Goal: Task Accomplishment & Management: Manage account settings

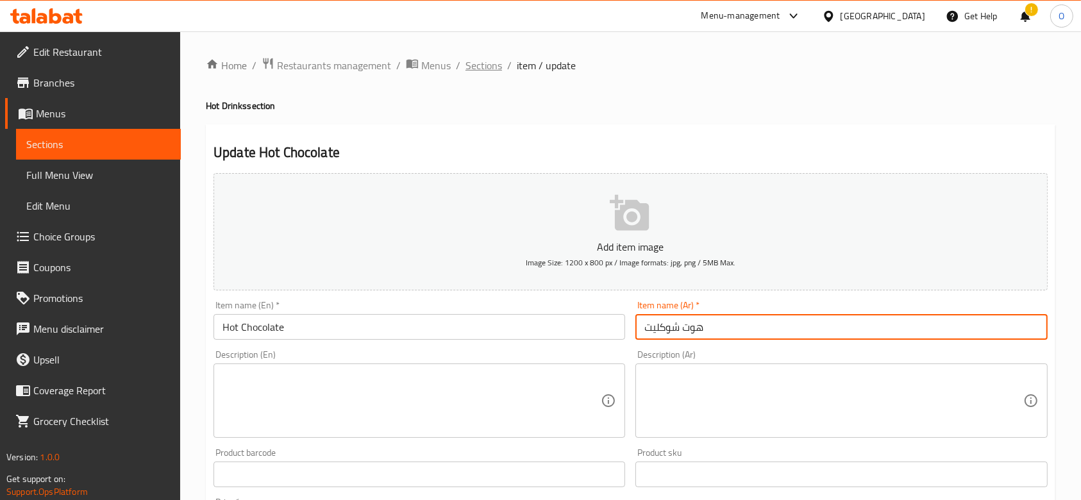
click at [485, 64] on span "Sections" at bounding box center [484, 65] width 37 height 15
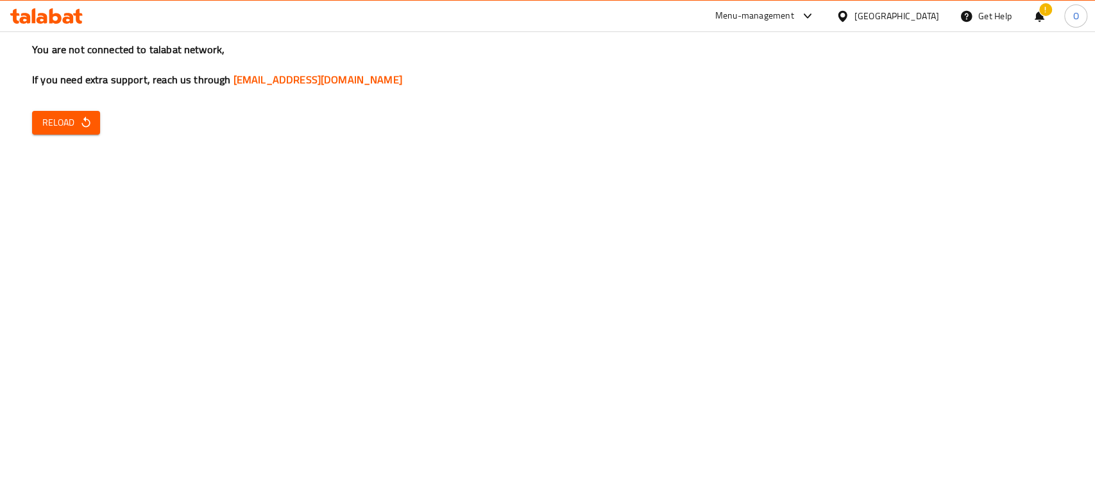
click at [62, 126] on span "Reload" at bounding box center [65, 123] width 47 height 16
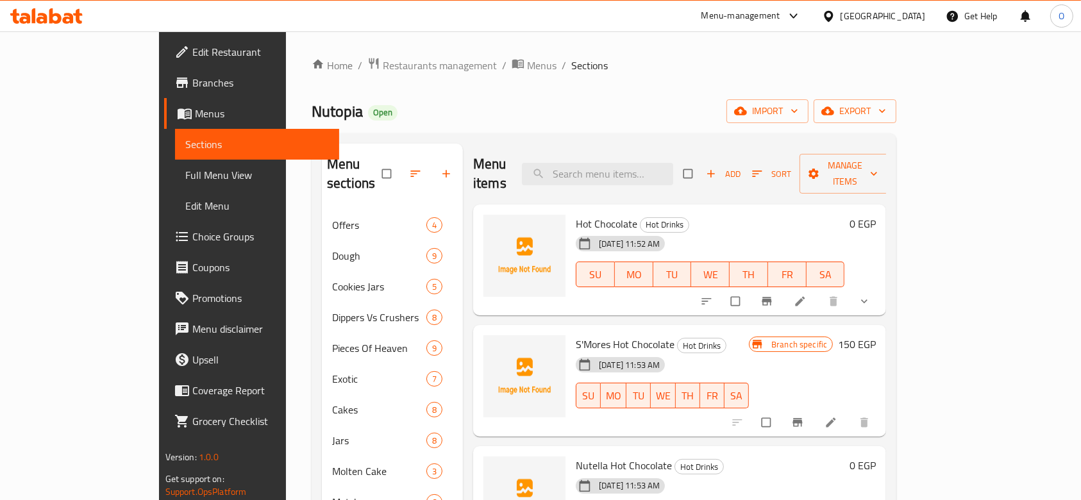
click at [830, 72] on ol "Home / Restaurants management / Menus / Sections" at bounding box center [604, 65] width 585 height 17
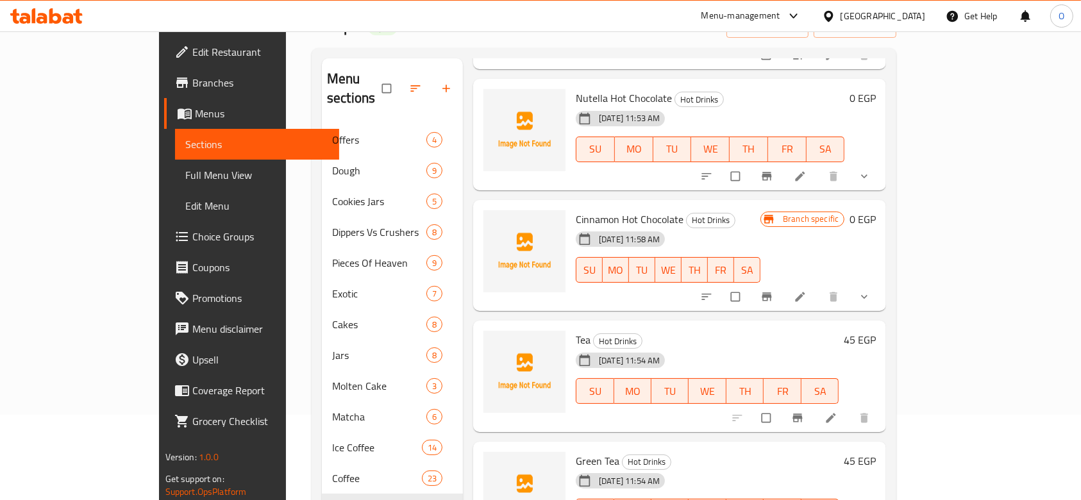
scroll to position [256, 0]
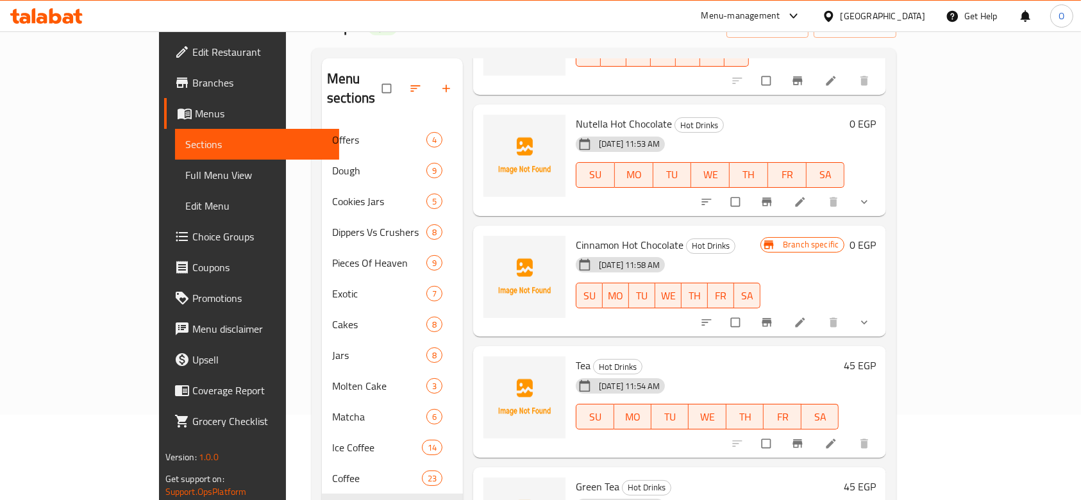
click at [635, 235] on span "Cinnamon Hot Chocolate" at bounding box center [630, 244] width 108 height 19
copy h6 "Cinnamon Hot Chocolate"
click at [819, 312] on li at bounding box center [802, 322] width 36 height 21
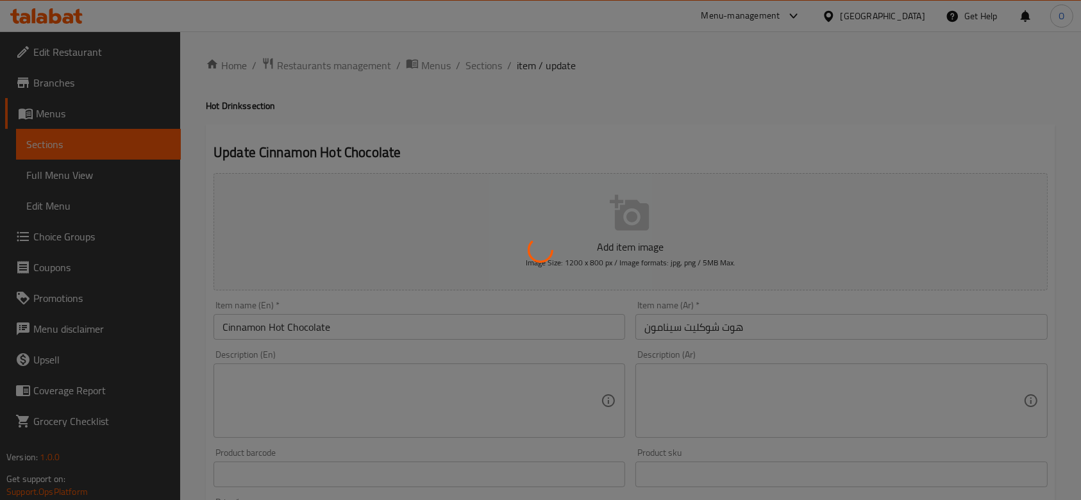
click at [735, 323] on div at bounding box center [540, 250] width 1081 height 500
click at [737, 286] on div at bounding box center [540, 250] width 1081 height 500
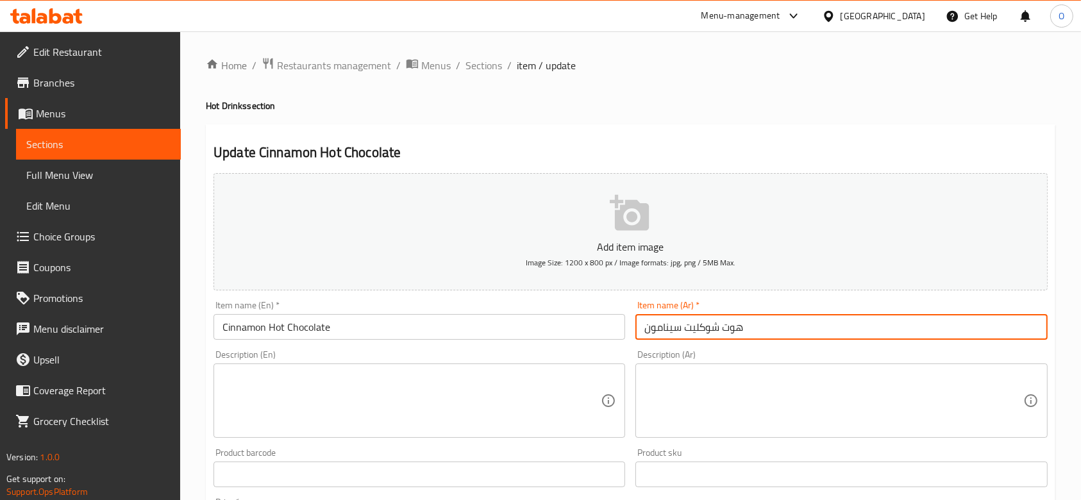
click at [723, 321] on input "هوت شوكليت سينامون" at bounding box center [841, 327] width 412 height 26
click at [461, 66] on ol "Home / Restaurants management / Menus / Sections / item / update" at bounding box center [631, 65] width 850 height 17
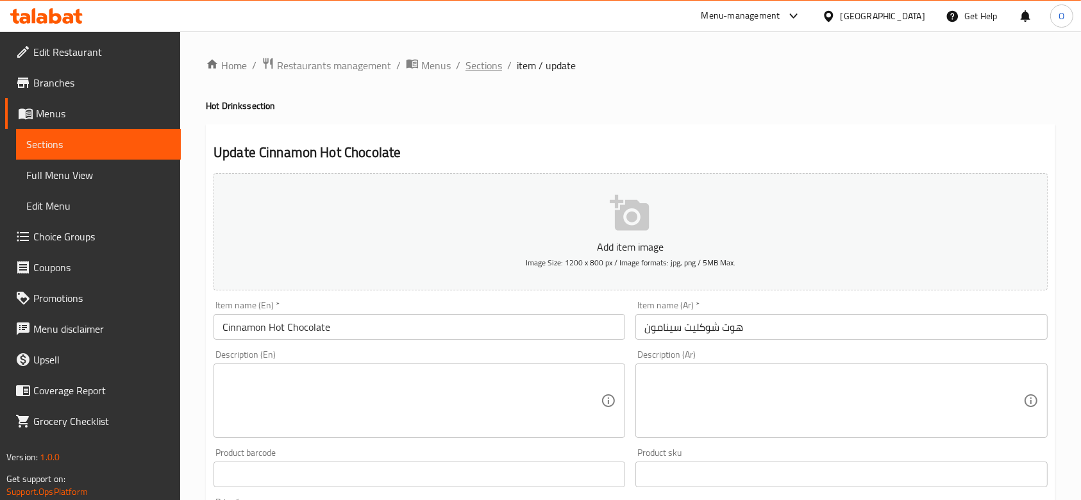
click at [466, 65] on span "Sections" at bounding box center [484, 65] width 37 height 15
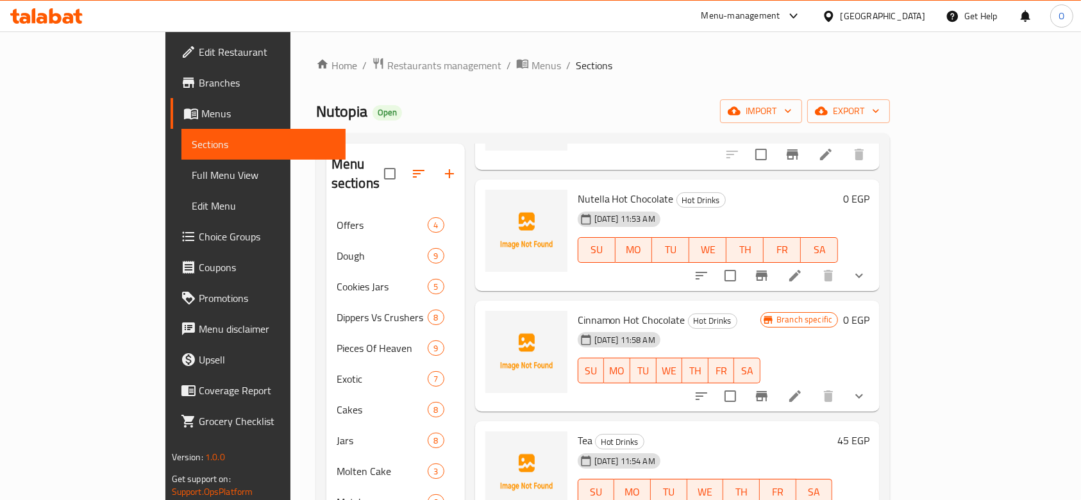
scroll to position [342, 0]
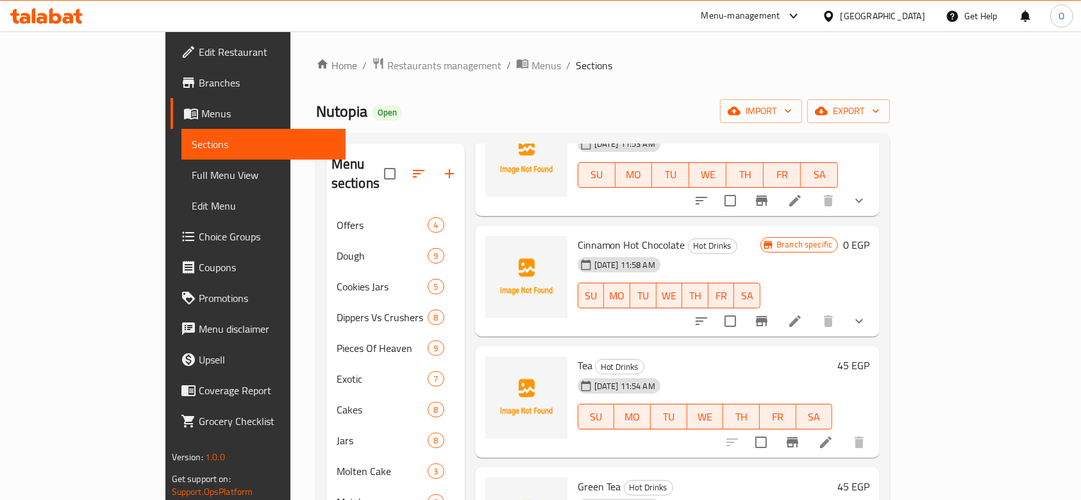
click at [578, 356] on span "Tea" at bounding box center [585, 365] width 15 height 19
drag, startPoint x: 544, startPoint y: 342, endPoint x: 979, endPoint y: 418, distance: 442.0
click at [834, 435] on icon at bounding box center [825, 442] width 15 height 15
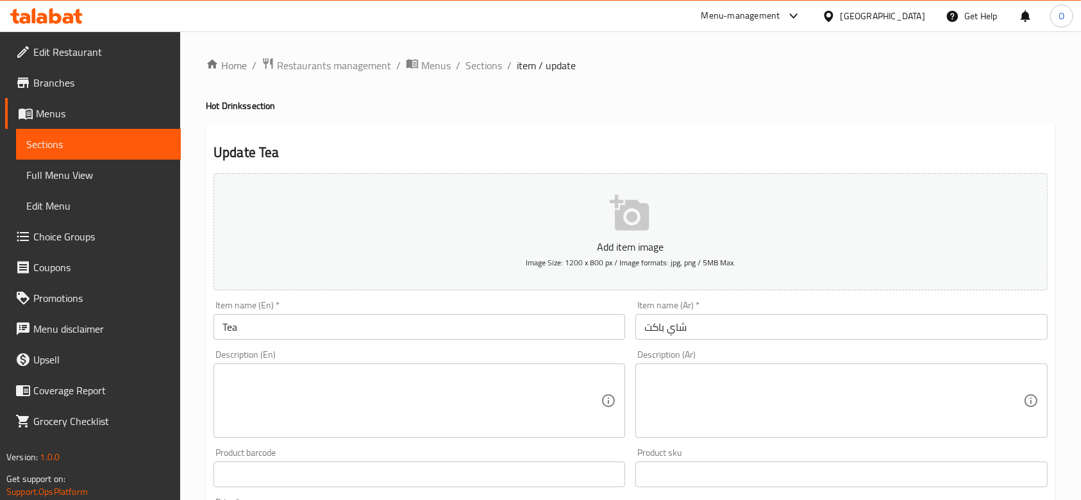
click at [666, 319] on input "شاي باكت" at bounding box center [841, 327] width 412 height 26
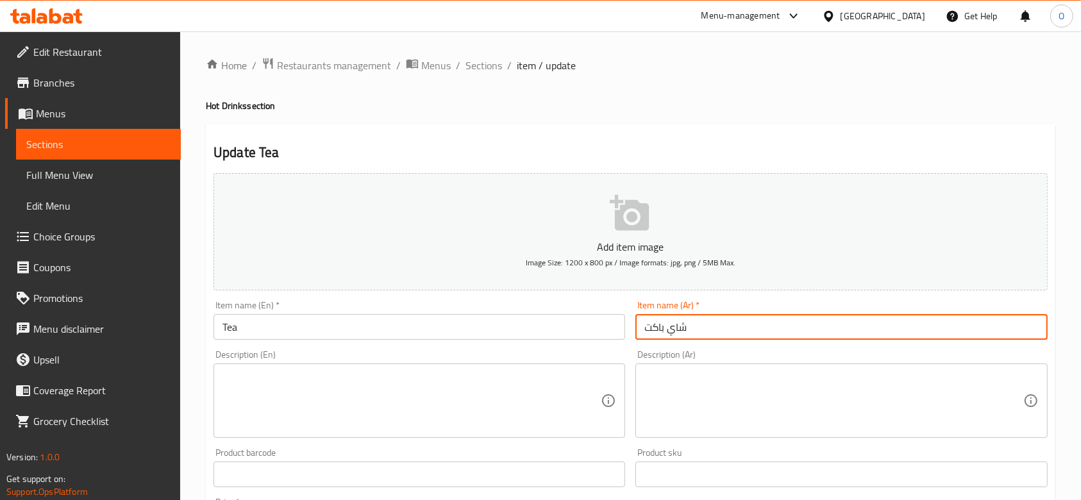
click at [666, 319] on input "شاي باكت" at bounding box center [841, 327] width 412 height 26
click at [673, 327] on input "شاي باكت" at bounding box center [841, 327] width 412 height 26
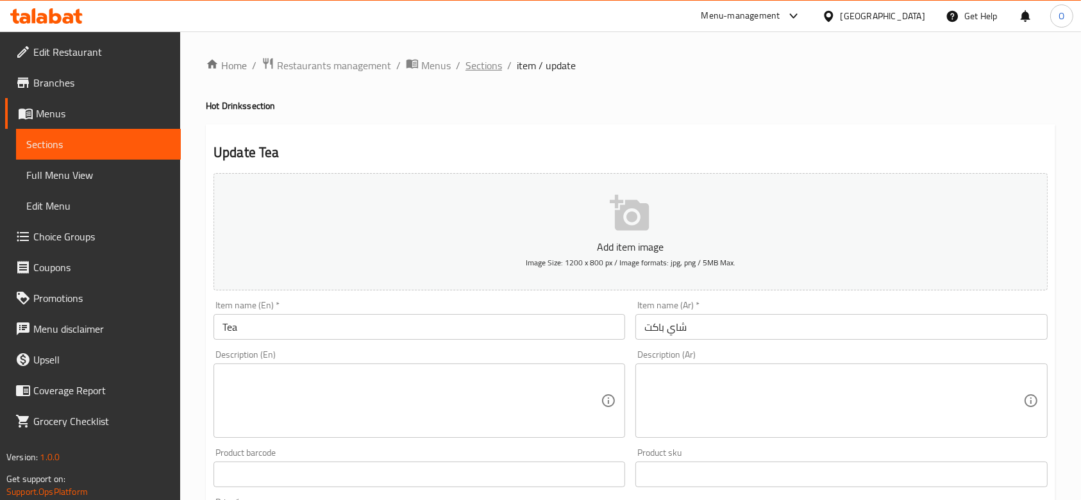
click at [468, 62] on span "Sections" at bounding box center [484, 65] width 37 height 15
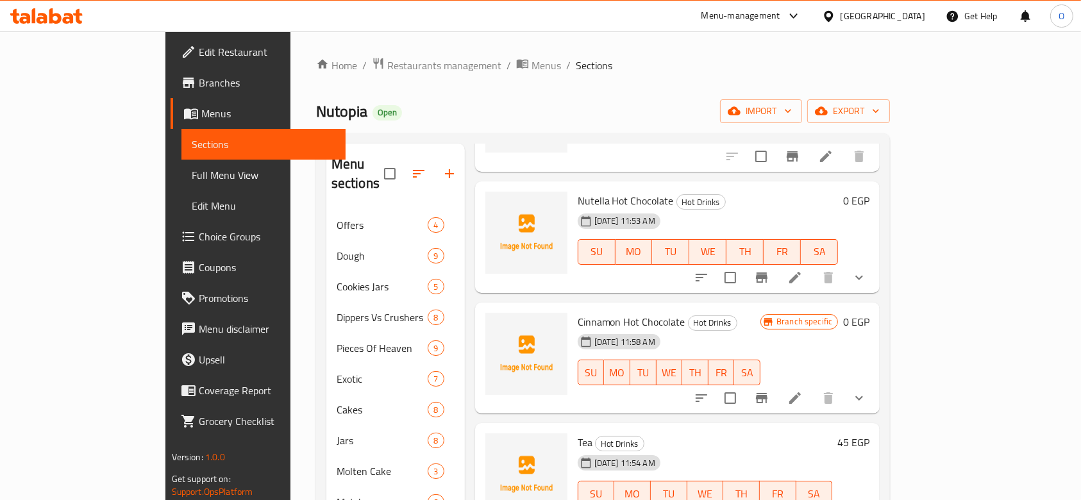
scroll to position [427, 0]
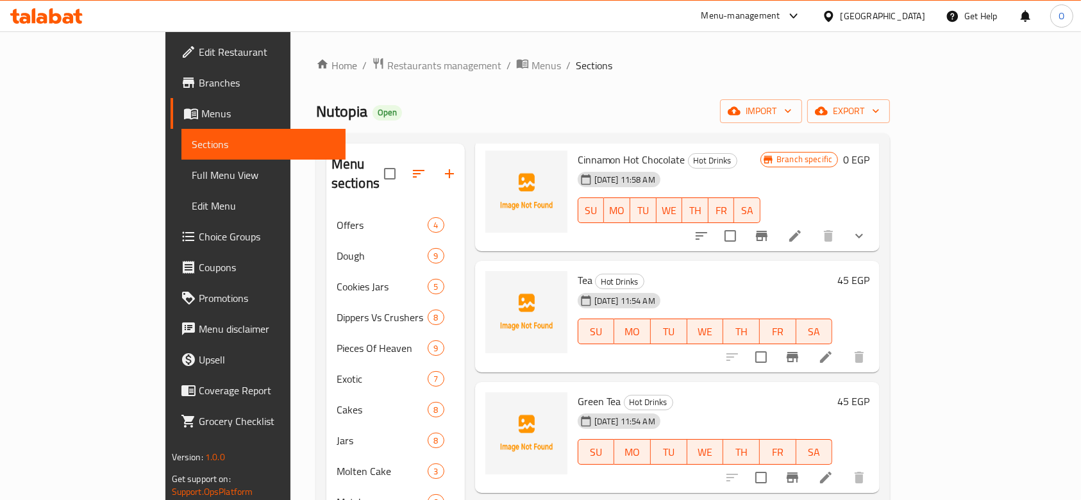
click at [578, 392] on span "Green Tea" at bounding box center [600, 401] width 44 height 19
click at [834, 470] on icon at bounding box center [825, 477] width 15 height 15
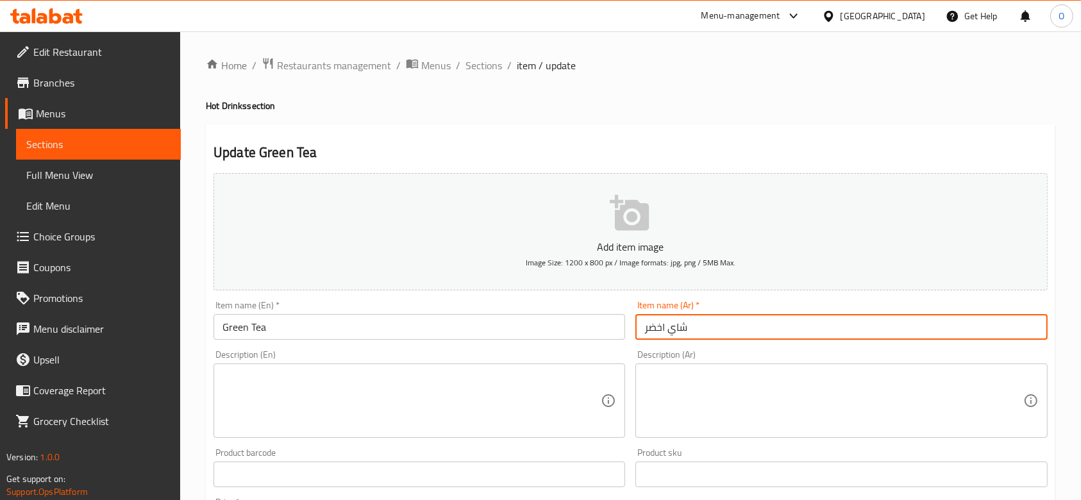
click at [754, 333] on input "شاي اخضر" at bounding box center [841, 327] width 412 height 26
click at [471, 63] on span "Sections" at bounding box center [484, 65] width 37 height 15
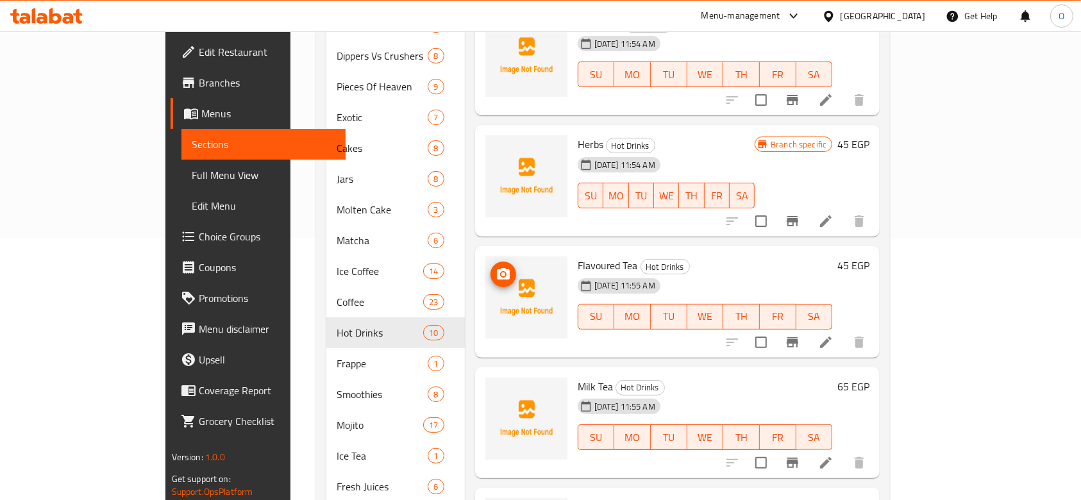
scroll to position [377, 0]
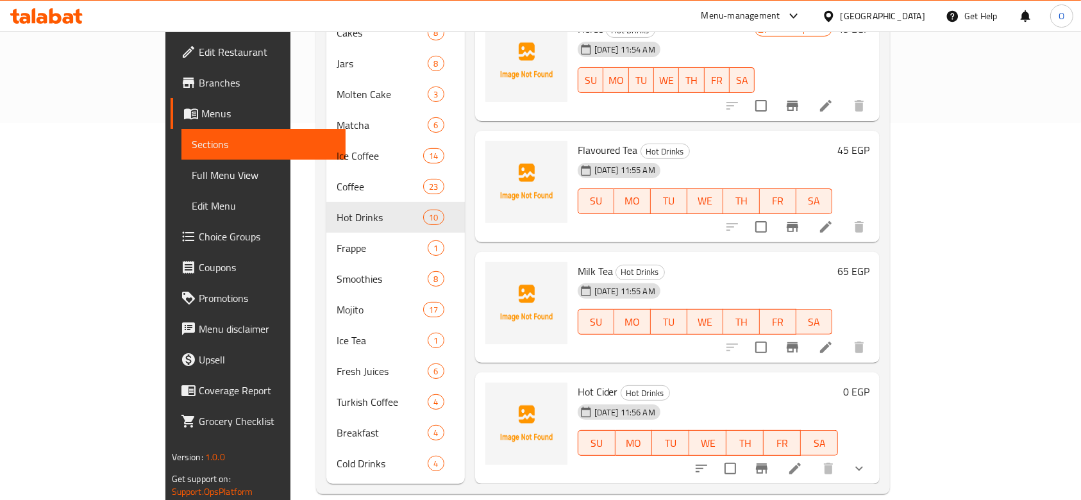
click at [578, 262] on span "Milk Tea" at bounding box center [595, 271] width 35 height 19
drag, startPoint x: 551, startPoint y: 256, endPoint x: 665, endPoint y: 235, distance: 115.3
click at [665, 252] on div "Milk Tea Hot Drinks [DATE] 11:55 AM SU MO TU WE TH FR SA 65 EGP" at bounding box center [677, 308] width 405 height 112
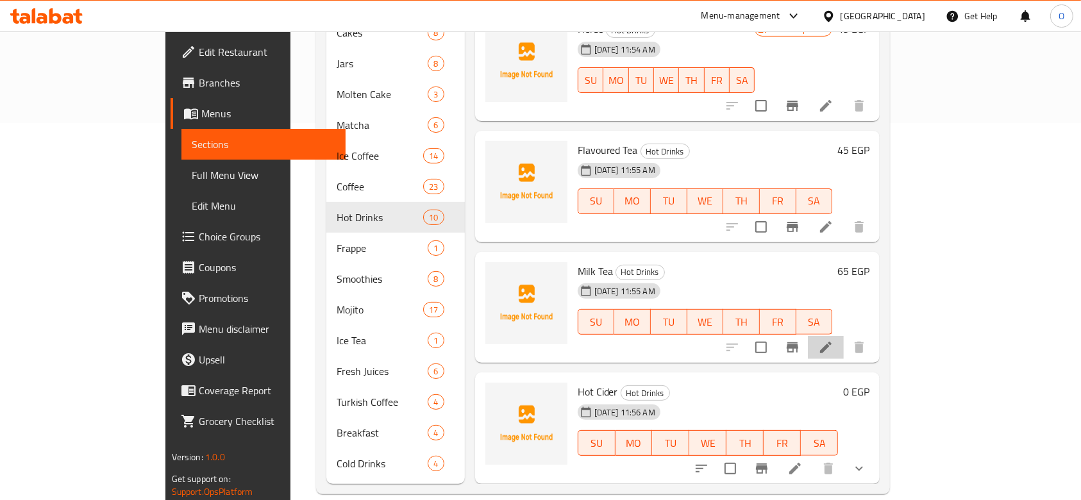
click at [844, 336] on li at bounding box center [826, 347] width 36 height 23
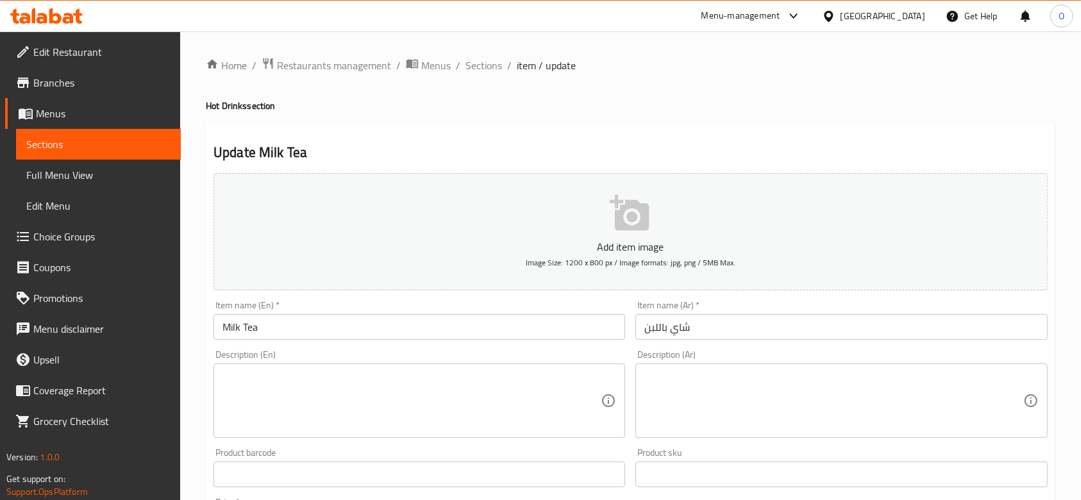
click at [707, 316] on input "شاي باللبن" at bounding box center [841, 327] width 412 height 26
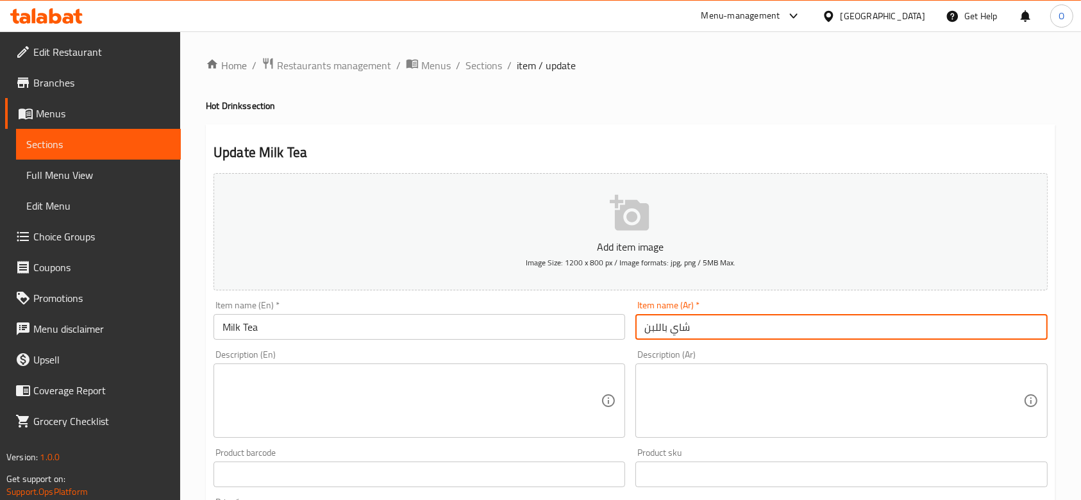
click at [707, 316] on input "شاي باللبن" at bounding box center [841, 327] width 412 height 26
click at [485, 63] on span "Sections" at bounding box center [484, 65] width 37 height 15
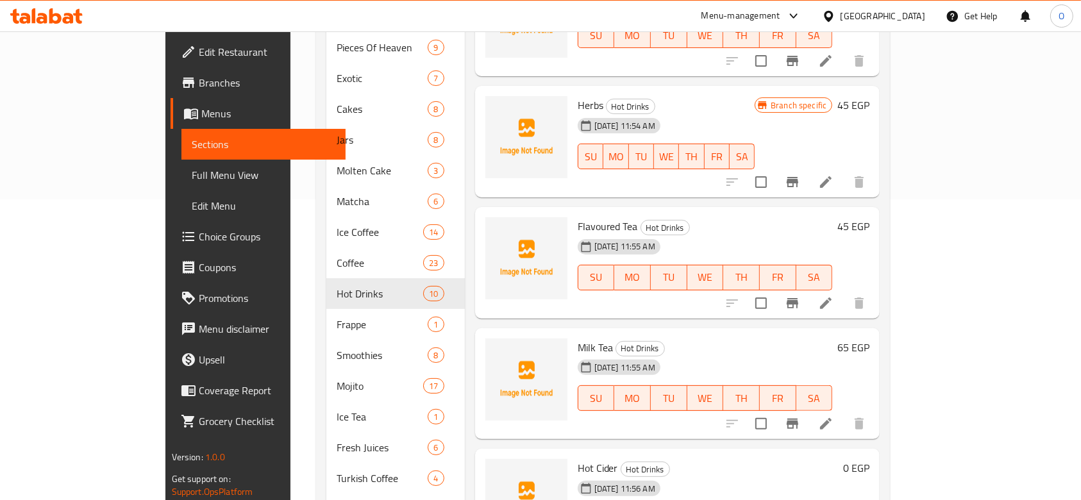
scroll to position [377, 0]
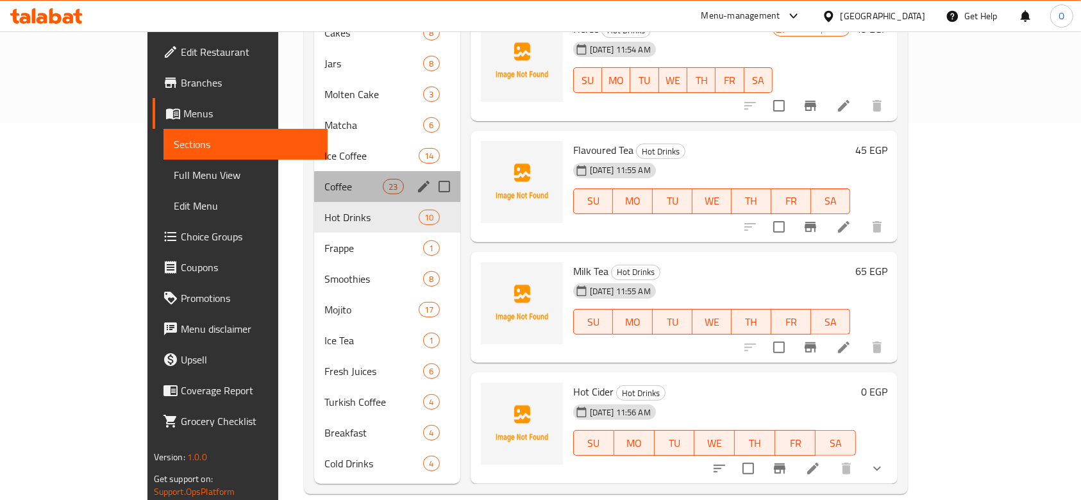
click at [314, 171] on div "Coffee 23" at bounding box center [387, 186] width 146 height 31
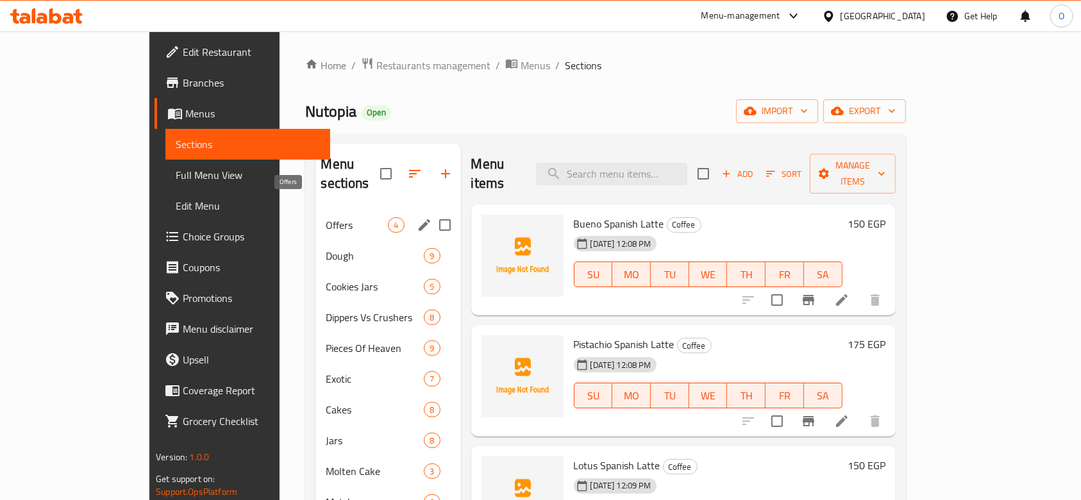
drag, startPoint x: 301, startPoint y: 203, endPoint x: 310, endPoint y: 207, distance: 10.6
click at [326, 217] on span "Offers" at bounding box center [357, 224] width 62 height 15
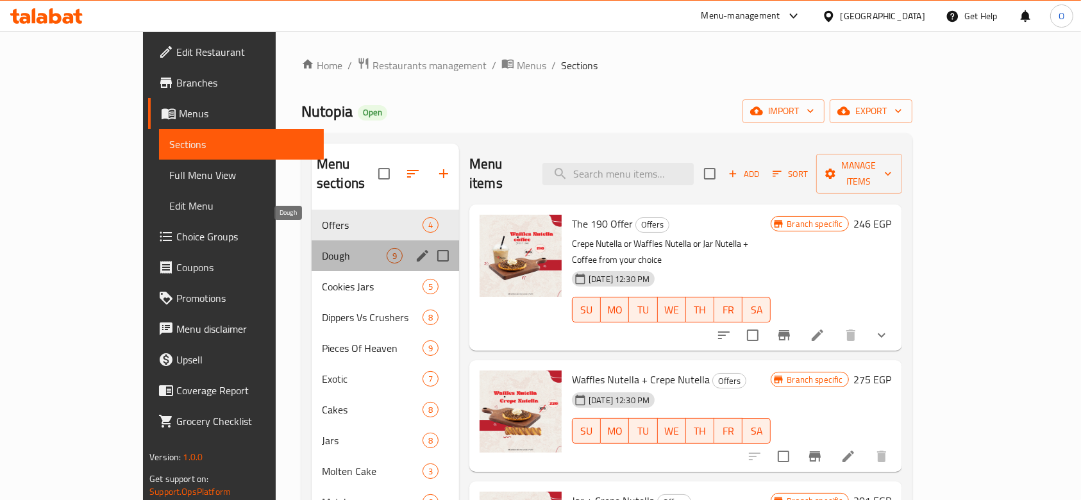
click at [322, 248] on span "Dough" at bounding box center [354, 255] width 65 height 15
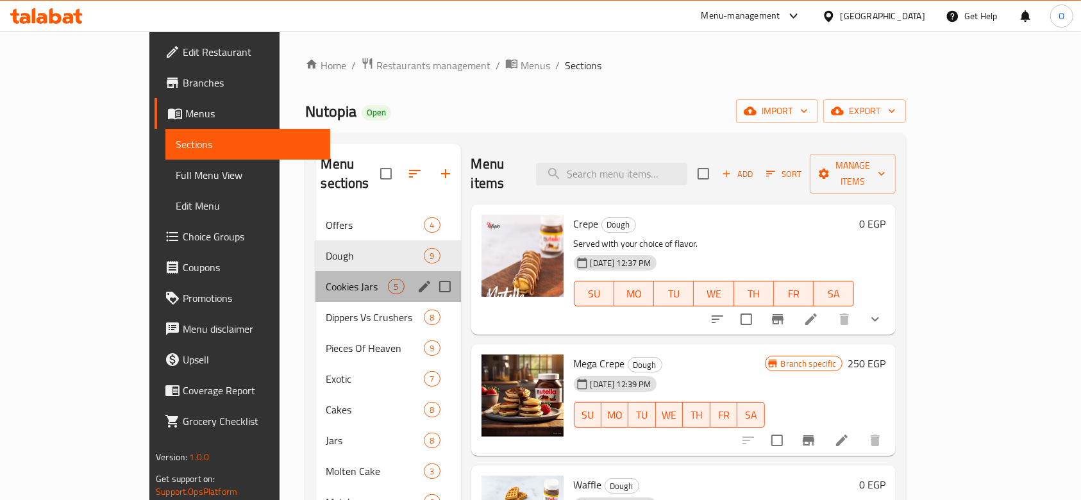
drag, startPoint x: 274, startPoint y: 255, endPoint x: 272, endPoint y: 262, distance: 8.1
click at [315, 271] on div "Cookies Jars 5" at bounding box center [387, 286] width 145 height 31
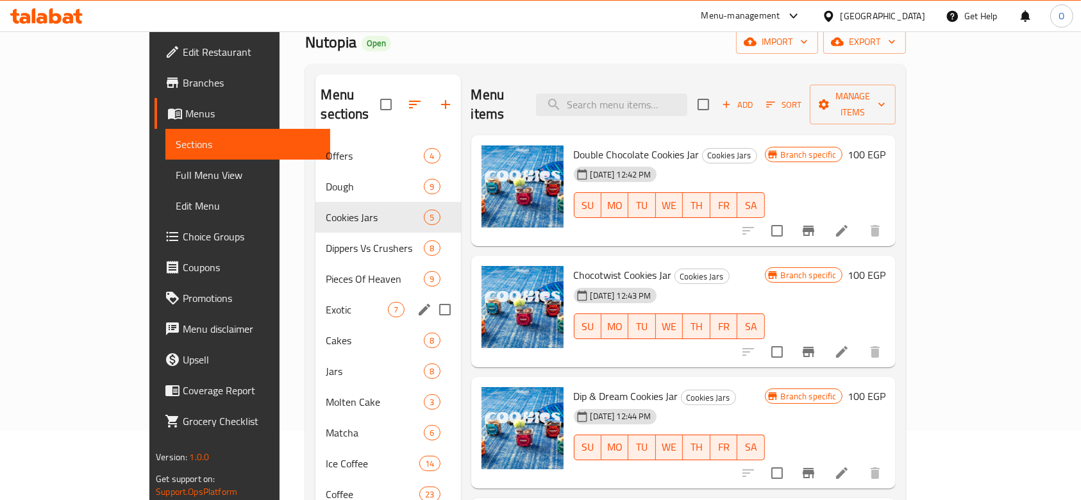
scroll to position [85, 0]
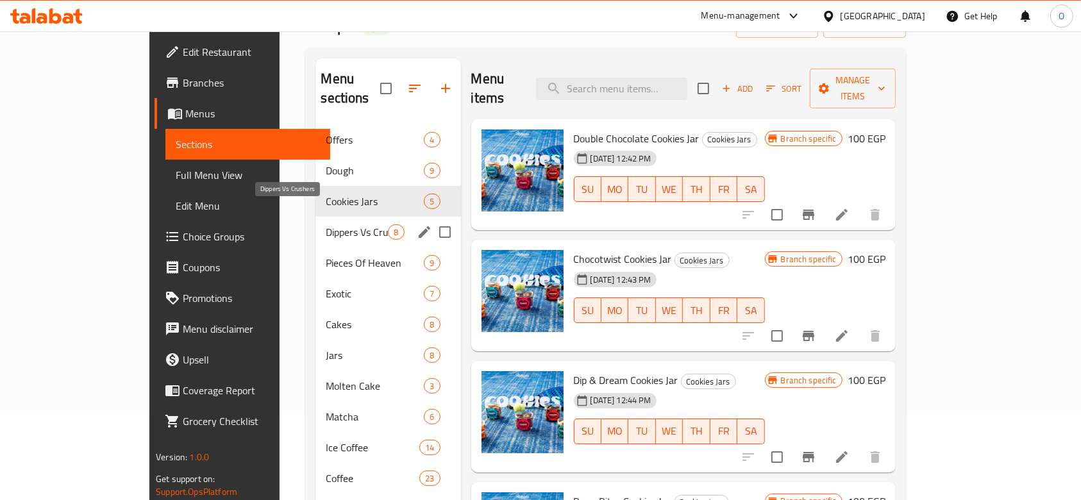
click at [326, 224] on span "Dippers Vs Crushers" at bounding box center [357, 231] width 62 height 15
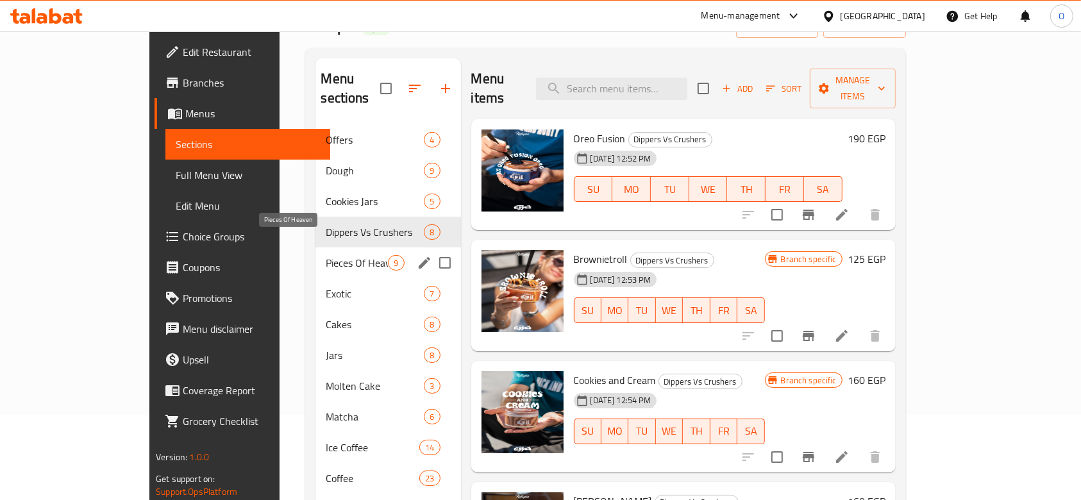
click at [326, 255] on span "Pieces Of Heaven" at bounding box center [357, 262] width 62 height 15
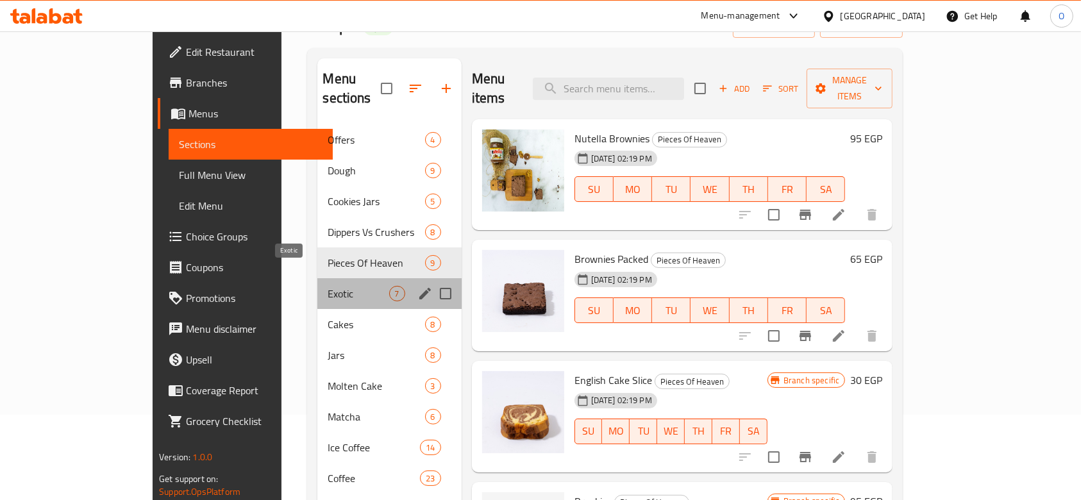
click at [328, 286] on span "Exotic" at bounding box center [358, 293] width 61 height 15
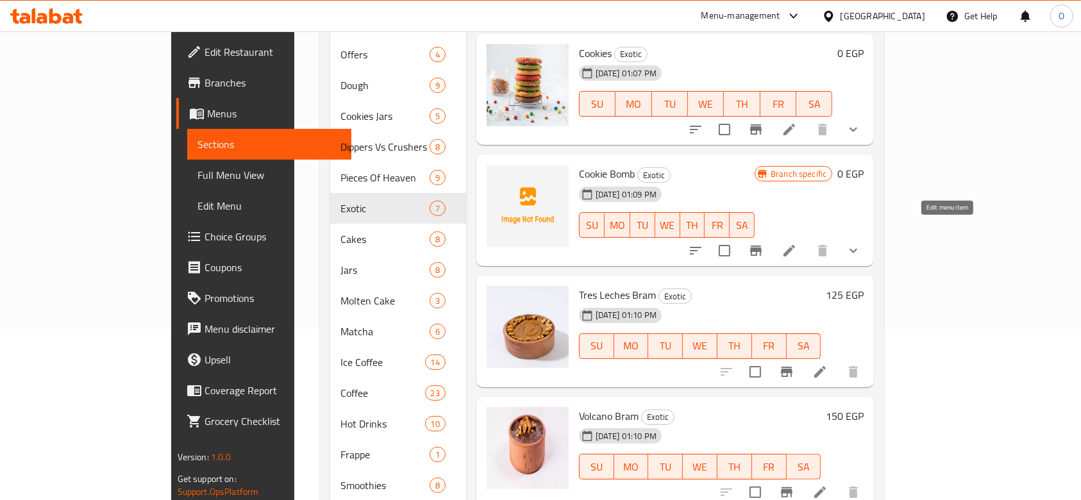
click at [797, 243] on icon at bounding box center [789, 250] width 15 height 15
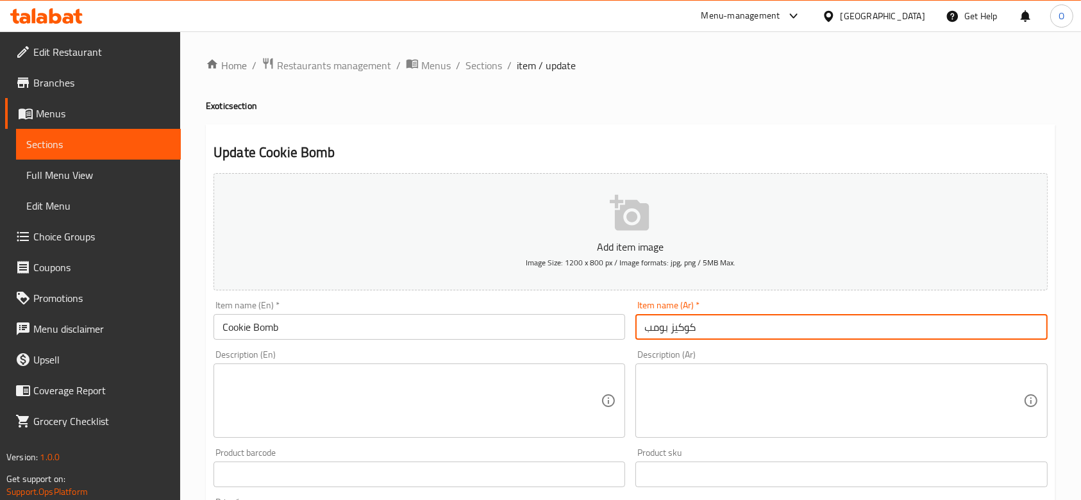
click at [661, 339] on input "كوكيز بومب" at bounding box center [841, 327] width 412 height 26
click at [660, 340] on input "كوكيز بومب" at bounding box center [841, 327] width 412 height 26
click at [659, 340] on input "كوكيز بومب" at bounding box center [841, 327] width 412 height 26
click at [659, 341] on div "Item name (Ar)   * كوكيز بومب Item name (Ar) *" at bounding box center [841, 320] width 422 height 49
click at [657, 341] on div "Item name (Ar)   * كوكيز بومب Item name (Ar) *" at bounding box center [841, 320] width 422 height 49
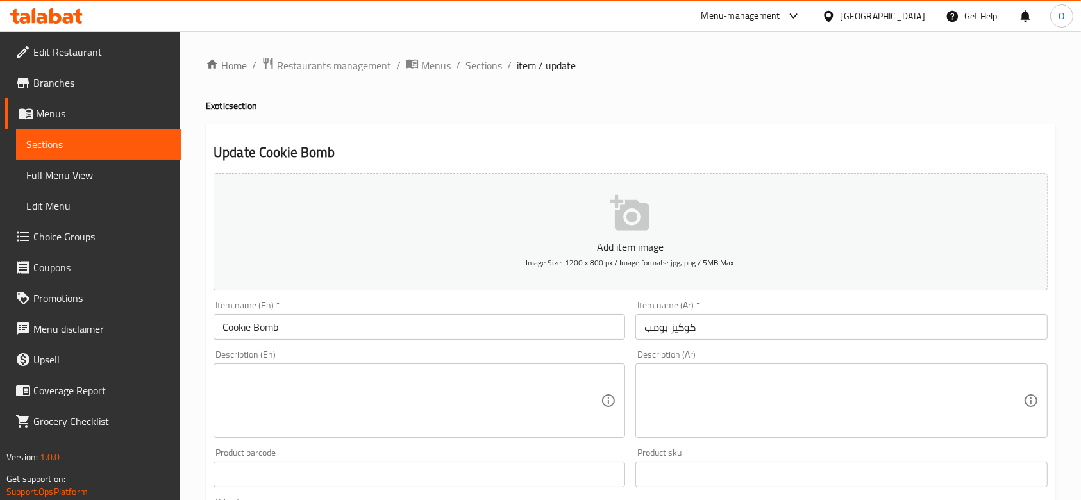
click at [646, 330] on input "كوكيز بومب" at bounding box center [841, 327] width 412 height 26
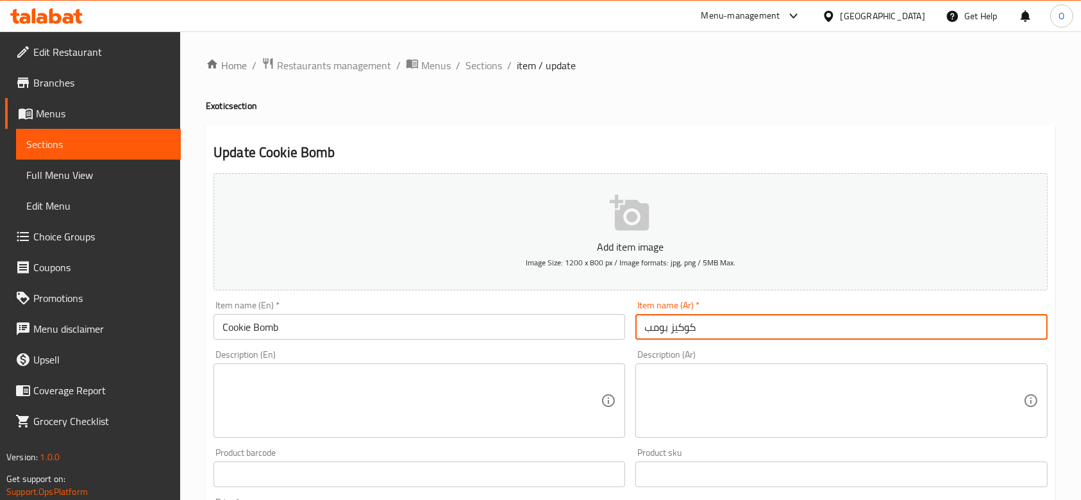
click at [642, 330] on input "كوكيز بومب" at bounding box center [841, 327] width 412 height 26
click at [610, 240] on p "Add item image" at bounding box center [630, 246] width 794 height 15
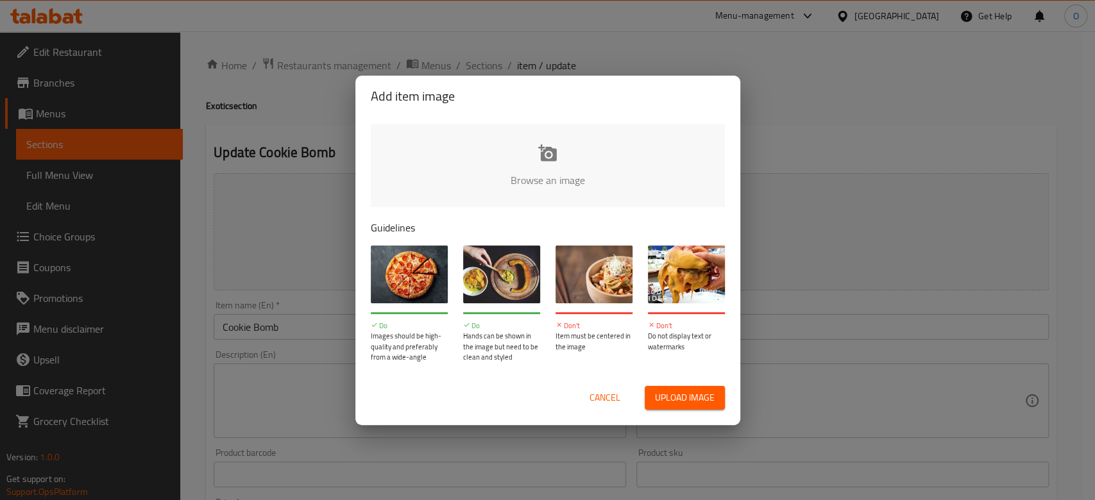
click at [590, 151] on input "file" at bounding box center [981, 184] width 1221 height 120
type input "C:\fakepath\images.jpg"
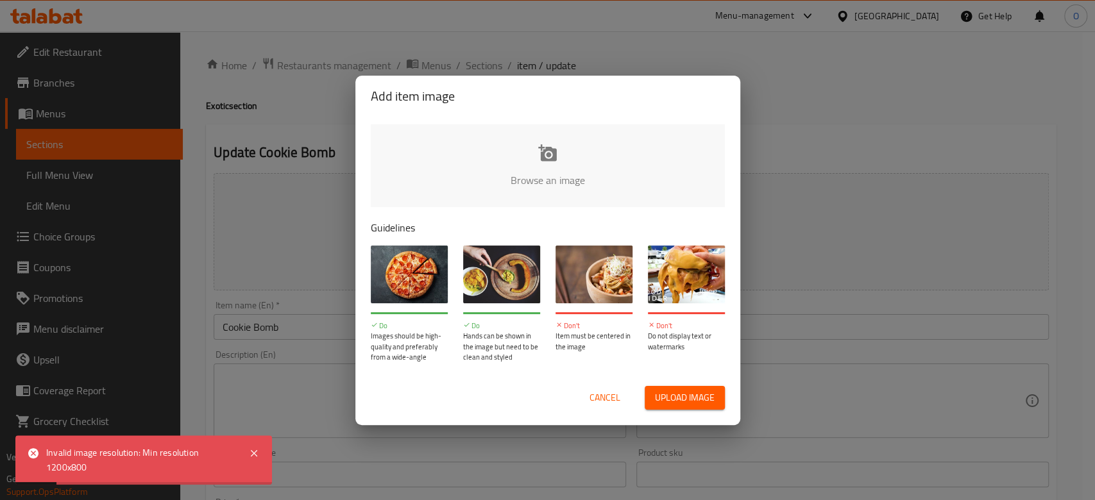
click at [589, 398] on span "Cancel" at bounding box center [604, 398] width 31 height 16
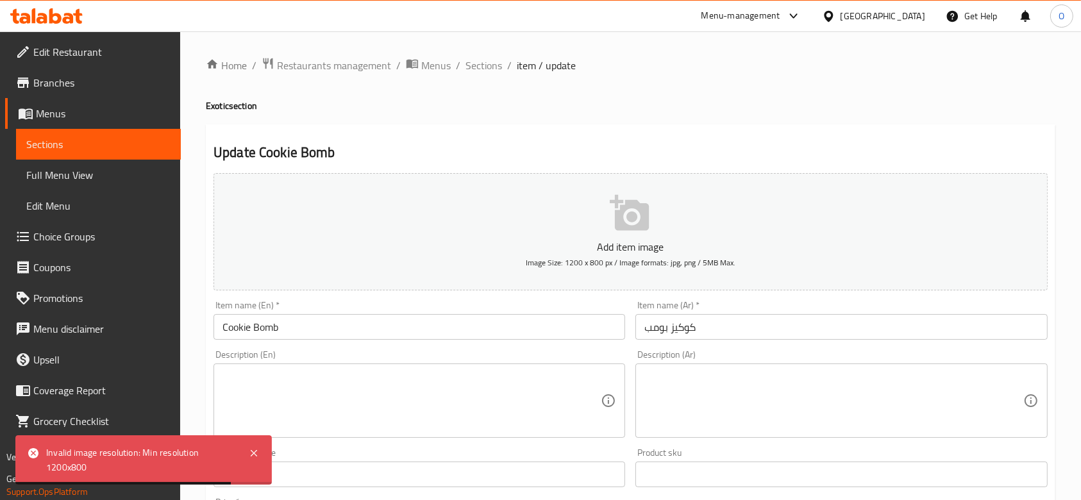
click at [610, 213] on icon "button" at bounding box center [630, 213] width 41 height 41
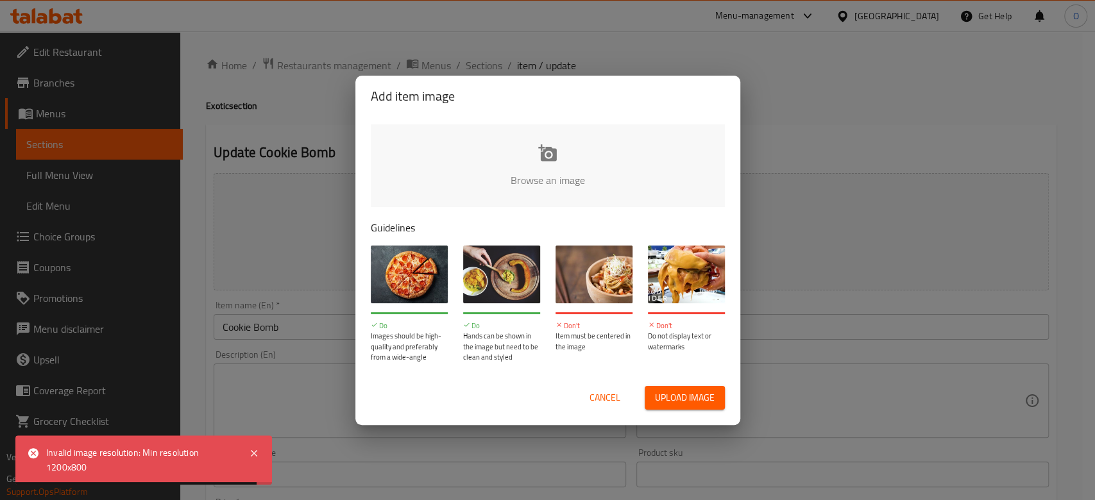
click at [481, 185] on input "file" at bounding box center [981, 184] width 1221 height 120
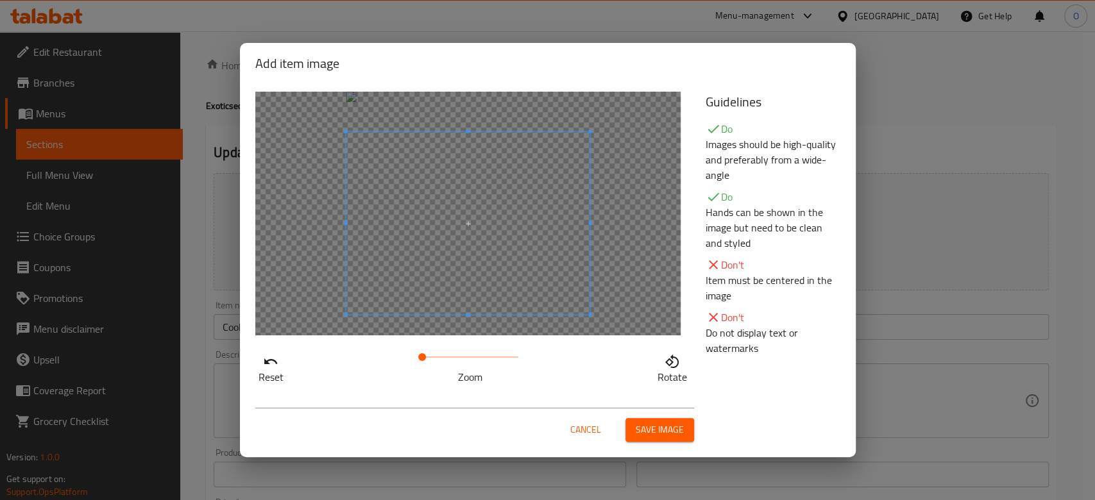
click at [528, 254] on span at bounding box center [468, 223] width 244 height 183
click at [667, 424] on span "Save image" at bounding box center [659, 430] width 48 height 16
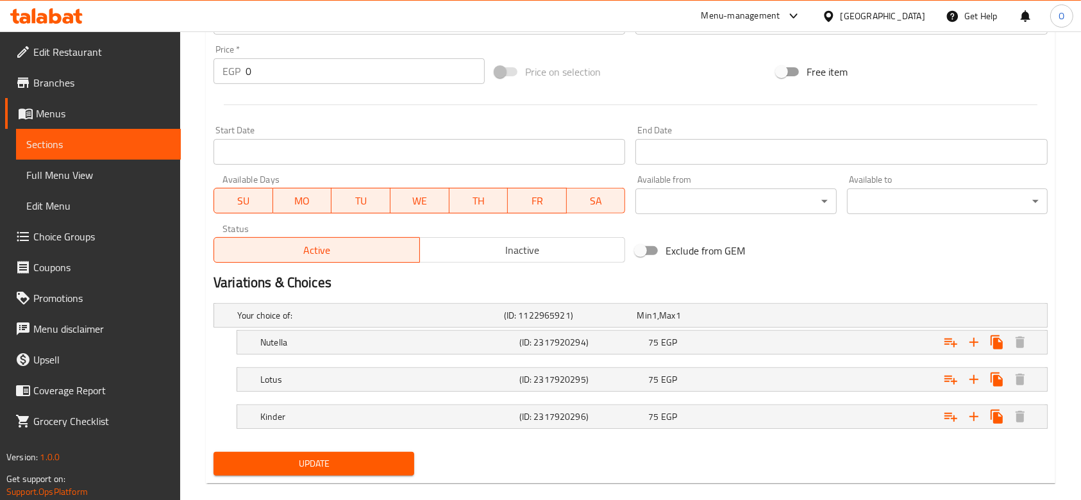
scroll to position [489, 0]
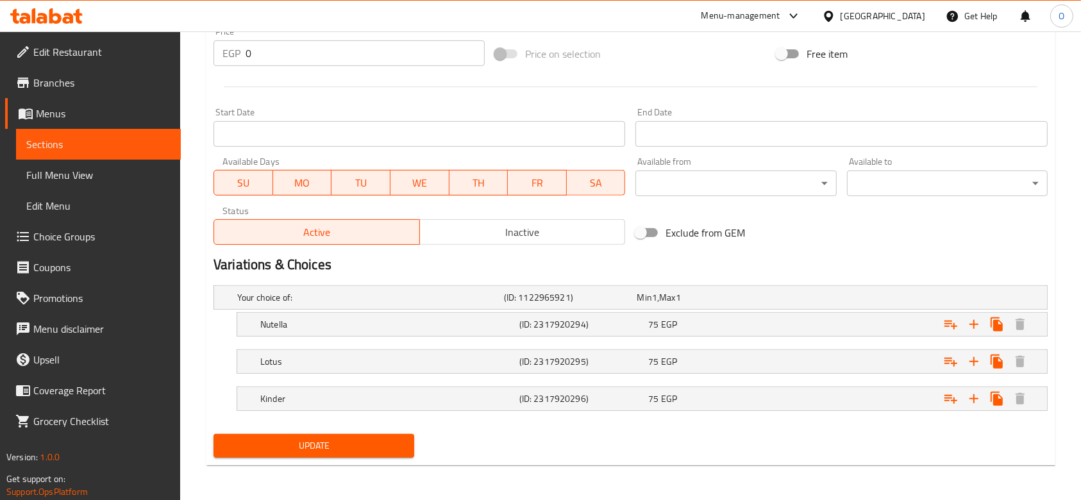
click at [383, 453] on button "Update" at bounding box center [314, 446] width 201 height 24
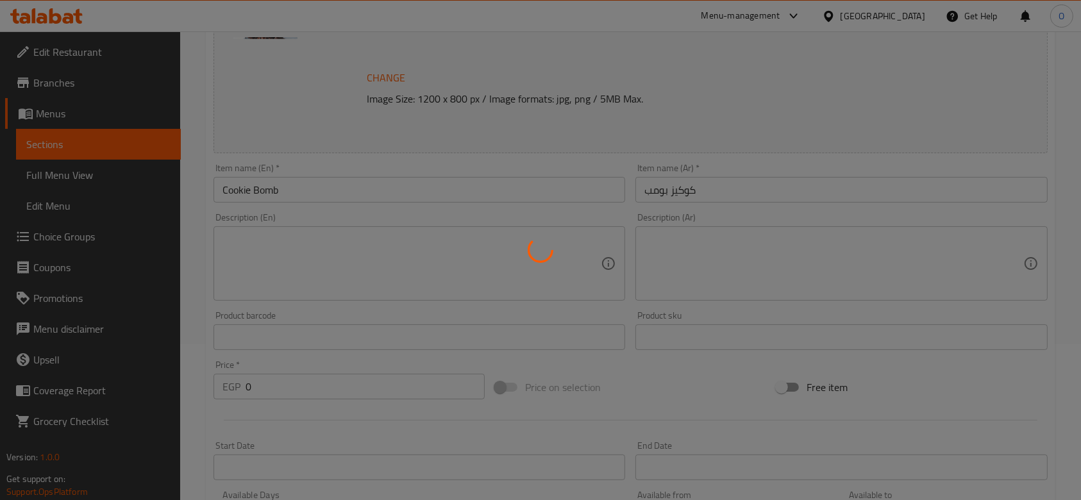
scroll to position [0, 0]
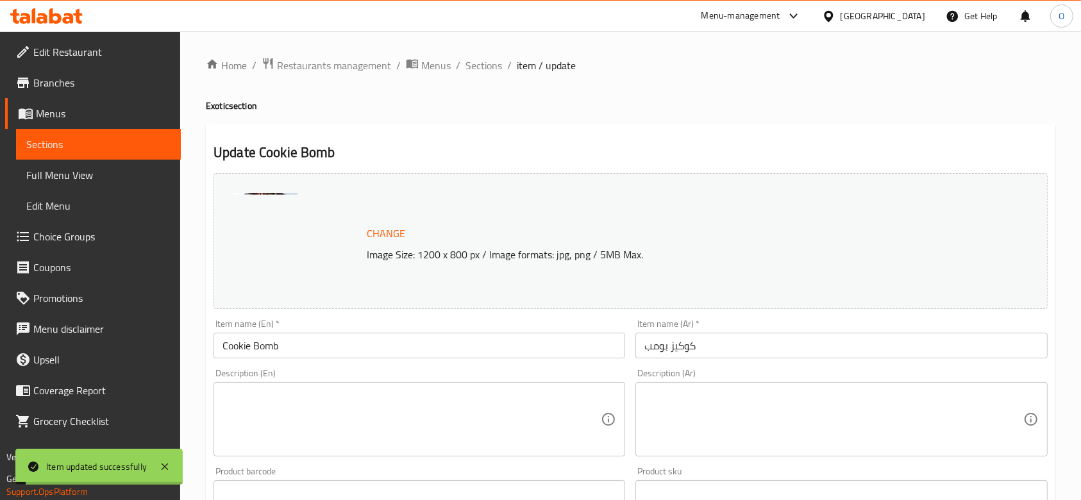
drag, startPoint x: 487, startPoint y: 70, endPoint x: 510, endPoint y: 90, distance: 30.0
click at [487, 70] on span "Sections" at bounding box center [484, 65] width 37 height 15
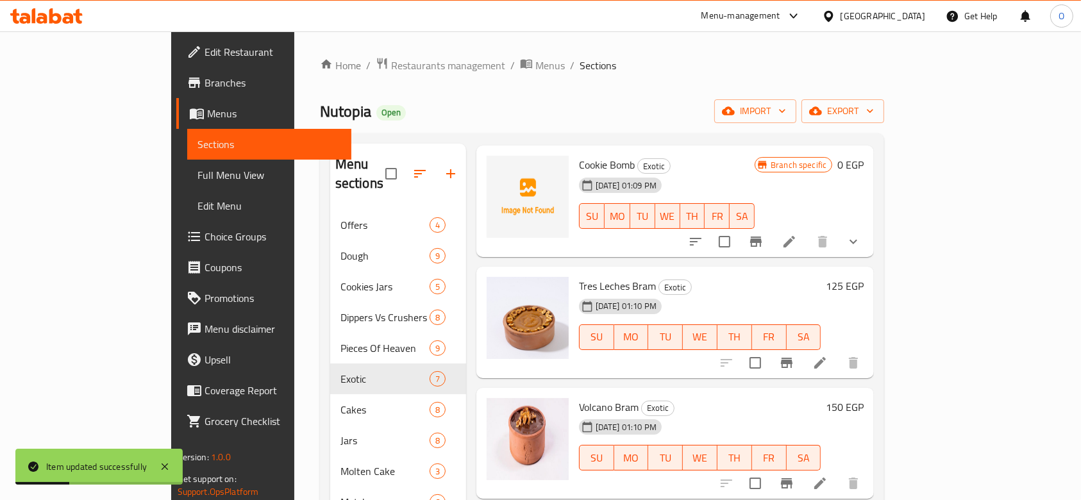
scroll to position [342, 0]
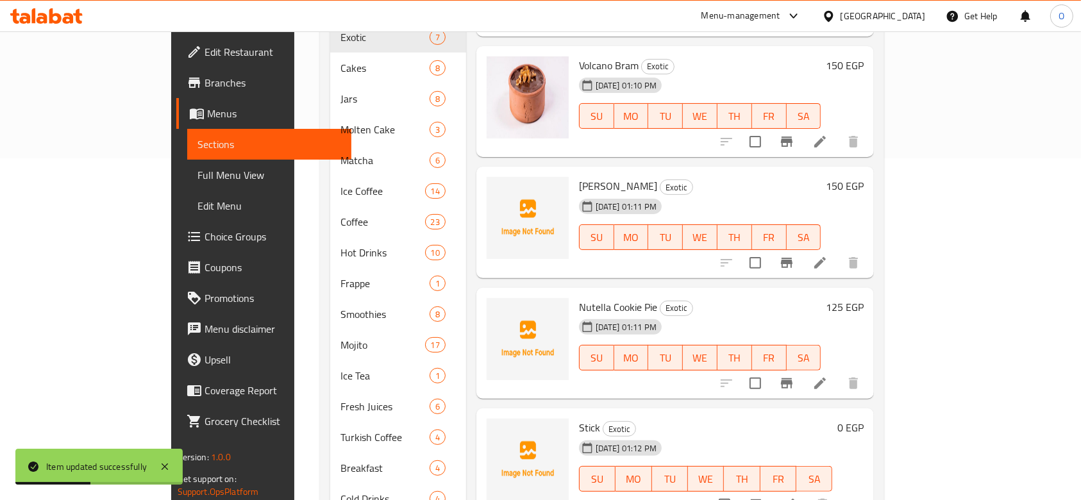
click at [579, 176] on span "[PERSON_NAME]" at bounding box center [618, 185] width 78 height 19
copy h6 "[PERSON_NAME]"
click at [838, 251] on li at bounding box center [820, 262] width 36 height 23
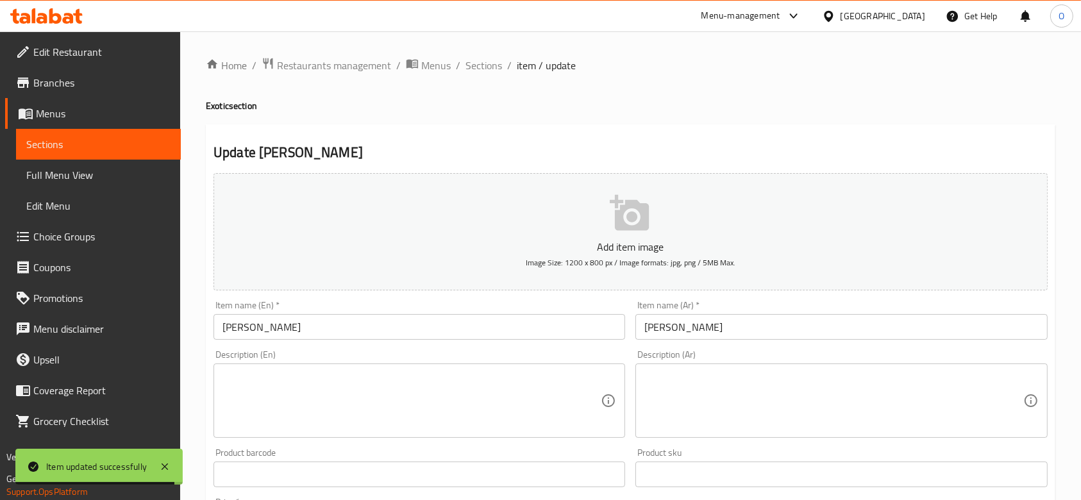
click at [682, 332] on input "[PERSON_NAME]" at bounding box center [841, 327] width 412 height 26
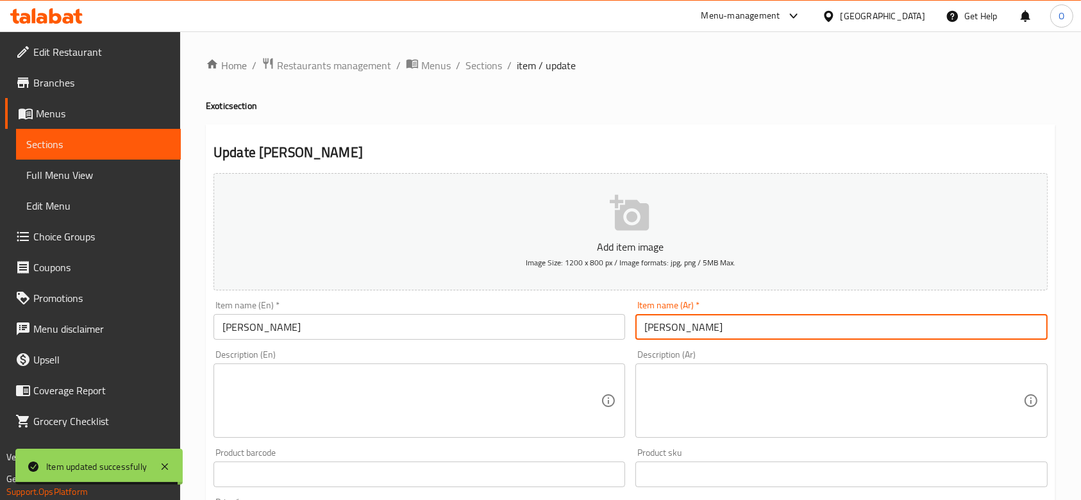
click at [682, 332] on input "[PERSON_NAME]" at bounding box center [841, 327] width 412 height 26
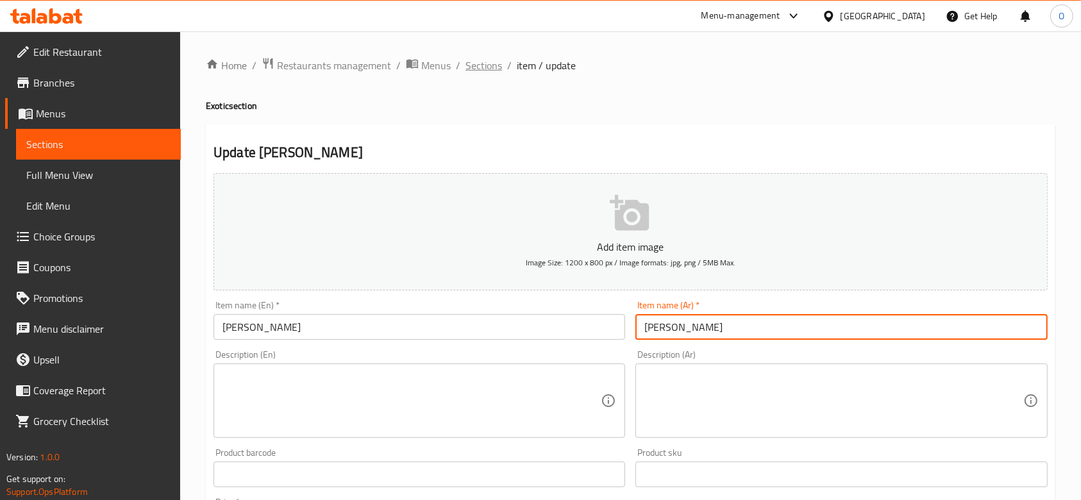
click at [476, 69] on span "Sections" at bounding box center [484, 65] width 37 height 15
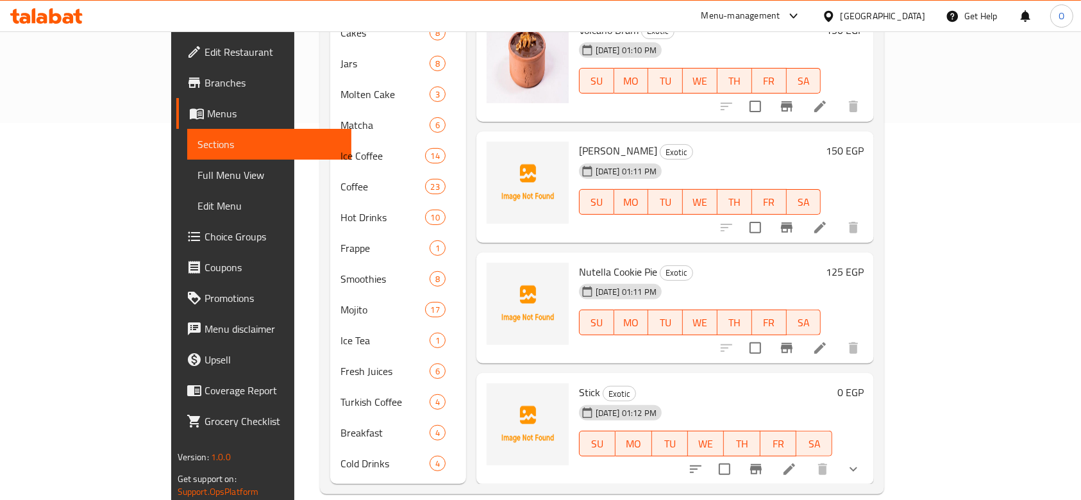
scroll to position [94, 0]
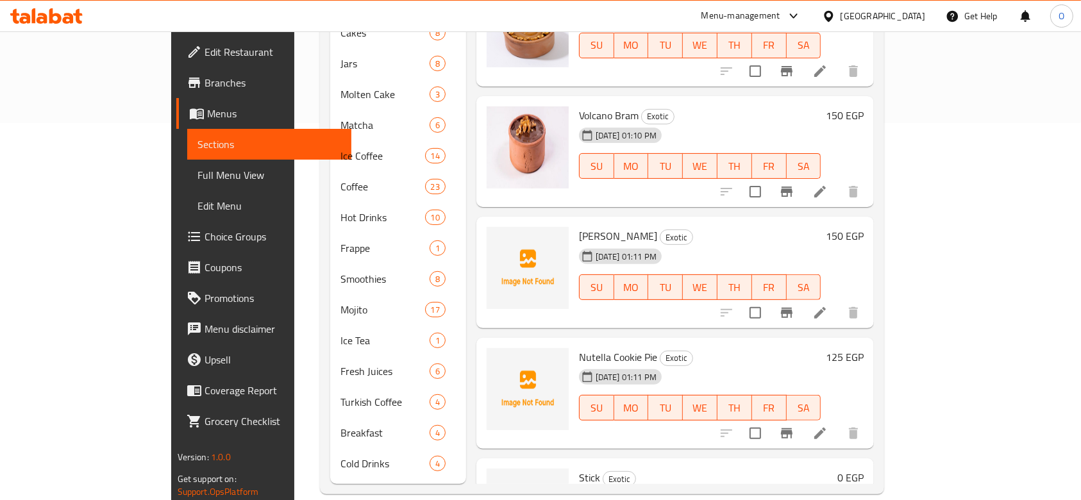
click at [579, 348] on span "Nutella Cookie Pie" at bounding box center [618, 357] width 78 height 19
copy h6 "Nutella Cookie Pie"
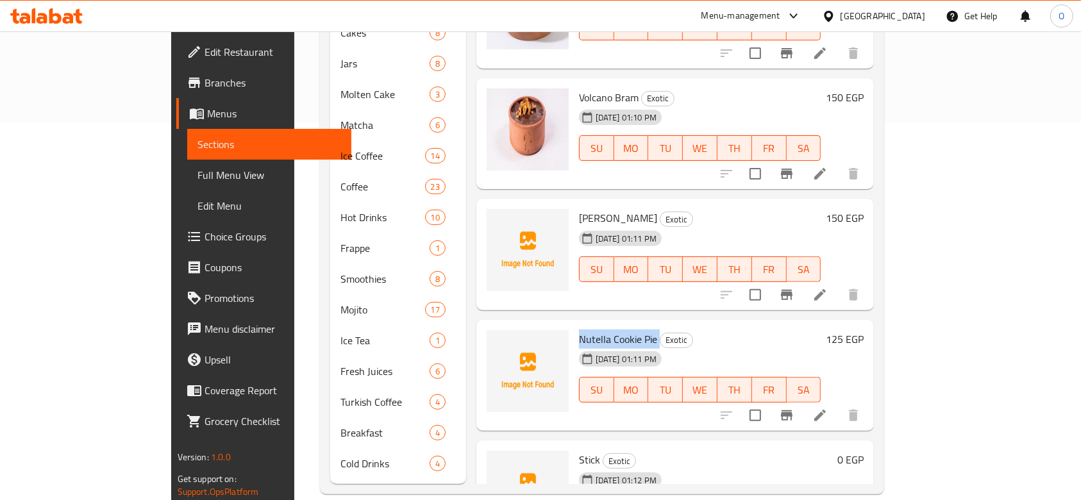
scroll to position [180, 0]
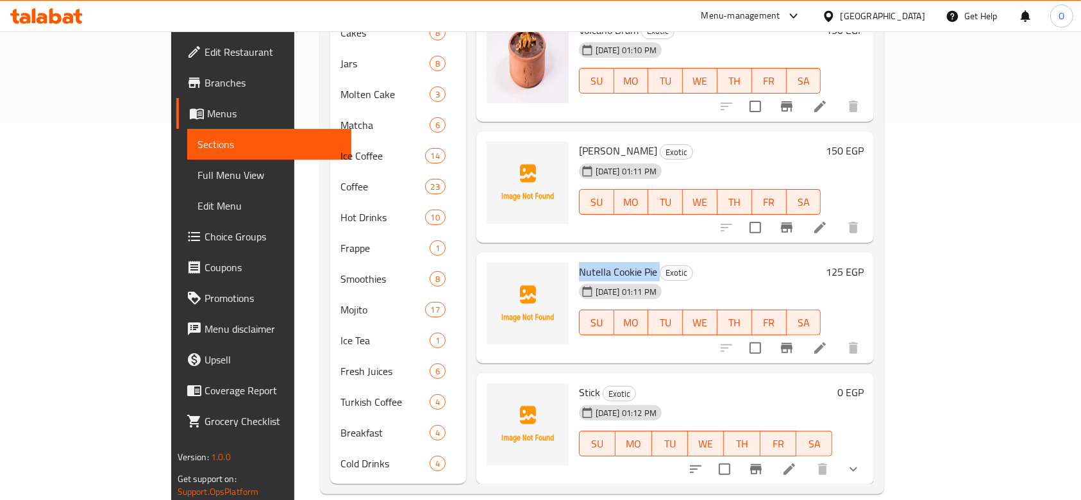
copy h6 "Nutella Cookie Pie"
click at [498, 274] on icon "upload picture" at bounding box center [504, 280] width 13 height 12
click at [497, 273] on icon "upload picture" at bounding box center [504, 280] width 15 height 15
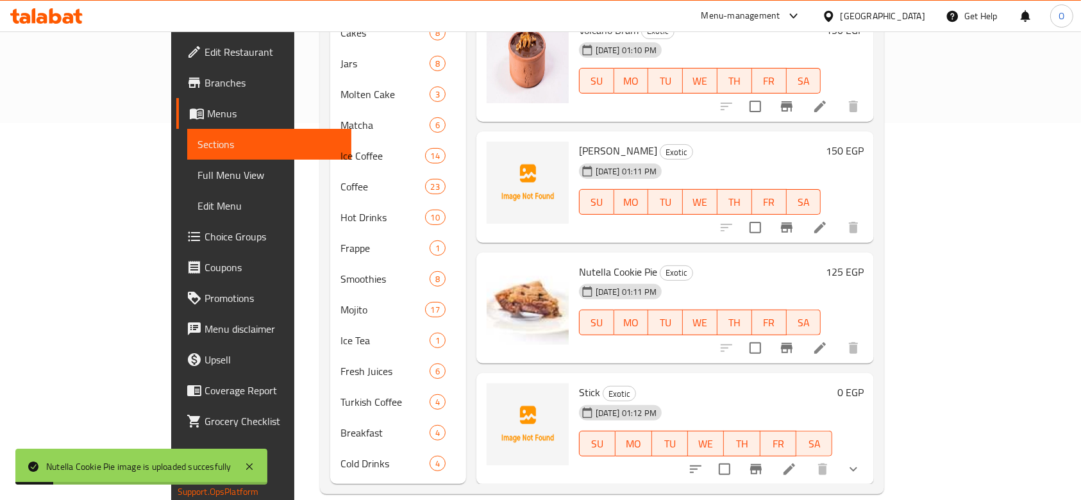
click at [579, 383] on span "Stick" at bounding box center [589, 392] width 21 height 19
copy h6 "Stick"
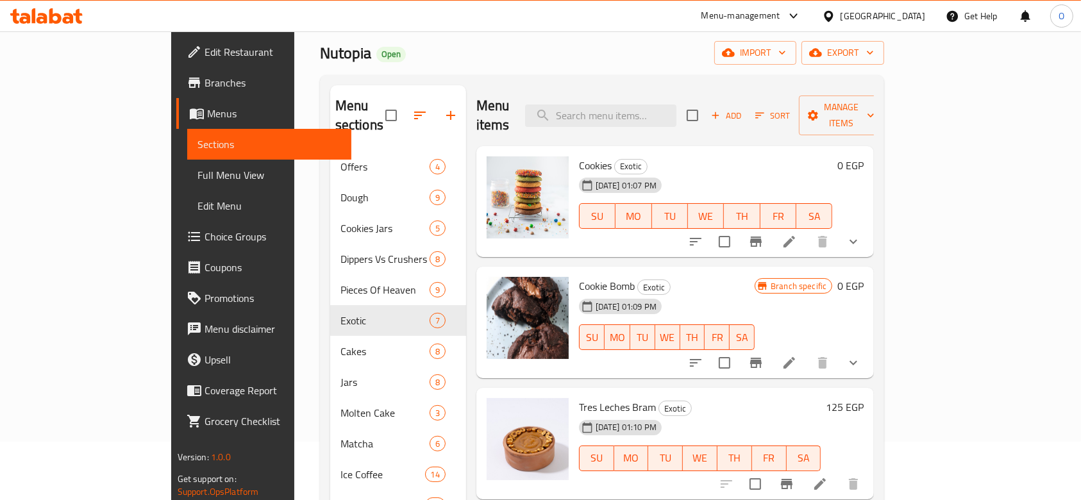
scroll to position [0, 0]
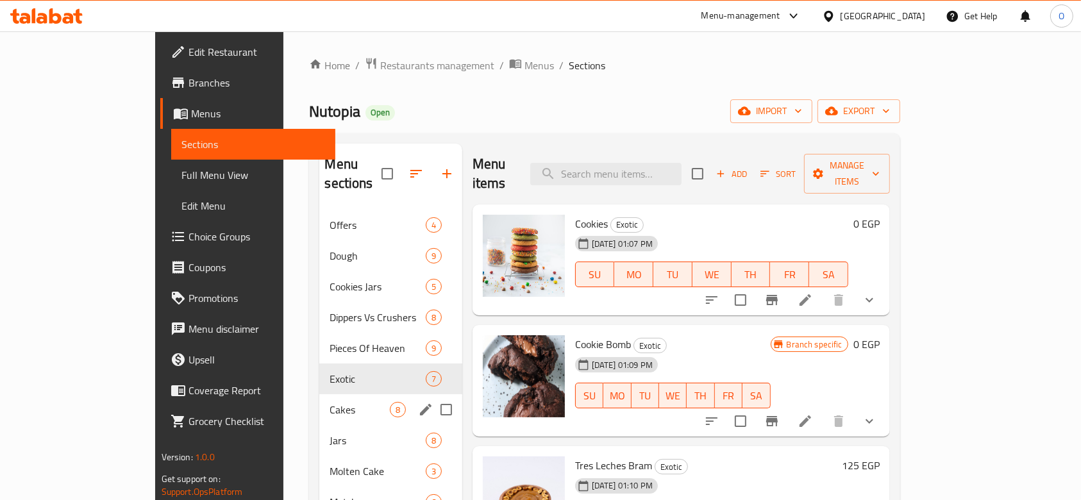
click at [319, 394] on div "Cakes 8" at bounding box center [390, 409] width 142 height 31
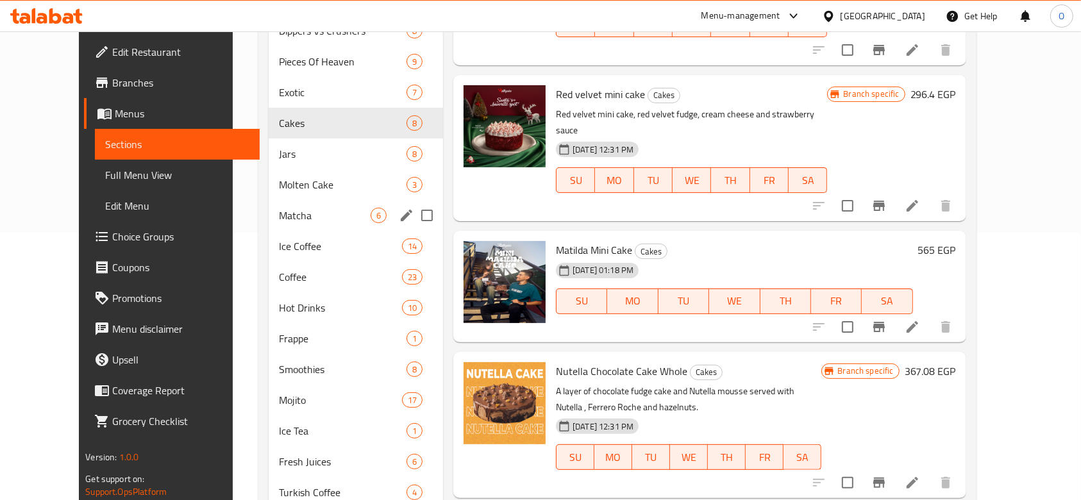
scroll to position [206, 0]
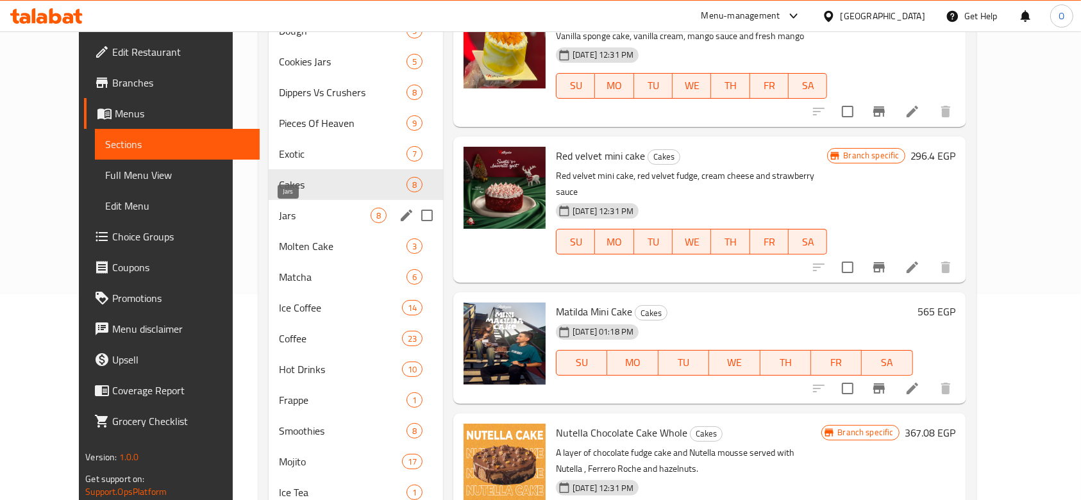
click at [279, 217] on span "Jars" at bounding box center [325, 215] width 92 height 15
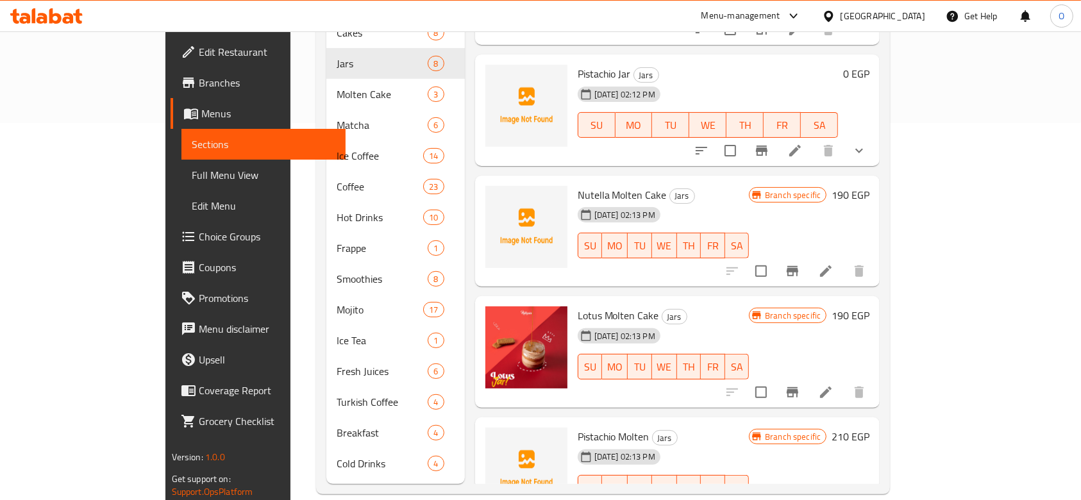
scroll to position [171, 0]
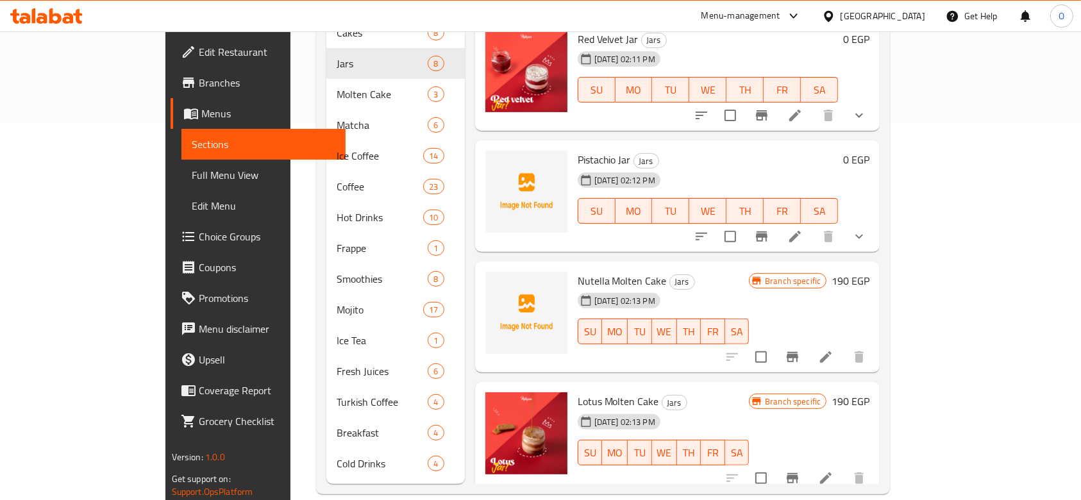
click at [578, 150] on span "Pistachio Jar" at bounding box center [604, 159] width 53 height 19
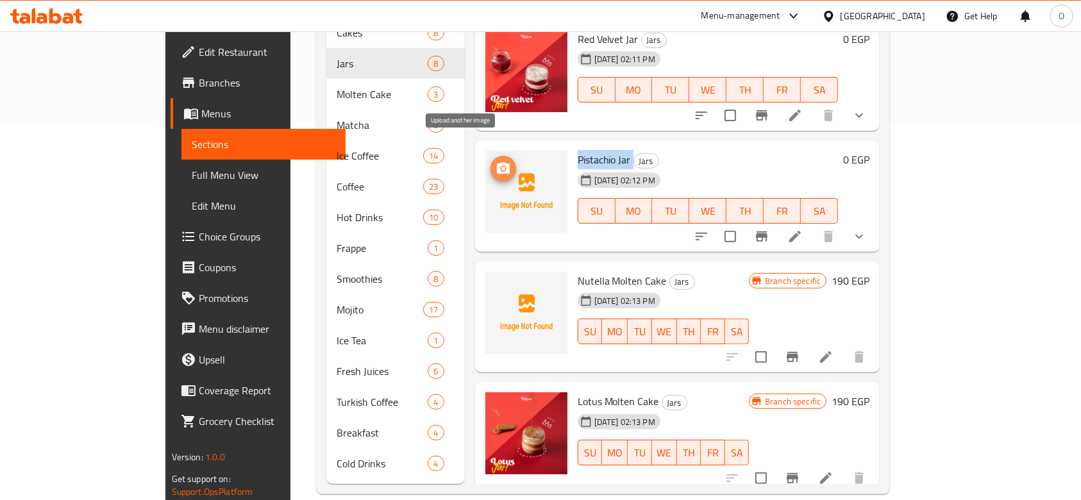
click at [497, 162] on icon "upload picture" at bounding box center [503, 168] width 13 height 12
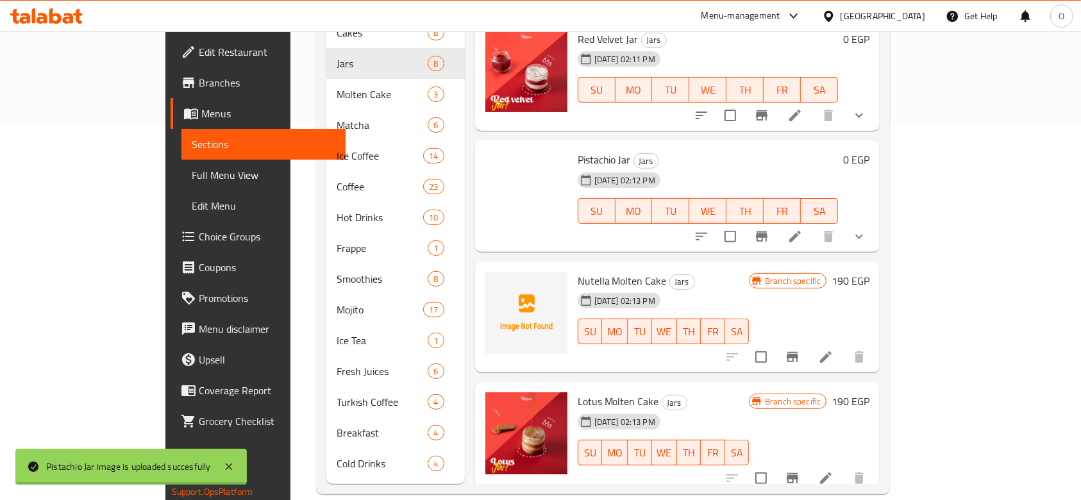
click at [578, 271] on span "Nutella Molten Cake" at bounding box center [622, 280] width 89 height 19
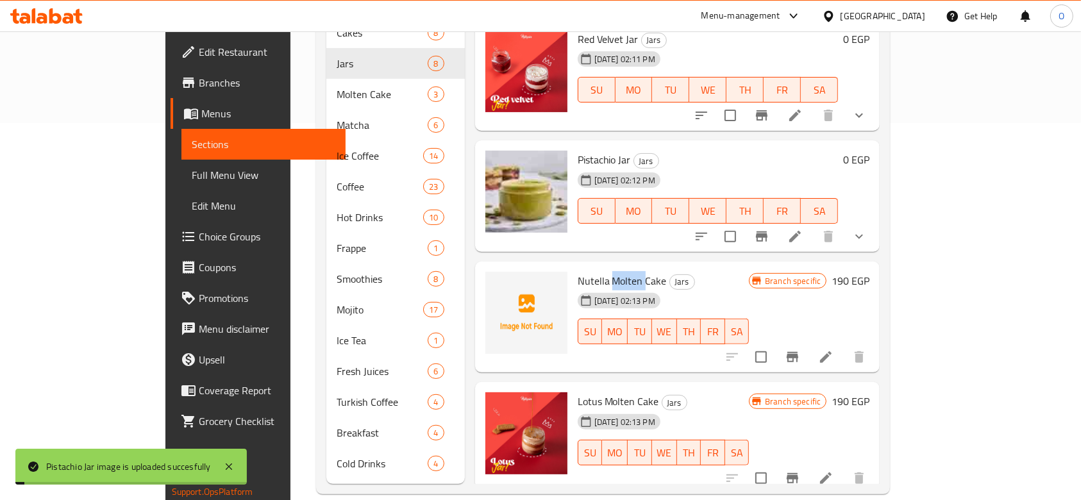
click at [578, 271] on span "Nutella Molten Cake" at bounding box center [622, 280] width 89 height 19
copy h6 "Nutella Molten Cake"
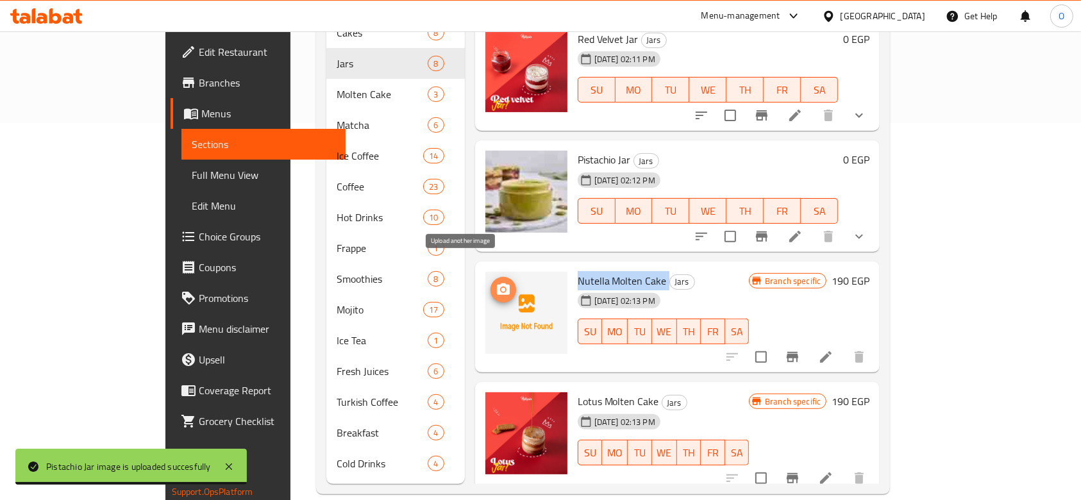
click at [497, 283] on icon "upload picture" at bounding box center [503, 289] width 13 height 12
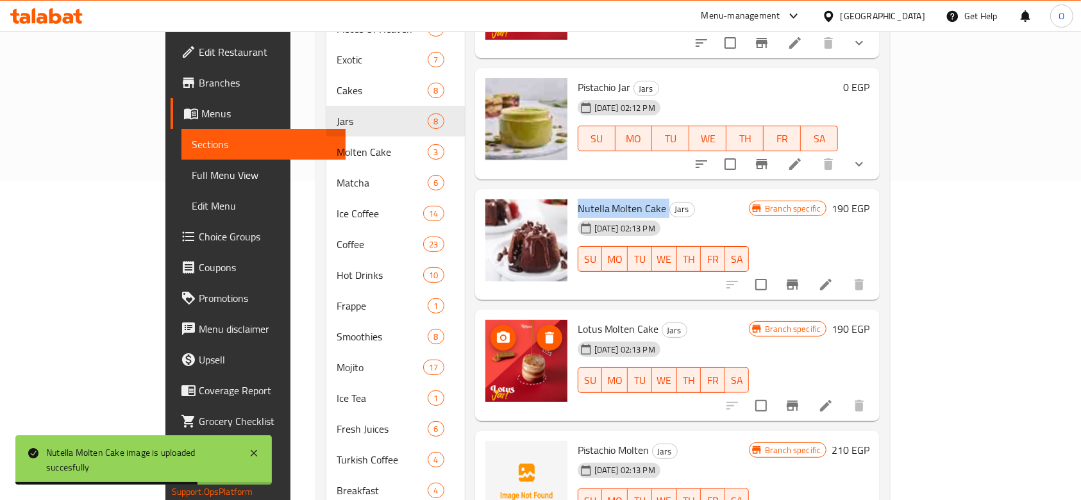
scroll to position [342, 0]
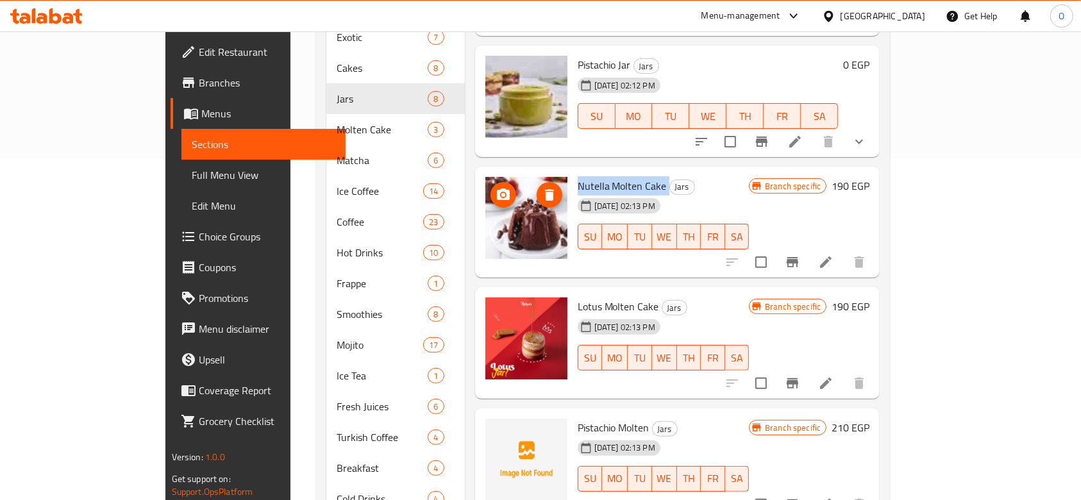
click at [485, 177] on img at bounding box center [526, 218] width 82 height 82
click at [491, 182] on button "upload picture" at bounding box center [504, 195] width 26 height 26
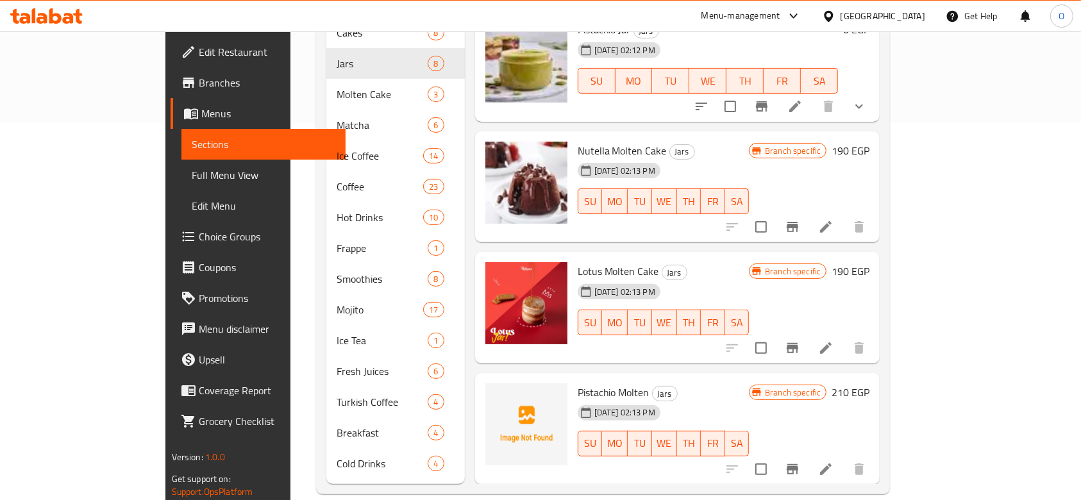
click at [578, 383] on span "Pistachio Molten" at bounding box center [614, 392] width 72 height 19
copy h6 "Pistachio Molten"
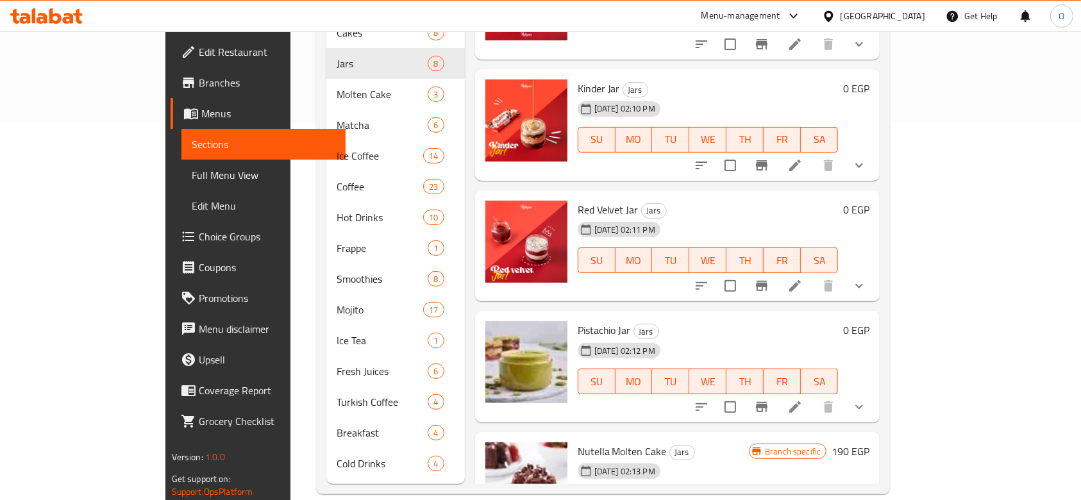
scroll to position [0, 0]
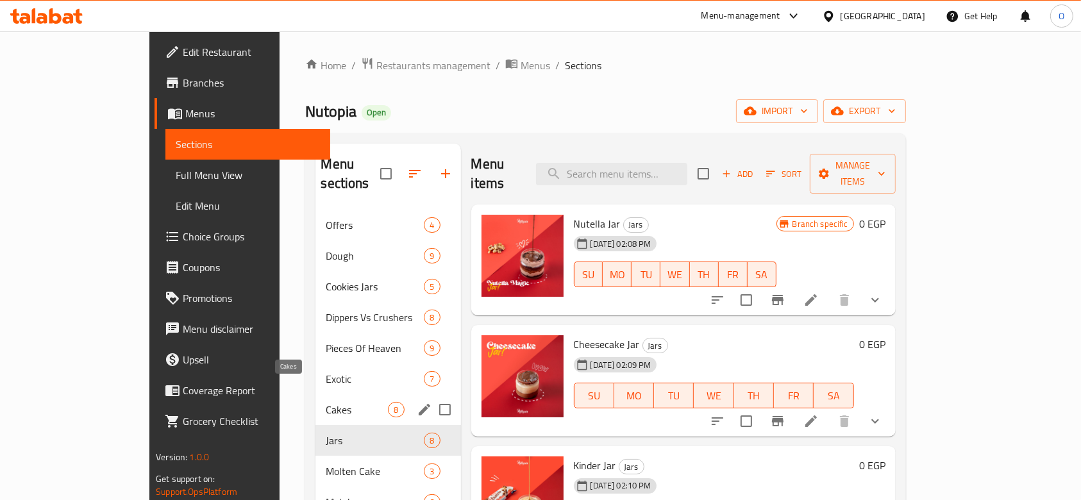
click at [326, 402] on span "Cakes" at bounding box center [357, 409] width 62 height 15
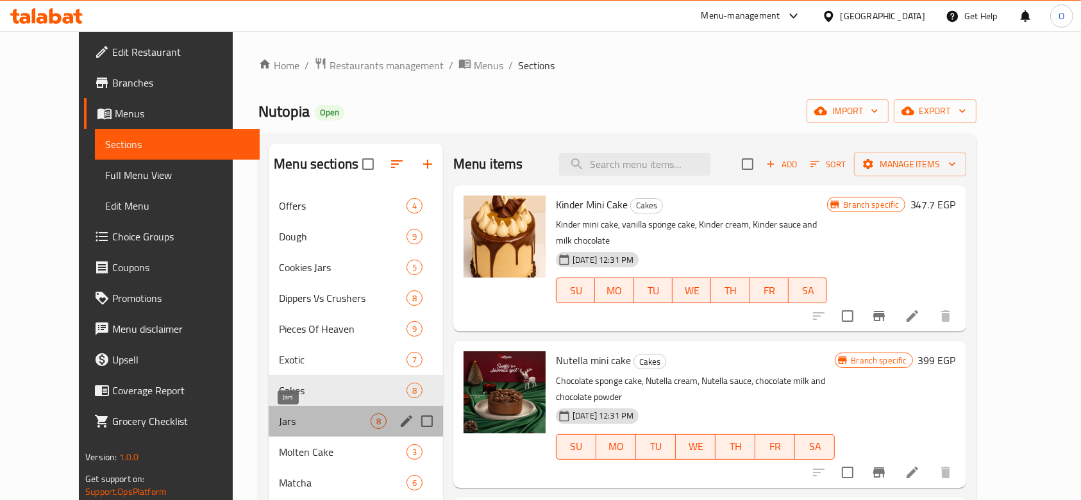
click at [279, 423] on span "Jars" at bounding box center [325, 421] width 92 height 15
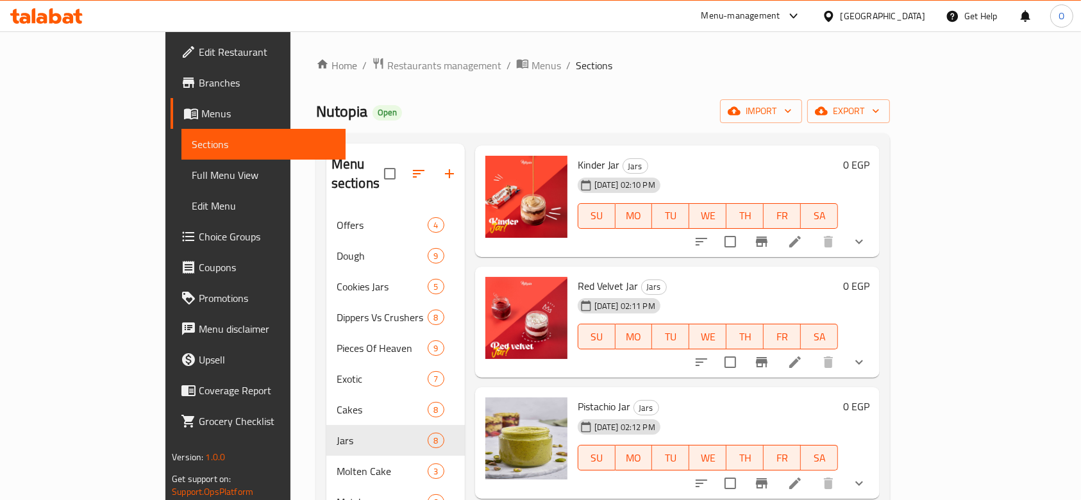
scroll to position [377, 0]
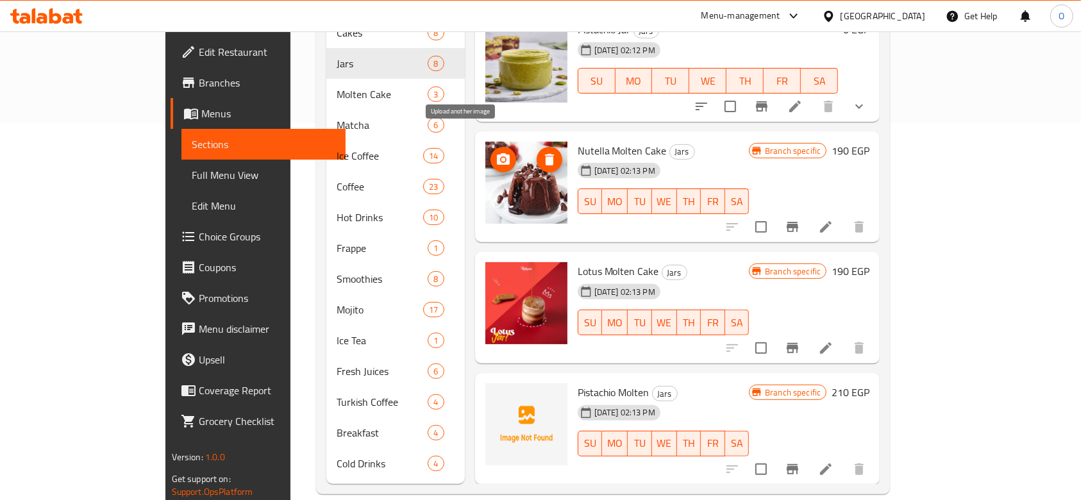
click at [497, 153] on icon "upload picture" at bounding box center [503, 159] width 13 height 12
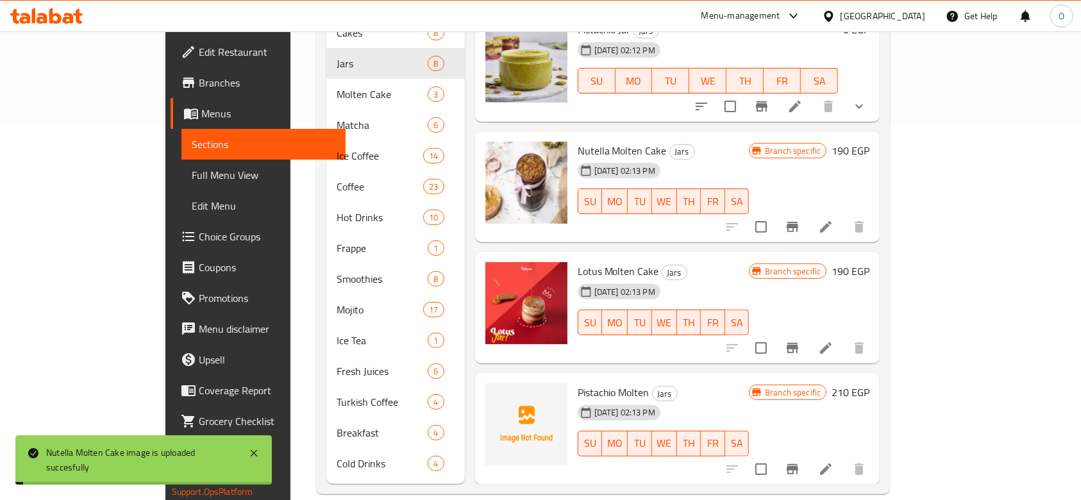
click at [578, 383] on span "Pistachio Molten" at bounding box center [614, 392] width 72 height 19
copy h6 "Pistachio Molten"
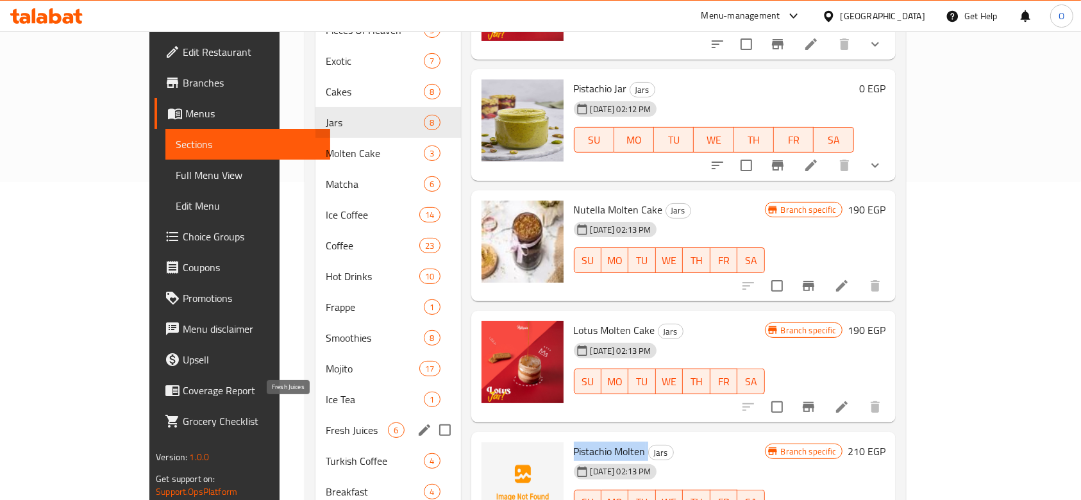
scroll to position [292, 0]
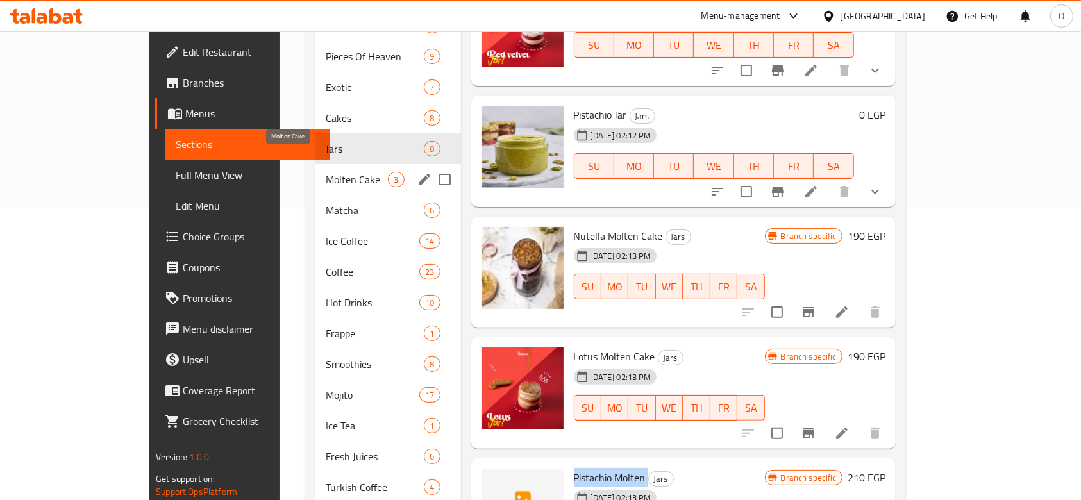
click at [326, 172] on span "Molten Cake" at bounding box center [357, 179] width 62 height 15
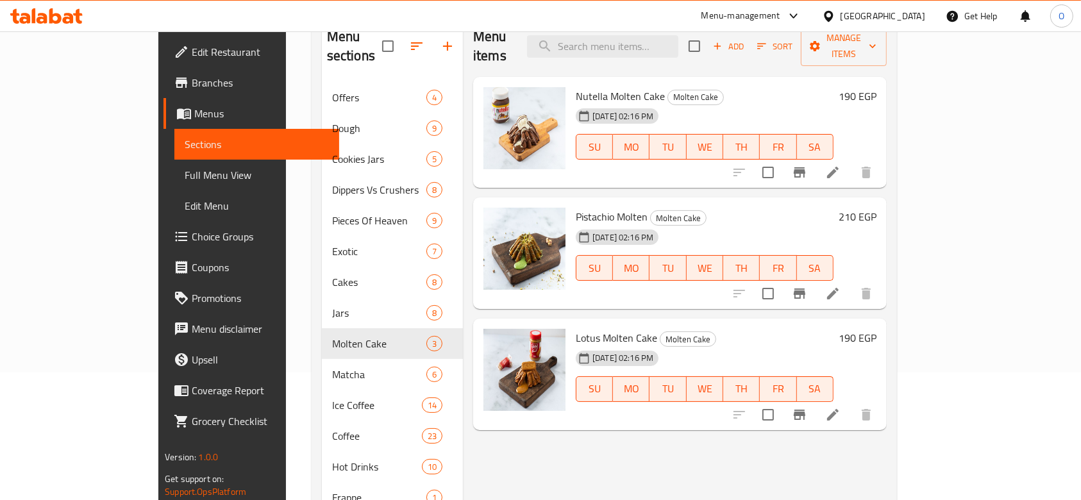
scroll to position [256, 0]
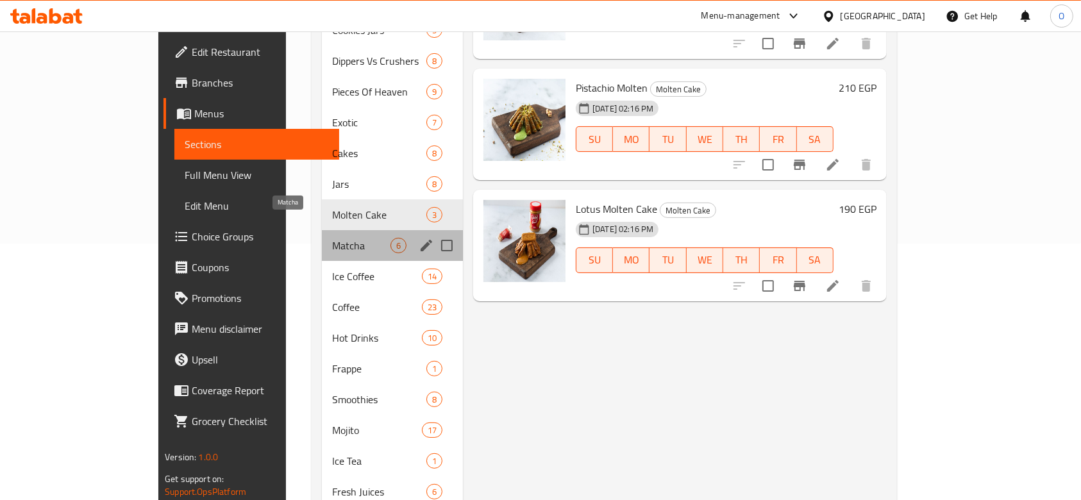
click at [332, 238] on span "Matcha" at bounding box center [361, 245] width 58 height 15
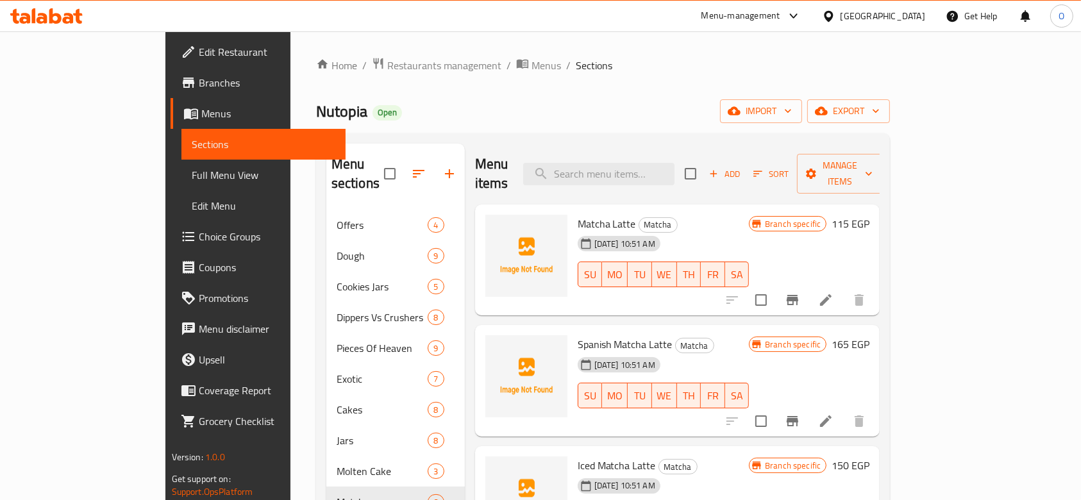
click at [578, 214] on span "Matcha Latte" at bounding box center [607, 223] width 58 height 19
copy h6 "Matcha Latte"
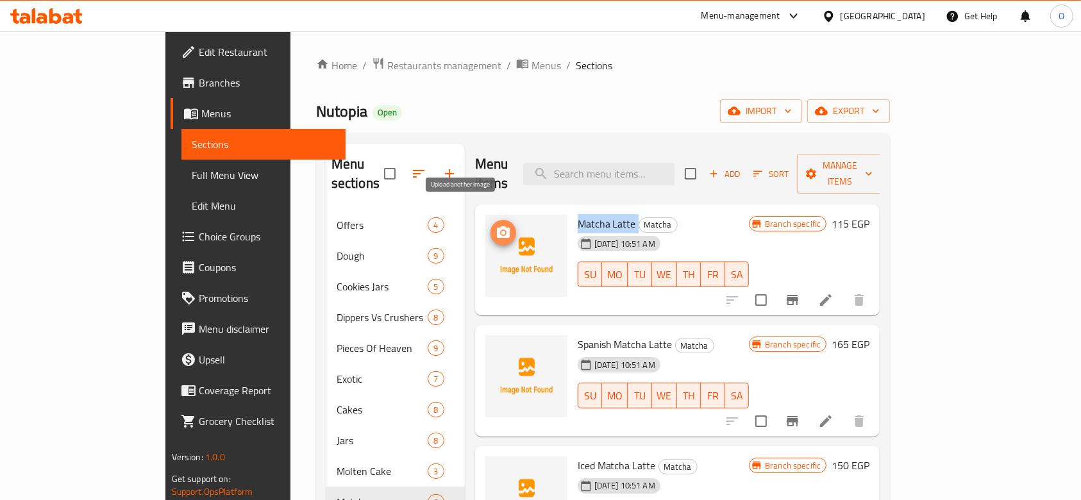
click at [497, 226] on icon "upload picture" at bounding box center [503, 232] width 13 height 12
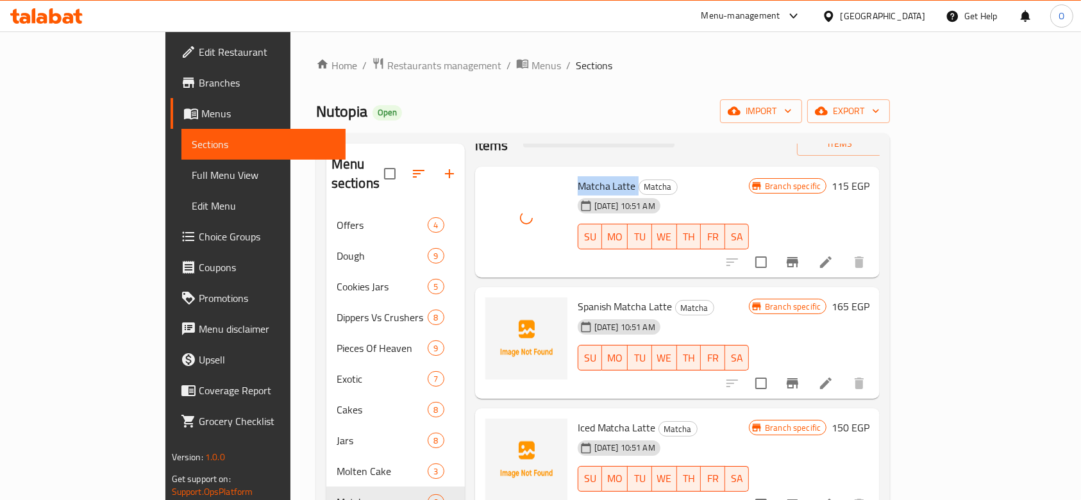
scroll to position [59, 0]
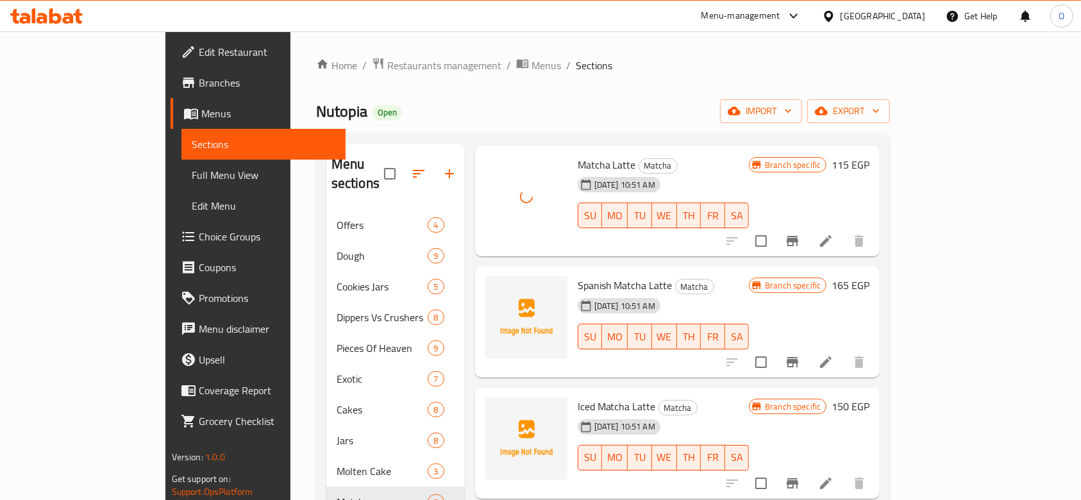
click at [578, 276] on span "Spanish Matcha Latte" at bounding box center [625, 285] width 95 height 19
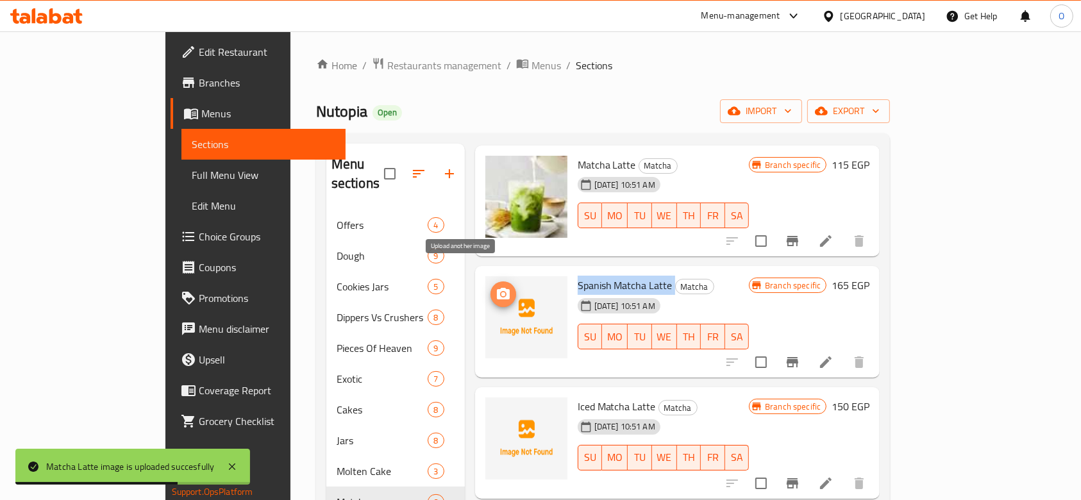
click at [491, 287] on span "upload picture" at bounding box center [504, 294] width 26 height 15
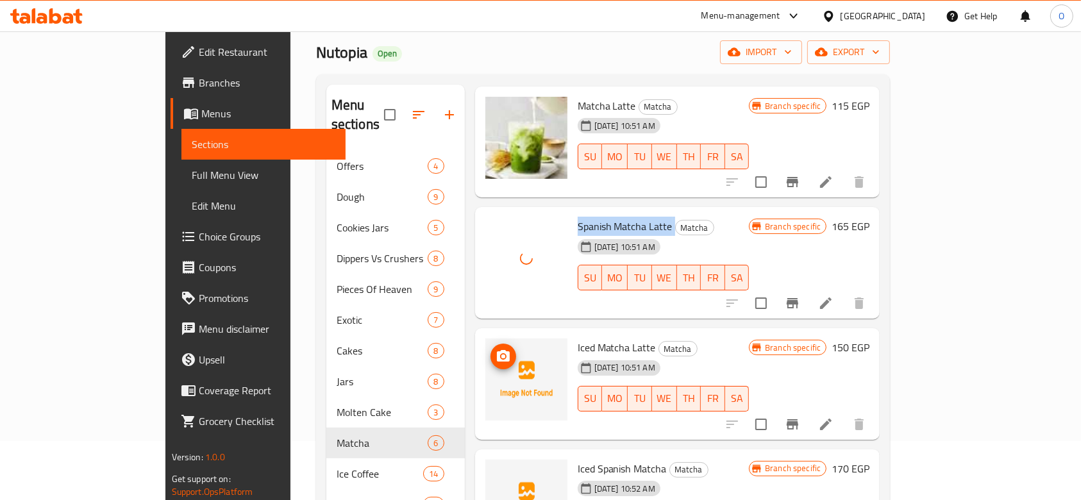
scroll to position [85, 0]
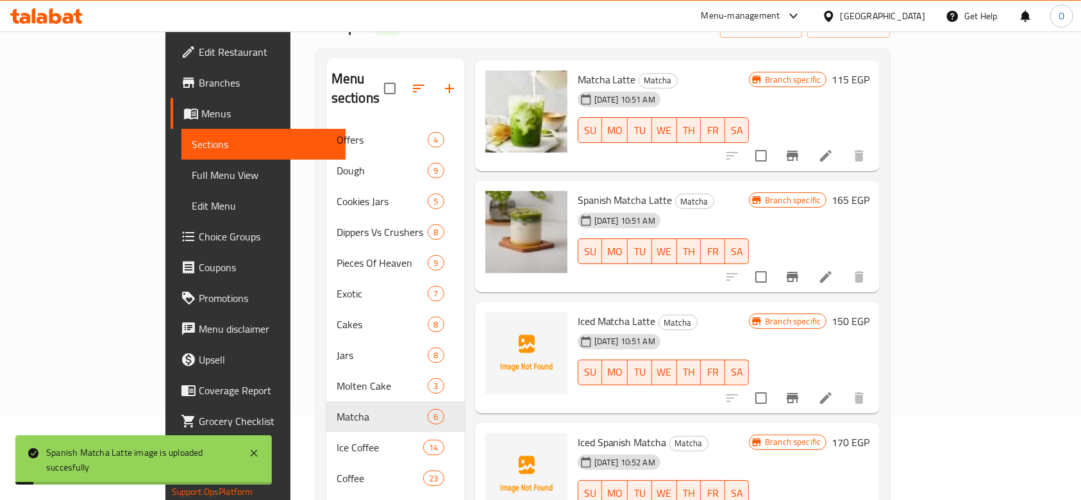
click at [590, 312] on span "Iced Matcha Latte" at bounding box center [617, 321] width 78 height 19
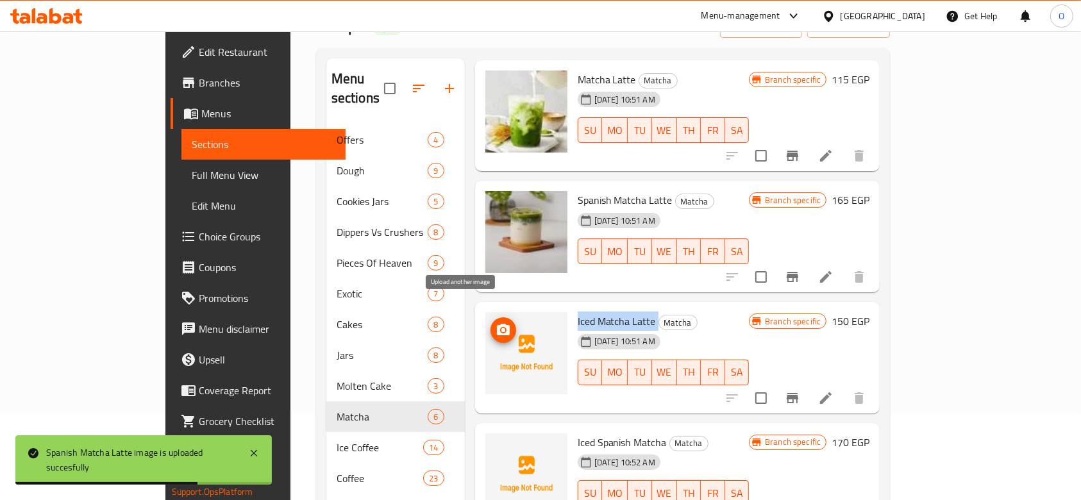
click at [496, 323] on icon "upload picture" at bounding box center [503, 330] width 15 height 15
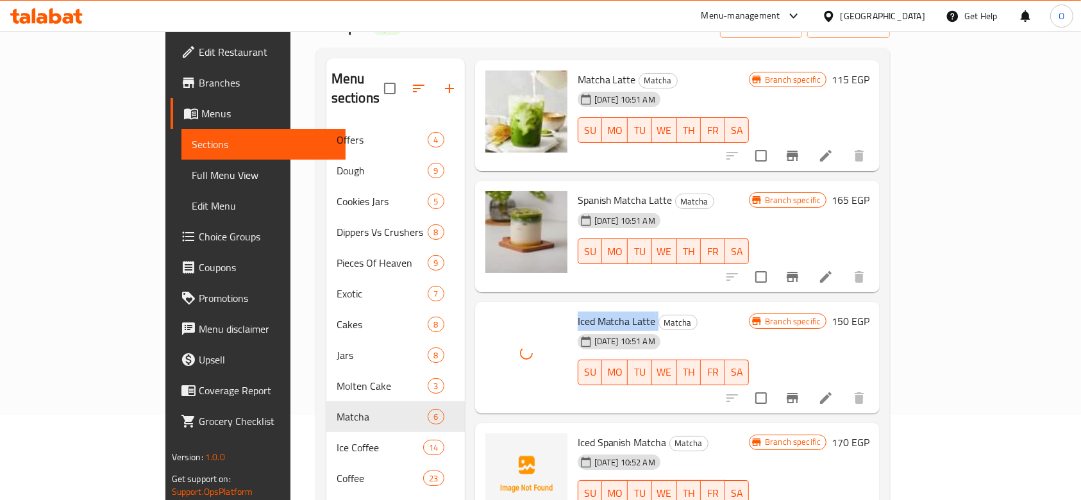
scroll to position [256, 0]
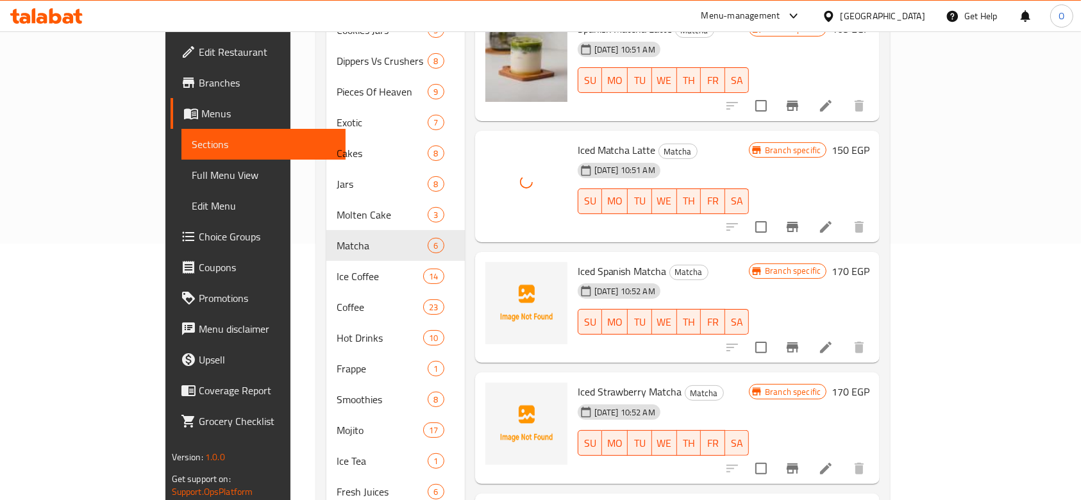
click at [578, 262] on span "Iced Spanish Matcha" at bounding box center [622, 271] width 89 height 19
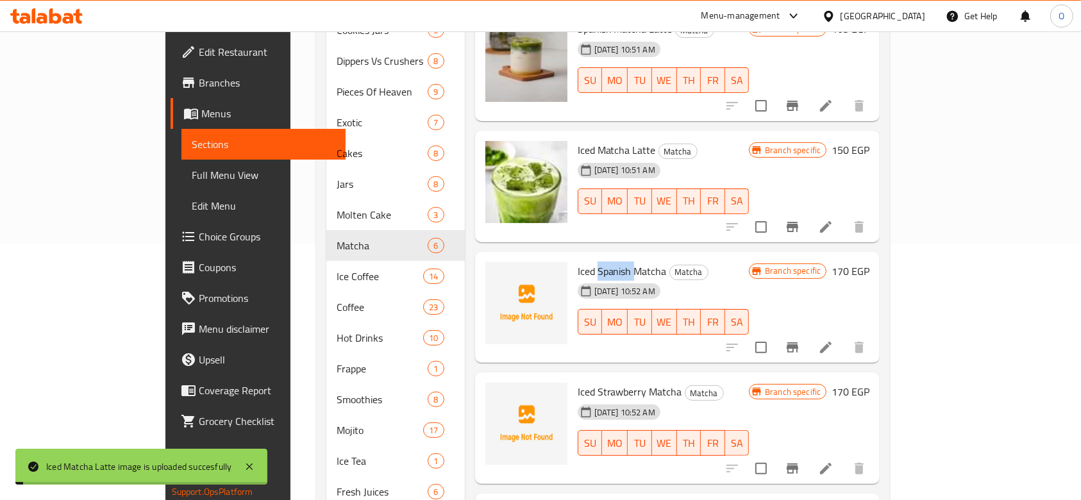
click at [578, 262] on span "Iced Spanish Matcha" at bounding box center [622, 271] width 89 height 19
click at [496, 273] on icon "upload picture" at bounding box center [503, 280] width 15 height 15
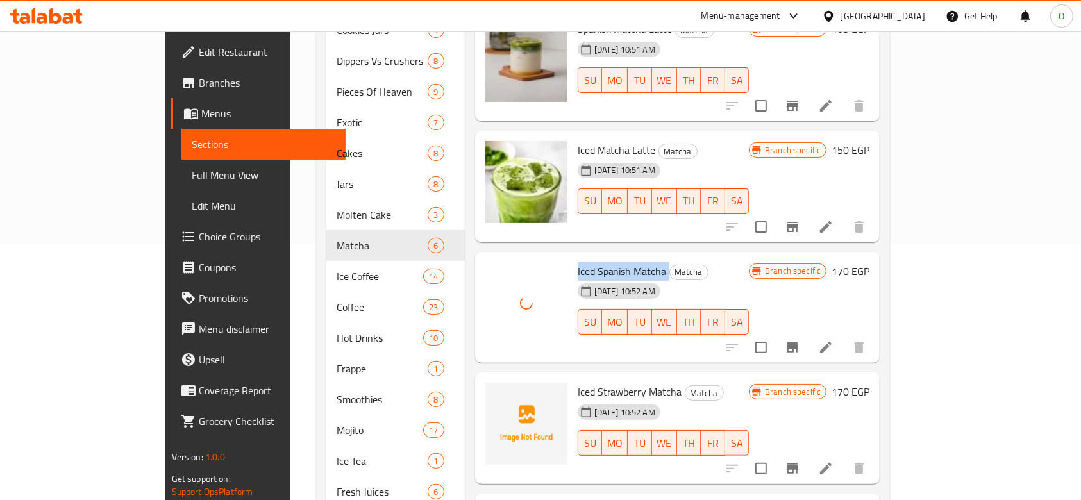
scroll to position [342, 0]
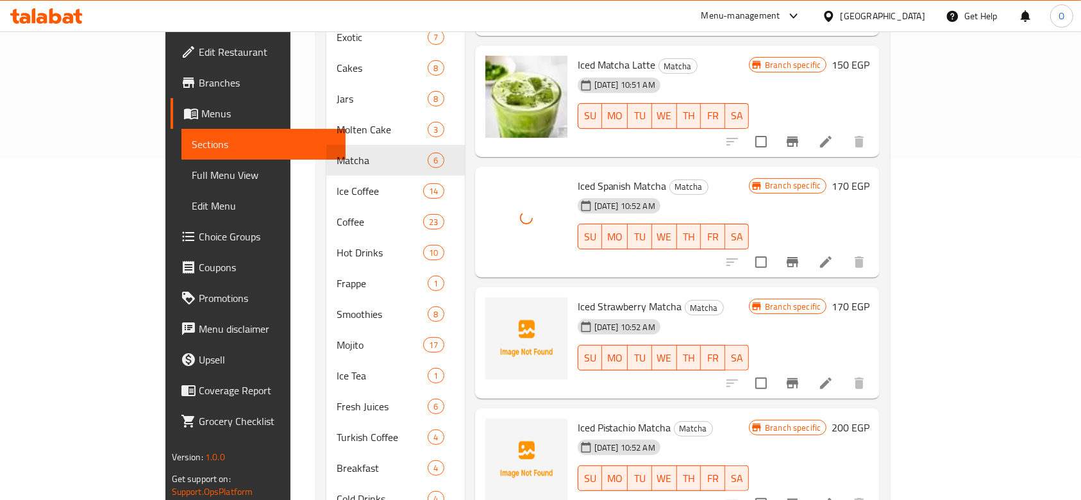
click at [578, 297] on span "Iced Strawberry Matcha" at bounding box center [630, 306] width 105 height 19
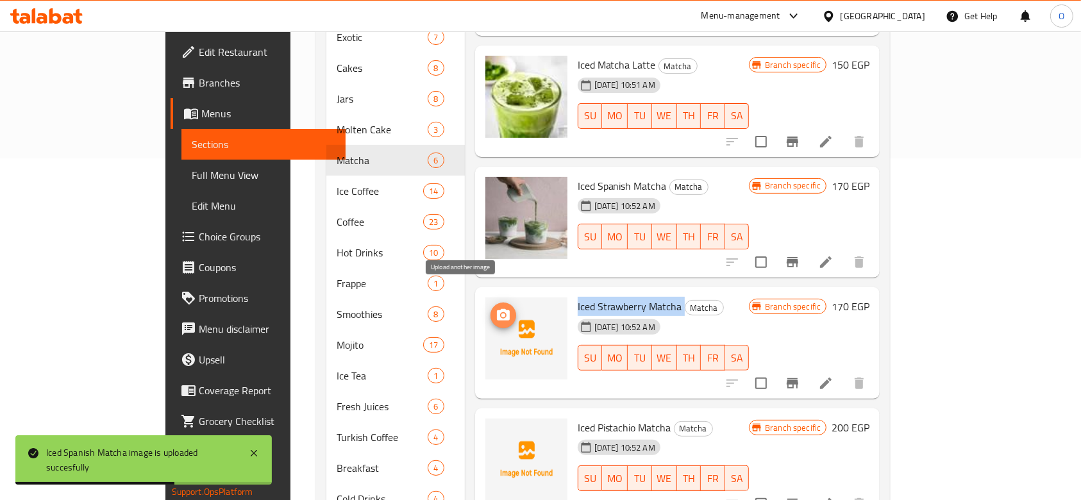
click at [496, 308] on icon "upload picture" at bounding box center [503, 315] width 15 height 15
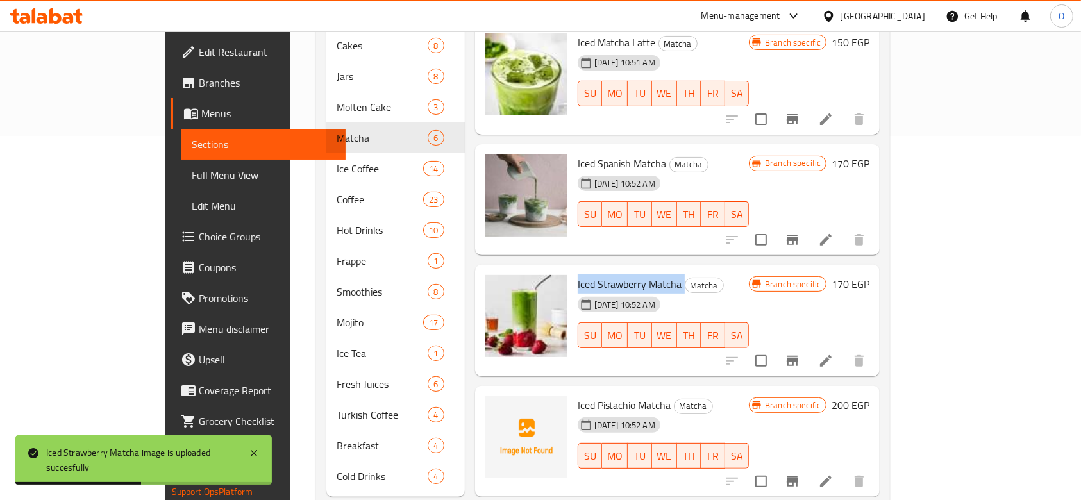
scroll to position [377, 0]
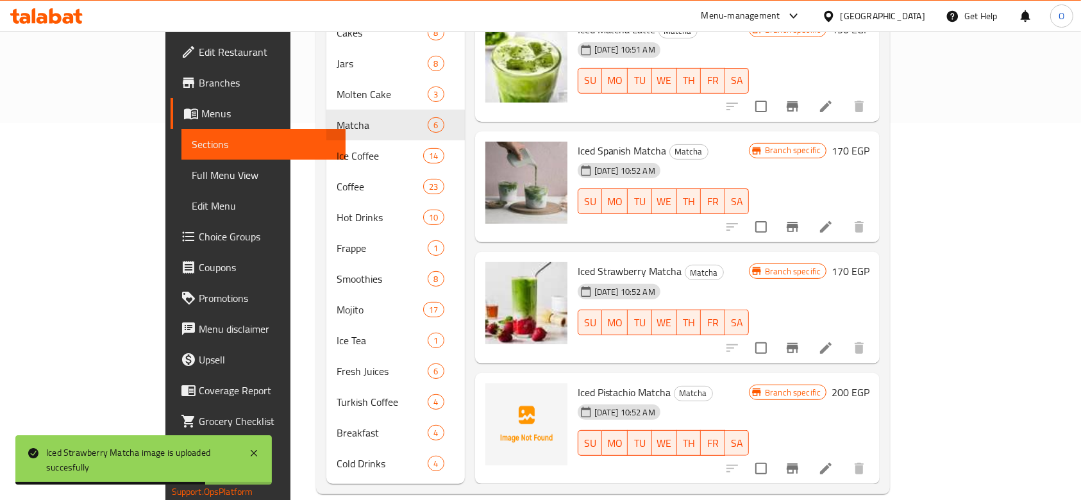
click at [578, 383] on span "Iced Pistachio Matcha" at bounding box center [625, 392] width 94 height 19
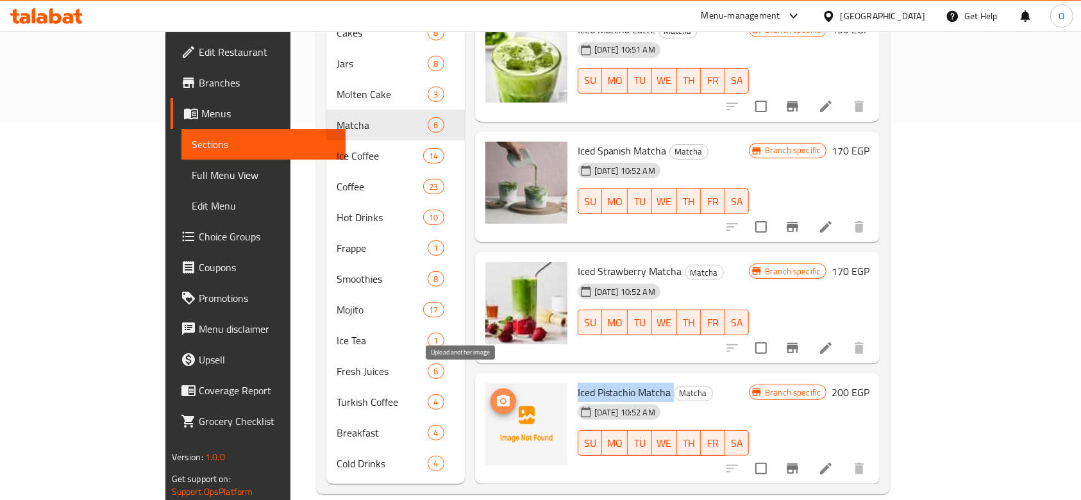
click at [491, 389] on button "upload picture" at bounding box center [504, 402] width 26 height 26
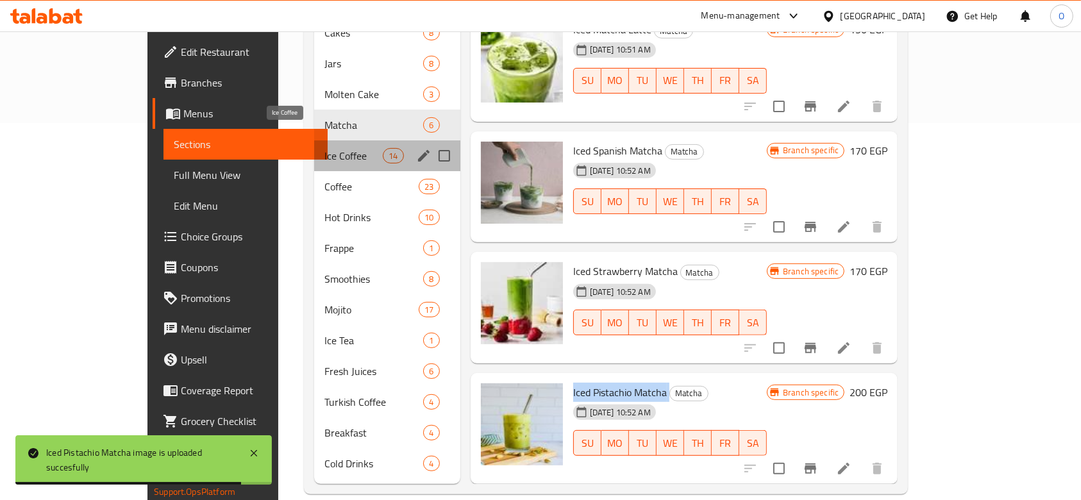
click at [324, 148] on span "Ice Coffee" at bounding box center [353, 155] width 58 height 15
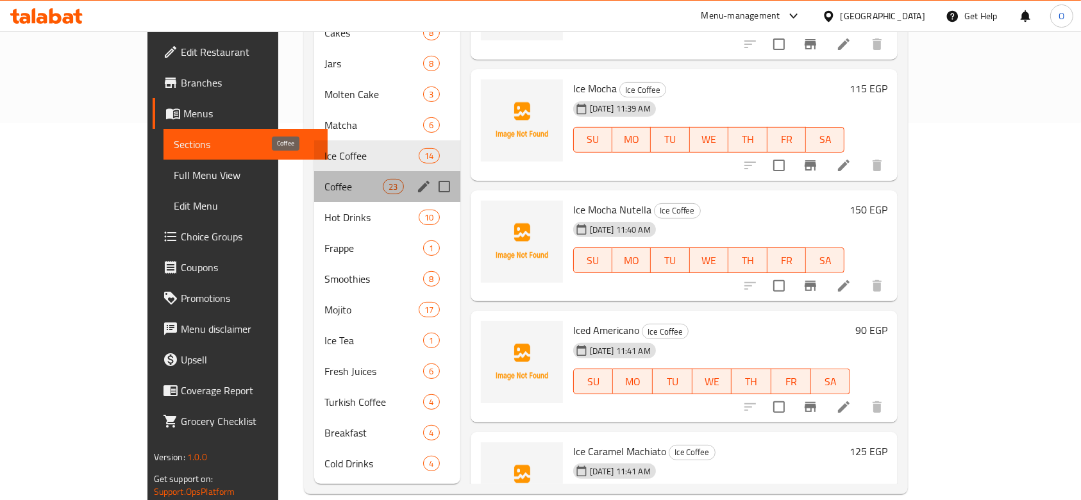
click at [324, 179] on span "Coffee" at bounding box center [353, 186] width 58 height 15
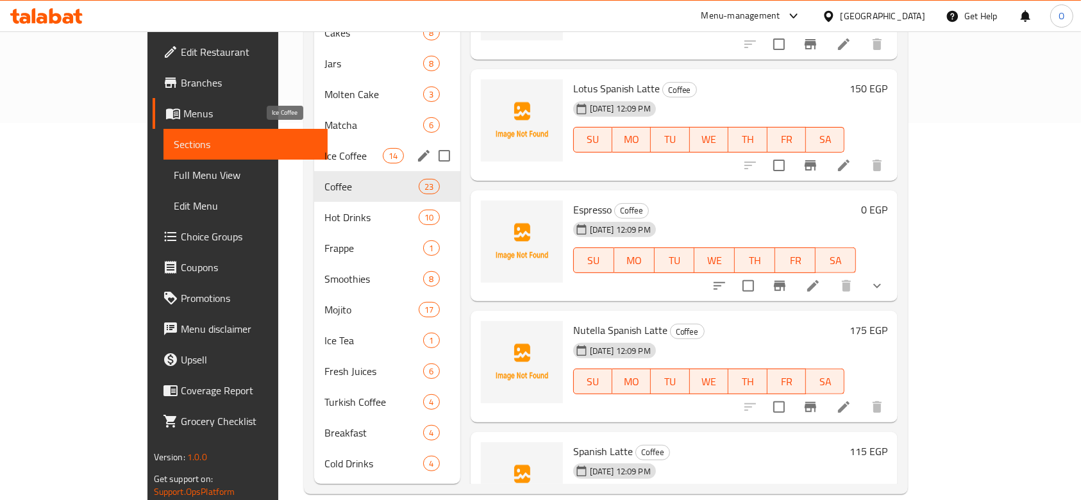
click at [324, 148] on span "Ice Coffee" at bounding box center [353, 155] width 58 height 15
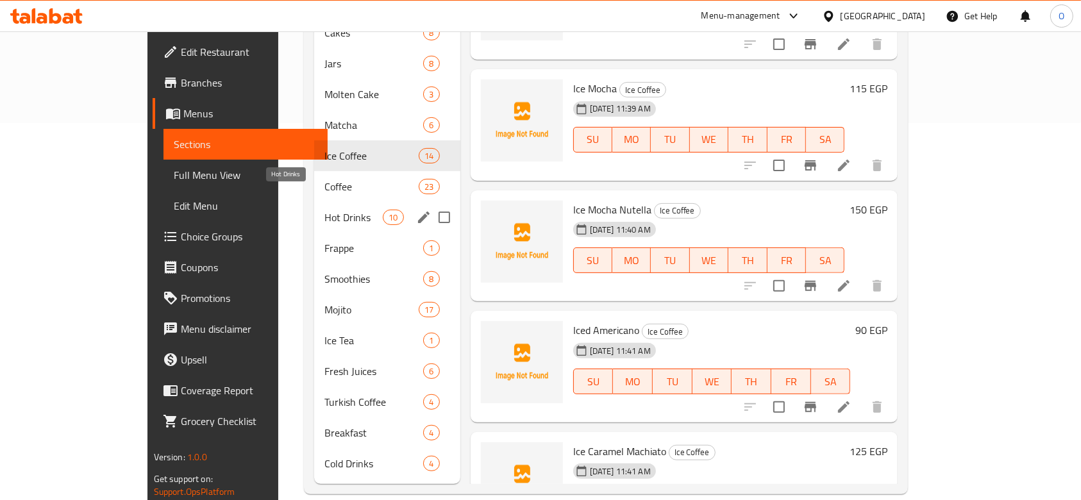
click at [324, 210] on span "Hot Drinks" at bounding box center [353, 217] width 58 height 15
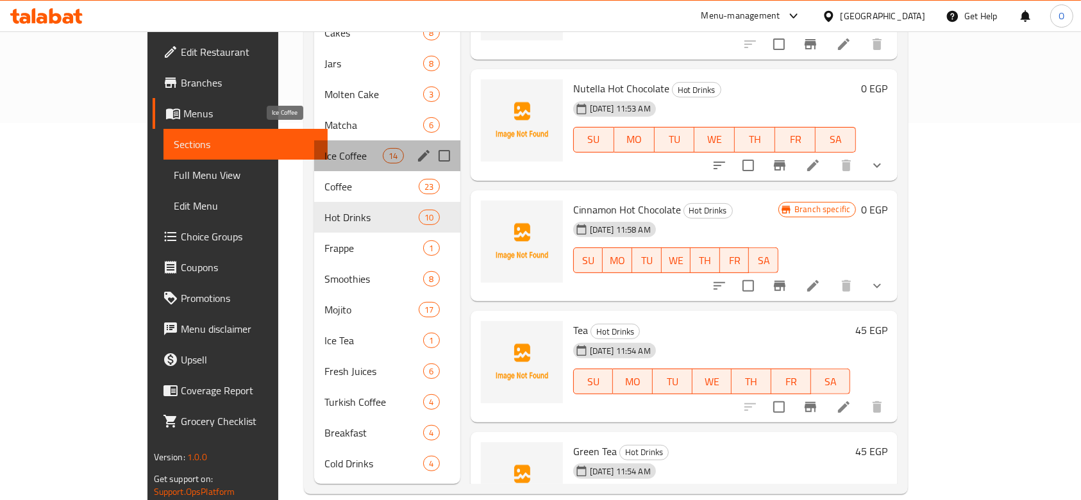
click at [324, 148] on span "Ice Coffee" at bounding box center [353, 155] width 58 height 15
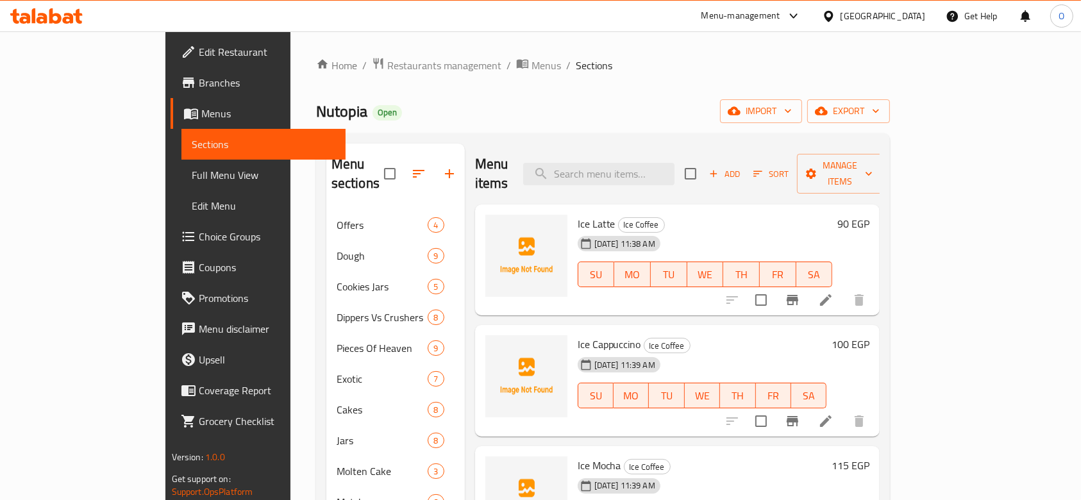
click at [578, 214] on span "Ice Latte" at bounding box center [597, 223] width 38 height 19
click at [491, 225] on span "upload picture" at bounding box center [504, 232] width 26 height 15
click at [834, 414] on icon at bounding box center [825, 421] width 15 height 15
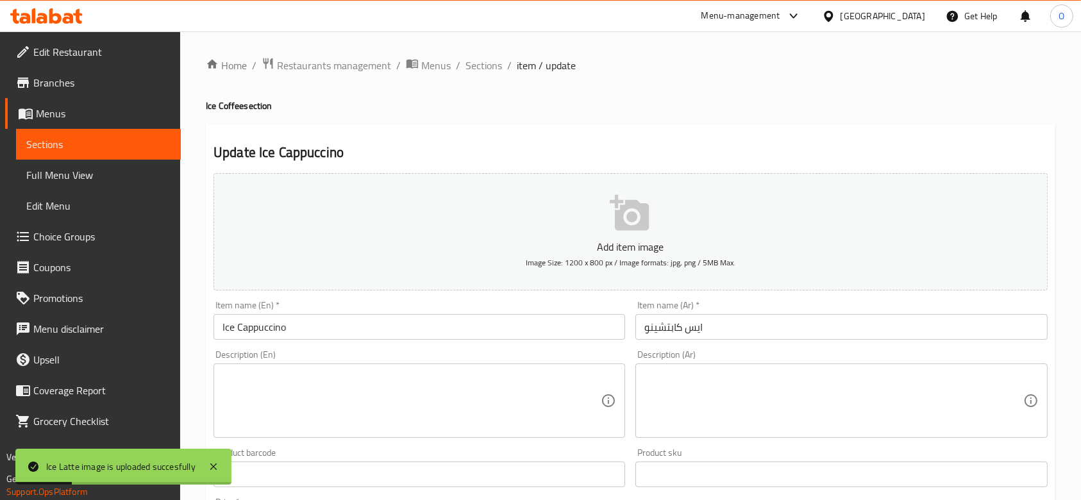
click at [667, 330] on input "ايس كابتشينو" at bounding box center [841, 327] width 412 height 26
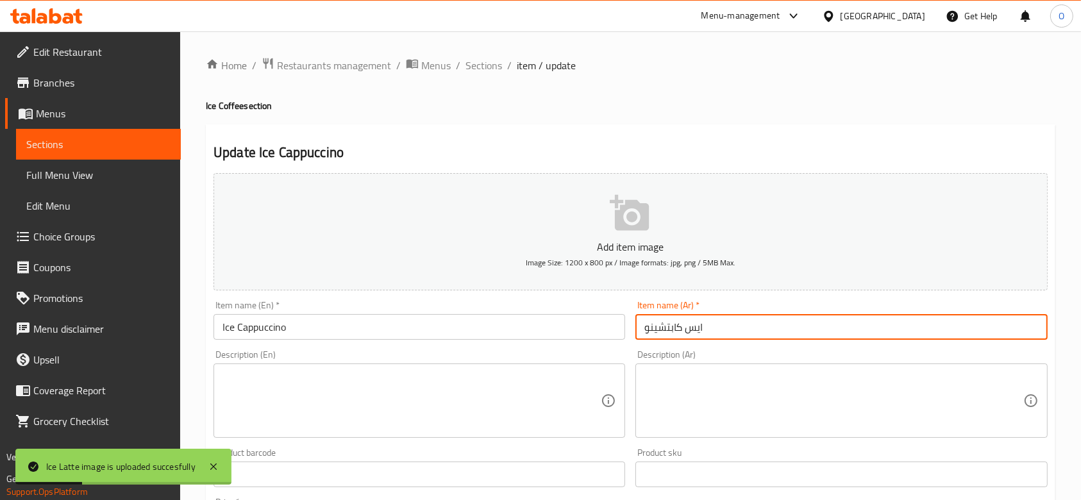
click at [667, 330] on input "ايس كابتشينو" at bounding box center [841, 327] width 412 height 26
click at [438, 324] on input "Ice Cappuccino" at bounding box center [420, 327] width 412 height 26
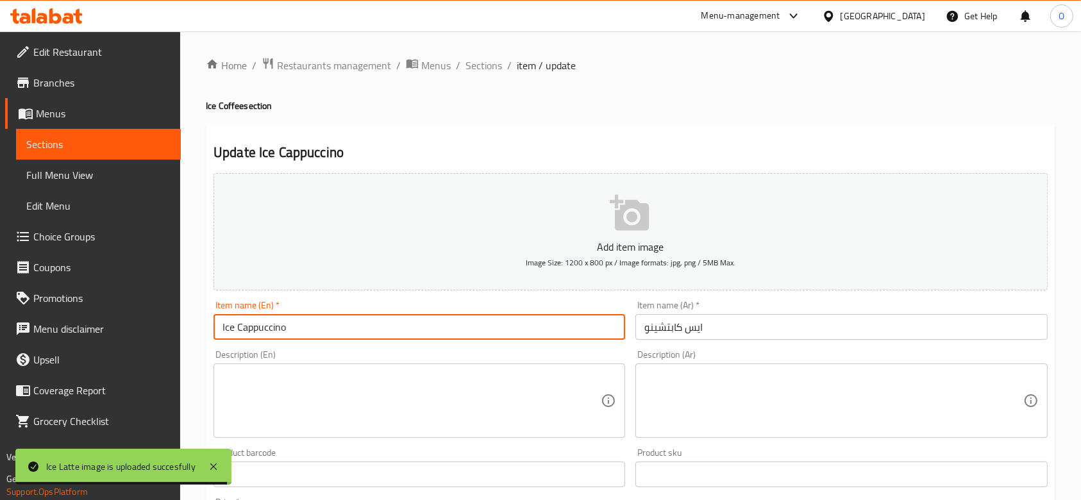
click at [438, 324] on input "Ice Cappuccino" at bounding box center [420, 327] width 412 height 26
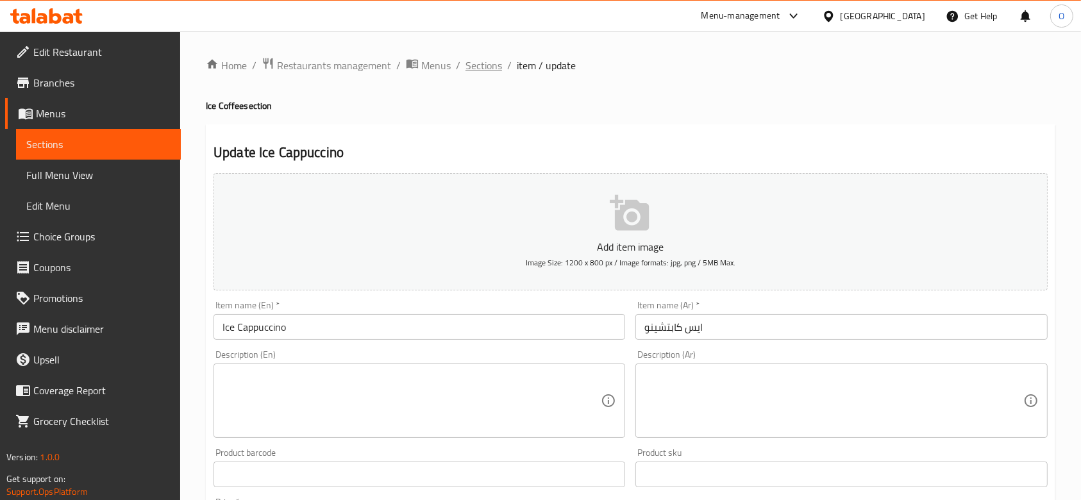
click at [478, 64] on span "Sections" at bounding box center [484, 65] width 37 height 15
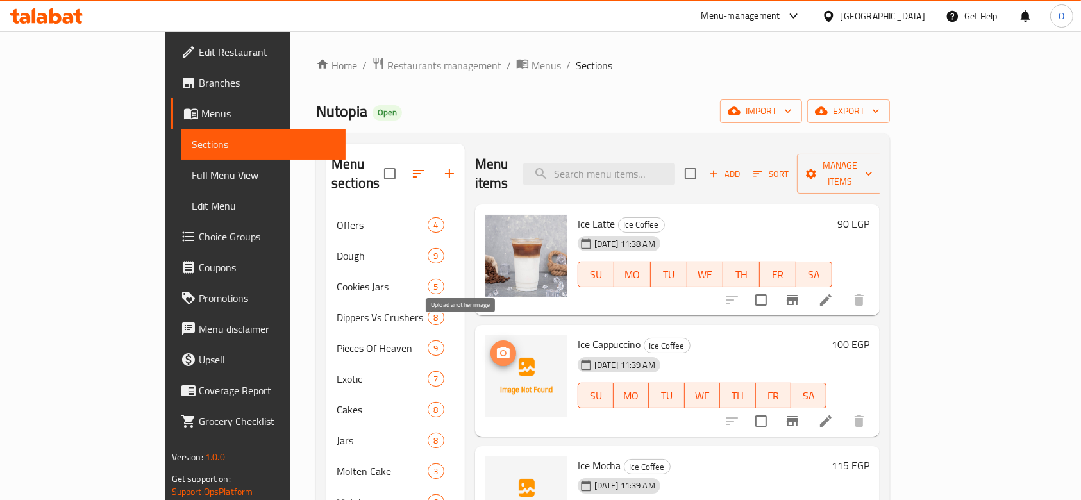
click at [497, 347] on icon "upload picture" at bounding box center [503, 353] width 13 height 12
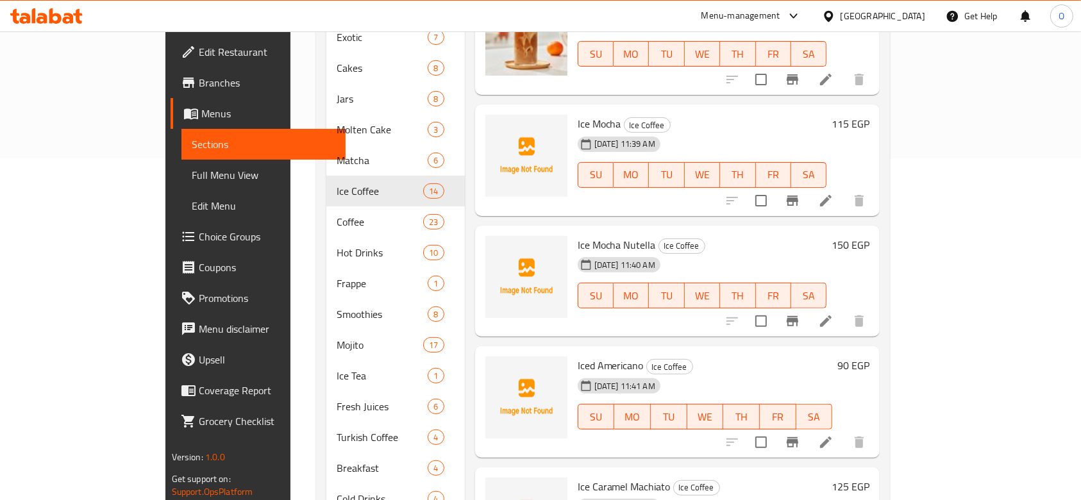
click at [573, 110] on div "Ice Mocha Ice Coffee [DATE] 11:39 AM SU MO TU WE TH FR SA" at bounding box center [703, 160] width 260 height 101
click at [578, 114] on span "Ice Mocha" at bounding box center [600, 123] width 44 height 19
click at [496, 125] on icon "upload picture" at bounding box center [503, 132] width 15 height 15
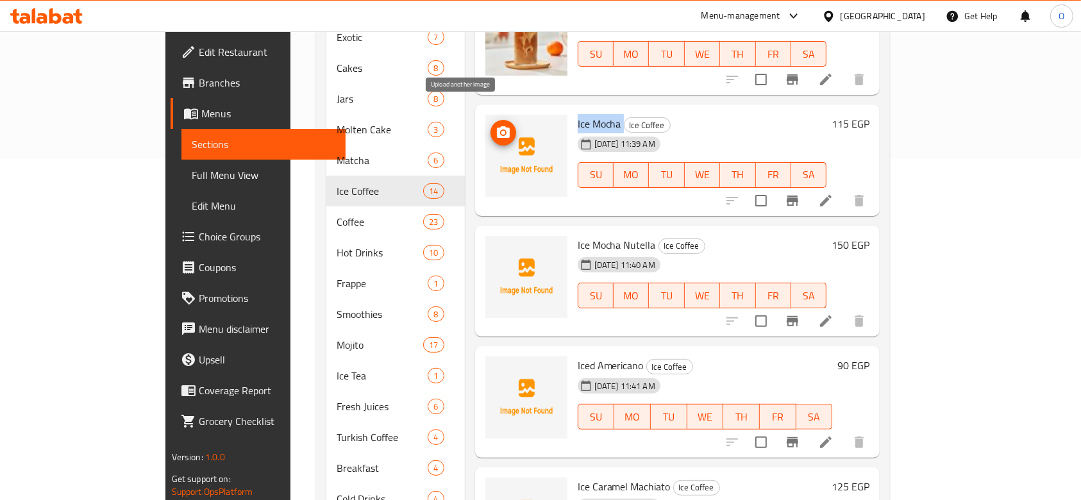
click at [491, 120] on button "upload picture" at bounding box center [504, 133] width 26 height 26
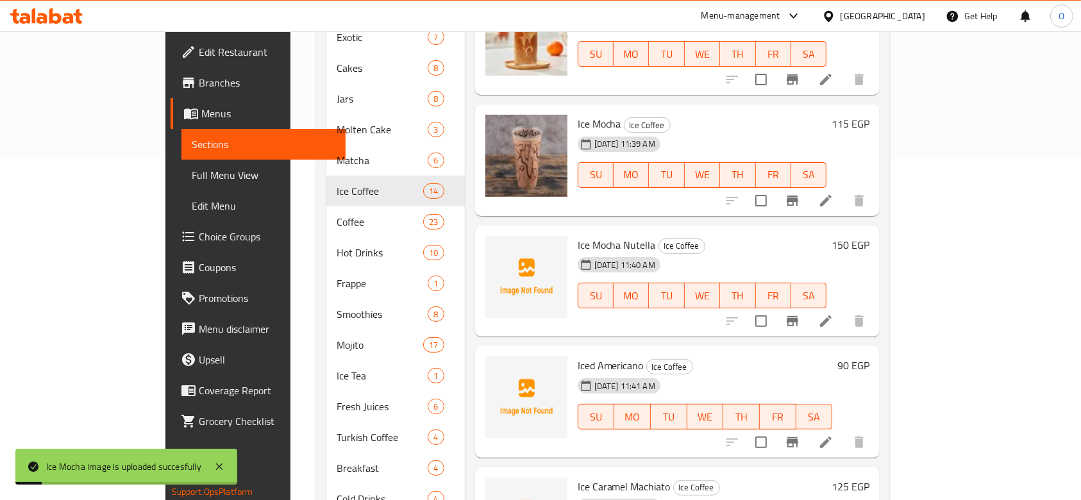
click at [578, 235] on span "Ice Mocha Nutella" at bounding box center [617, 244] width 78 height 19
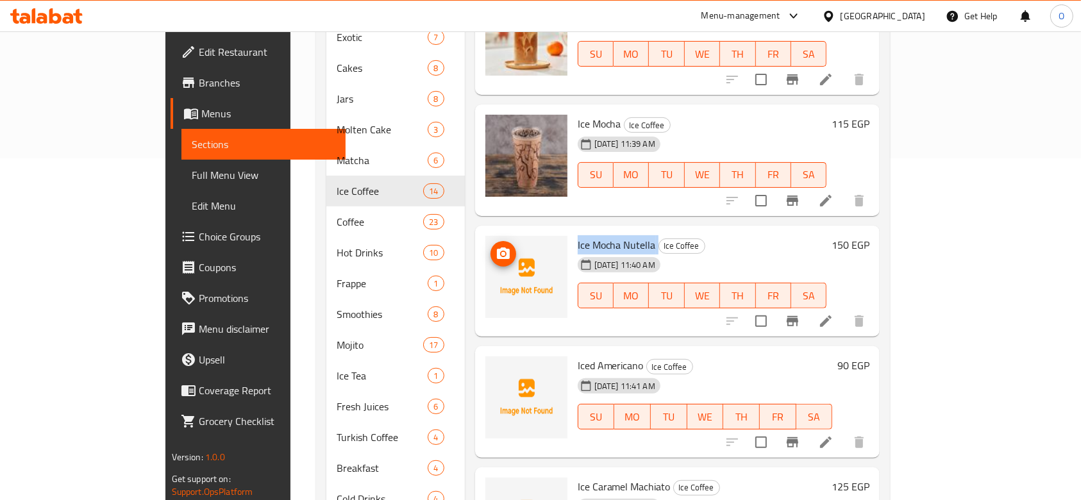
click at [497, 248] on icon "upload picture" at bounding box center [503, 254] width 13 height 12
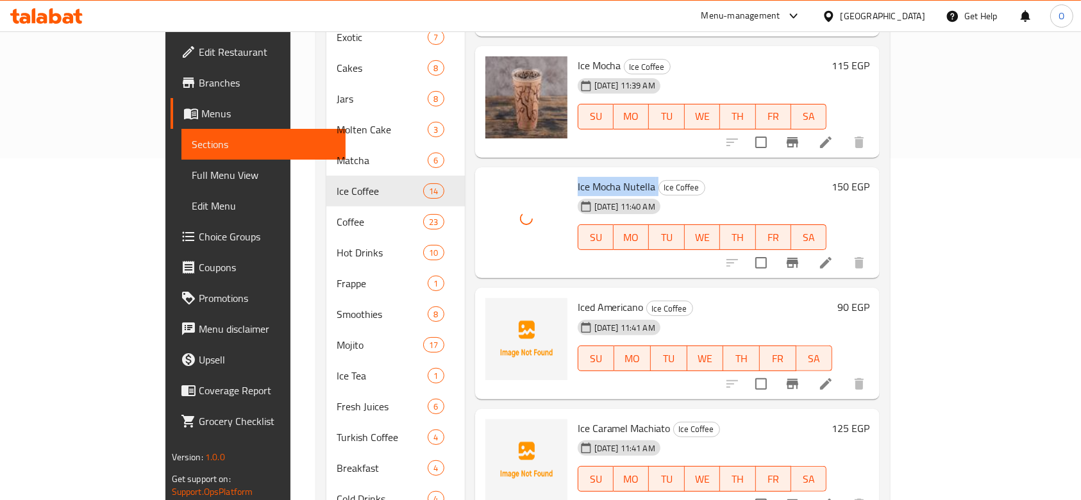
scroll to position [85, 0]
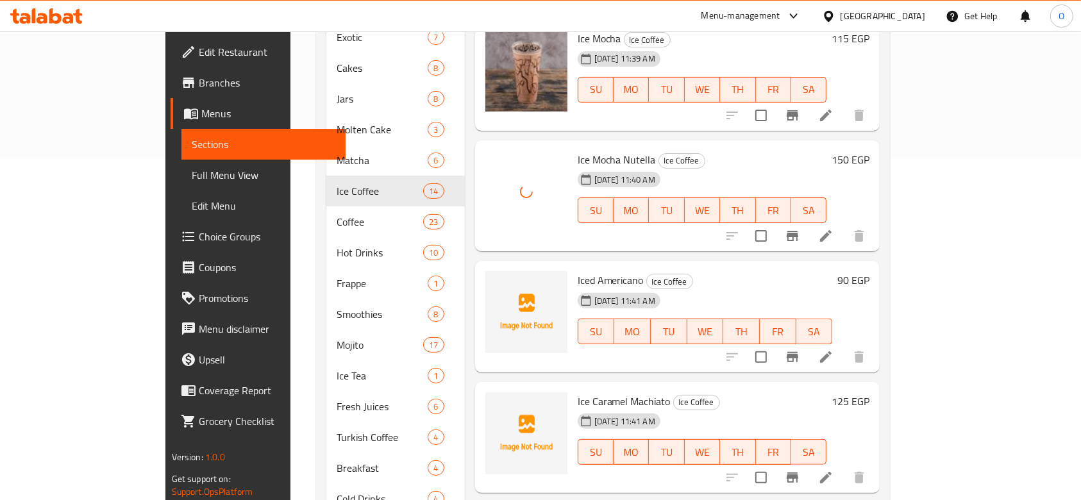
click at [578, 271] on span "Iced Americano" at bounding box center [611, 280] width 66 height 19
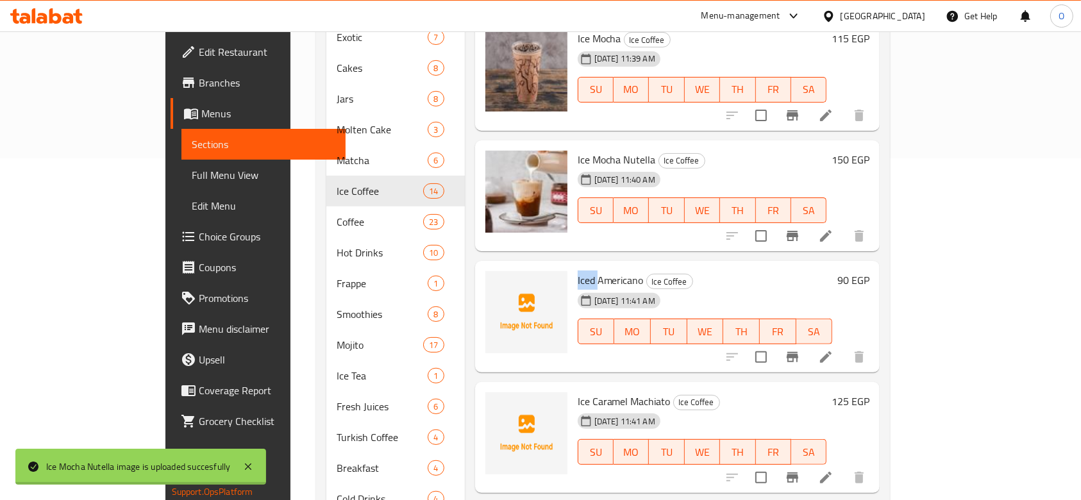
click at [578, 271] on span "Iced Americano" at bounding box center [611, 280] width 66 height 19
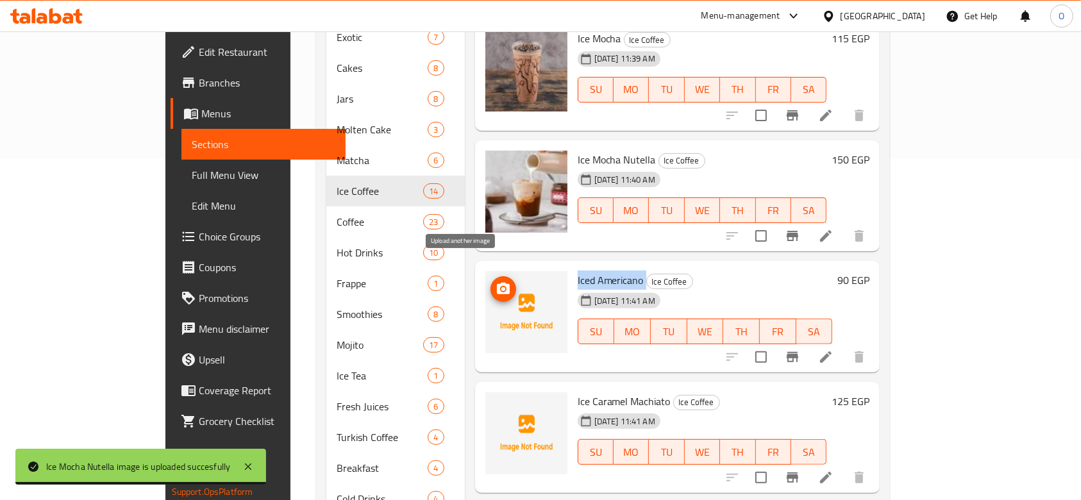
click at [491, 281] on span "upload picture" at bounding box center [504, 288] width 26 height 15
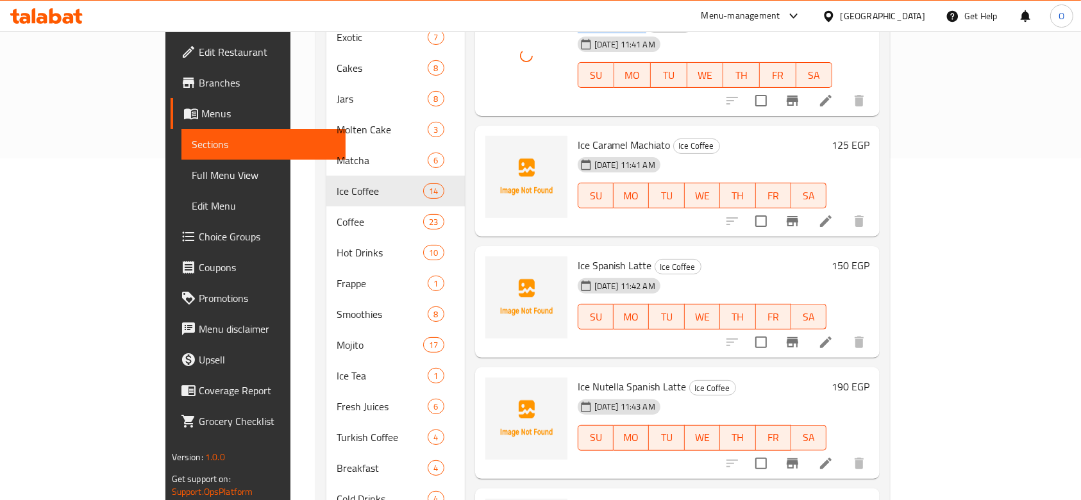
scroll to position [256, 0]
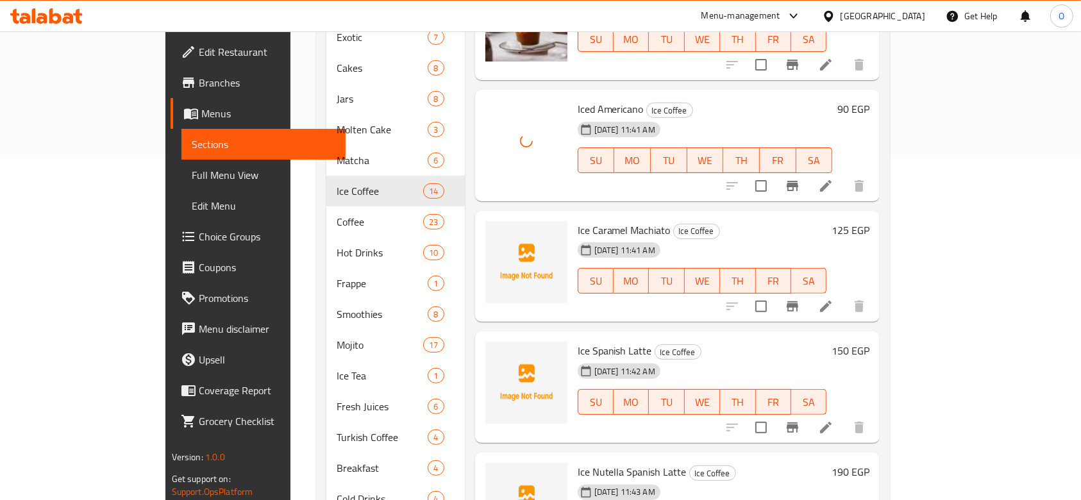
click at [600, 221] on span "Ice Caramel Machiato" at bounding box center [624, 230] width 93 height 19
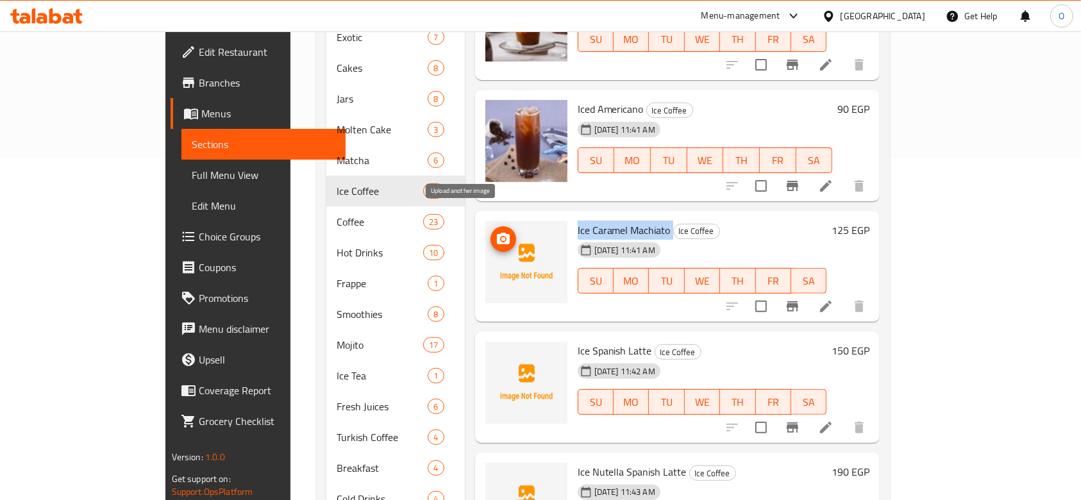
click at [496, 231] on icon "upload picture" at bounding box center [503, 238] width 15 height 15
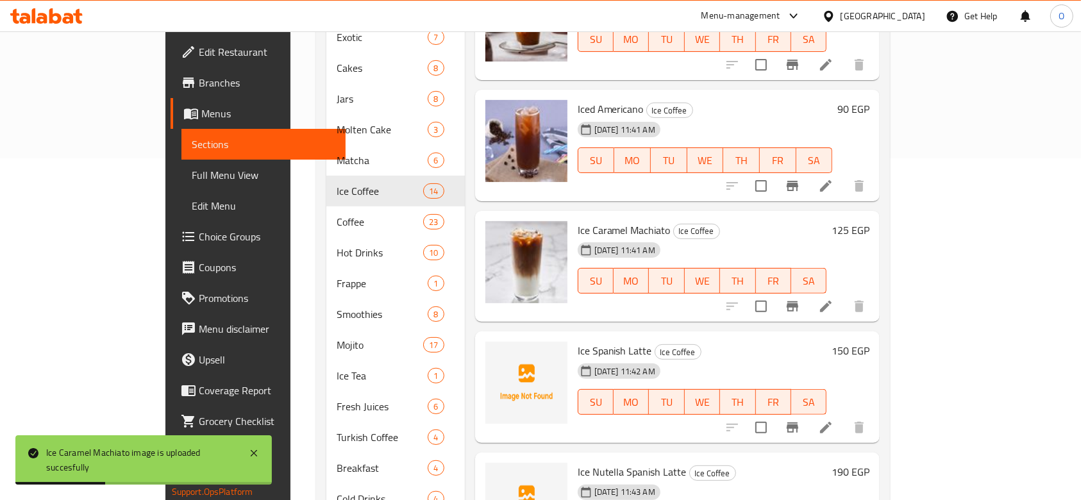
click at [590, 341] on span "Ice Spanish Latte" at bounding box center [615, 350] width 74 height 19
click at [589, 341] on span "Ice Spanish Latte" at bounding box center [615, 350] width 74 height 19
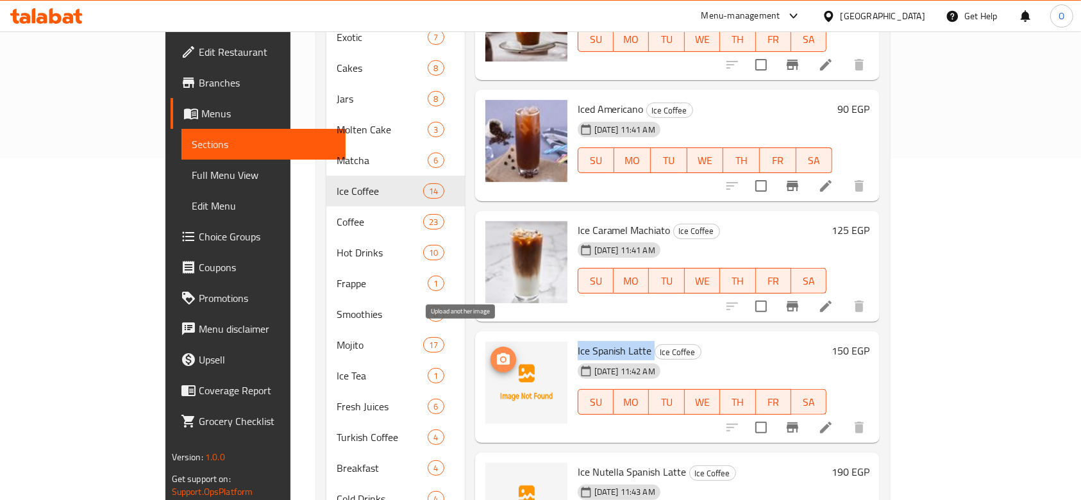
click at [496, 352] on icon "upload picture" at bounding box center [503, 359] width 15 height 15
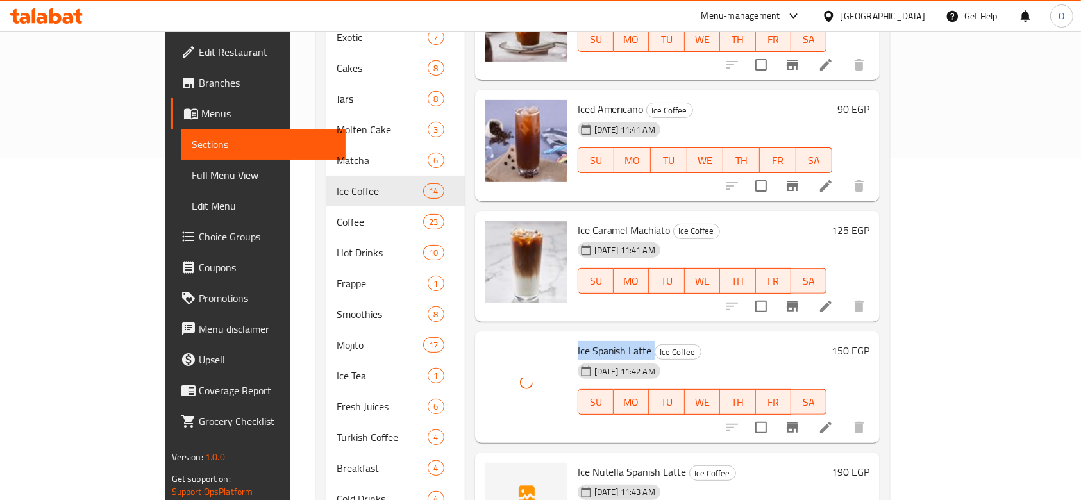
scroll to position [513, 0]
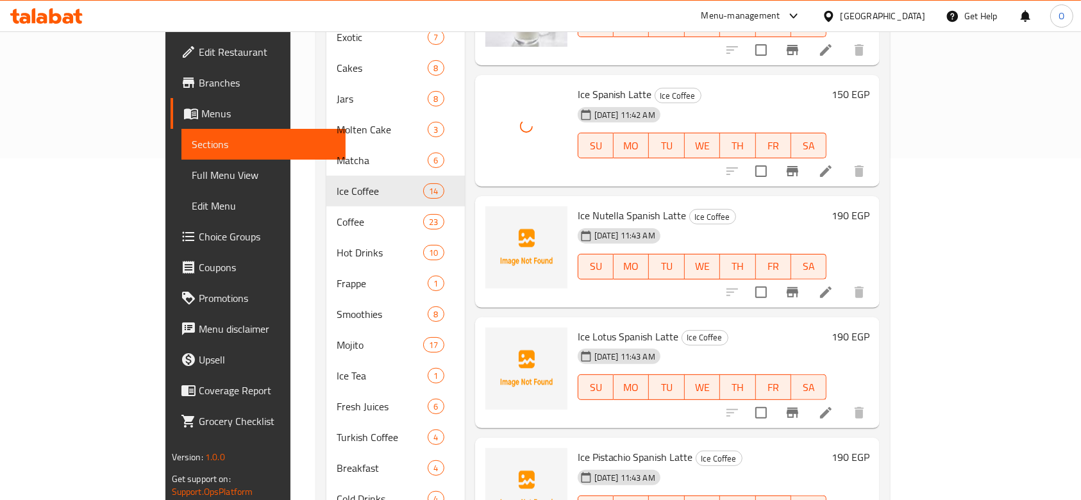
click at [578, 206] on span "Ice Nutella Spanish Latte" at bounding box center [632, 215] width 109 height 19
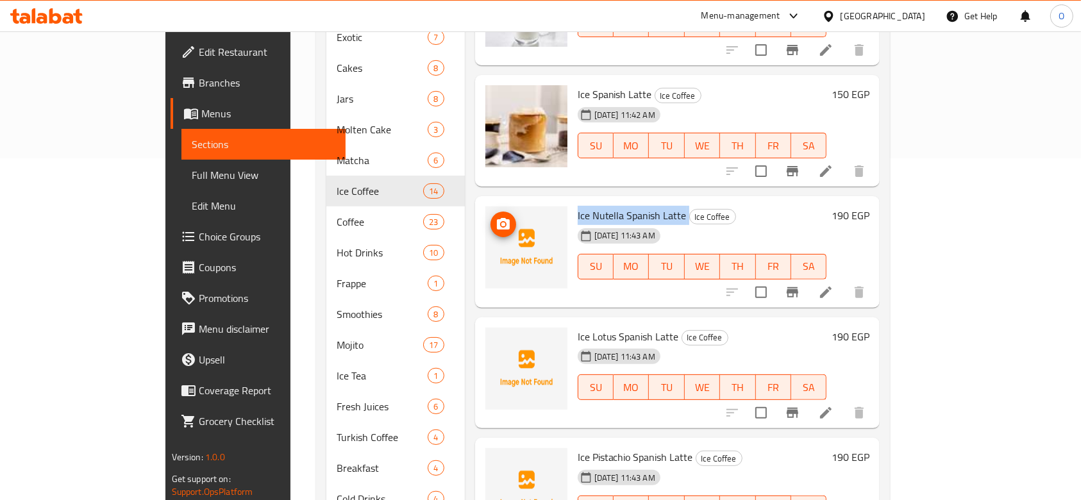
click at [496, 217] on icon "upload picture" at bounding box center [503, 224] width 15 height 15
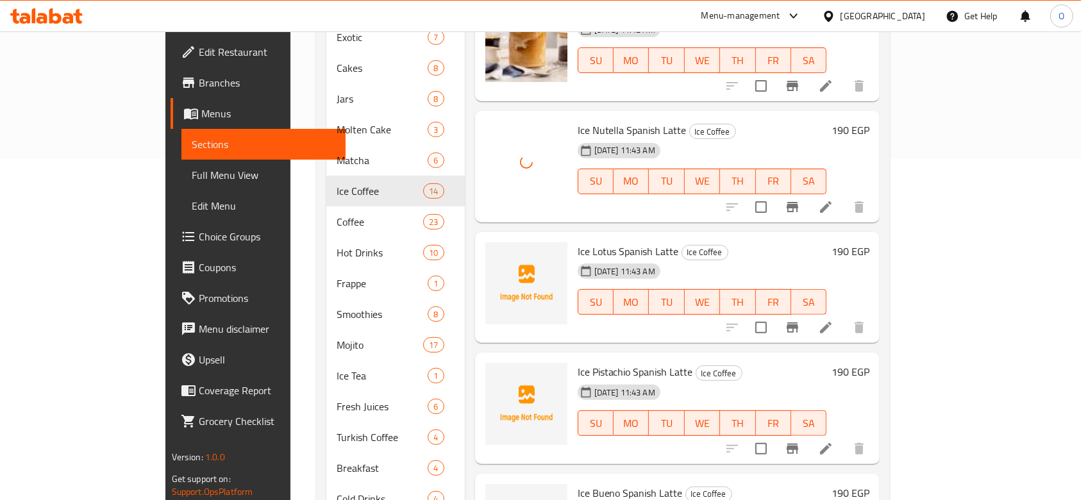
click at [578, 242] on span "Ice Lotus Spanish Latte" at bounding box center [628, 251] width 101 height 19
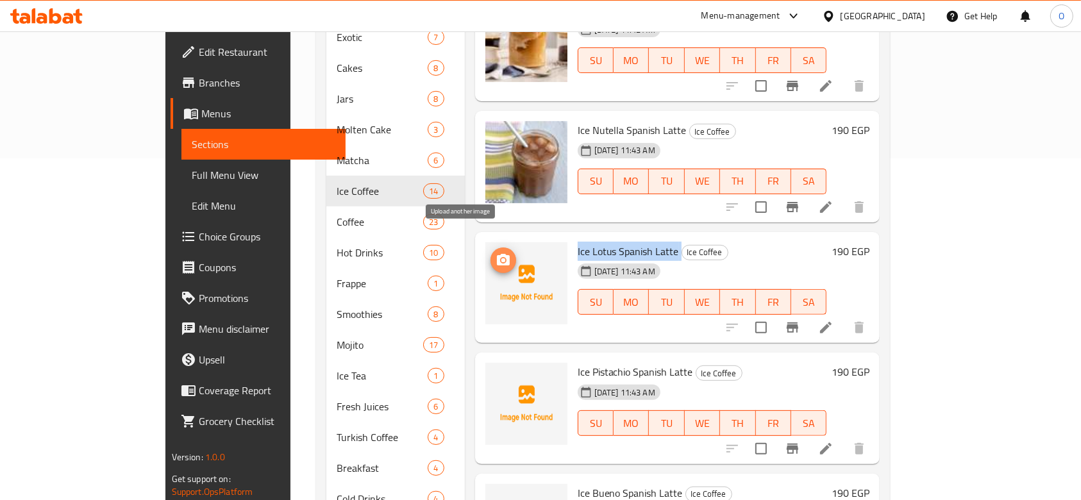
click at [491, 253] on span "upload picture" at bounding box center [504, 260] width 26 height 15
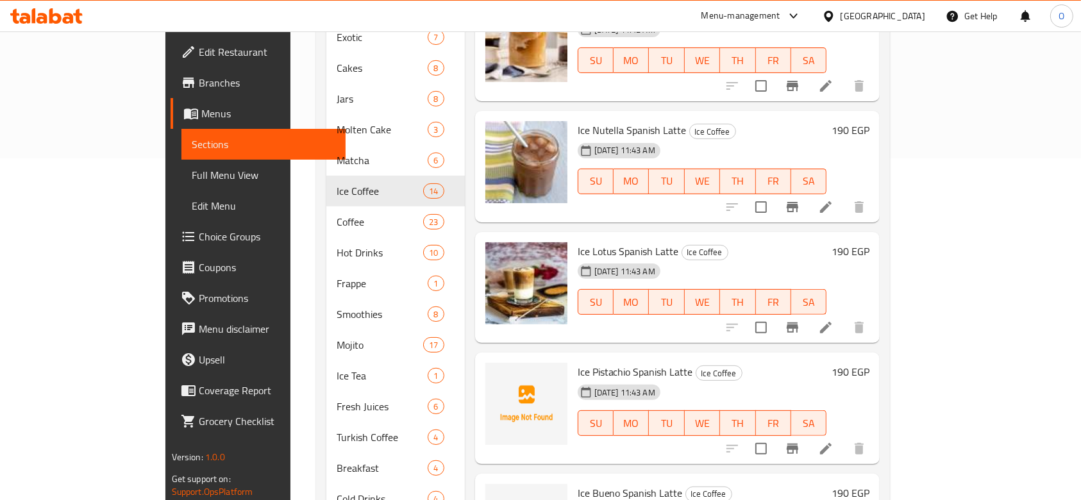
click at [601, 358] on div "Ice Pistachio Spanish Latte Ice Coffee [DATE] 11:43 AM SU MO TU WE TH FR SA" at bounding box center [703, 408] width 260 height 101
click at [603, 362] on span "Ice Pistachio Spanish Latte" at bounding box center [635, 371] width 115 height 19
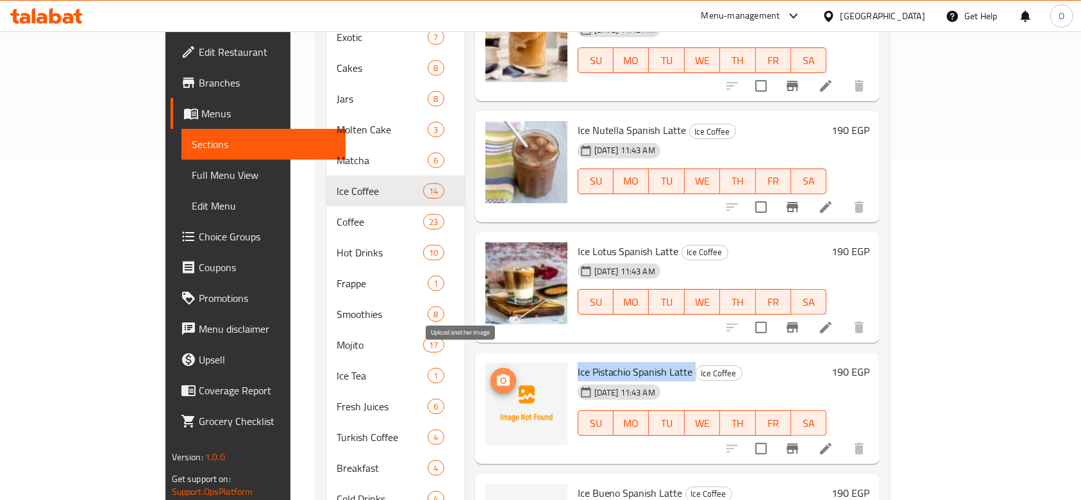
click at [491, 373] on span "upload picture" at bounding box center [504, 380] width 26 height 15
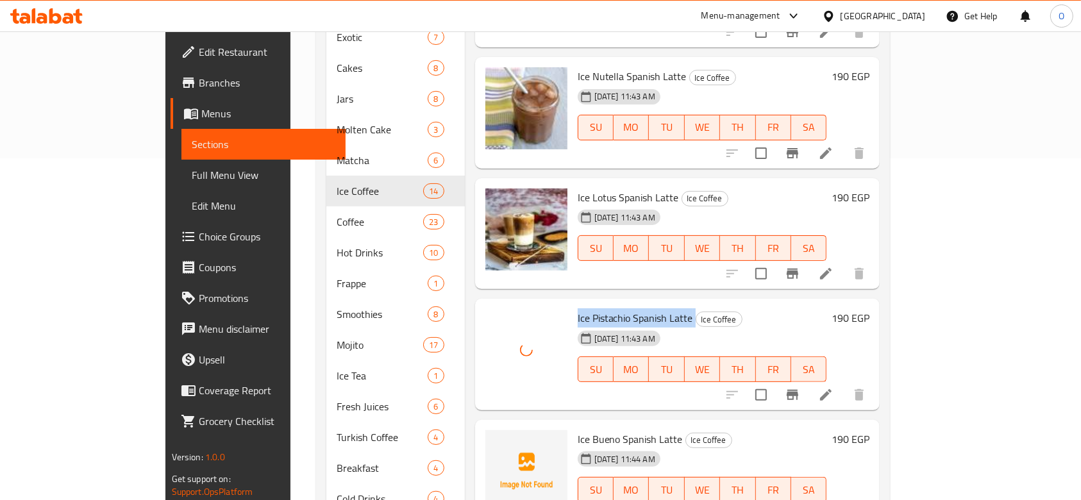
scroll to position [855, 0]
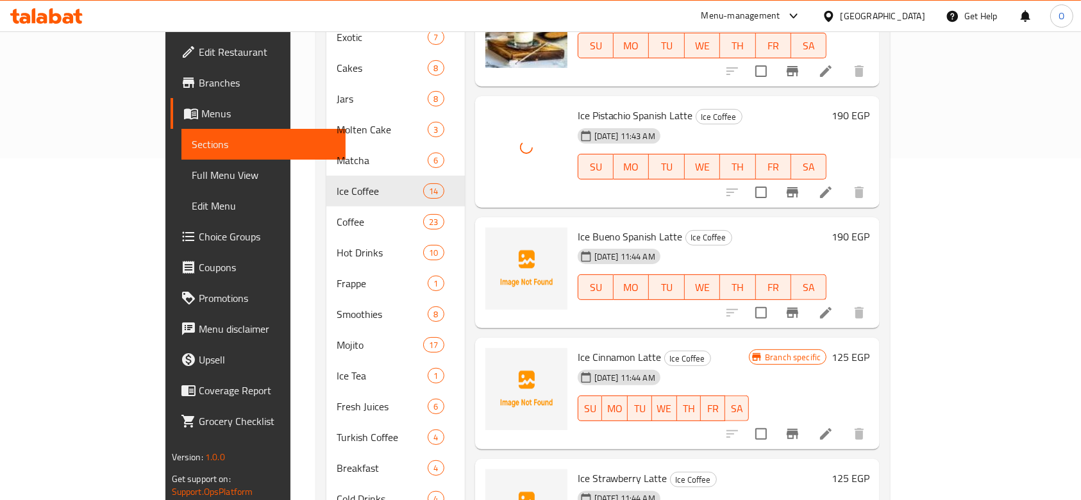
click at [578, 227] on span "Ice Bueno Spanish Latte" at bounding box center [630, 236] width 105 height 19
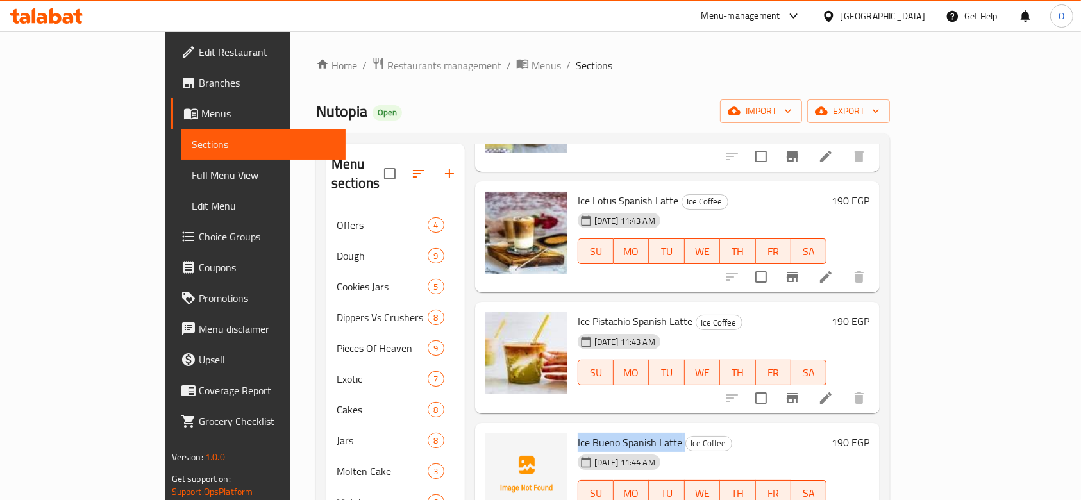
scroll to position [1026, 0]
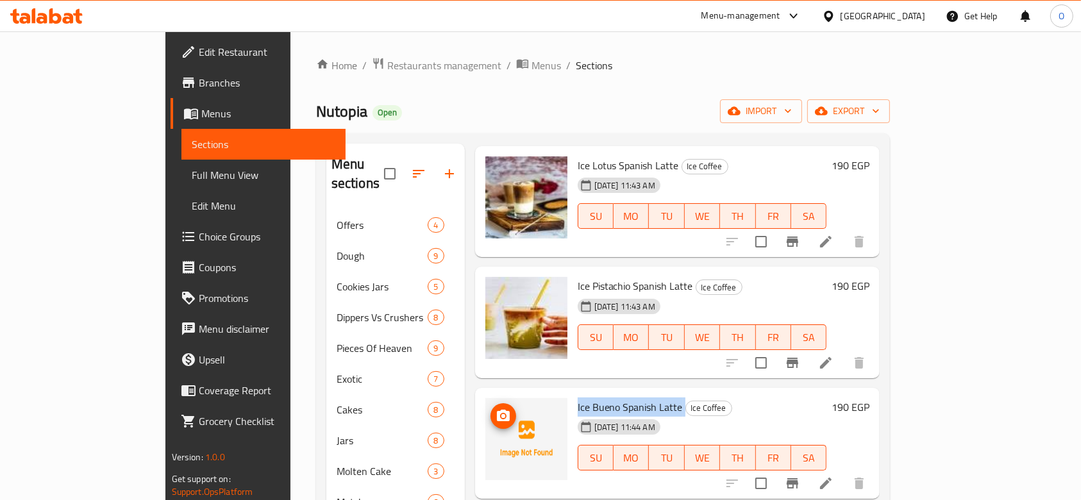
drag, startPoint x: 451, startPoint y: 384, endPoint x: 466, endPoint y: 398, distance: 20.0
click at [485, 398] on img at bounding box center [526, 439] width 82 height 82
click at [497, 410] on icon "upload picture" at bounding box center [503, 416] width 13 height 12
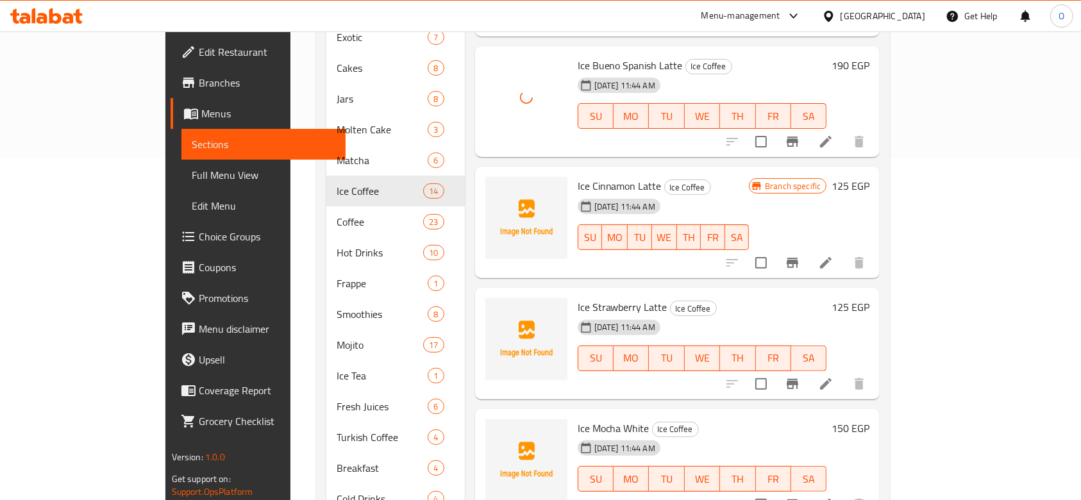
click at [578, 176] on span "Ice Cinnamon Latte" at bounding box center [620, 185] width 84 height 19
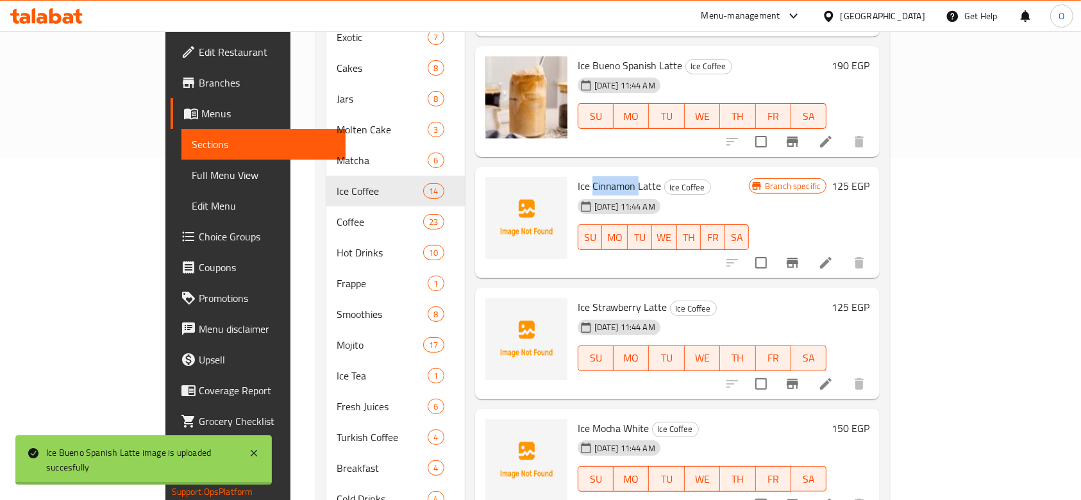
click at [578, 176] on span "Ice Cinnamon Latte" at bounding box center [620, 185] width 84 height 19
click at [497, 189] on icon "upload picture" at bounding box center [503, 195] width 13 height 12
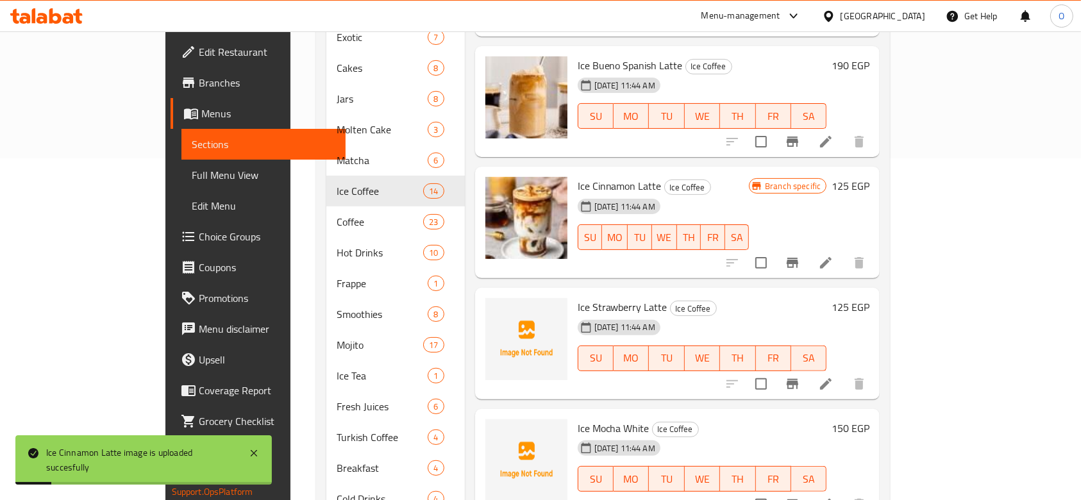
click at [578, 298] on span "Ice Strawberry Latte" at bounding box center [623, 307] width 90 height 19
click at [496, 308] on icon "upload picture" at bounding box center [503, 315] width 15 height 15
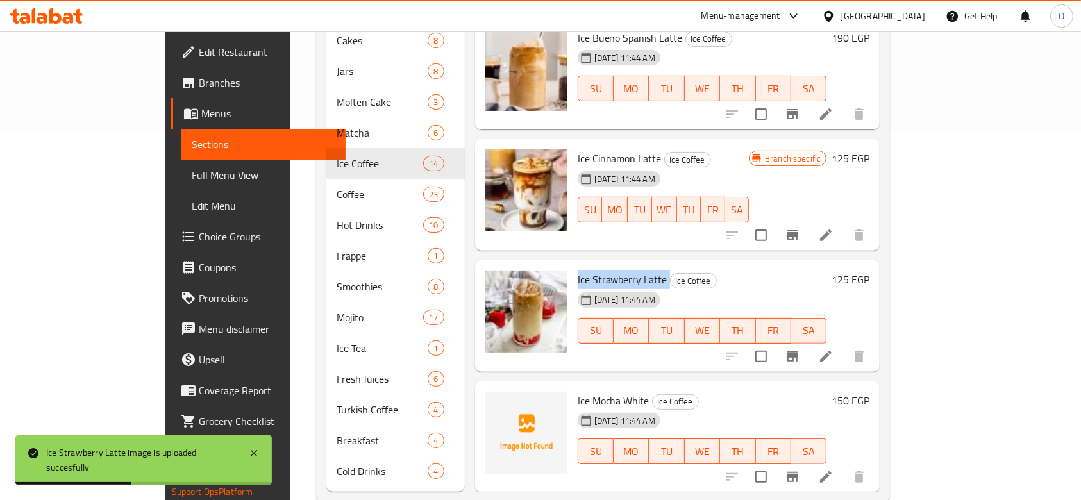
scroll to position [377, 0]
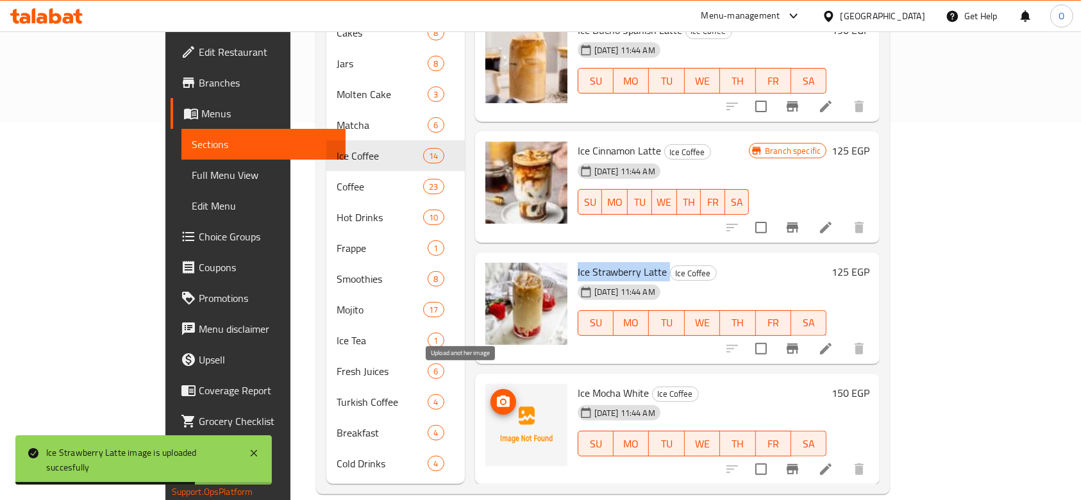
click at [497, 396] on icon "upload picture" at bounding box center [503, 402] width 13 height 12
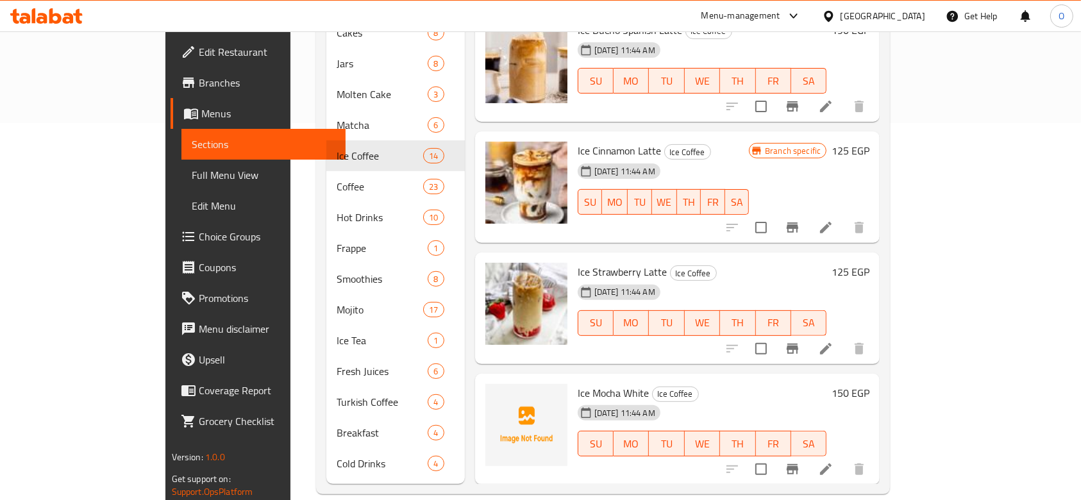
click at [578, 383] on span "Ice Mocha White" at bounding box center [614, 392] width 72 height 19
click at [491, 389] on button "upload picture" at bounding box center [504, 402] width 26 height 26
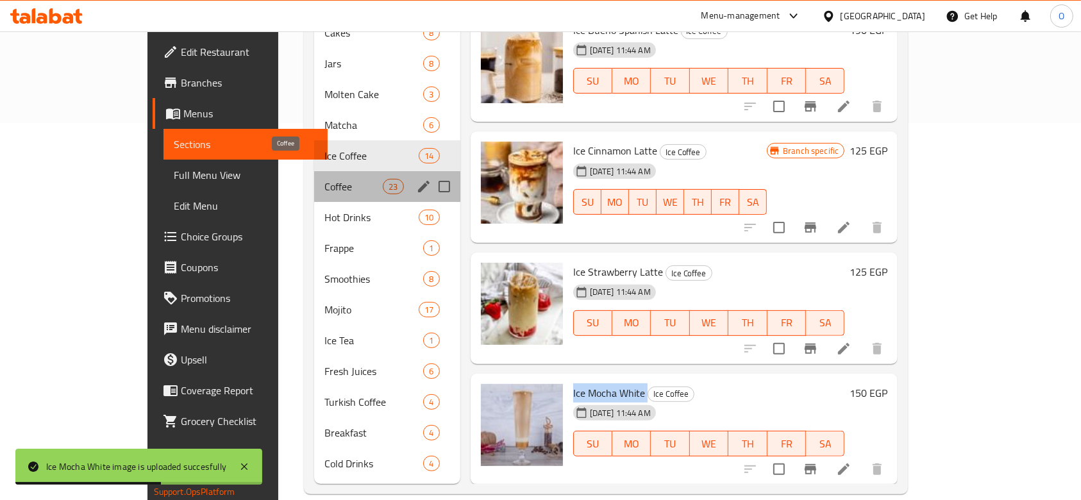
click at [324, 179] on span "Coffee" at bounding box center [353, 186] width 58 height 15
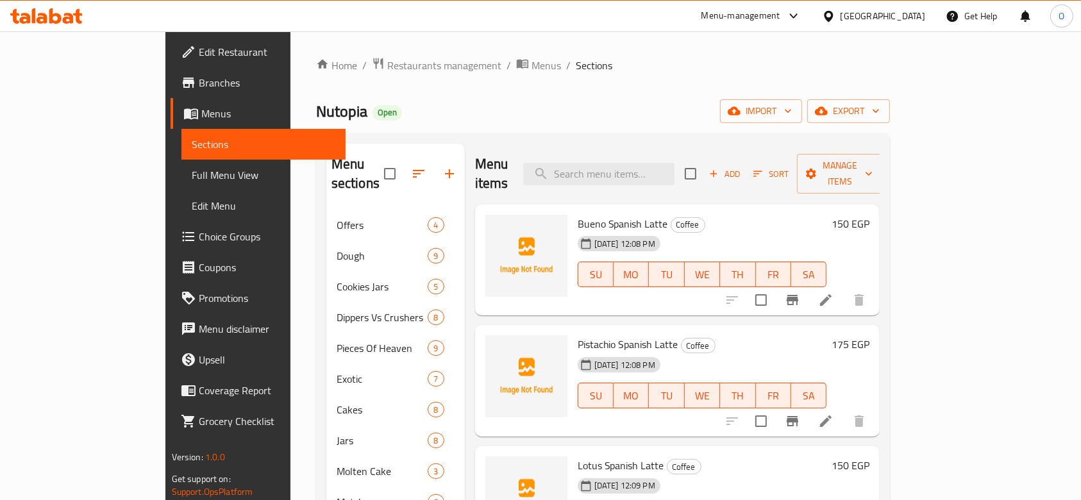
click at [573, 231] on div "[DATE] 12:08 PM" at bounding box center [605, 244] width 65 height 26
click at [578, 214] on span "Bueno Spanish Latte" at bounding box center [623, 223] width 90 height 19
click at [578, 335] on span "Pistachio Spanish Latte" at bounding box center [628, 344] width 101 height 19
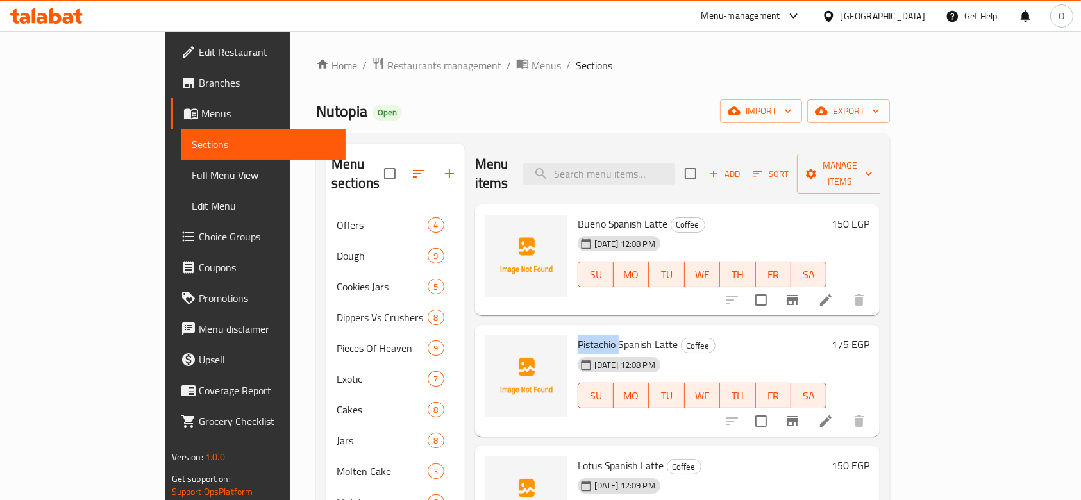
click at [578, 335] on span "Pistachio Spanish Latte" at bounding box center [628, 344] width 101 height 19
click at [497, 347] on icon "upload picture" at bounding box center [503, 353] width 13 height 12
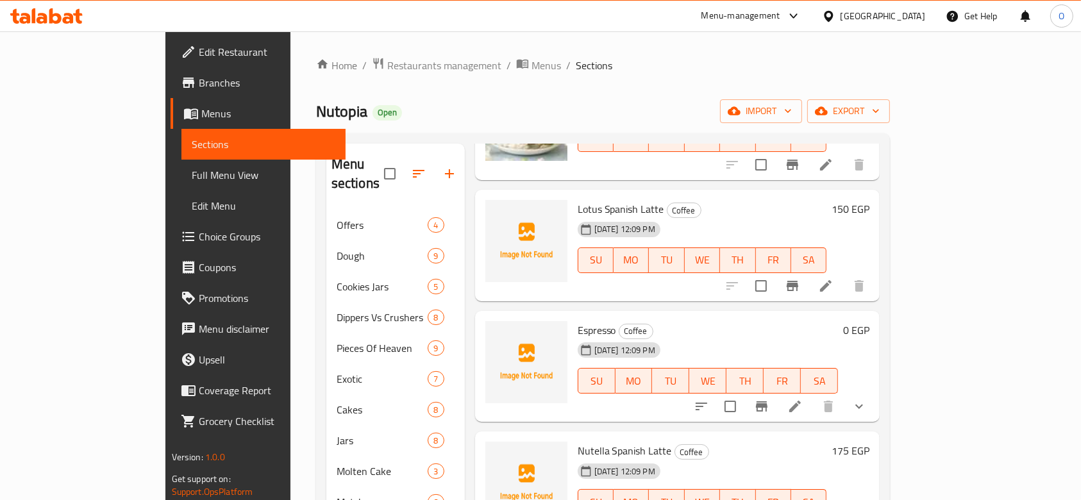
scroll to position [85, 0]
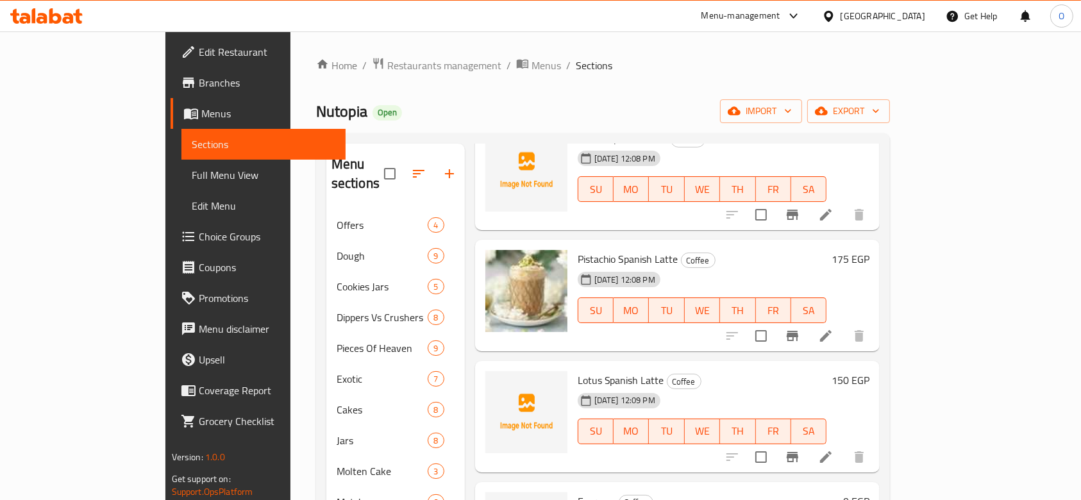
click at [595, 388] on div "[DATE] 12:09 PM" at bounding box center [605, 401] width 65 height 26
click at [594, 371] on span "Lotus Spanish Latte" at bounding box center [621, 380] width 87 height 19
click at [497, 383] on icon "upload picture" at bounding box center [503, 389] width 13 height 12
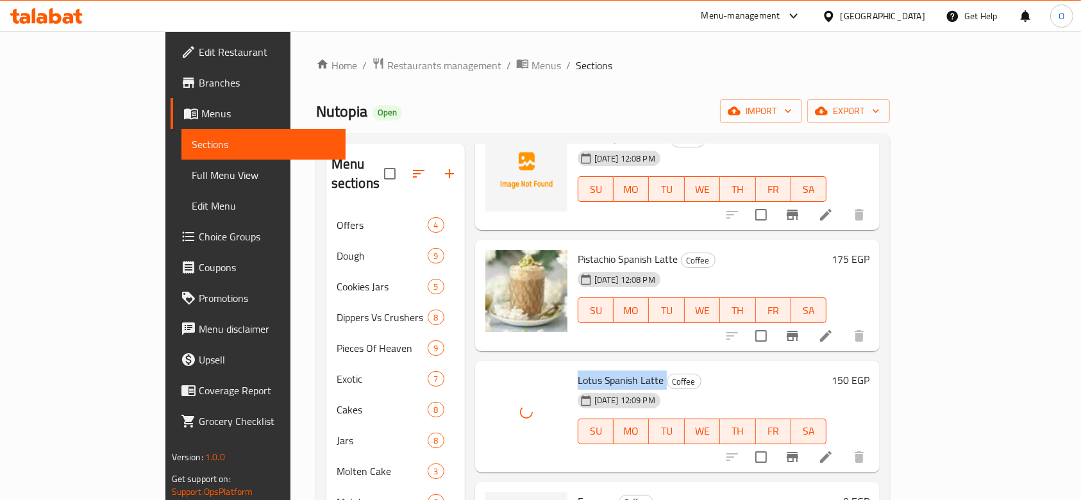
scroll to position [342, 0]
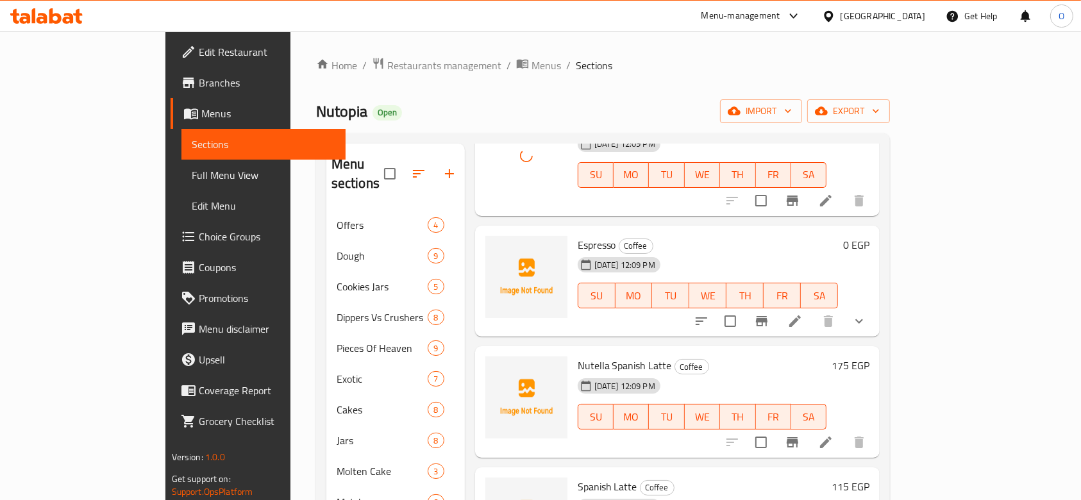
click at [578, 235] on span "Espresso" at bounding box center [597, 244] width 38 height 19
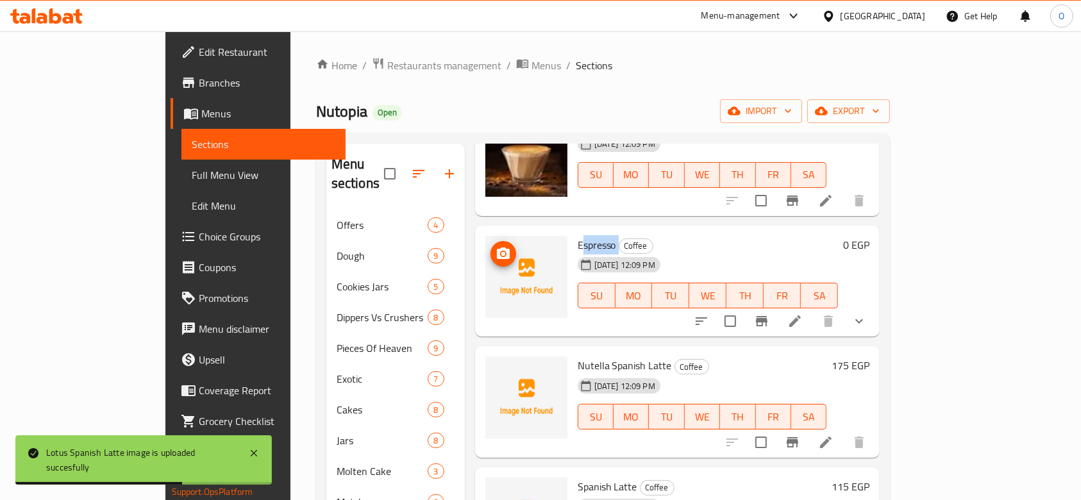
click at [491, 246] on span "upload picture" at bounding box center [504, 253] width 26 height 15
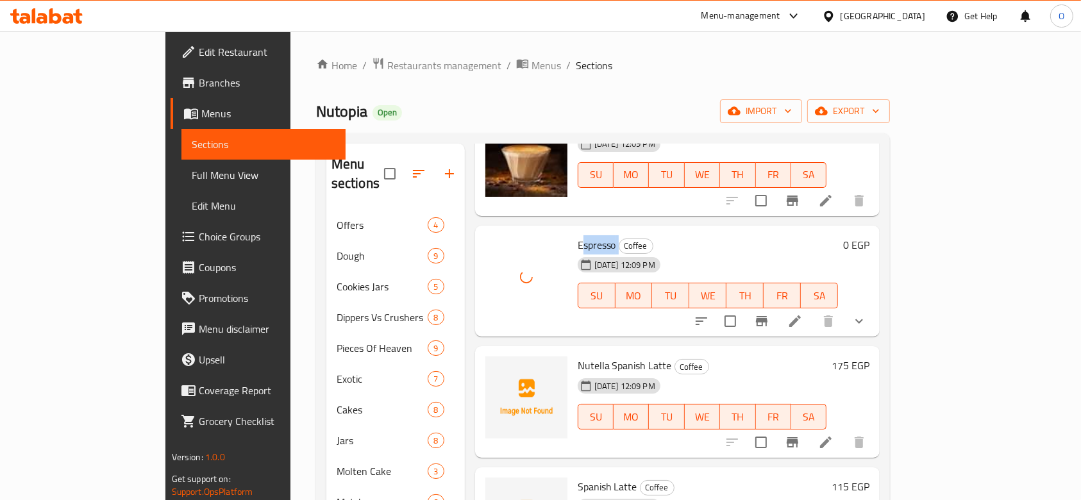
scroll to position [427, 0]
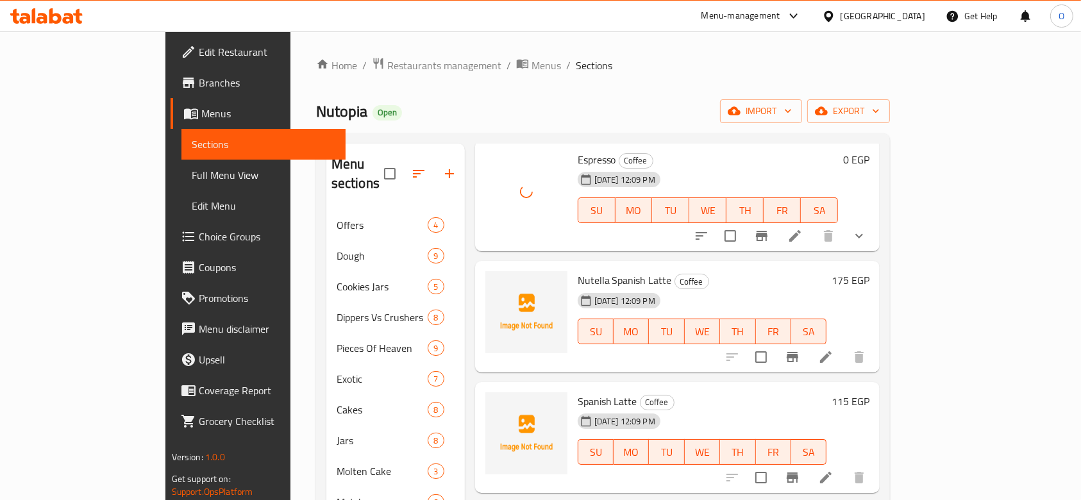
click at [578, 271] on span "Nutella Spanish Latte" at bounding box center [625, 280] width 94 height 19
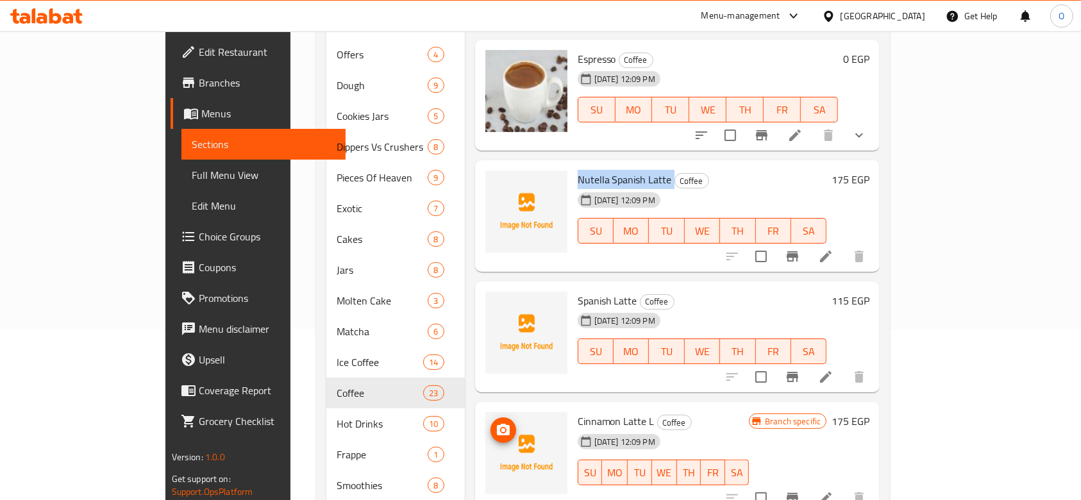
scroll to position [342, 0]
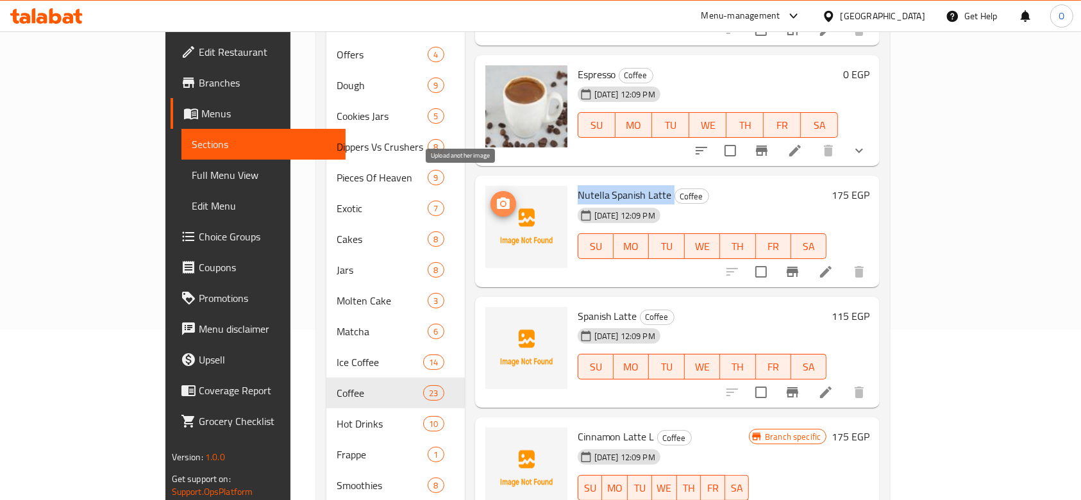
click at [497, 197] on icon "upload picture" at bounding box center [503, 203] width 13 height 12
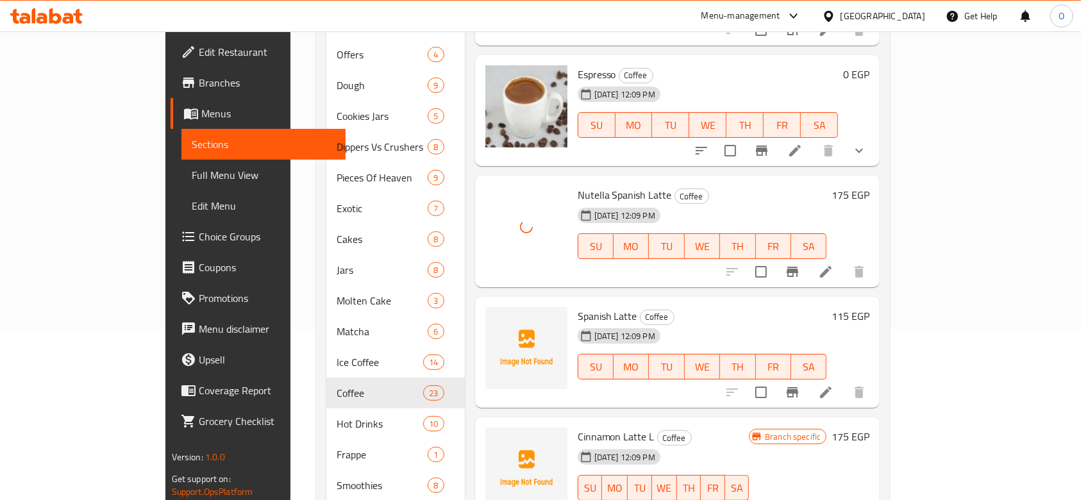
click at [578, 307] on span "Spanish Latte" at bounding box center [608, 316] width 60 height 19
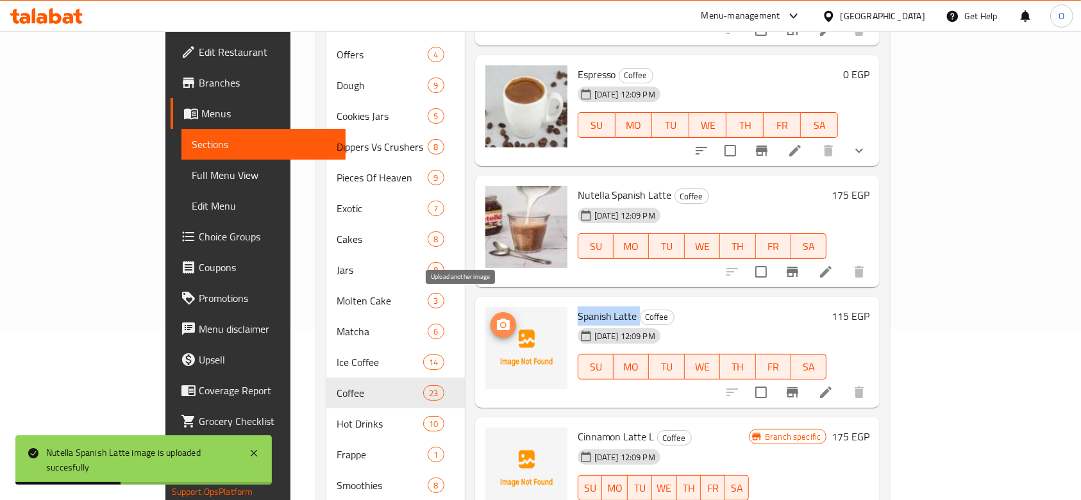
click at [497, 319] on icon "upload picture" at bounding box center [503, 325] width 13 height 12
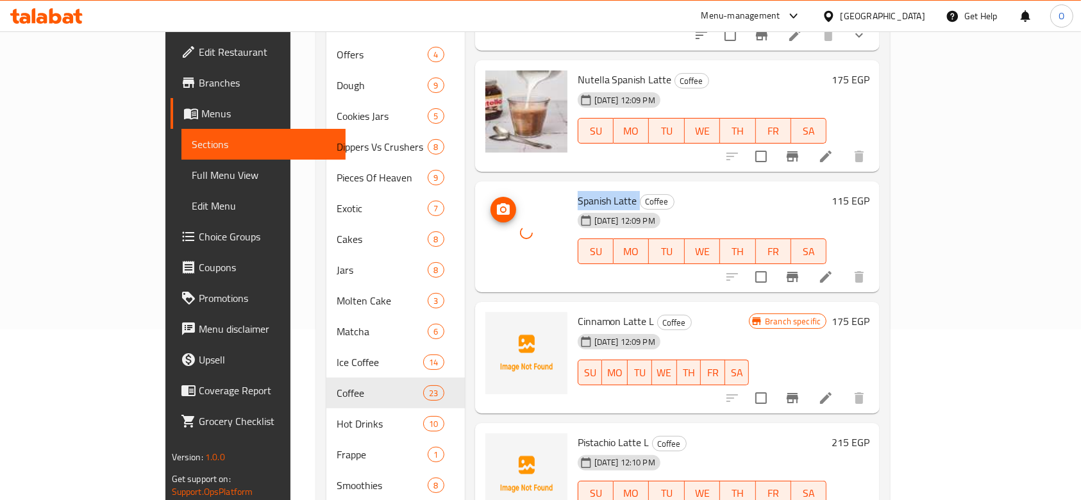
scroll to position [513, 0]
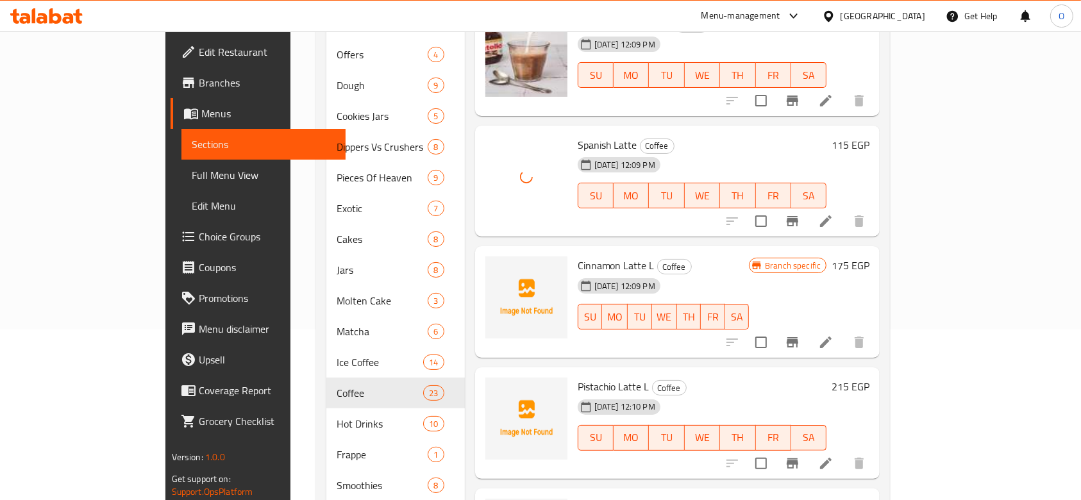
click at [578, 256] on span "Cinnamon Latte L" at bounding box center [616, 265] width 77 height 19
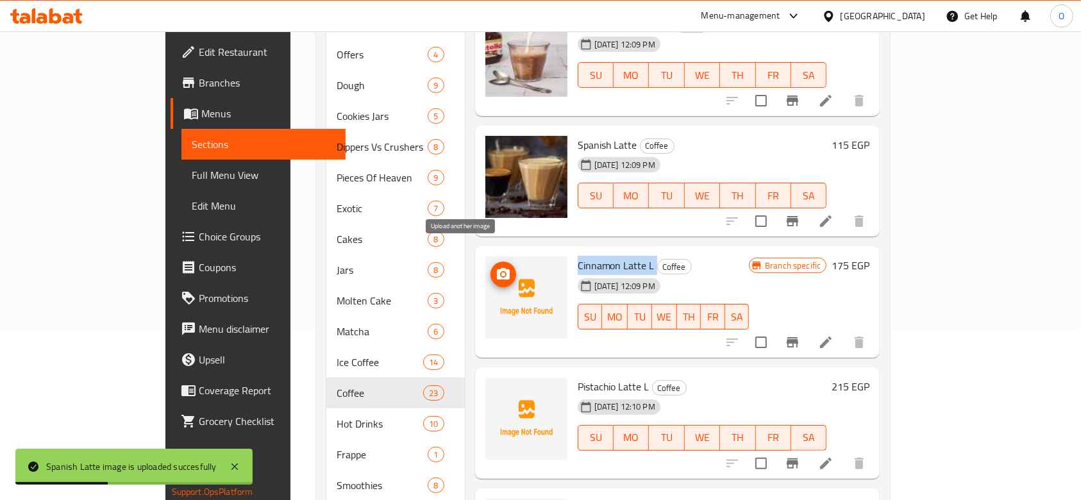
click at [497, 268] on icon "upload picture" at bounding box center [503, 274] width 13 height 12
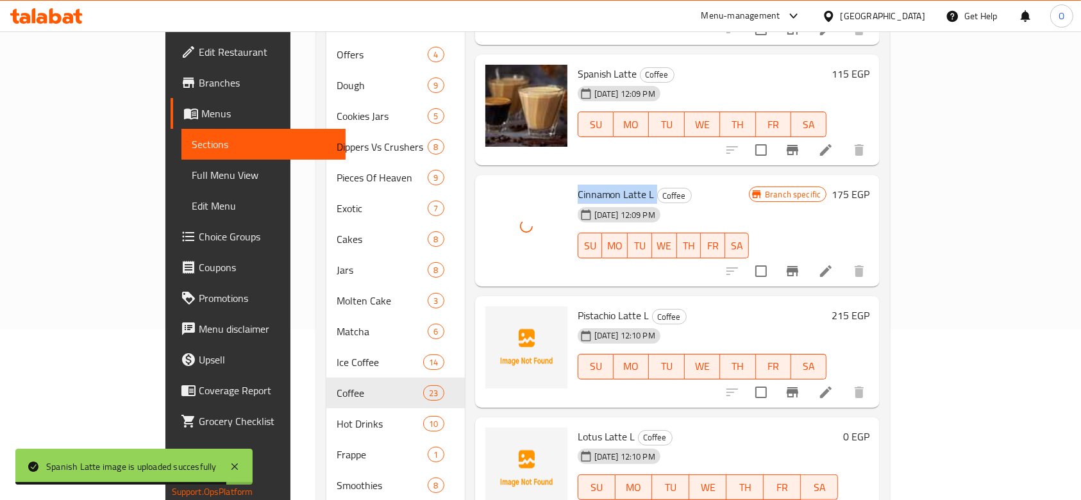
scroll to position [684, 0]
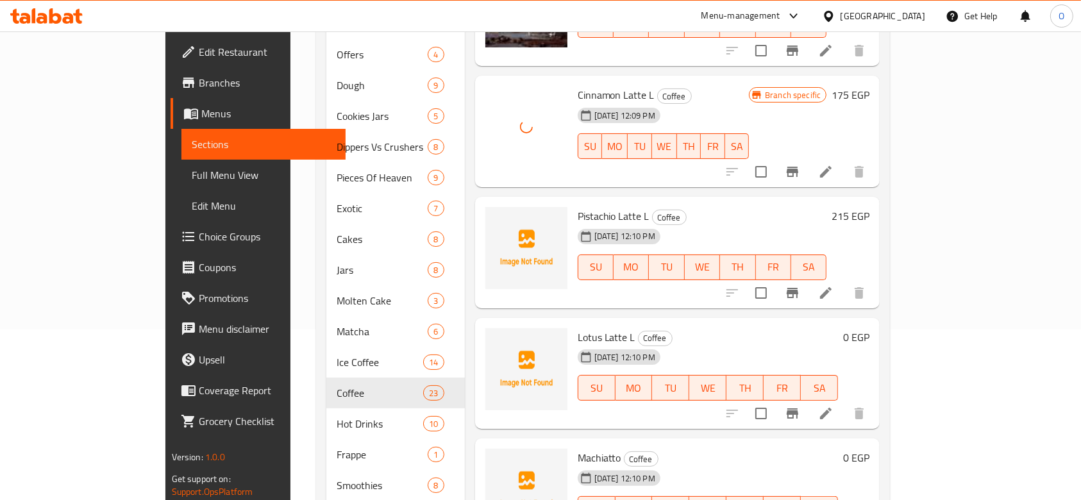
click at [580, 206] on span "Pistachio Latte L" at bounding box center [614, 215] width 72 height 19
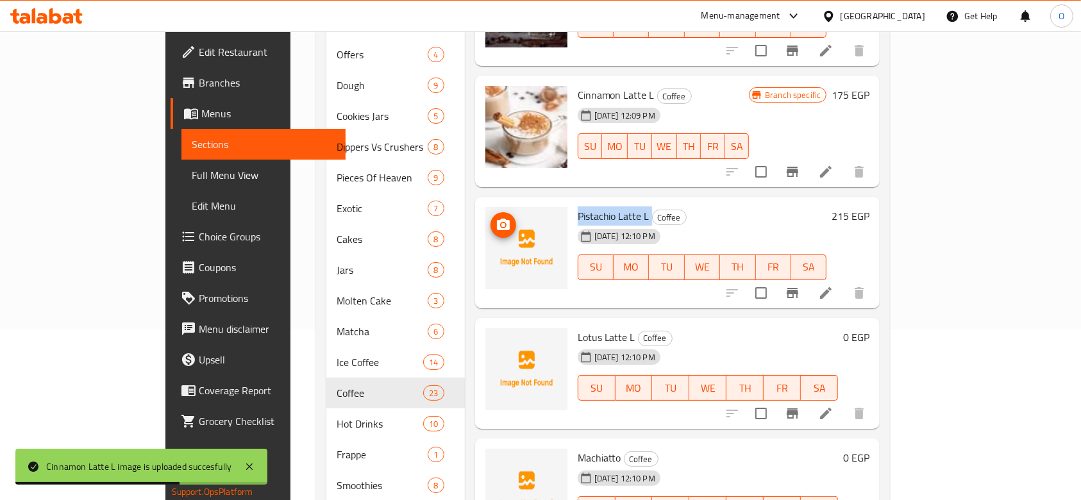
click at [485, 207] on img at bounding box center [526, 248] width 82 height 82
click at [497, 219] on icon "upload picture" at bounding box center [503, 225] width 13 height 12
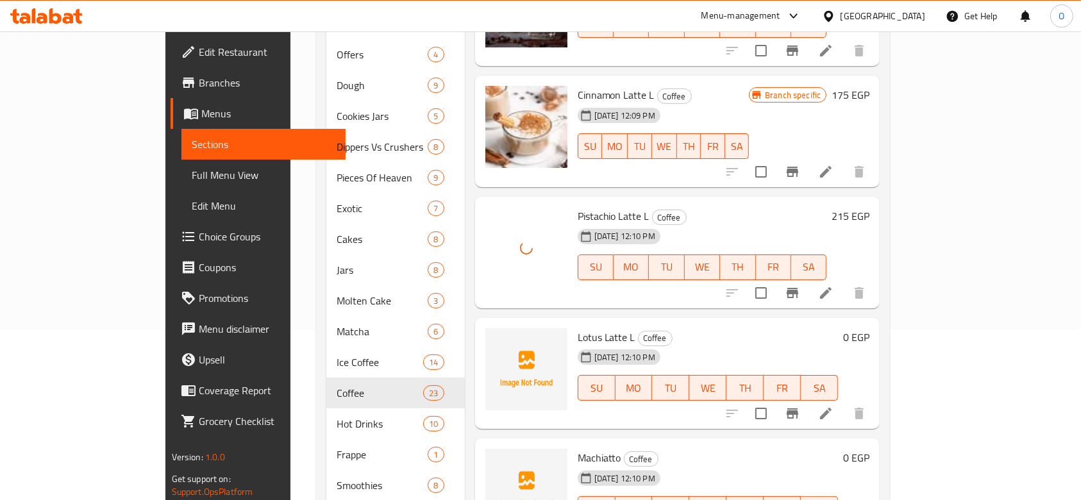
click at [578, 328] on span "Lotus Latte L" at bounding box center [607, 337] width 58 height 19
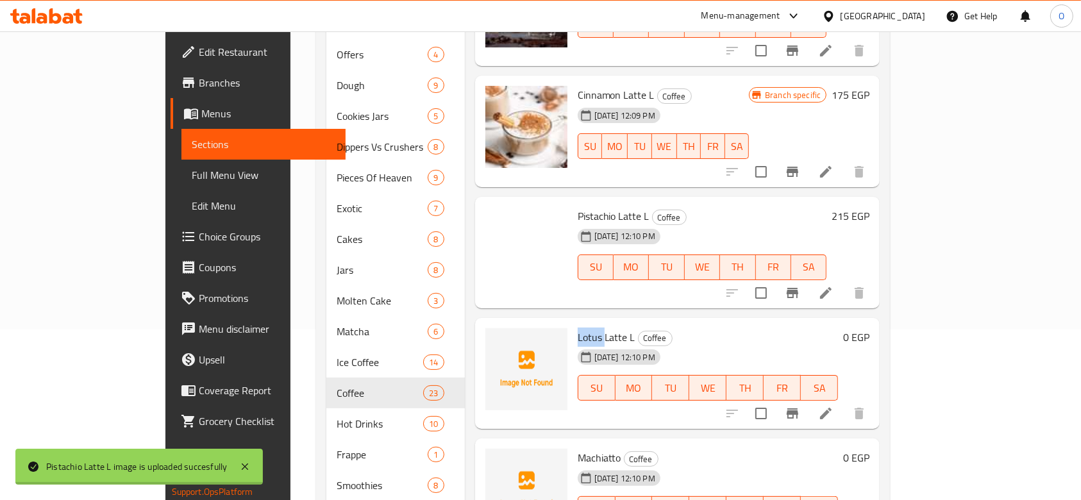
click at [578, 328] on span "Lotus Latte L" at bounding box center [607, 337] width 58 height 19
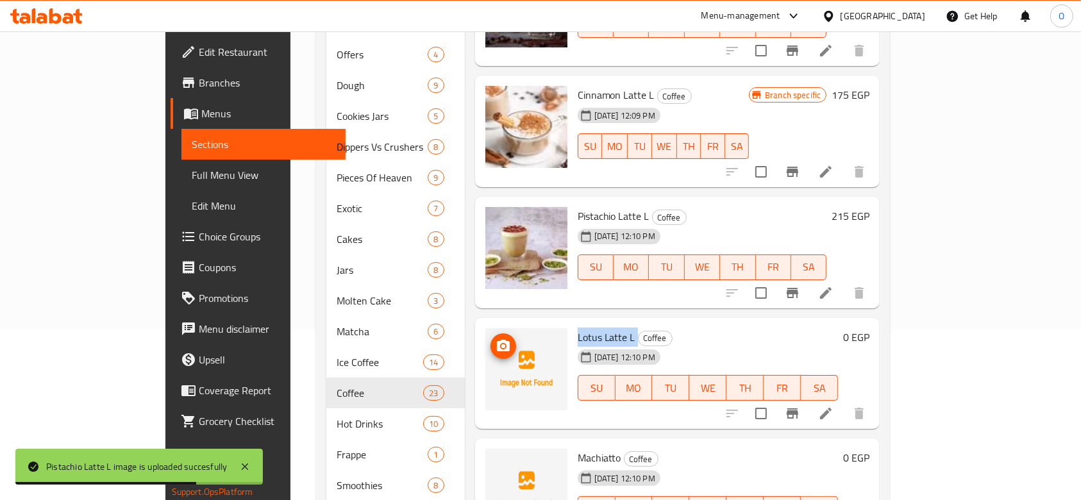
click at [497, 340] on icon "upload picture" at bounding box center [503, 346] width 13 height 12
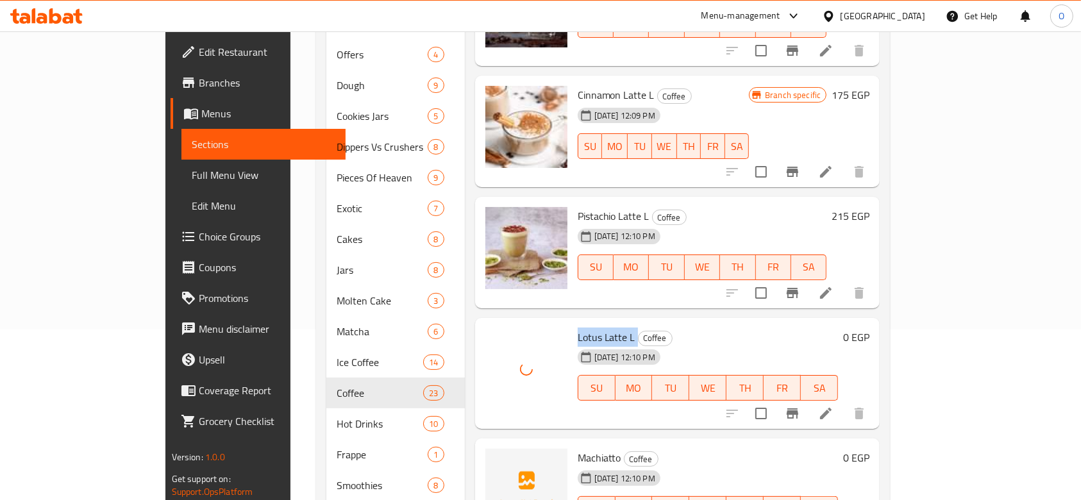
scroll to position [855, 0]
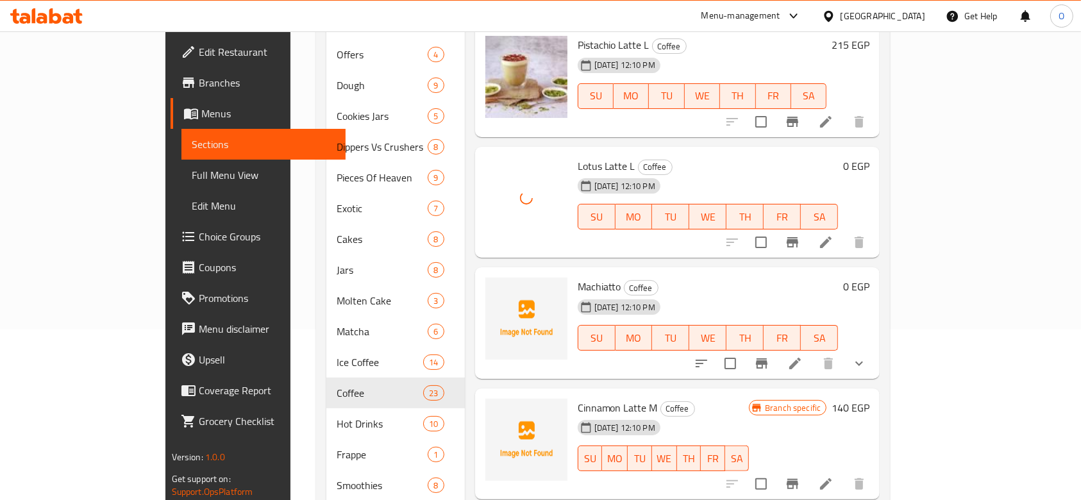
click at [578, 277] on span "Machiatto" at bounding box center [600, 286] width 44 height 19
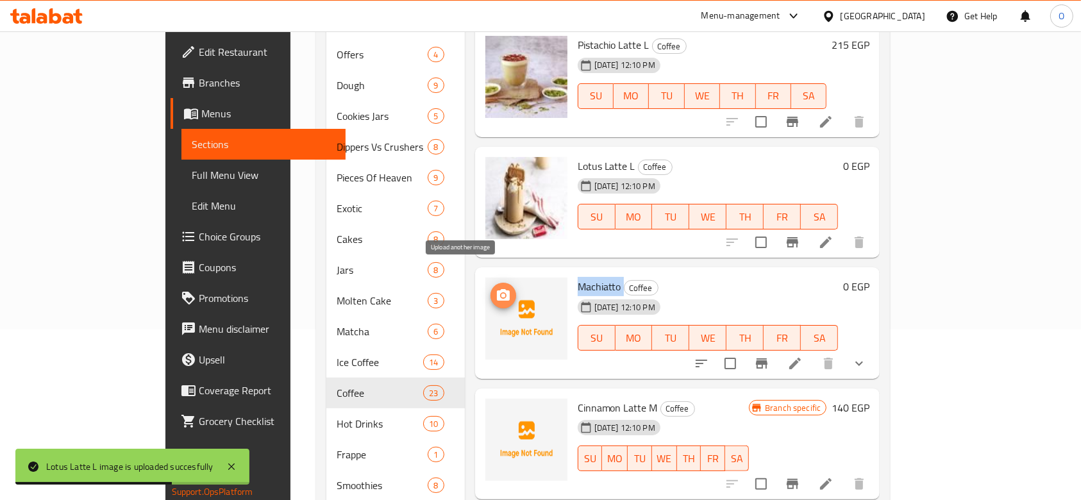
click at [496, 288] on icon "upload picture" at bounding box center [503, 295] width 15 height 15
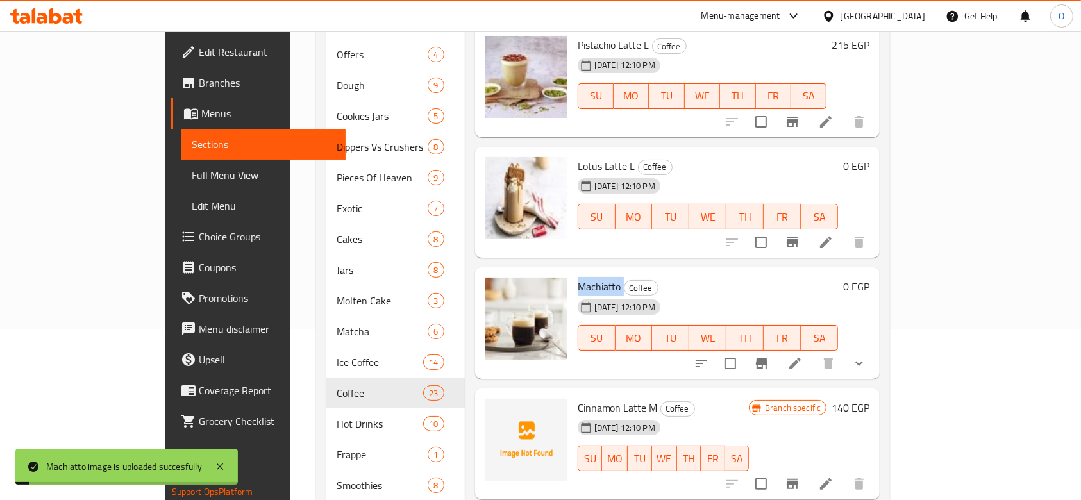
scroll to position [1026, 0]
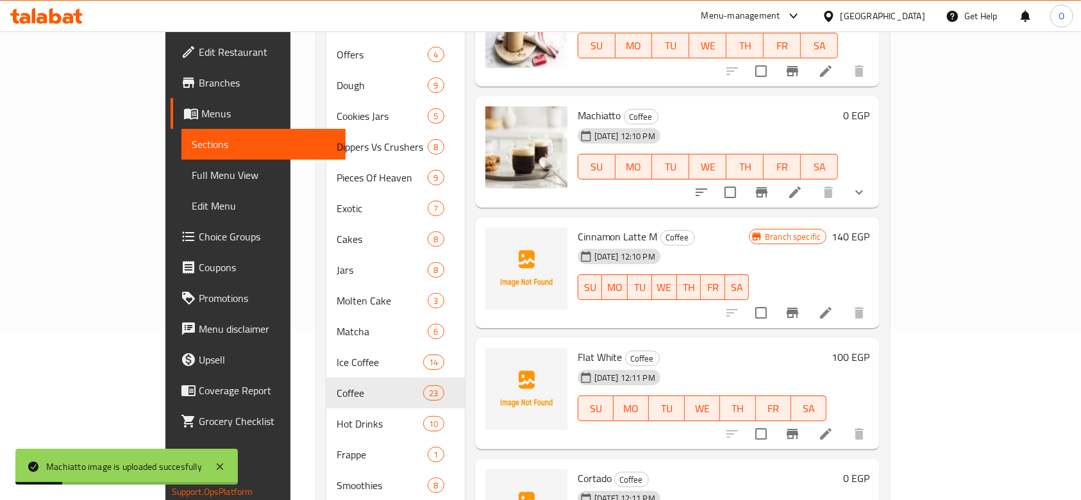
click at [596, 227] on span "Cinnamon Latte M" at bounding box center [618, 236] width 80 height 19
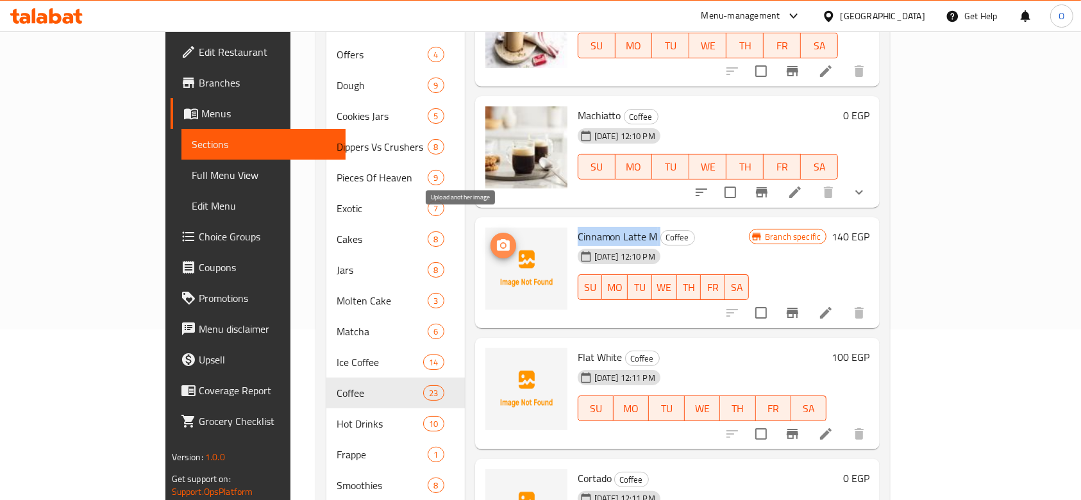
click at [491, 238] on span "upload picture" at bounding box center [504, 245] width 26 height 15
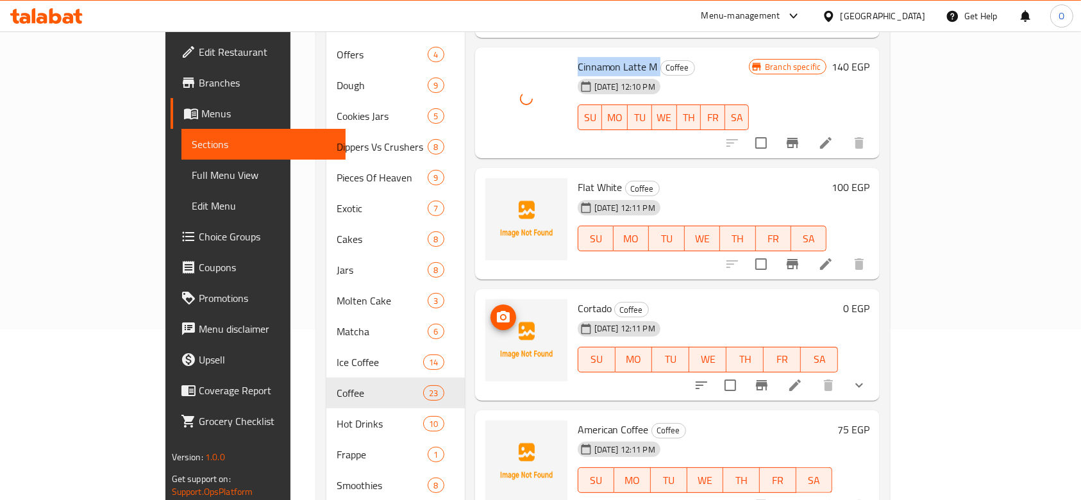
scroll to position [1197, 0]
click at [578, 177] on span "Flat White" at bounding box center [600, 186] width 45 height 19
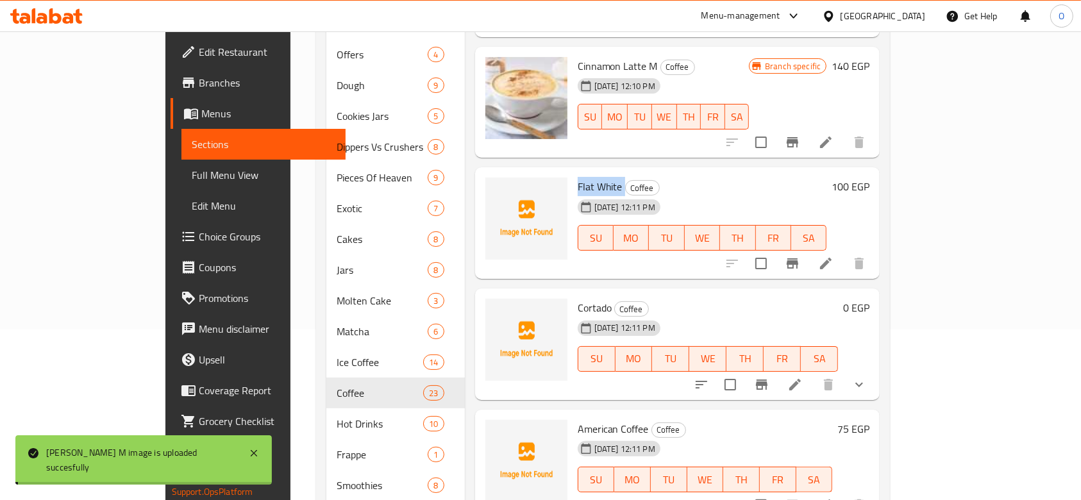
click at [578, 177] on span "Flat White" at bounding box center [600, 186] width 45 height 19
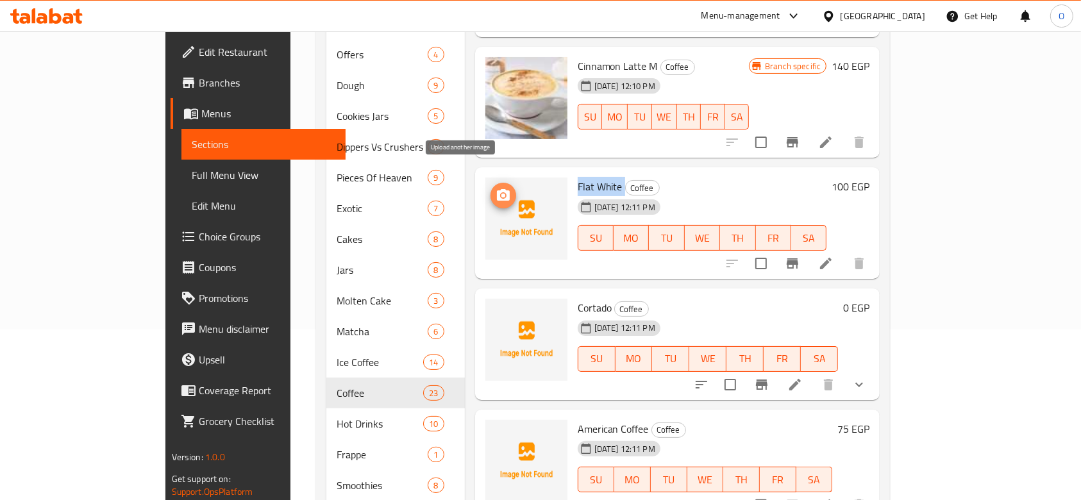
click at [497, 189] on icon "upload picture" at bounding box center [503, 195] width 13 height 12
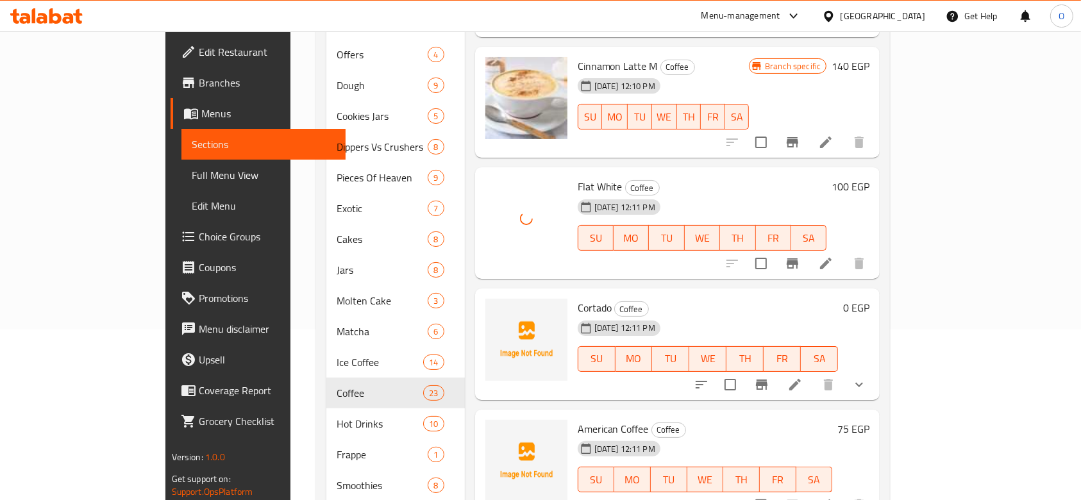
click at [578, 298] on span "Cortado" at bounding box center [595, 307] width 34 height 19
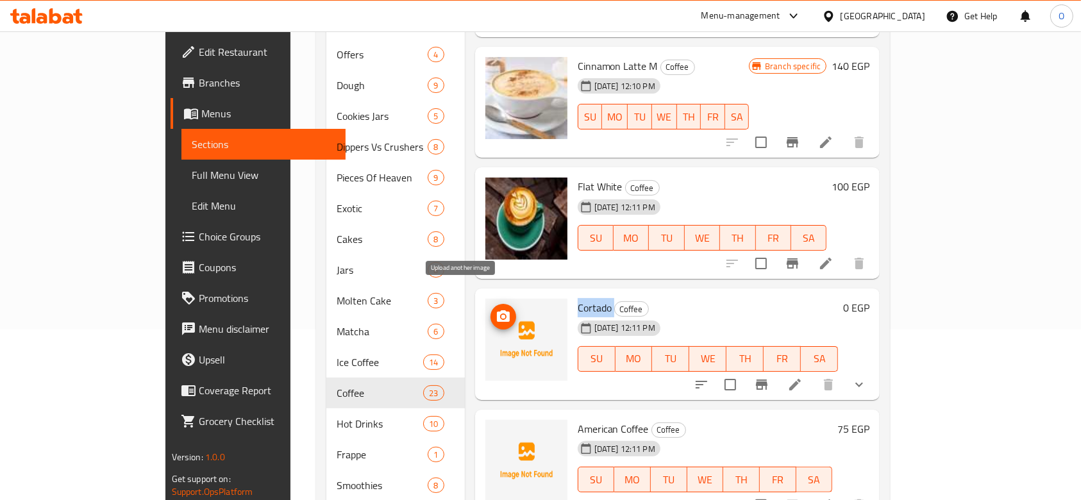
click at [491, 304] on button "upload picture" at bounding box center [504, 317] width 26 height 26
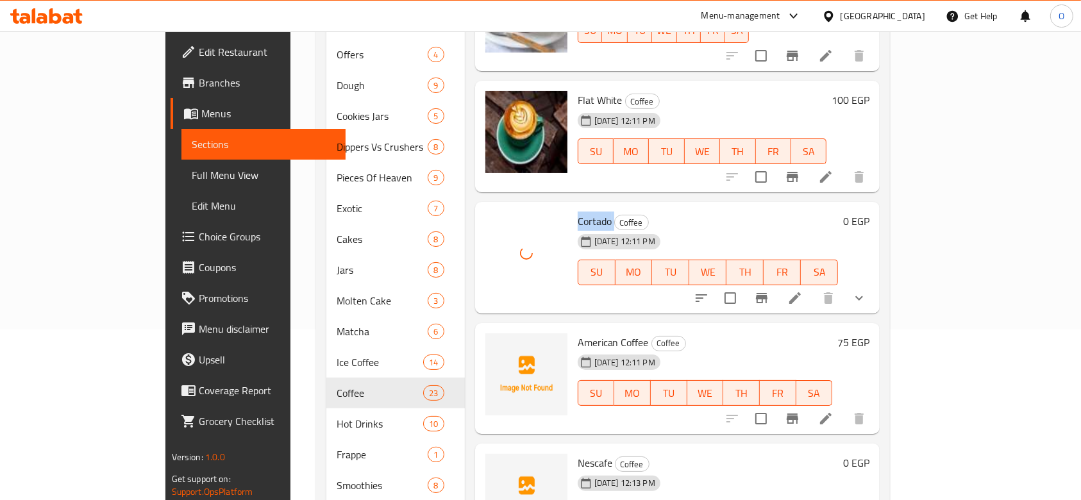
scroll to position [1368, 0]
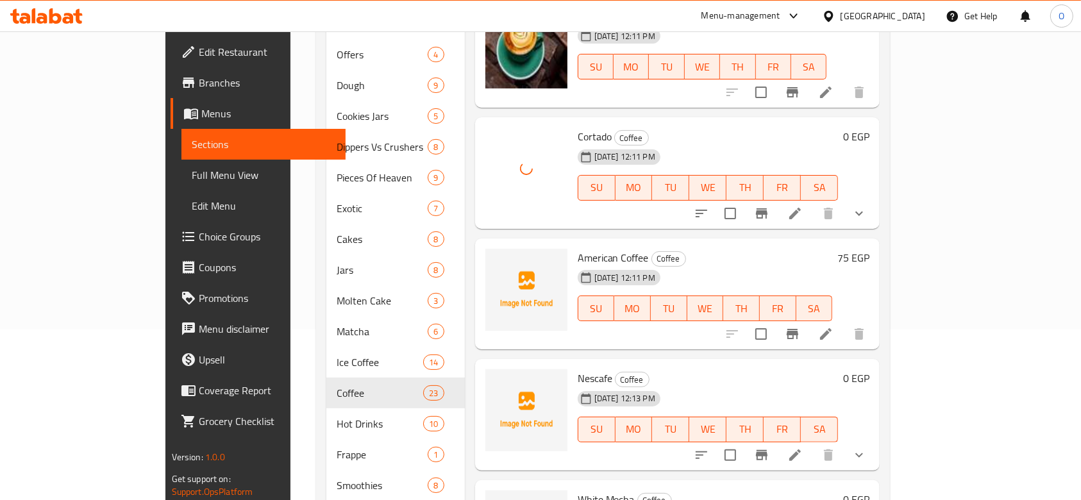
click at [578, 248] on span "American Coffee" at bounding box center [613, 257] width 71 height 19
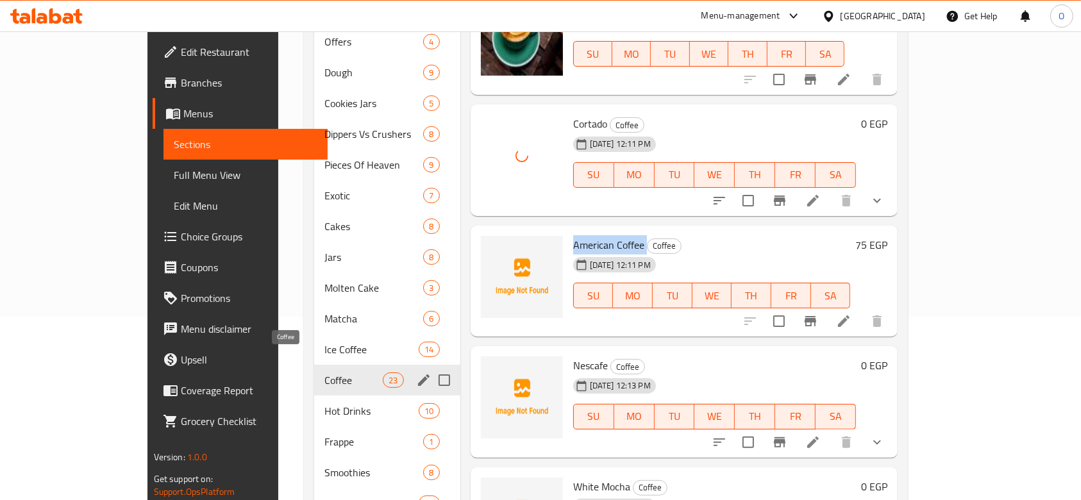
scroll to position [342, 0]
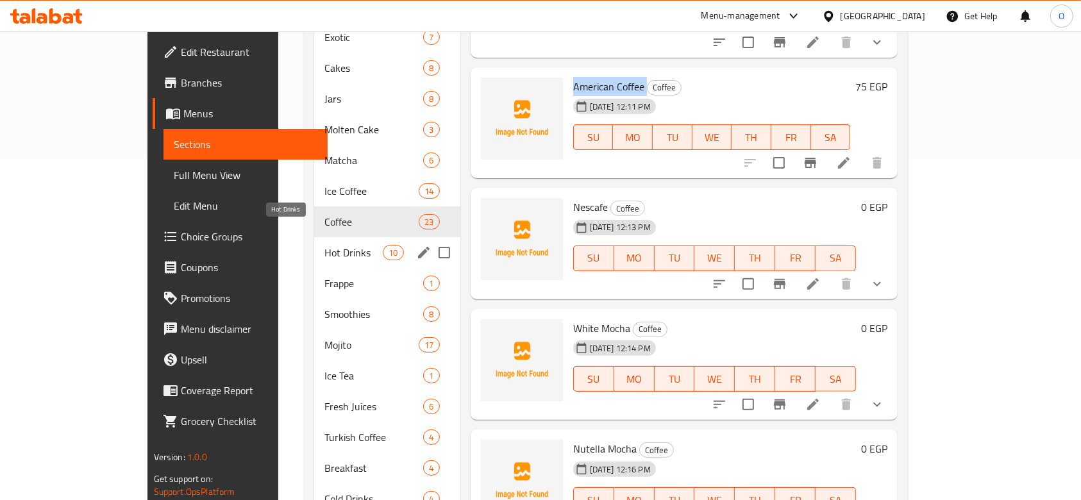
click at [324, 245] on span "Hot Drinks" at bounding box center [353, 252] width 58 height 15
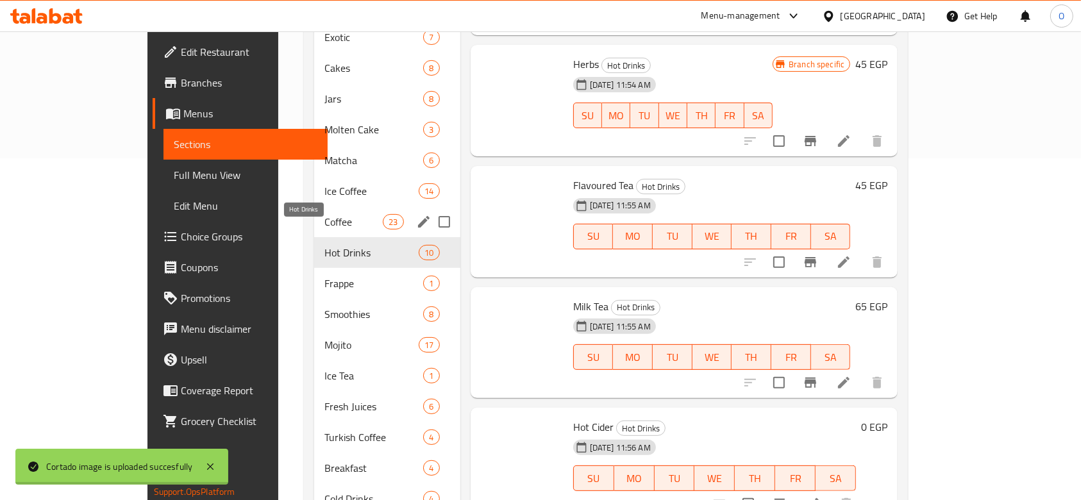
scroll to position [543, 0]
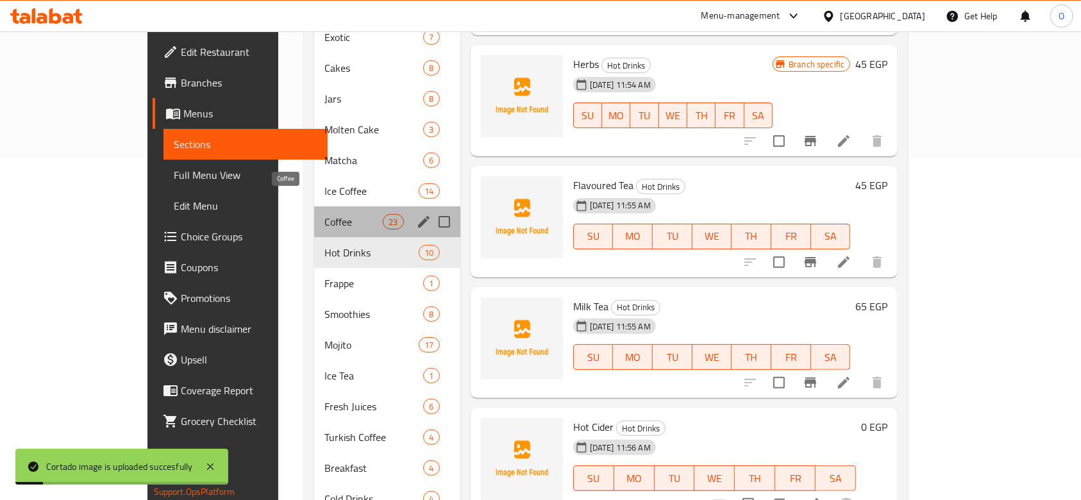
click at [324, 214] on span "Coffee" at bounding box center [353, 221] width 58 height 15
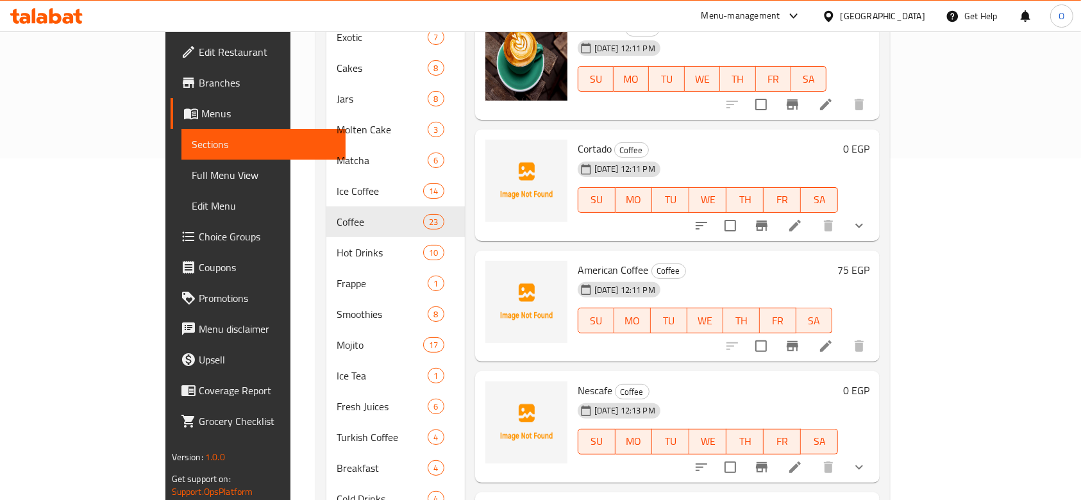
scroll to position [1056, 0]
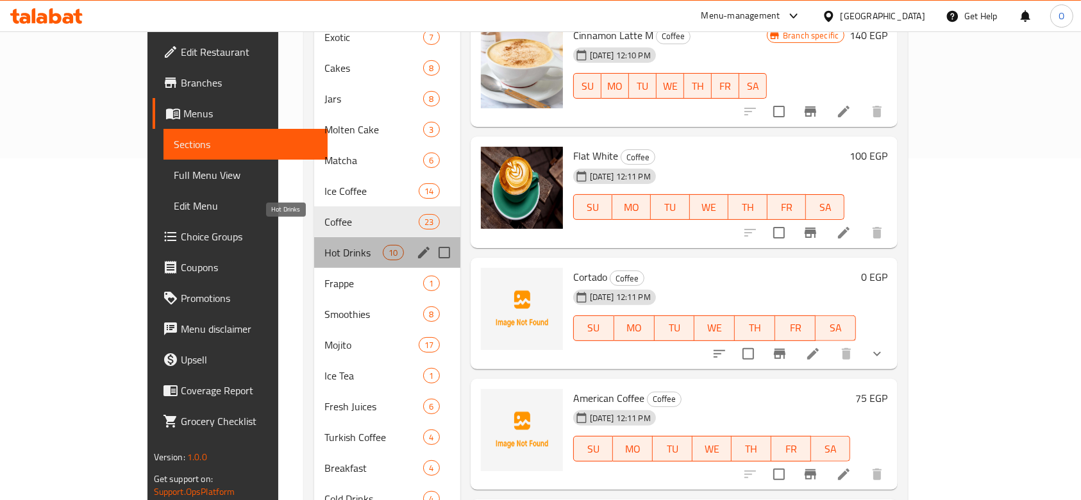
click at [324, 245] on span "Hot Drinks" at bounding box center [353, 252] width 58 height 15
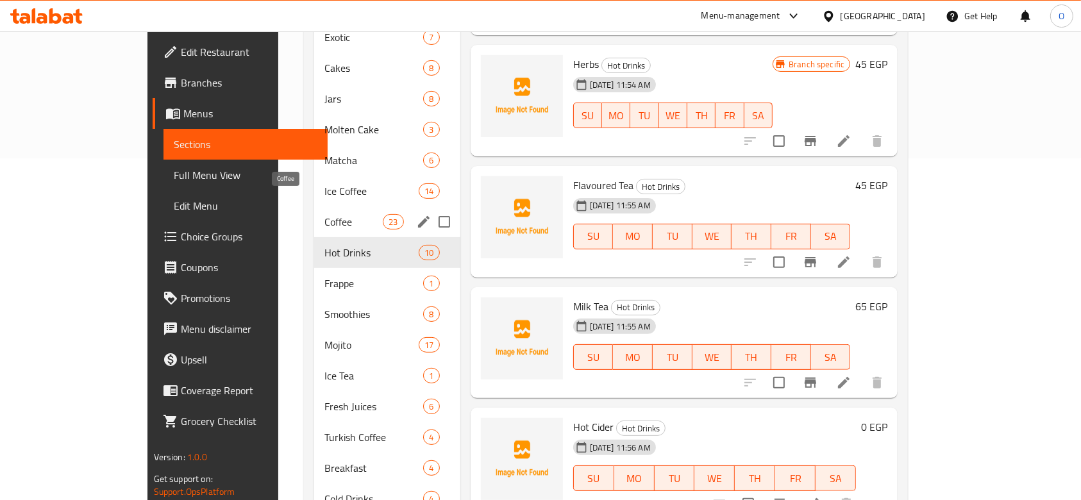
click at [324, 214] on span "Coffee" at bounding box center [353, 221] width 58 height 15
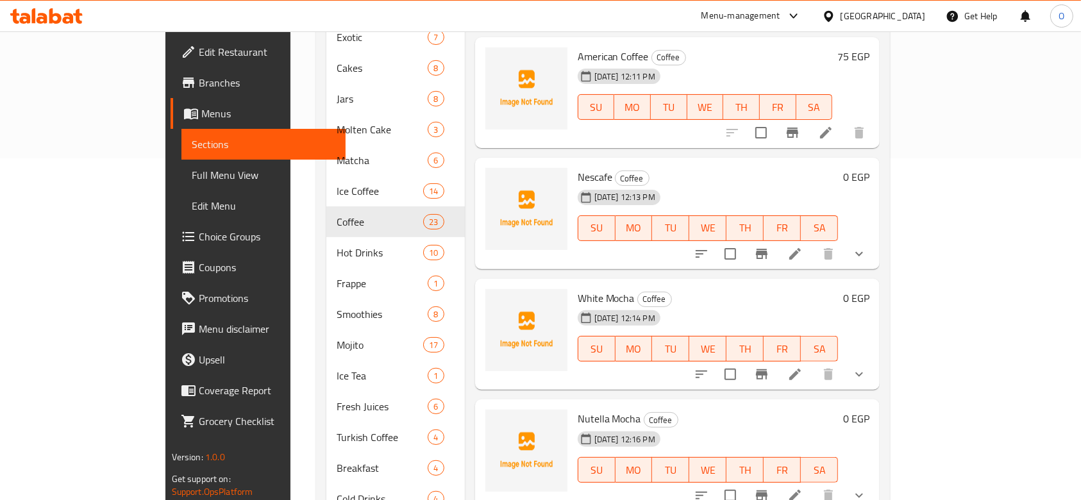
scroll to position [1227, 0]
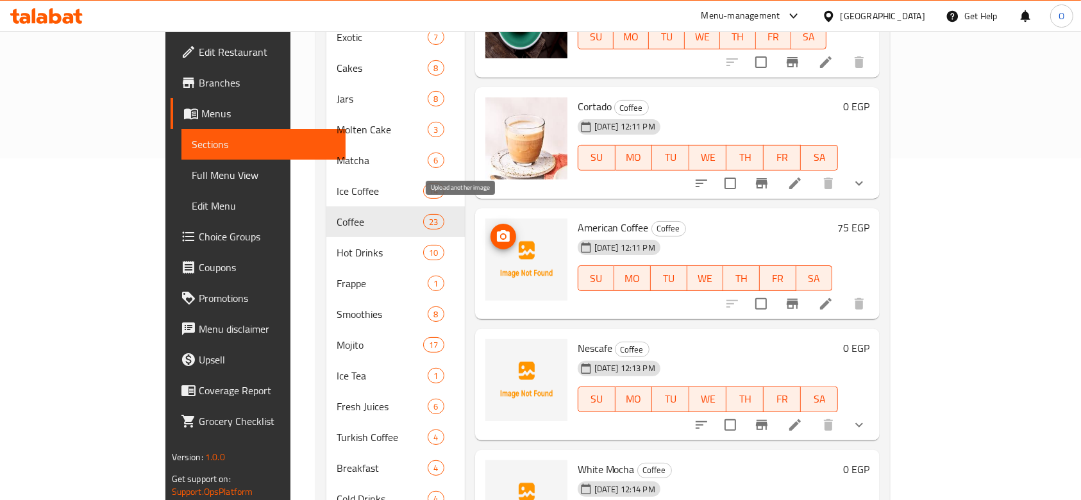
click at [491, 229] on span "upload picture" at bounding box center [504, 236] width 26 height 15
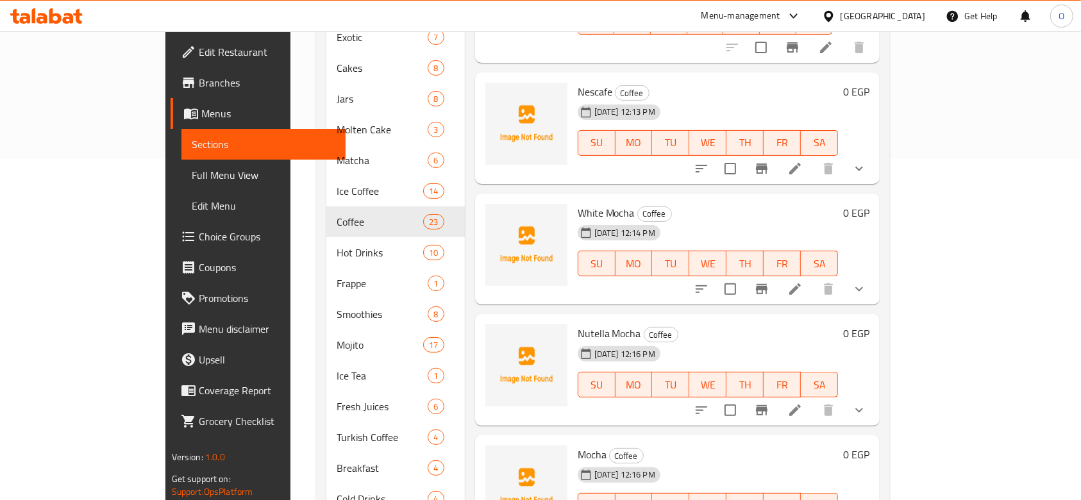
scroll to position [1313, 0]
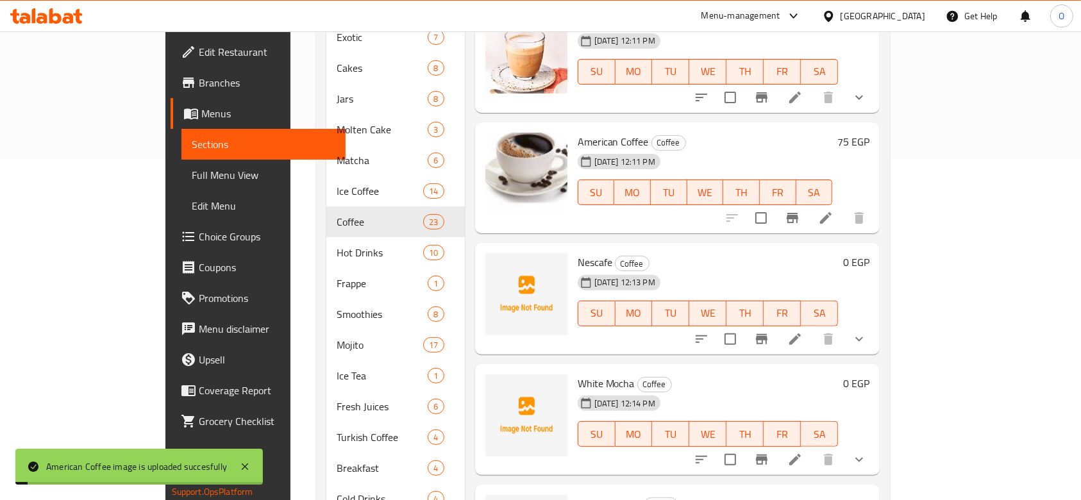
click at [578, 253] on span "Nescafe" at bounding box center [595, 262] width 35 height 19
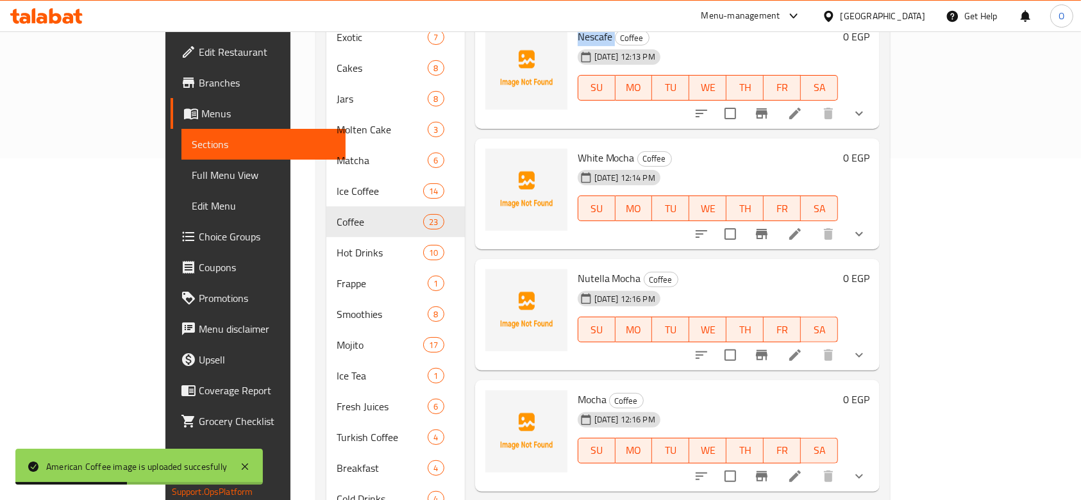
scroll to position [1483, 0]
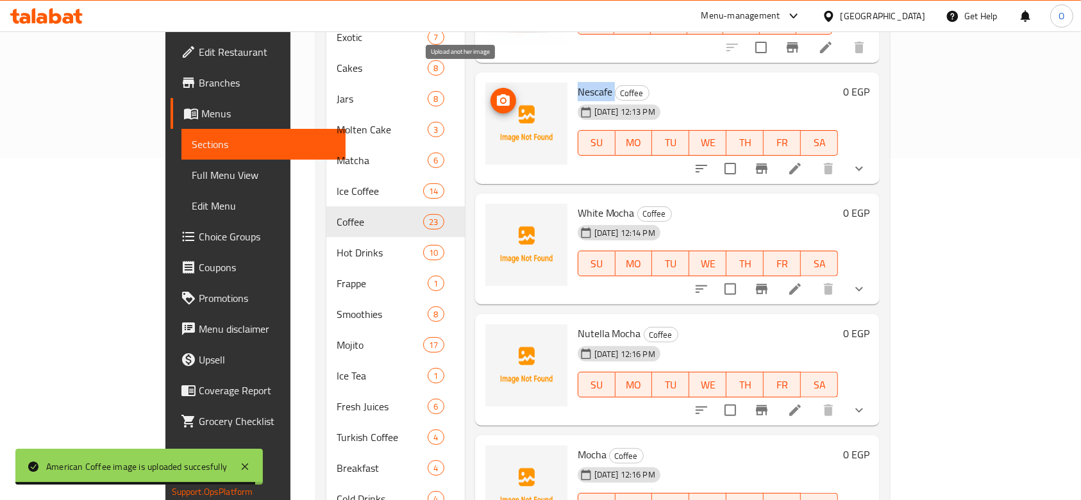
click at [491, 93] on span "upload picture" at bounding box center [504, 100] width 26 height 15
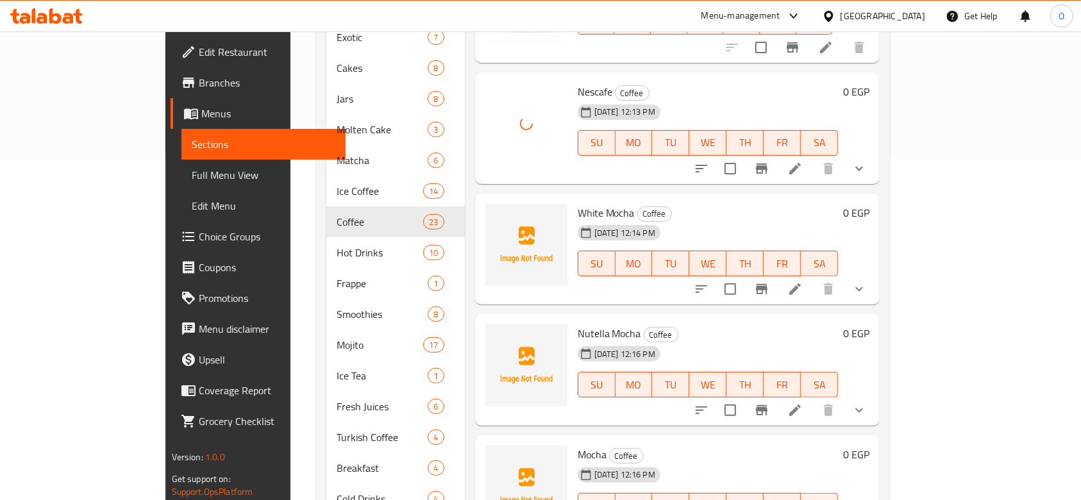
click at [573, 199] on div "White Mocha Coffee [DATE] 12:14 PM SU MO TU WE TH FR SA" at bounding box center [708, 249] width 271 height 101
click at [578, 203] on span "White Mocha" at bounding box center [606, 212] width 57 height 19
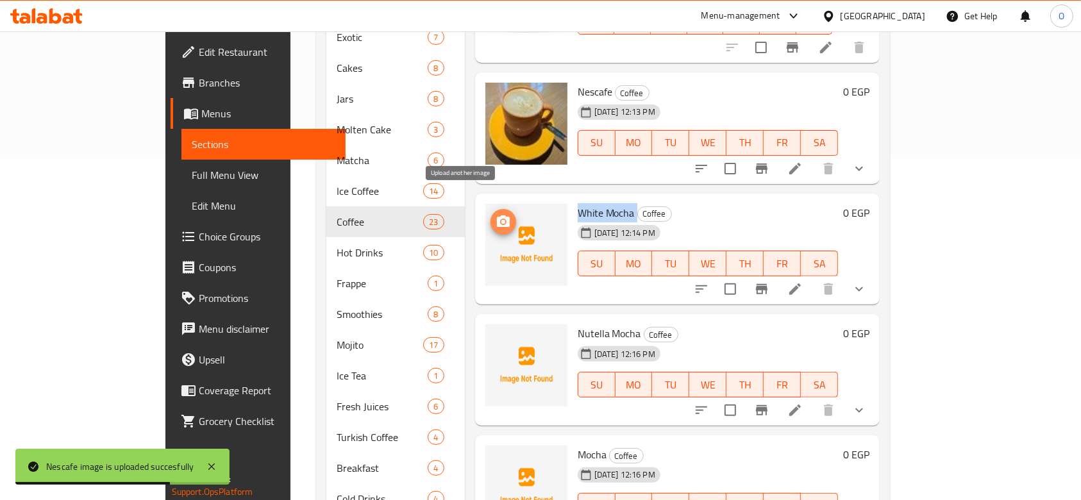
click at [497, 215] on icon "upload picture" at bounding box center [503, 221] width 13 height 12
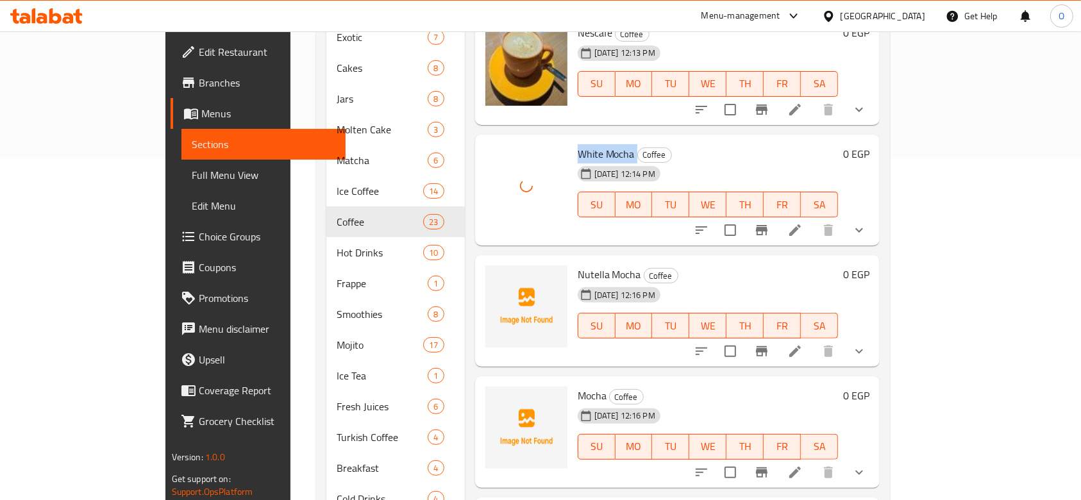
scroll to position [1569, 0]
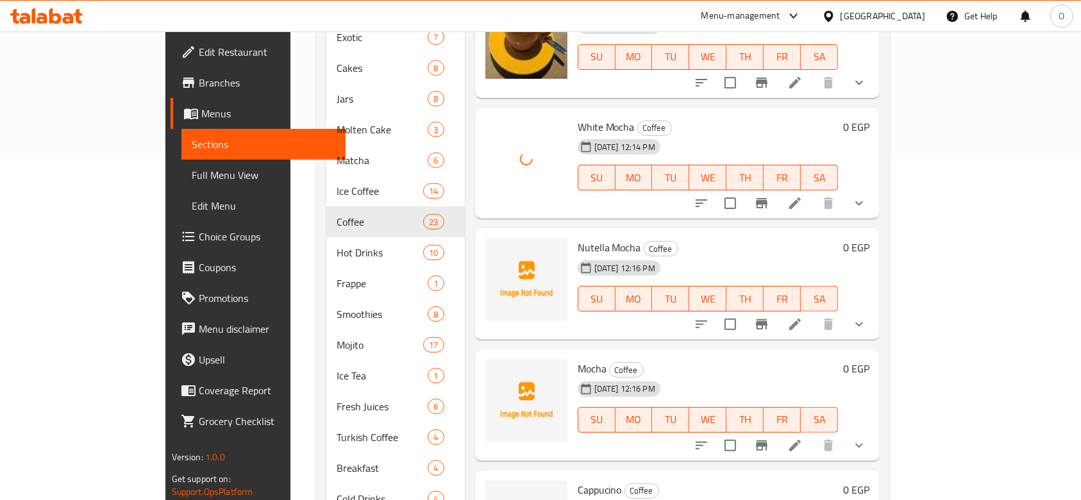
click at [580, 238] on span "Nutella Mocha" at bounding box center [609, 247] width 63 height 19
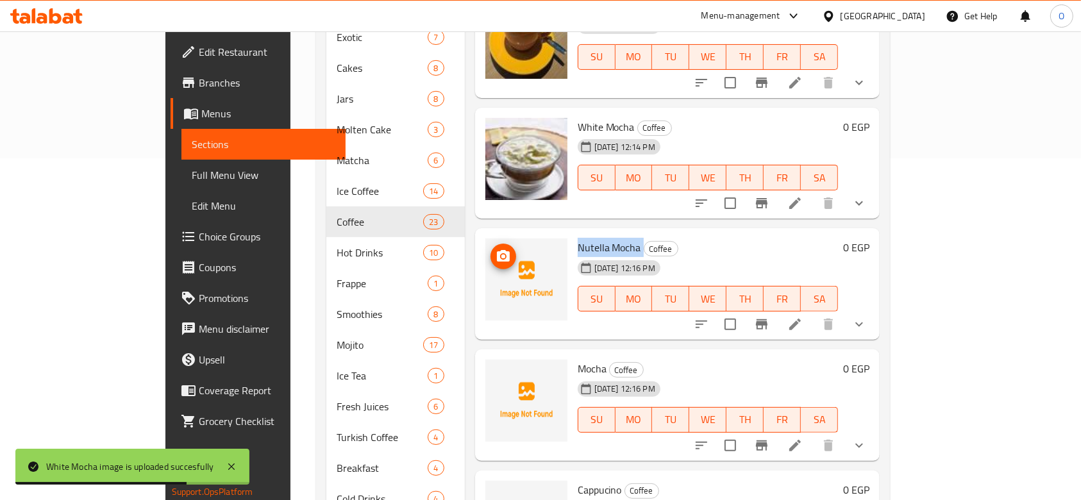
click at [497, 250] on icon "upload picture" at bounding box center [503, 256] width 13 height 12
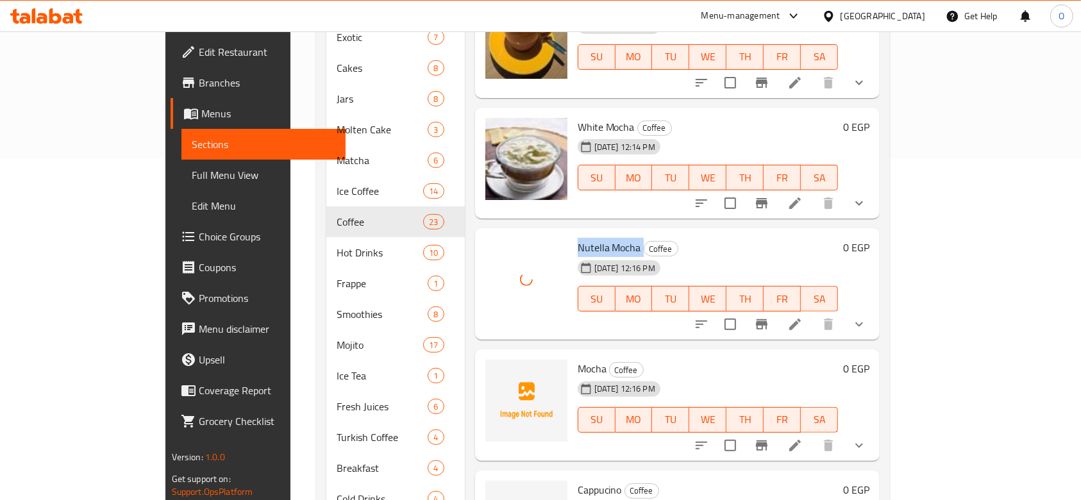
scroll to position [1740, 0]
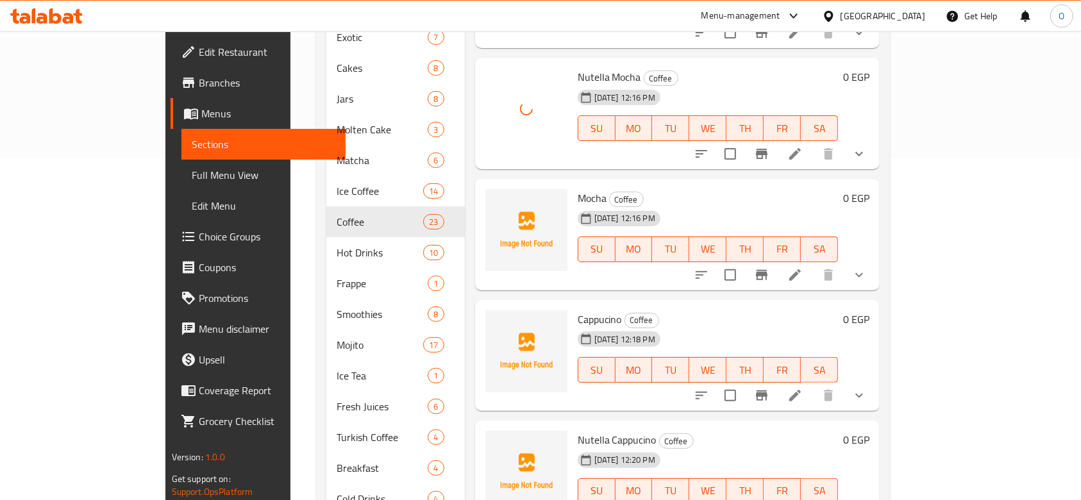
click at [578, 189] on span "Mocha" at bounding box center [592, 198] width 29 height 19
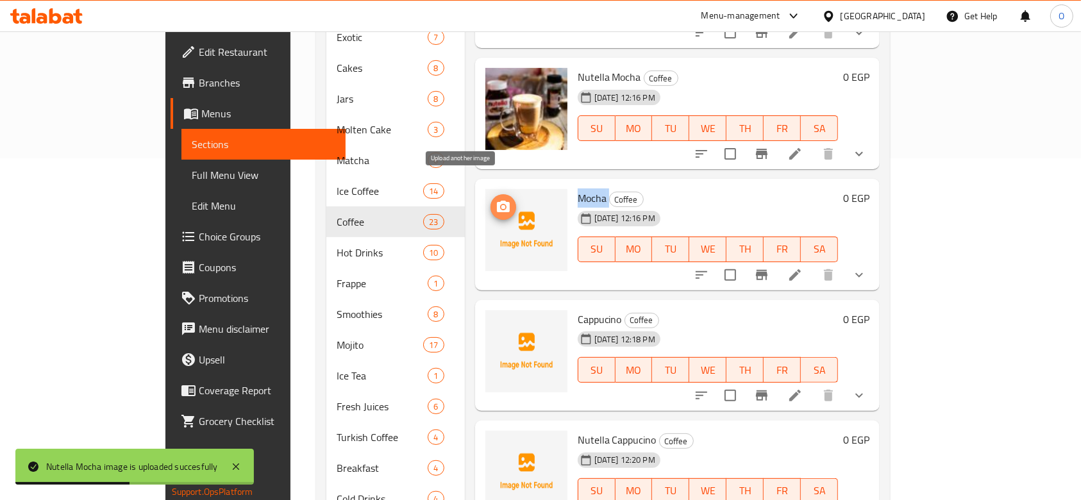
click at [497, 201] on icon "upload picture" at bounding box center [503, 207] width 13 height 12
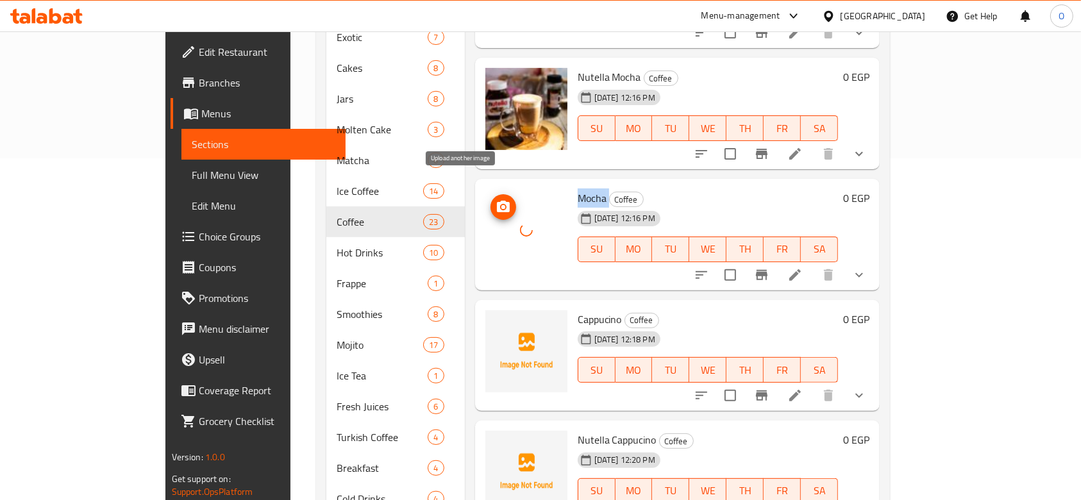
click at [491, 194] on button "upload picture" at bounding box center [504, 207] width 26 height 26
click at [578, 310] on span "Cappucino" at bounding box center [600, 319] width 44 height 19
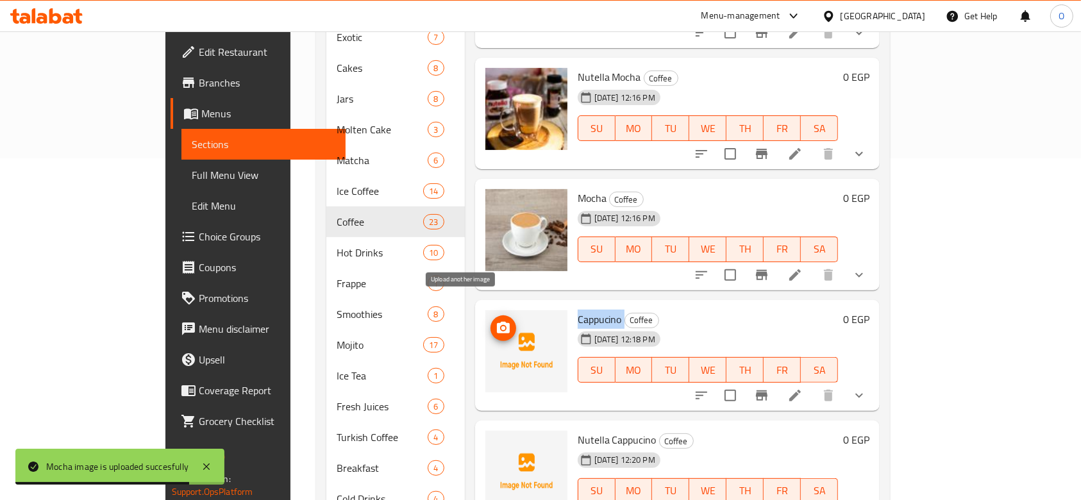
click at [496, 321] on icon "upload picture" at bounding box center [503, 328] width 15 height 15
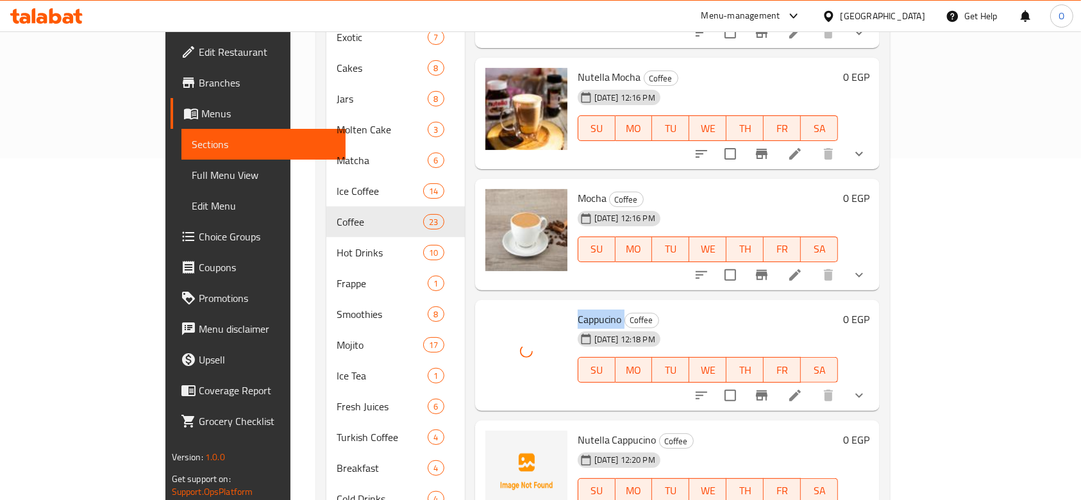
scroll to position [1911, 0]
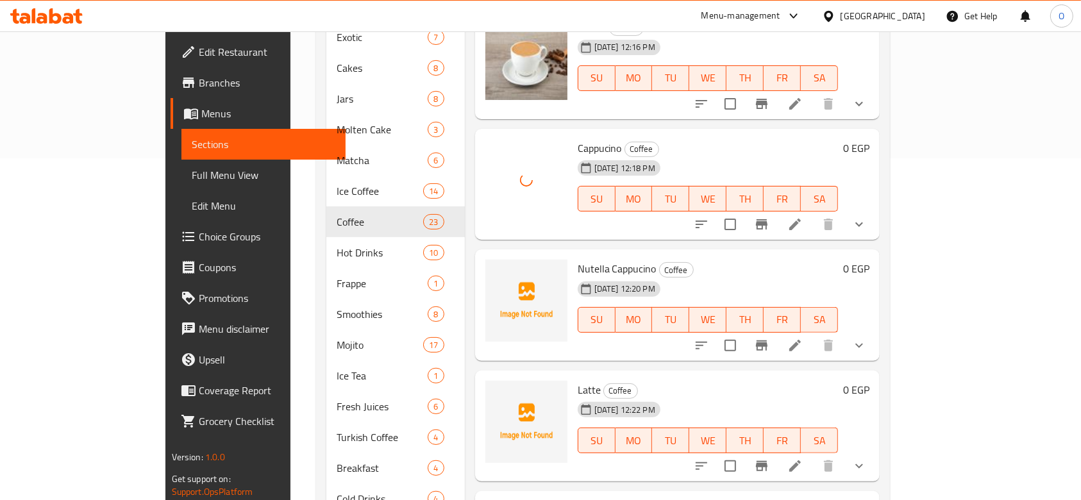
click at [605, 259] on span "Nutella Cappucino" at bounding box center [617, 268] width 79 height 19
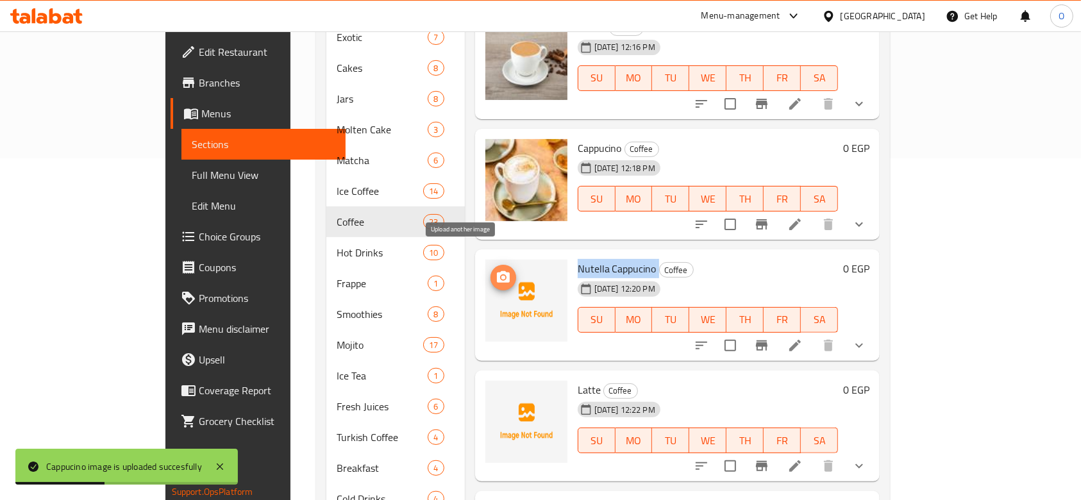
click at [491, 265] on button "upload picture" at bounding box center [504, 278] width 26 height 26
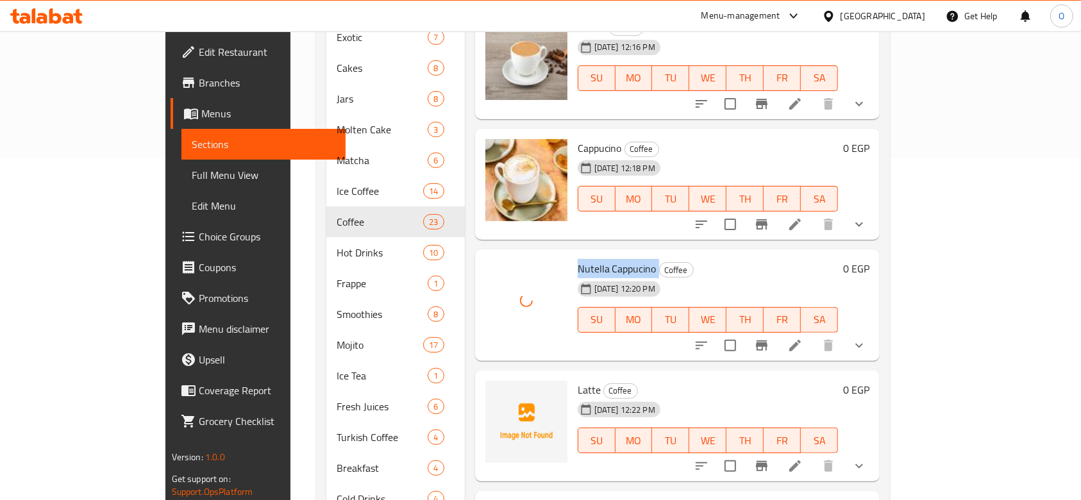
scroll to position [2082, 0]
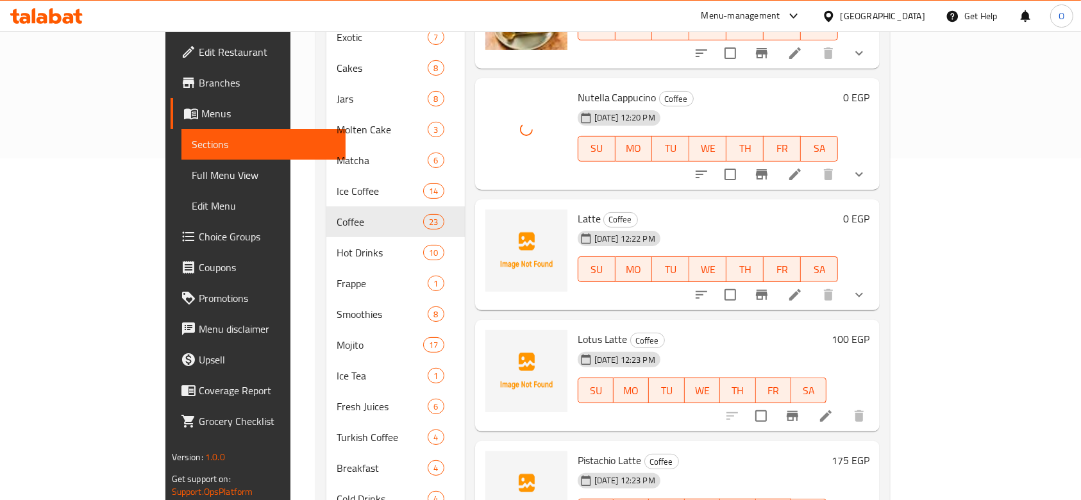
click at [578, 209] on span "Latte" at bounding box center [589, 218] width 23 height 19
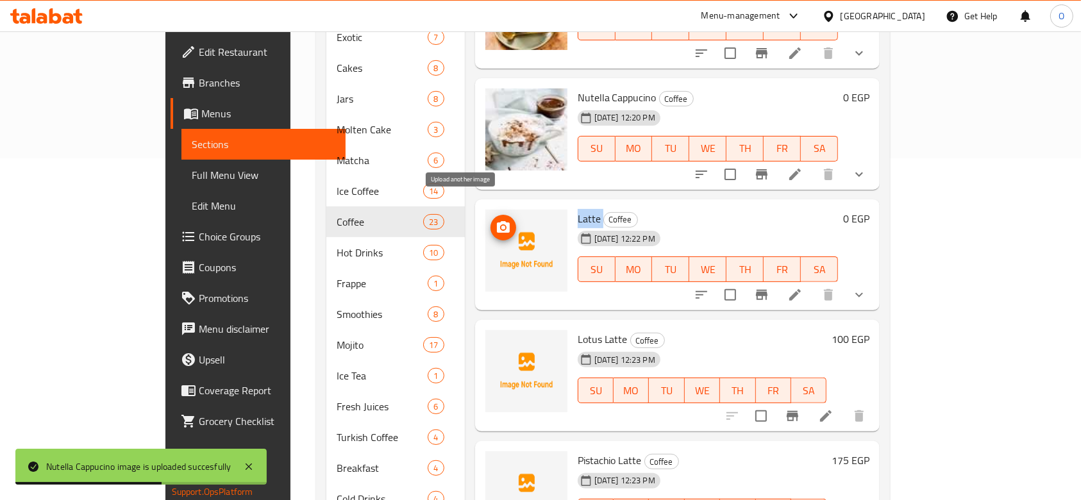
click at [501, 226] on circle "upload picture" at bounding box center [503, 228] width 4 height 4
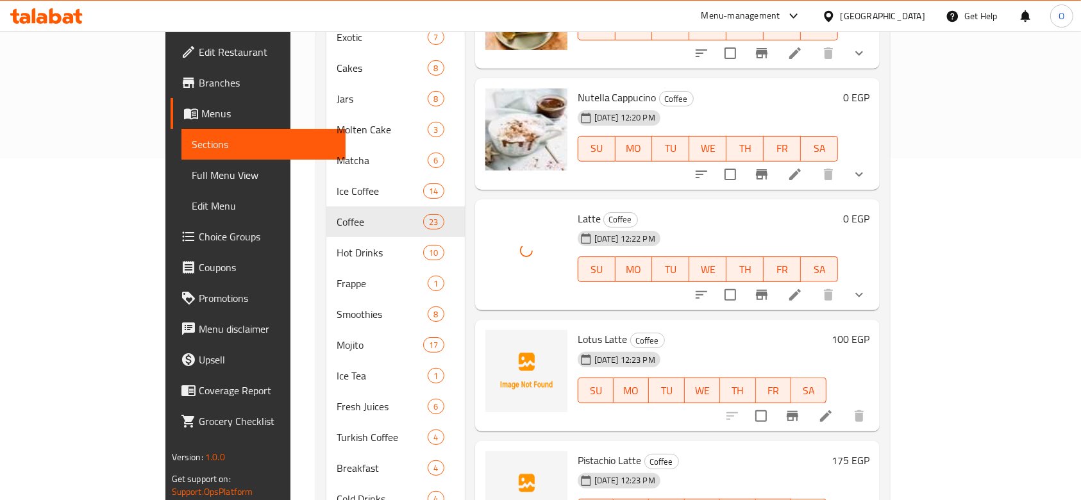
click at [578, 330] on span "Lotus Latte" at bounding box center [603, 339] width 50 height 19
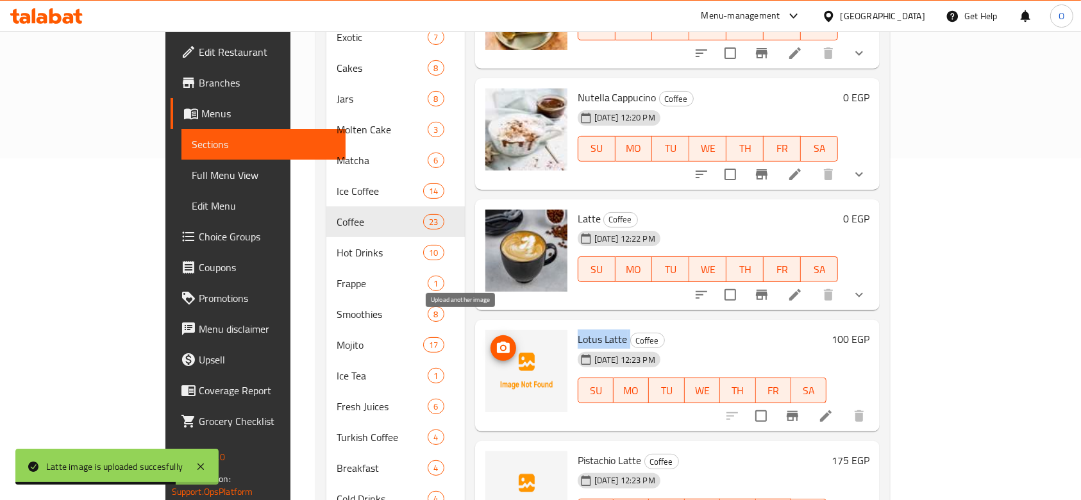
click at [491, 335] on button "upload picture" at bounding box center [504, 348] width 26 height 26
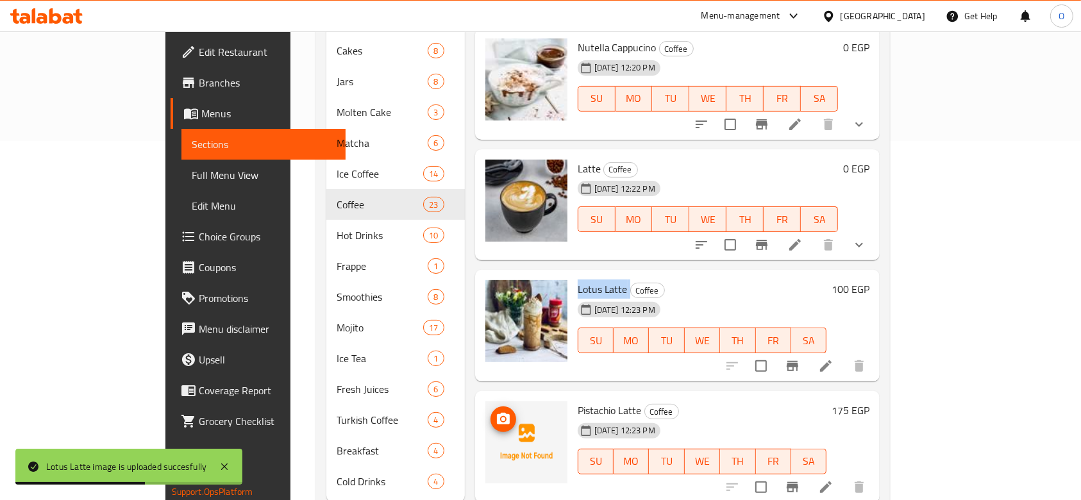
scroll to position [377, 0]
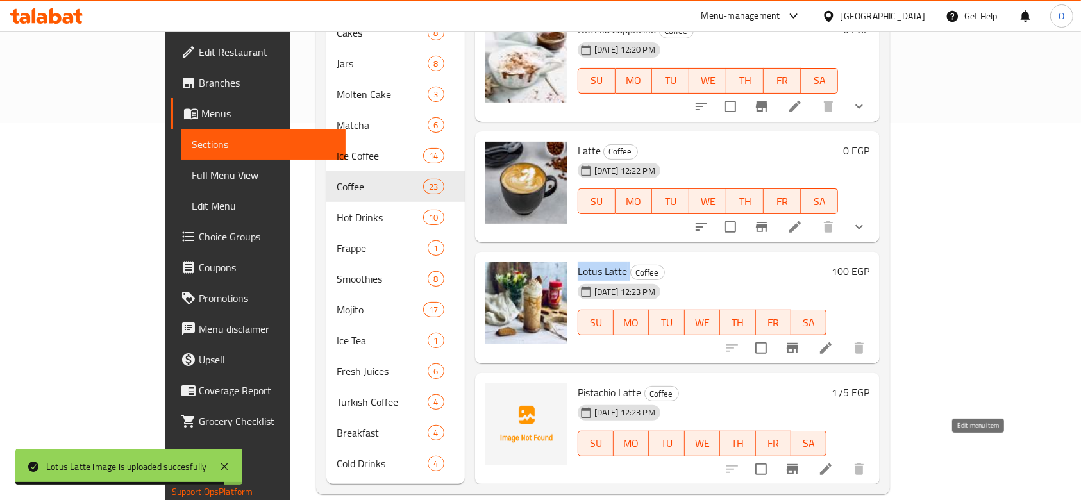
click at [834, 462] on icon at bounding box center [825, 469] width 15 height 15
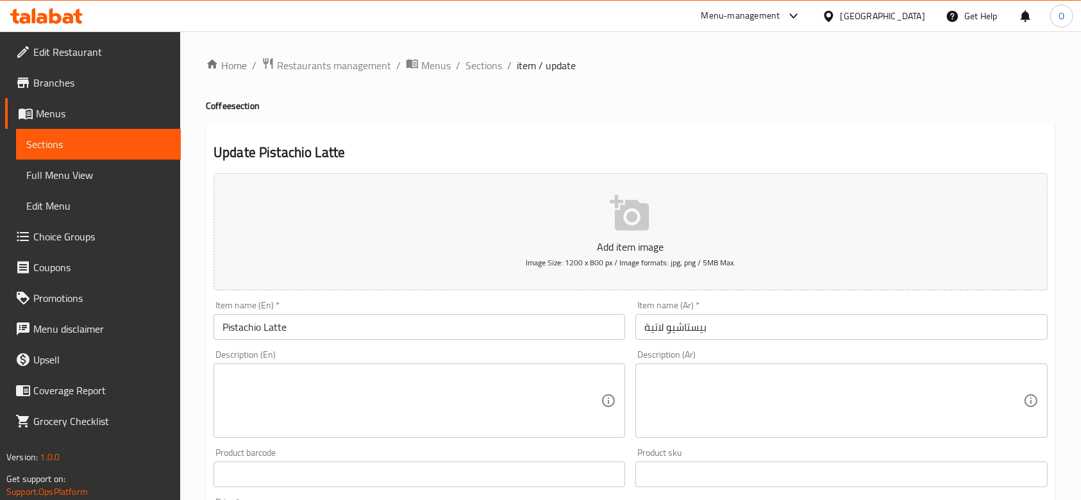
click at [681, 327] on input "بيستاشيو لاتية" at bounding box center [841, 327] width 412 height 26
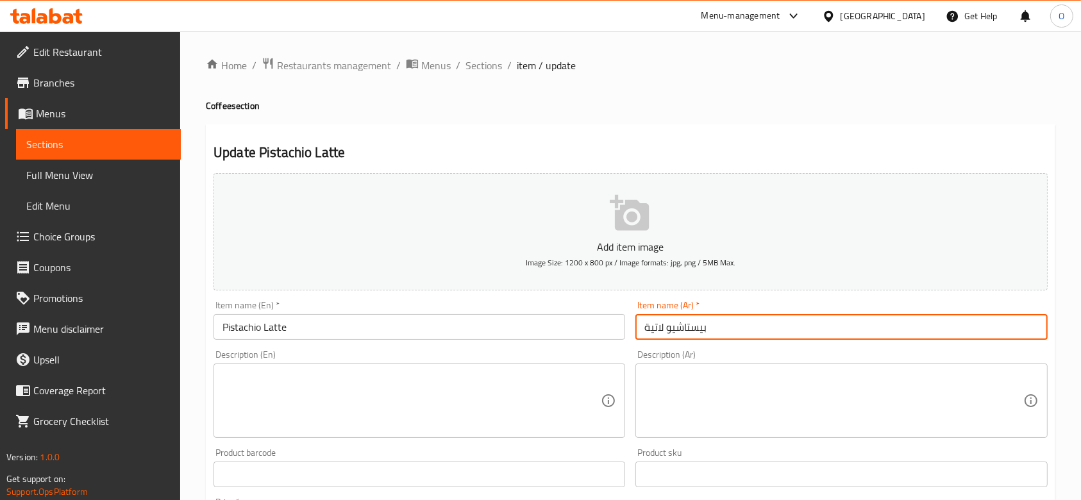
click at [681, 327] on input "بيستاشيو لاتية" at bounding box center [841, 327] width 412 height 26
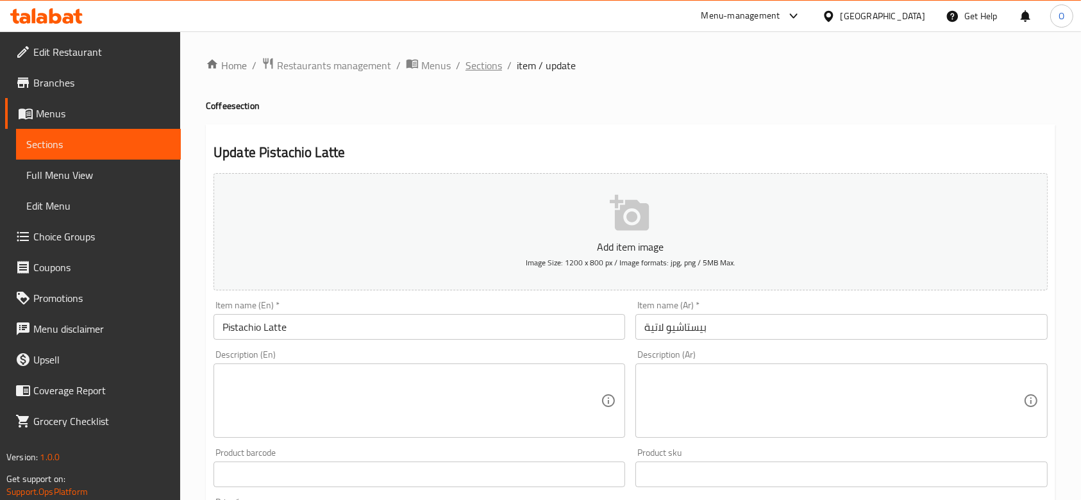
click at [475, 62] on span "Sections" at bounding box center [484, 65] width 37 height 15
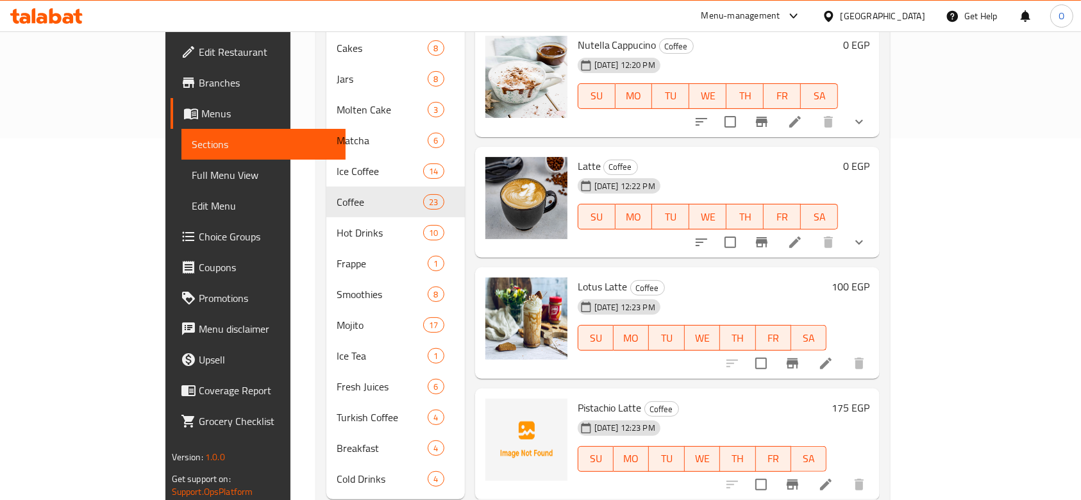
scroll to position [377, 0]
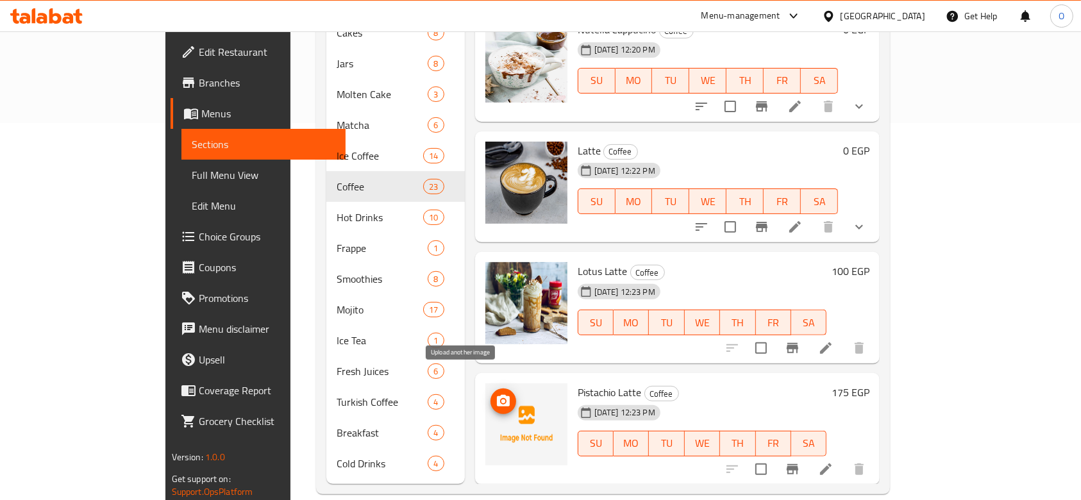
click at [497, 395] on icon "upload picture" at bounding box center [503, 401] width 13 height 12
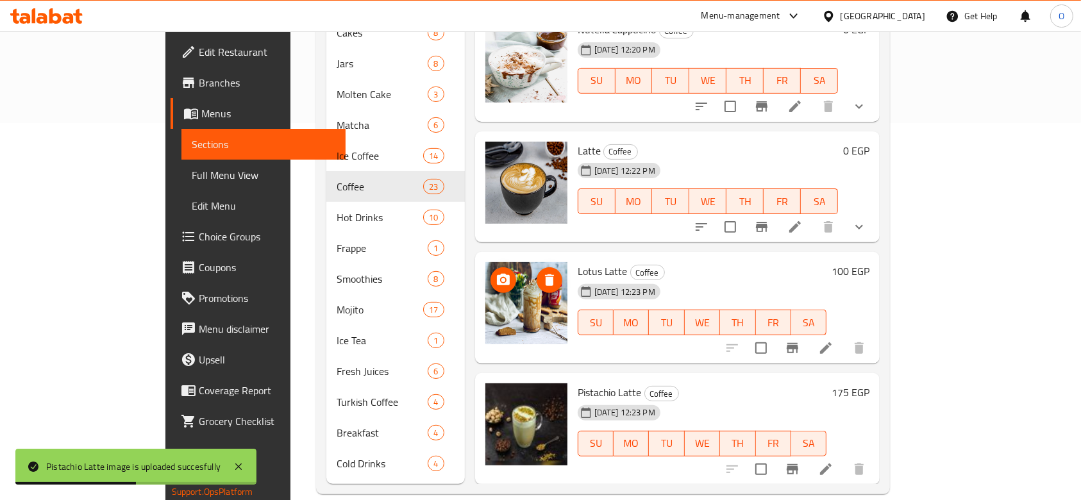
scroll to position [1944, 0]
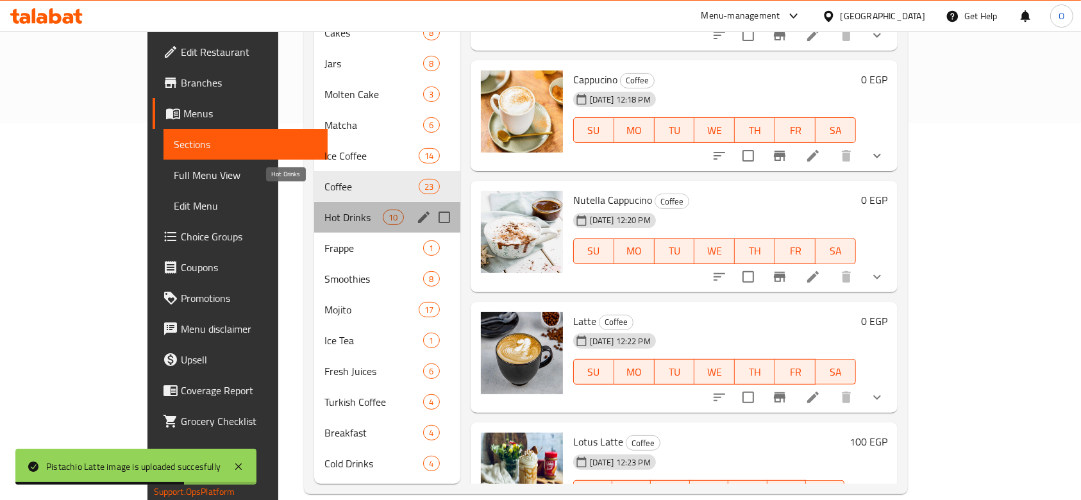
click at [324, 210] on span "Hot Drinks" at bounding box center [353, 217] width 58 height 15
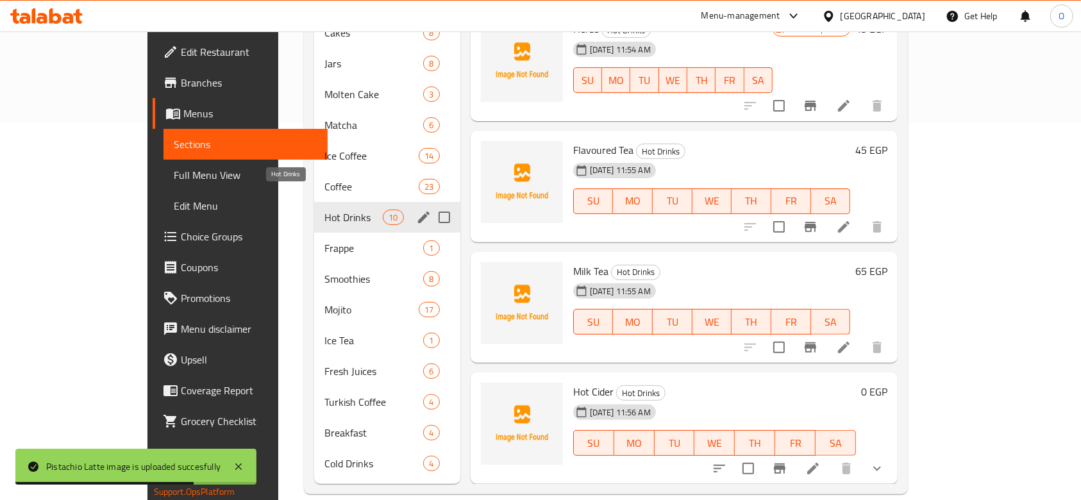
scroll to position [543, 0]
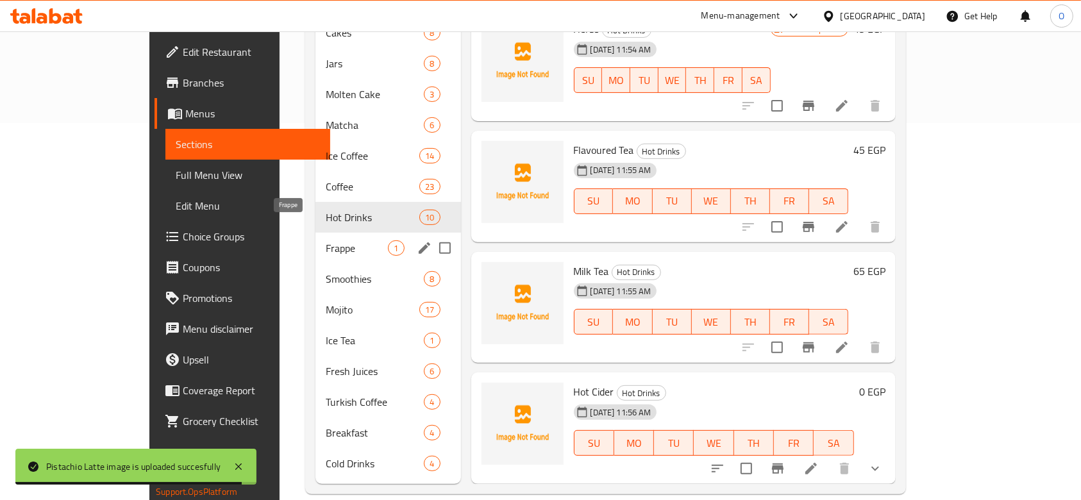
click at [326, 240] on span "Frappe" at bounding box center [357, 247] width 62 height 15
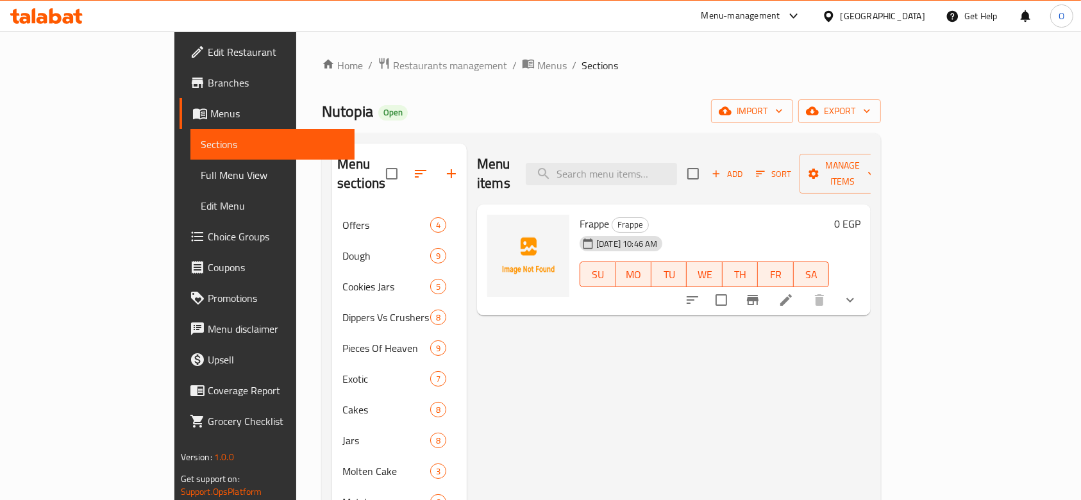
click at [580, 214] on span "Frappe" at bounding box center [594, 223] width 29 height 19
click at [499, 226] on icon "upload picture" at bounding box center [505, 232] width 13 height 12
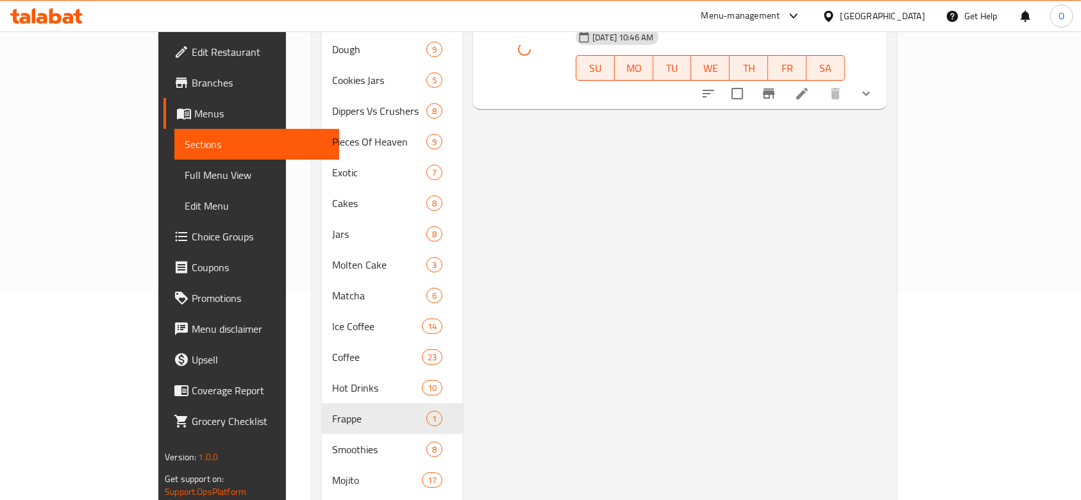
scroll to position [377, 0]
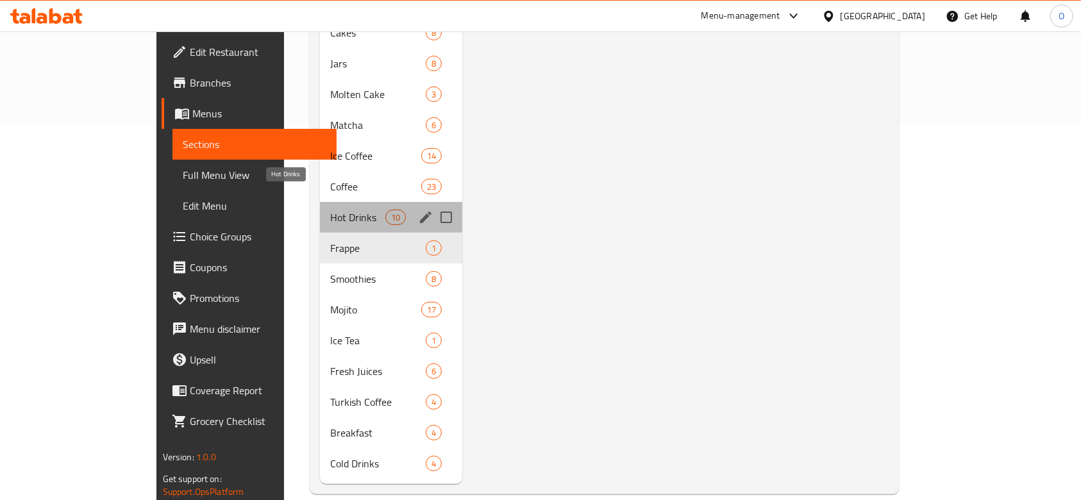
click at [330, 210] on span "Hot Drinks" at bounding box center [357, 217] width 55 height 15
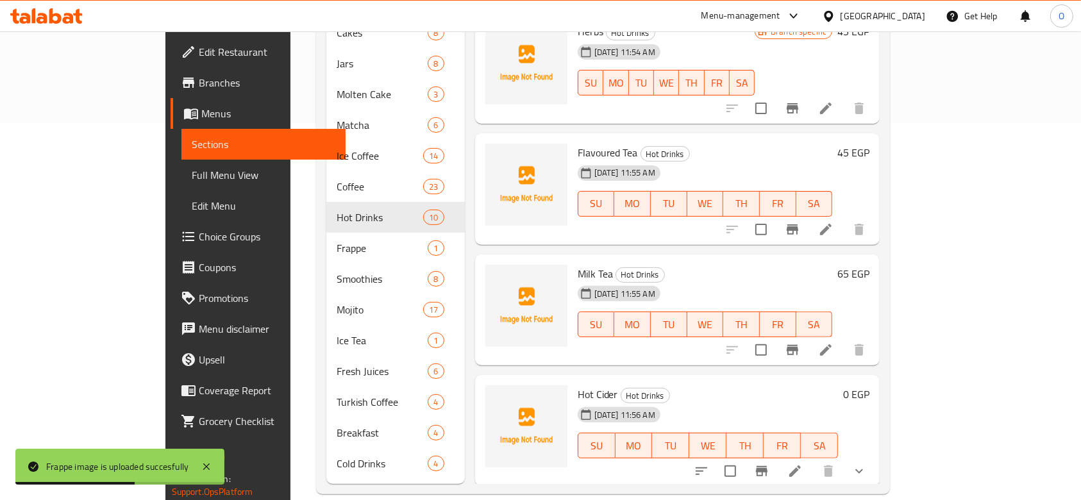
scroll to position [543, 0]
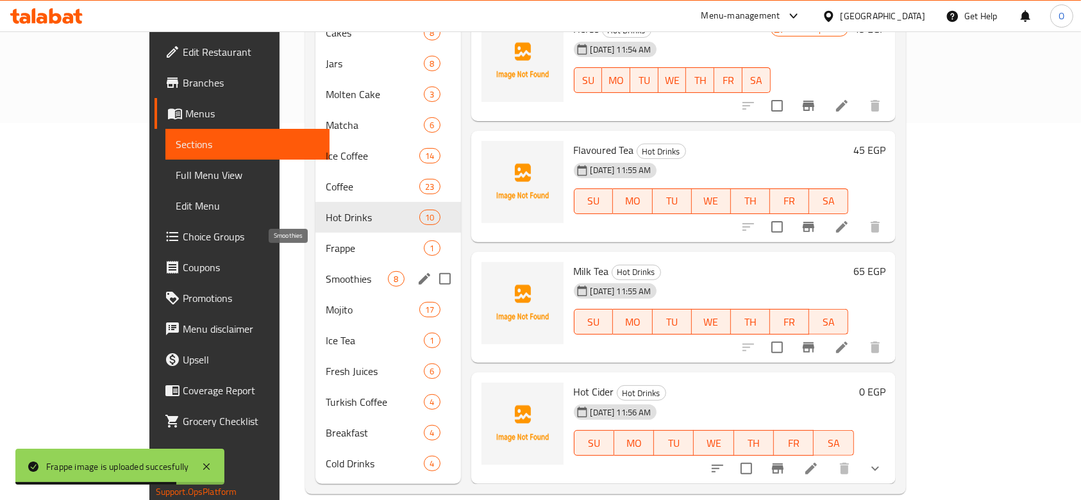
click at [326, 271] on span "Smoothies" at bounding box center [357, 278] width 62 height 15
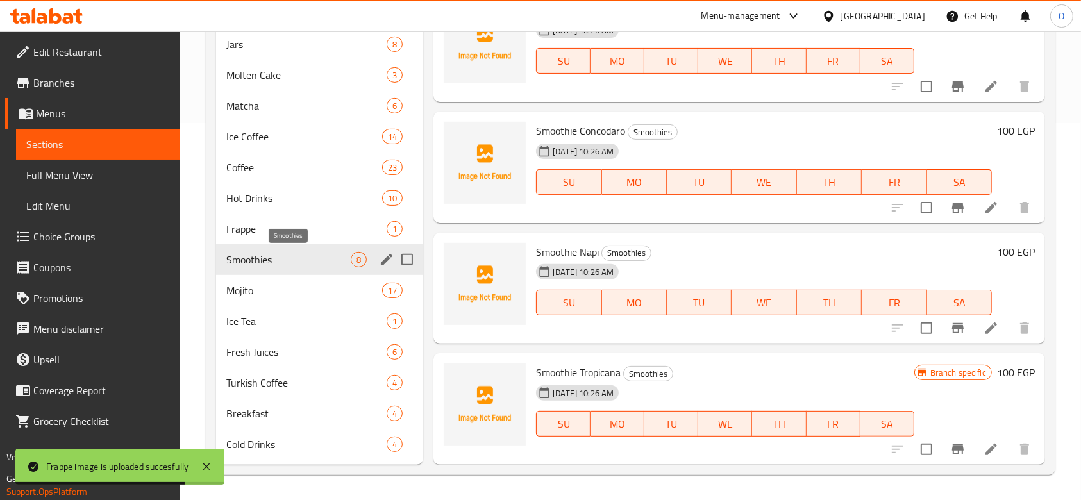
scroll to position [426, 0]
click at [271, 288] on span "Mojito" at bounding box center [286, 290] width 120 height 15
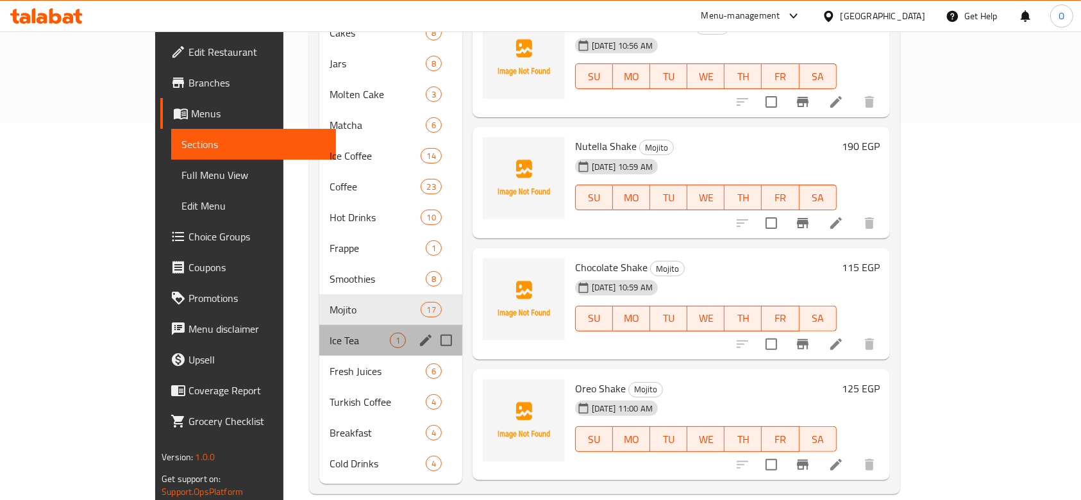
click at [319, 325] on div "Ice Tea 1" at bounding box center [390, 340] width 142 height 31
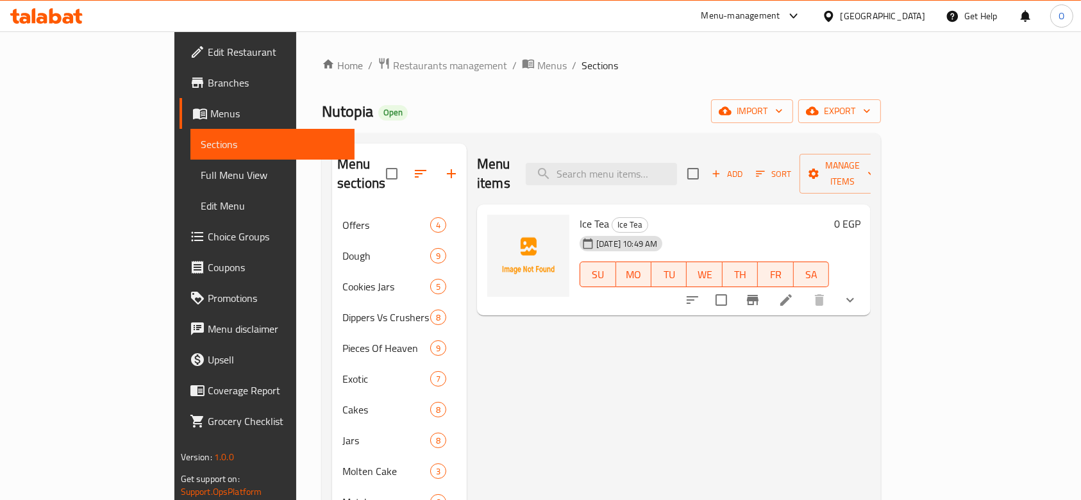
click at [580, 214] on span "Ice Tea" at bounding box center [594, 223] width 29 height 19
click at [492, 225] on span "upload picture" at bounding box center [505, 232] width 26 height 15
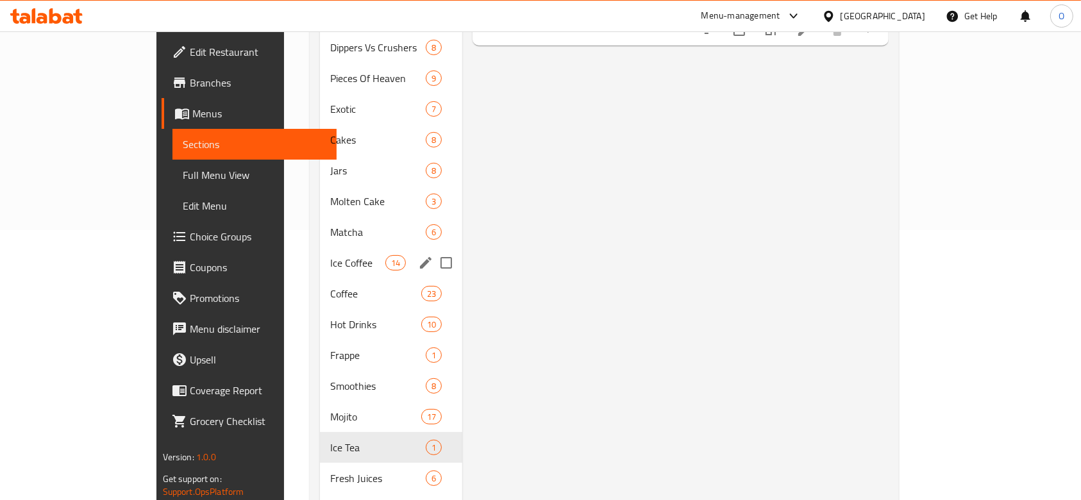
scroll to position [377, 0]
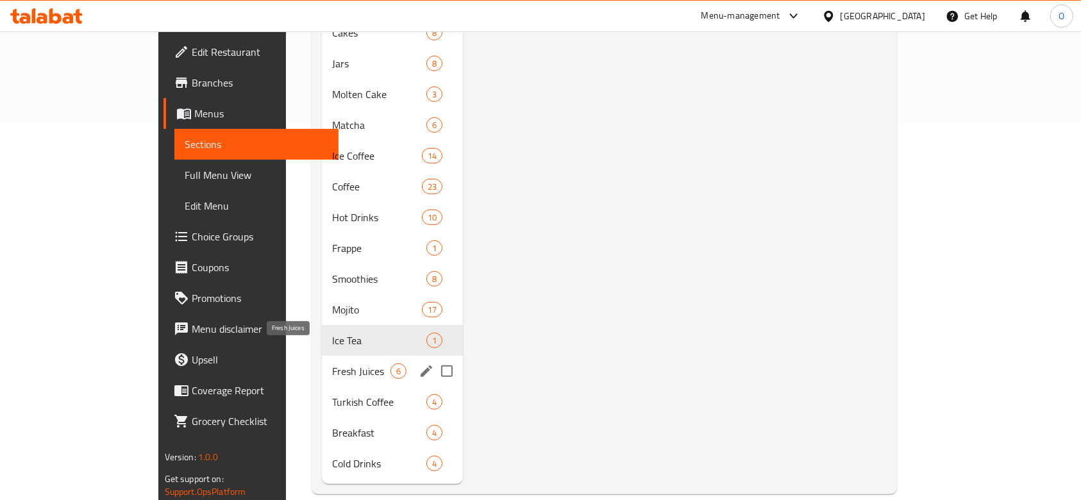
click at [332, 364] on span "Fresh Juices" at bounding box center [361, 371] width 58 height 15
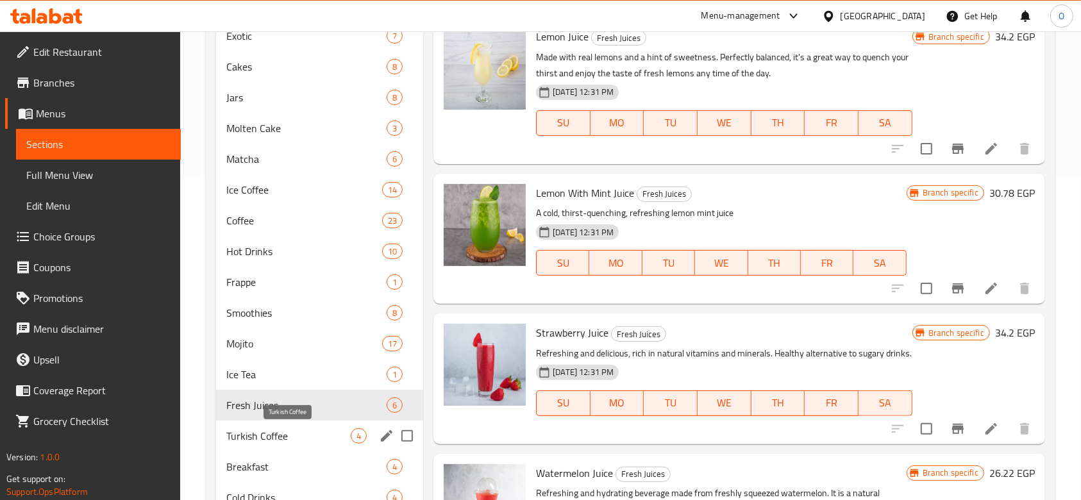
scroll to position [377, 0]
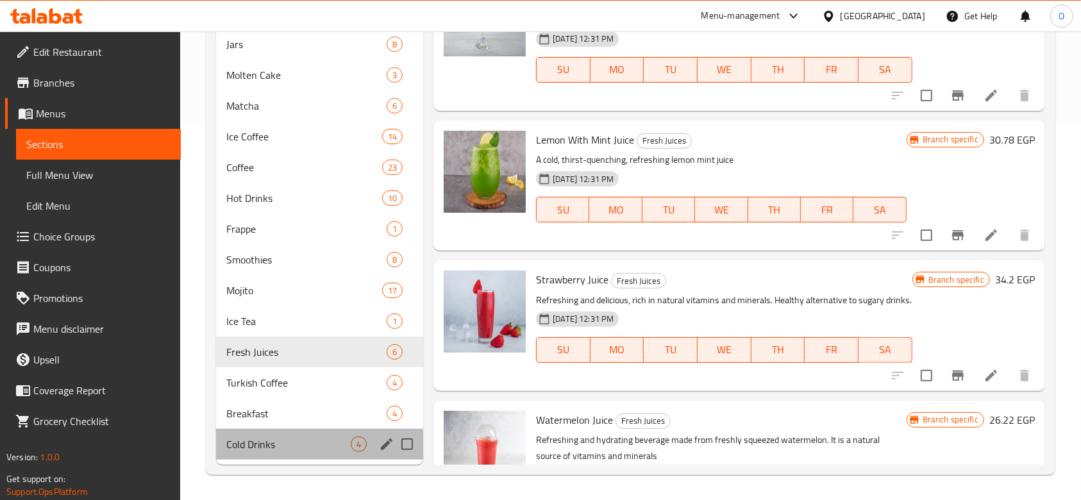
click at [272, 432] on div "Cold Drinks 4" at bounding box center [319, 444] width 207 height 31
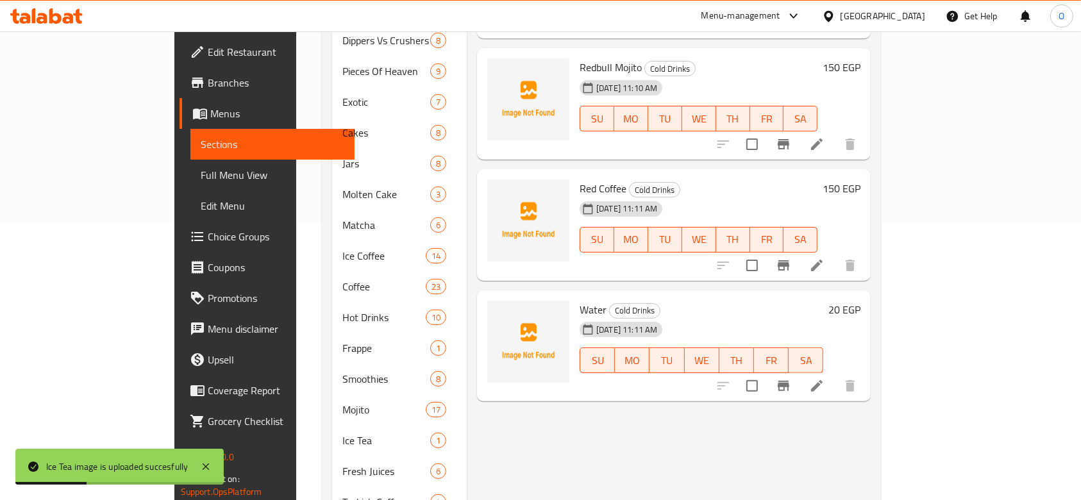
scroll to position [377, 0]
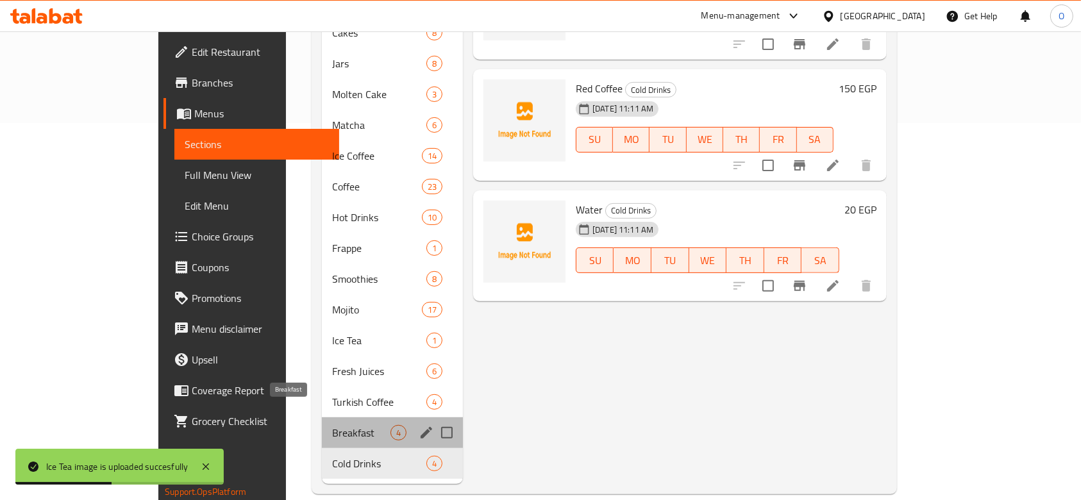
click at [332, 425] on span "Breakfast" at bounding box center [361, 432] width 58 height 15
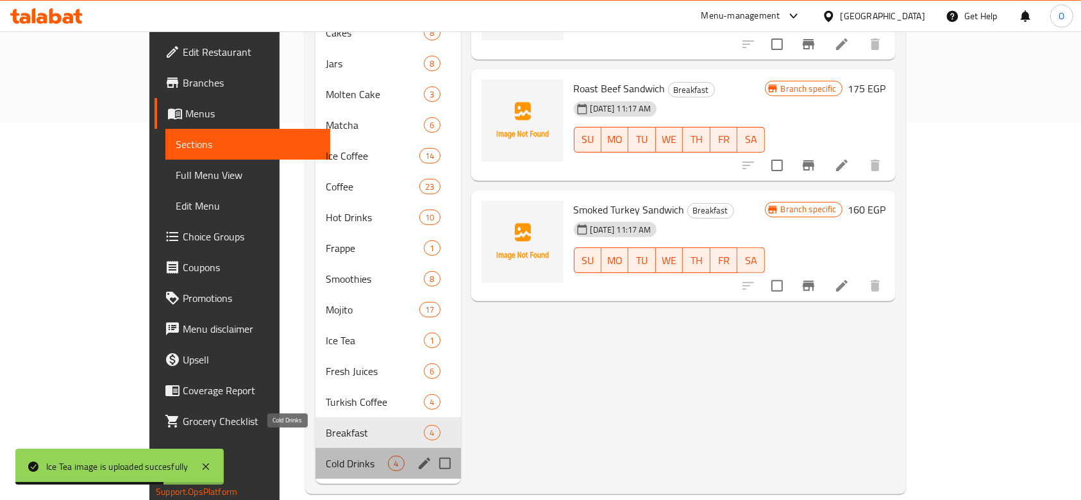
click at [326, 456] on span "Cold Drinks" at bounding box center [357, 463] width 62 height 15
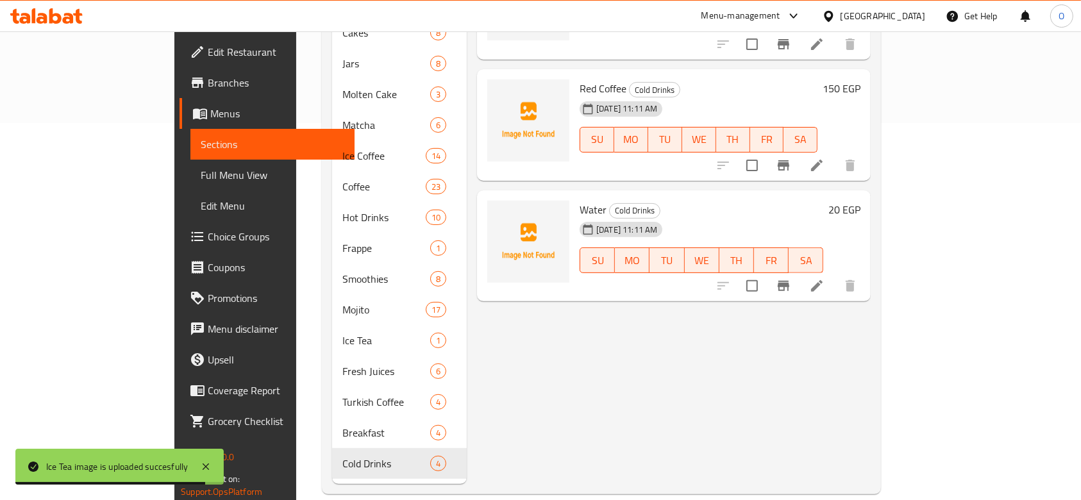
scroll to position [292, 0]
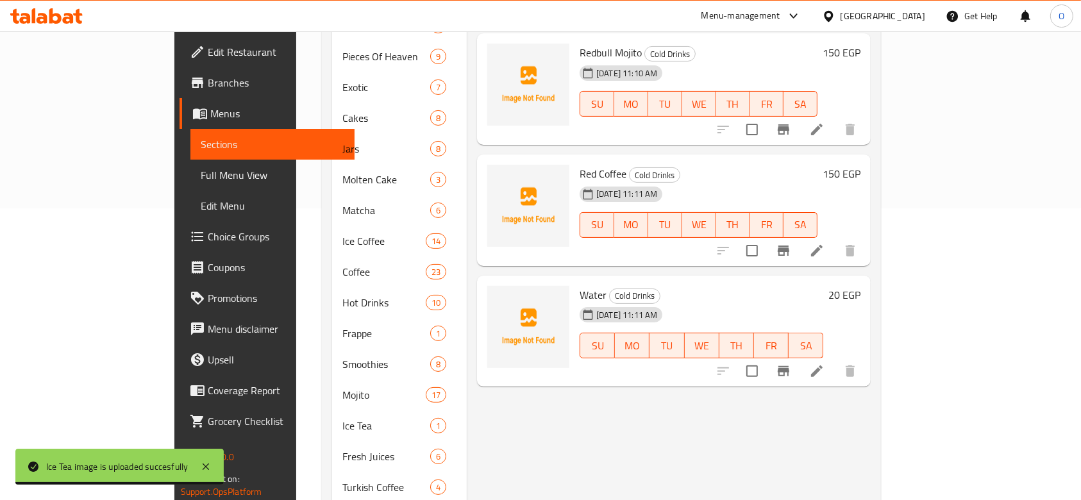
click at [580, 285] on span "Water" at bounding box center [593, 294] width 27 height 19
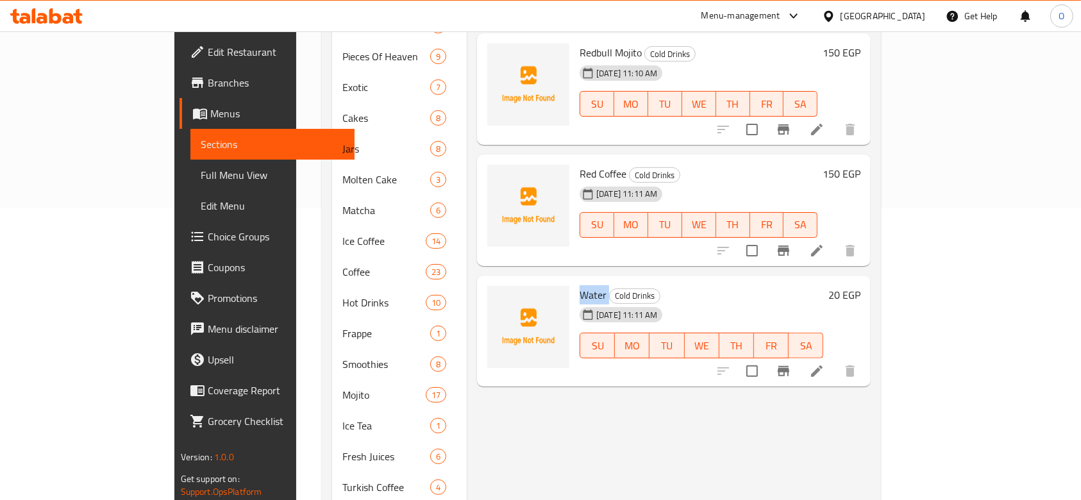
click at [580, 285] on span "Water" at bounding box center [593, 294] width 27 height 19
click at [499, 298] on icon "upload picture" at bounding box center [505, 304] width 13 height 12
click at [492, 296] on span "upload picture" at bounding box center [505, 303] width 26 height 15
click at [580, 164] on span "Red Coffee" at bounding box center [603, 173] width 47 height 19
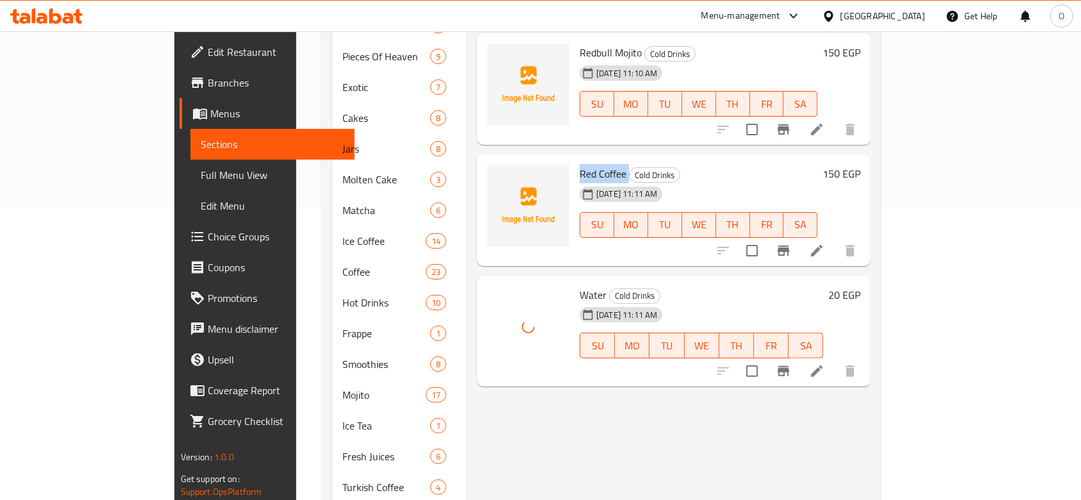
click at [580, 164] on span "Red Coffee" at bounding box center [603, 173] width 47 height 19
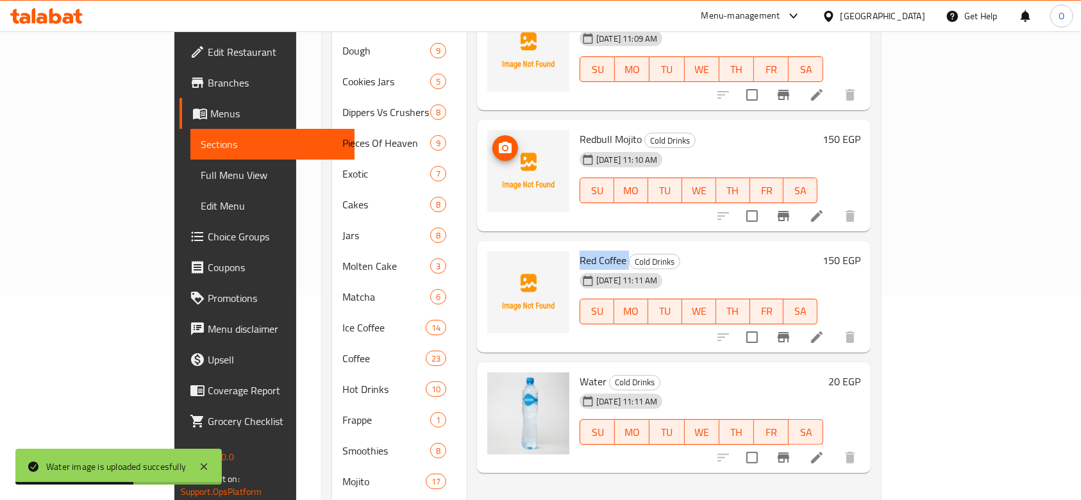
scroll to position [121, 0]
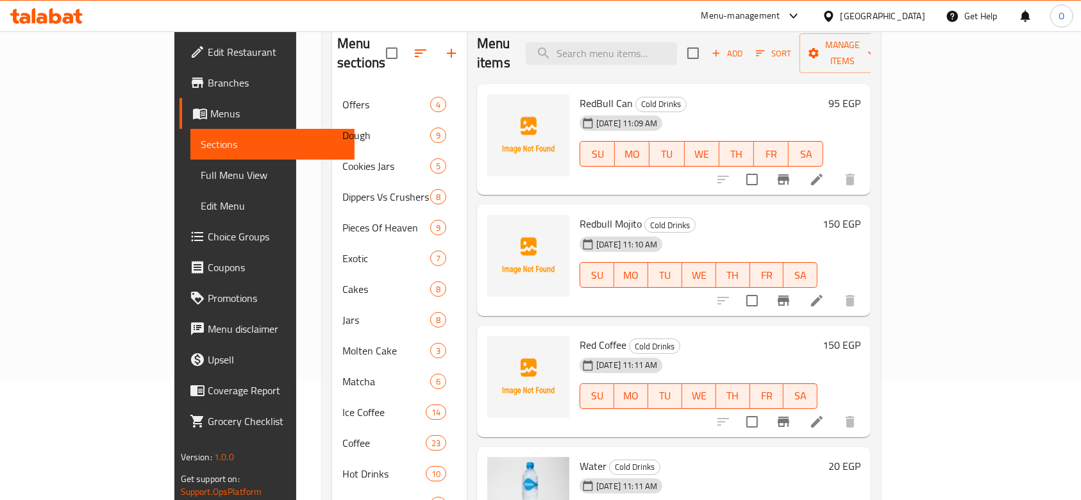
click at [580, 94] on span "RedBull Can" at bounding box center [606, 103] width 53 height 19
click at [499, 106] on icon "upload picture" at bounding box center [505, 112] width 13 height 12
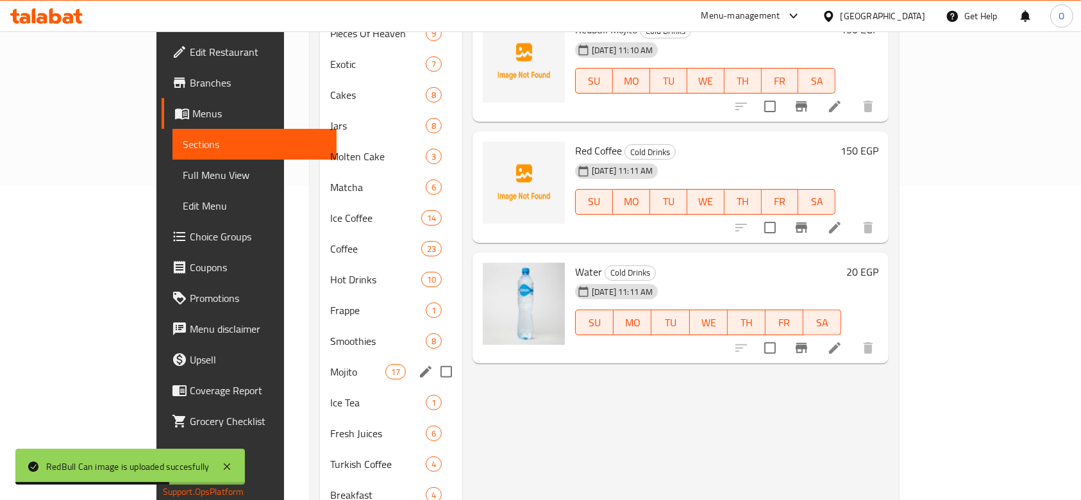
scroll to position [377, 0]
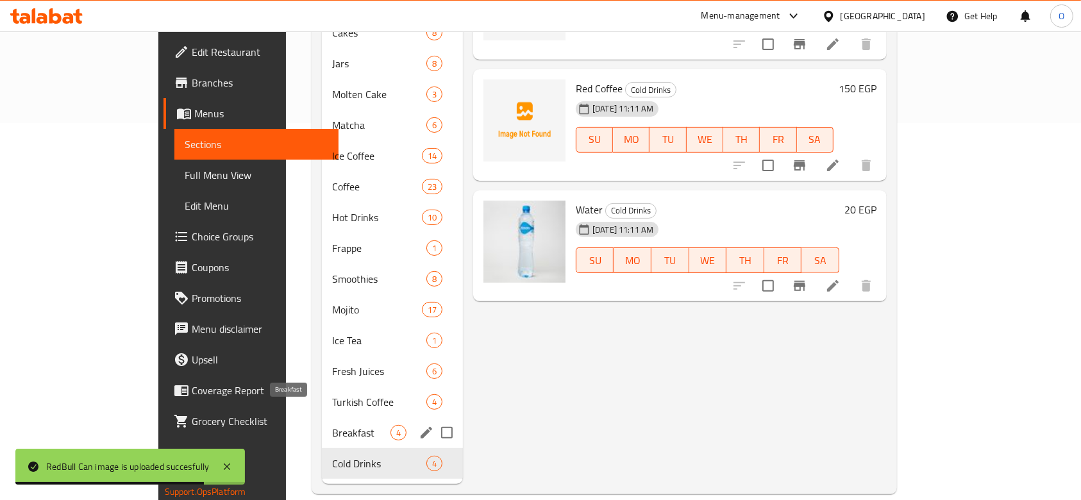
click at [332, 425] on span "Breakfast" at bounding box center [361, 432] width 58 height 15
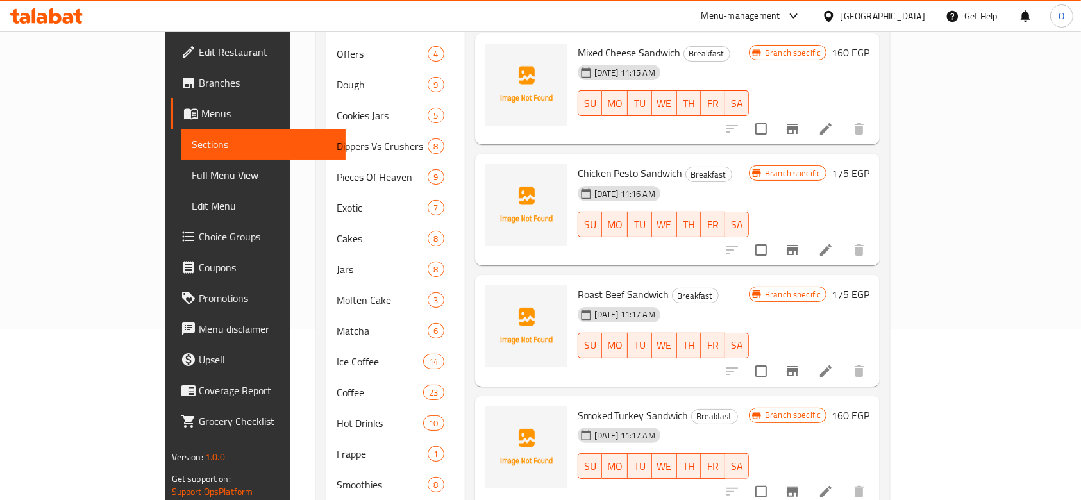
scroll to position [292, 0]
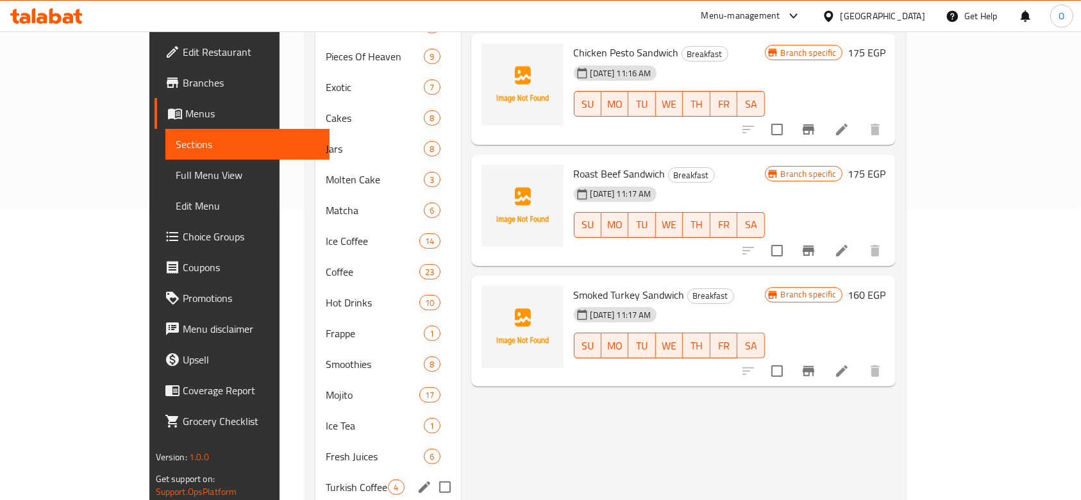
click at [315, 472] on div "Turkish Coffee 4" at bounding box center [387, 487] width 145 height 31
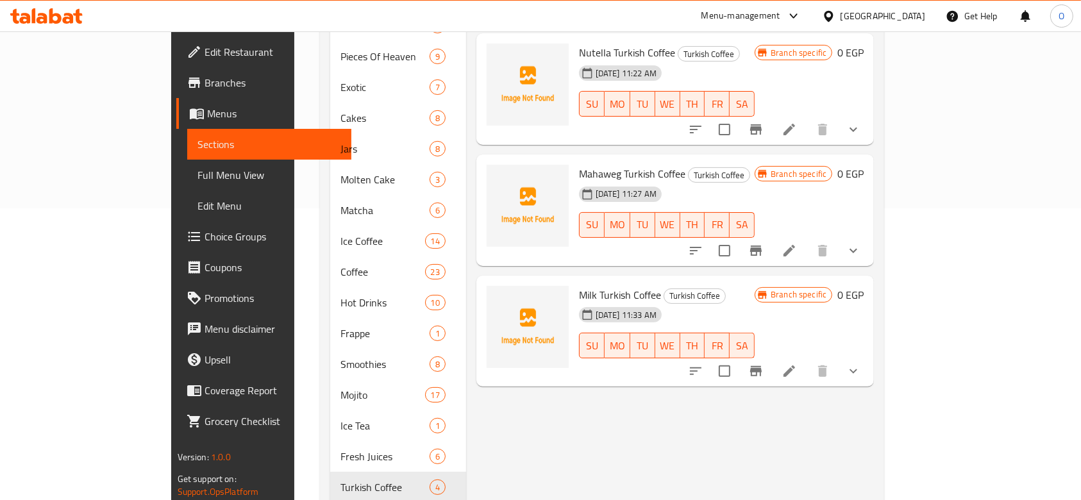
click at [579, 285] on span "Milk Turkish Coffee" at bounding box center [620, 294] width 82 height 19
click at [503, 301] on circle "upload picture" at bounding box center [505, 303] width 4 height 4
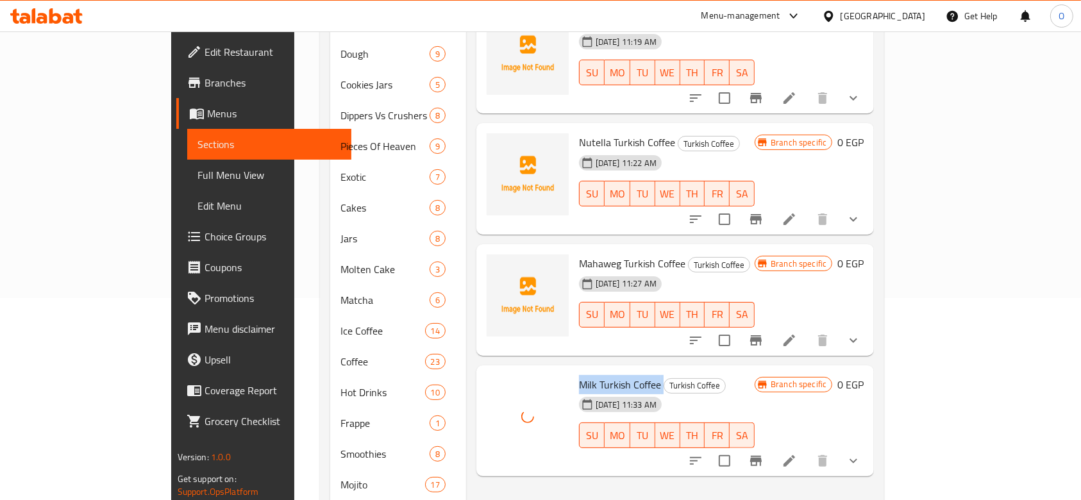
scroll to position [206, 0]
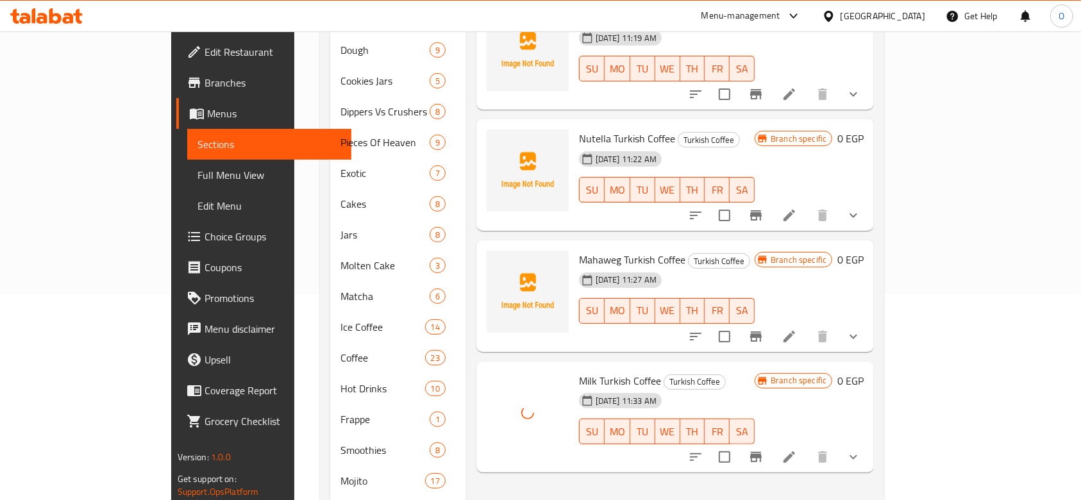
click at [579, 250] on span "Mahaweg Turkish Coffee" at bounding box center [632, 259] width 106 height 19
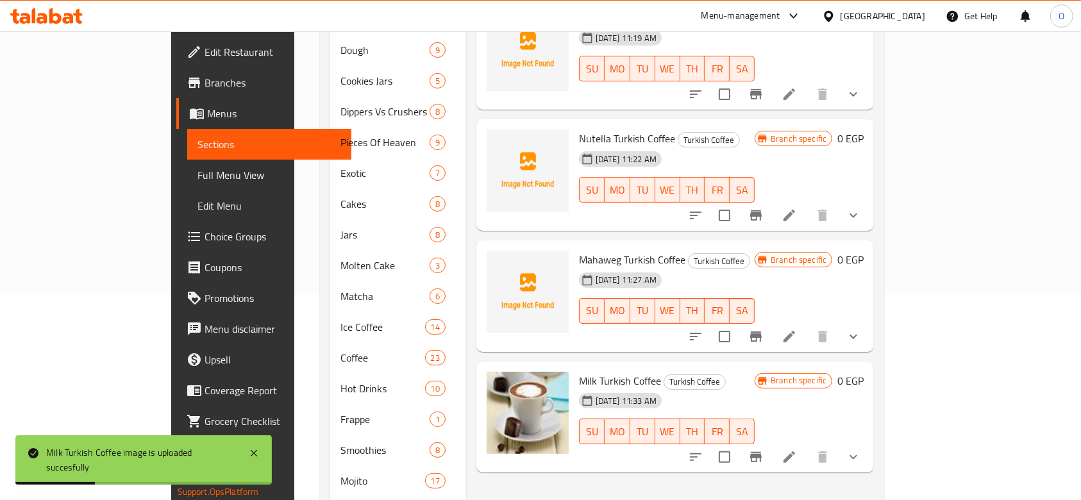
click at [598, 129] on span "Nutella Turkish Coffee" at bounding box center [627, 138] width 96 height 19
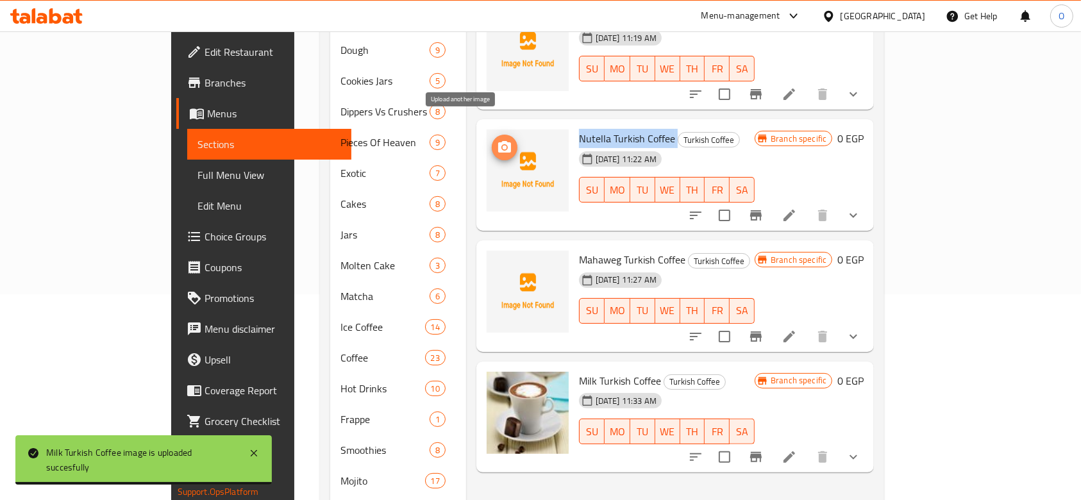
click at [497, 140] on icon "upload picture" at bounding box center [504, 147] width 15 height 15
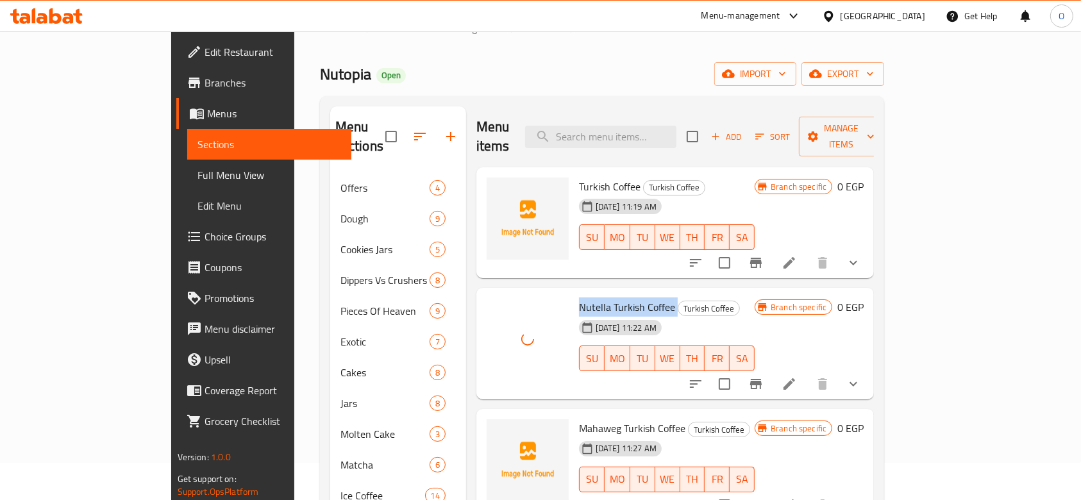
scroll to position [35, 0]
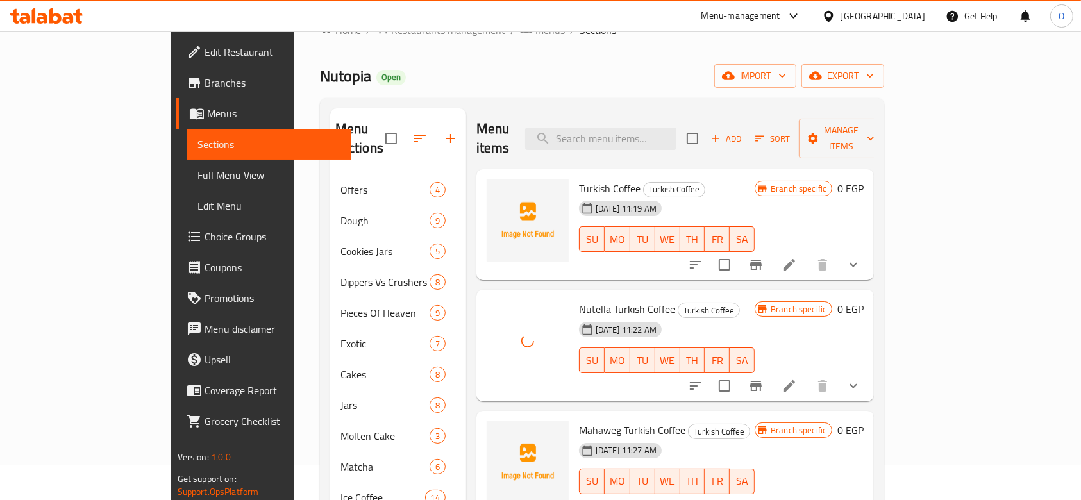
click at [589, 179] on span "Turkish Coffee" at bounding box center [610, 188] width 62 height 19
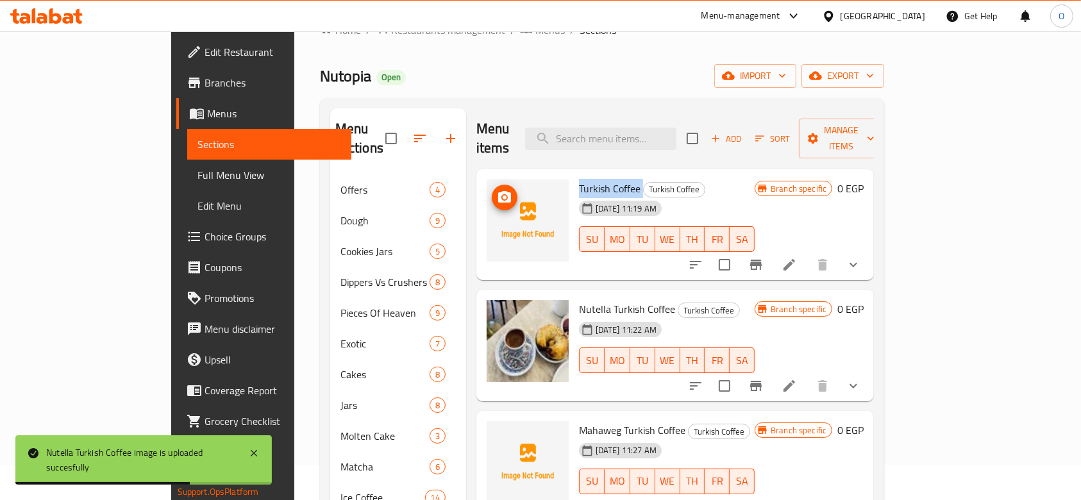
click at [498, 191] on icon "upload picture" at bounding box center [504, 197] width 13 height 12
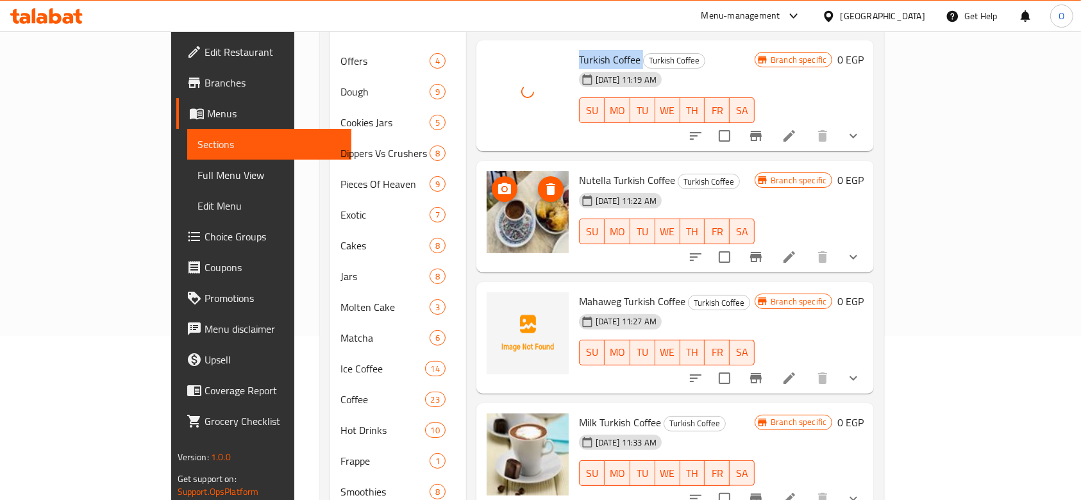
scroll to position [292, 0]
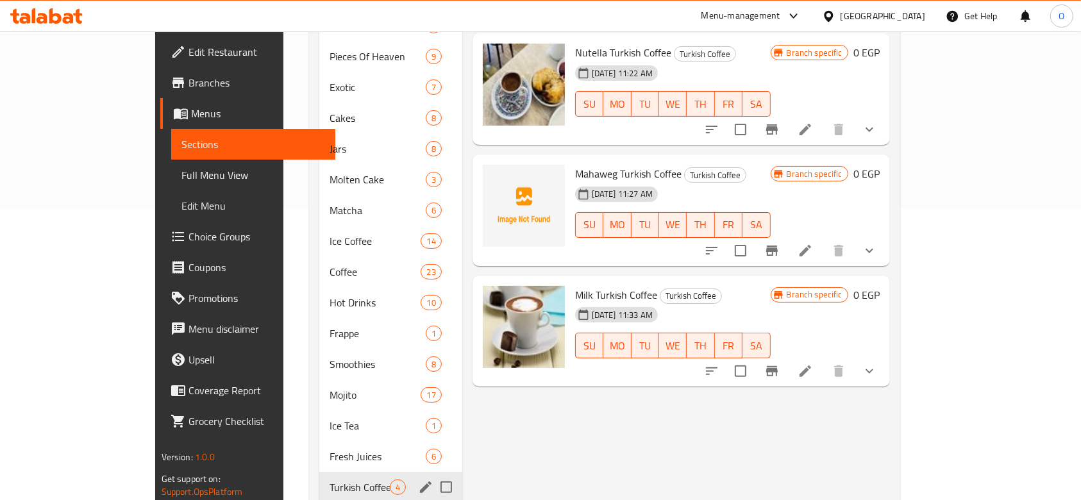
click at [319, 472] on div "Turkish Coffee 4" at bounding box center [390, 487] width 142 height 31
click at [319, 441] on div "Fresh Juices 6" at bounding box center [390, 456] width 142 height 31
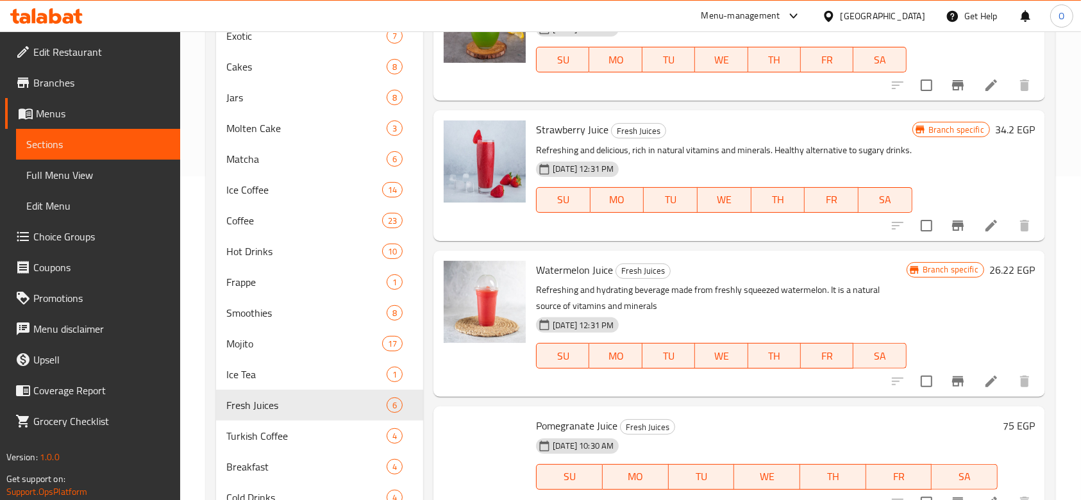
scroll to position [377, 0]
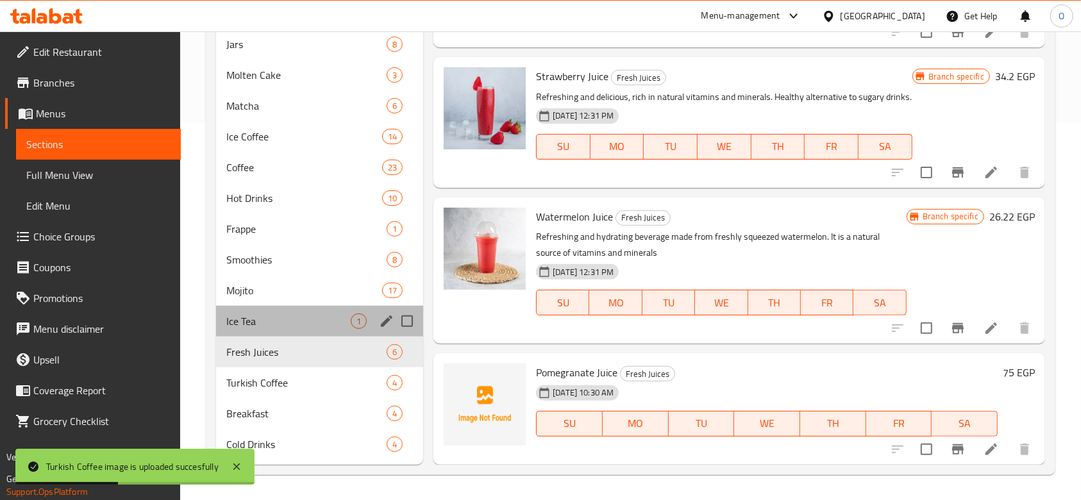
click at [257, 331] on div "Ice Tea 1" at bounding box center [319, 321] width 207 height 31
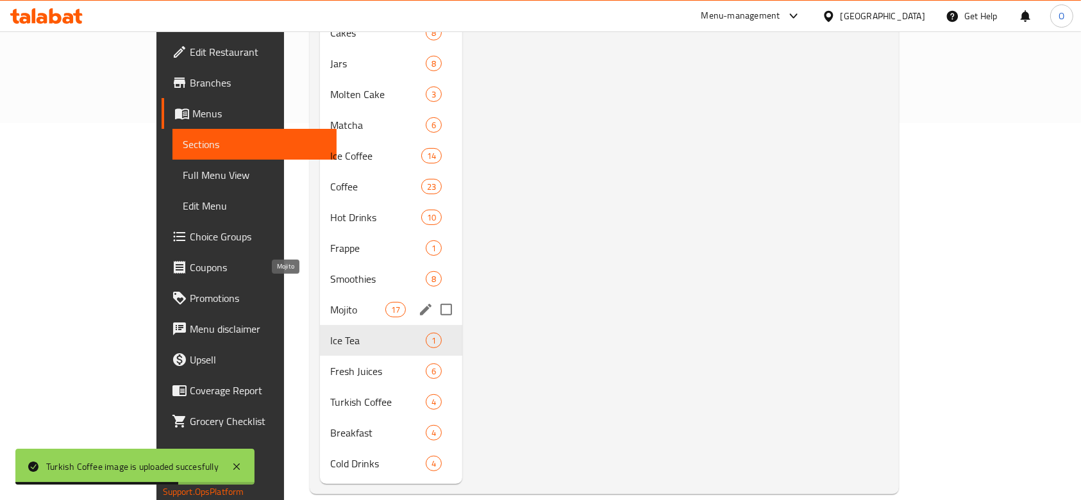
click at [330, 302] on span "Mojito" at bounding box center [357, 309] width 55 height 15
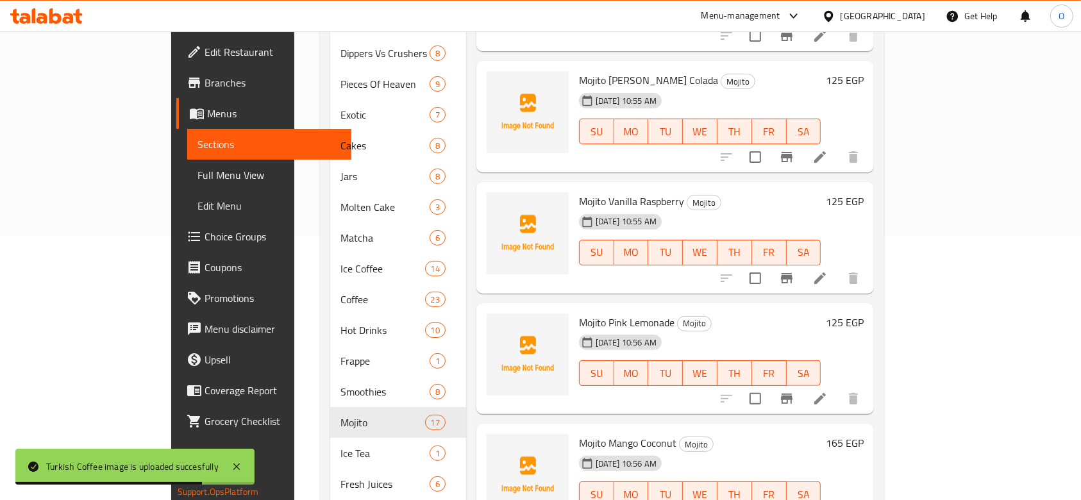
scroll to position [206, 0]
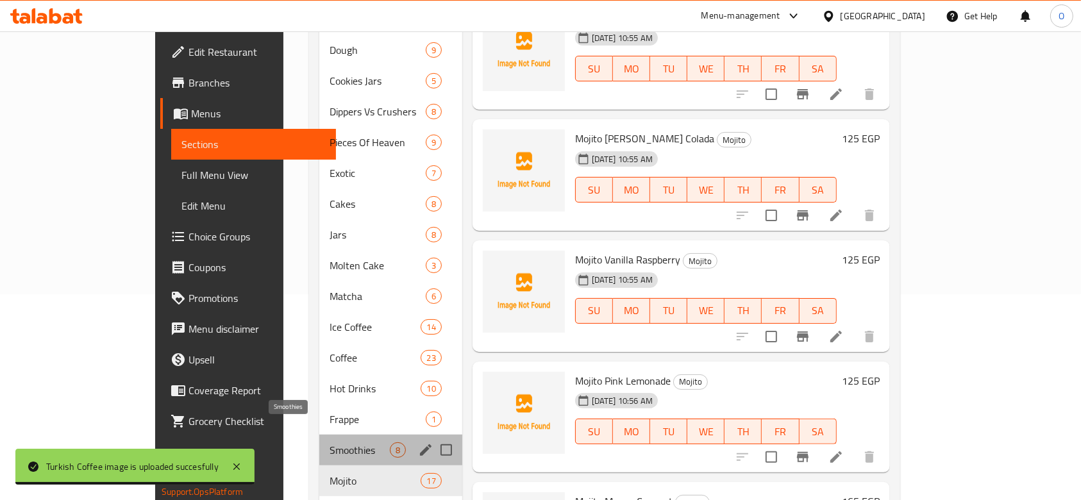
click at [330, 442] on span "Smoothies" at bounding box center [360, 449] width 60 height 15
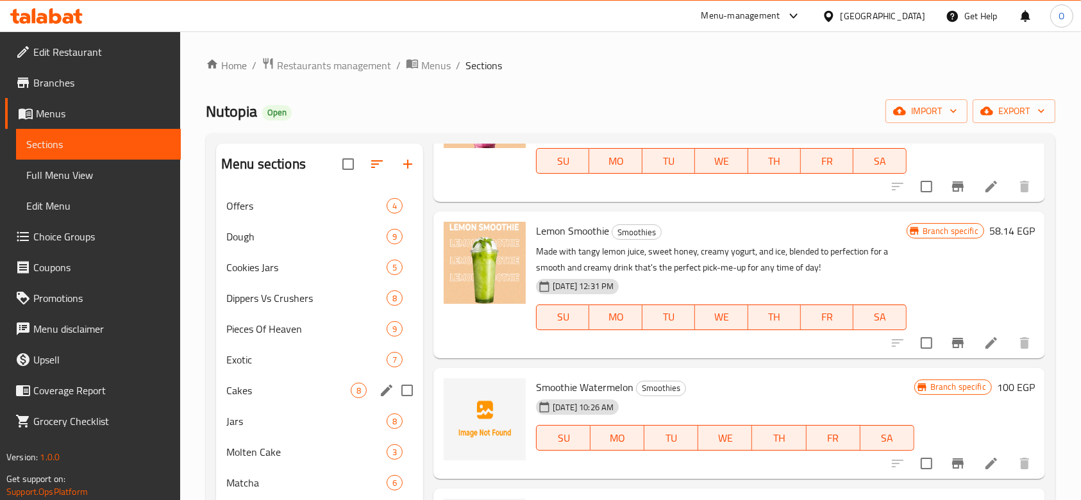
scroll to position [342, 0]
